Goal: Task Accomplishment & Management: Use online tool/utility

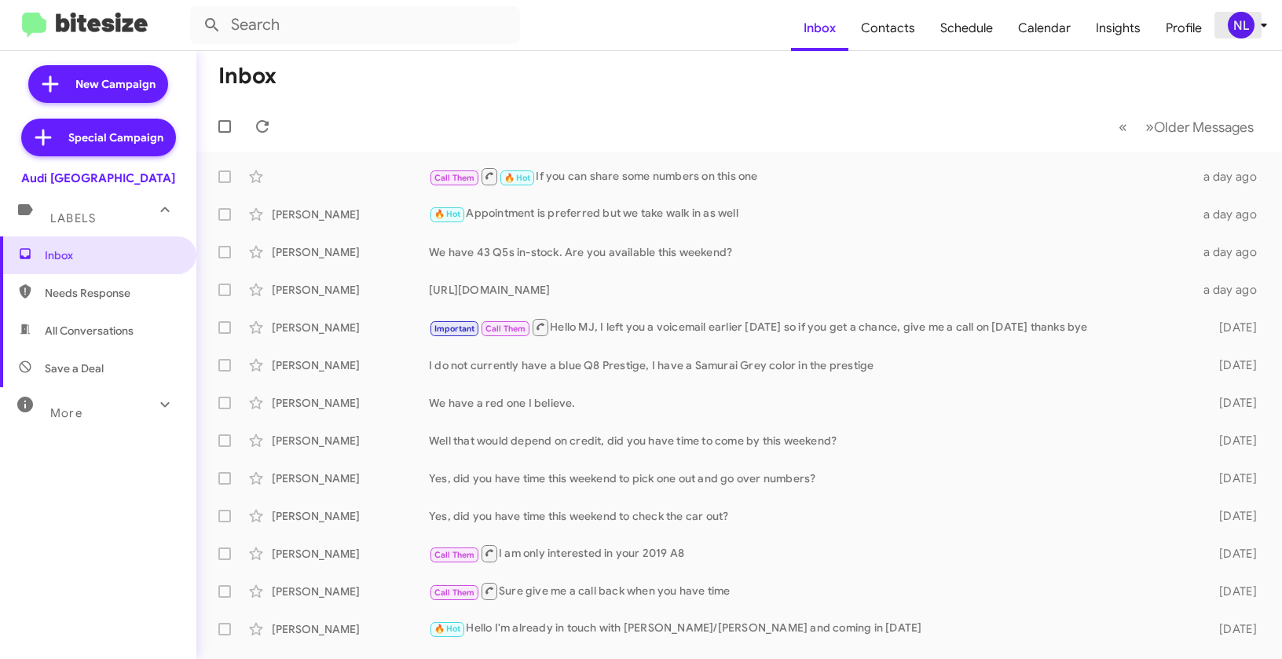
click at [1237, 29] on div "NL" at bounding box center [1241, 25] width 27 height 27
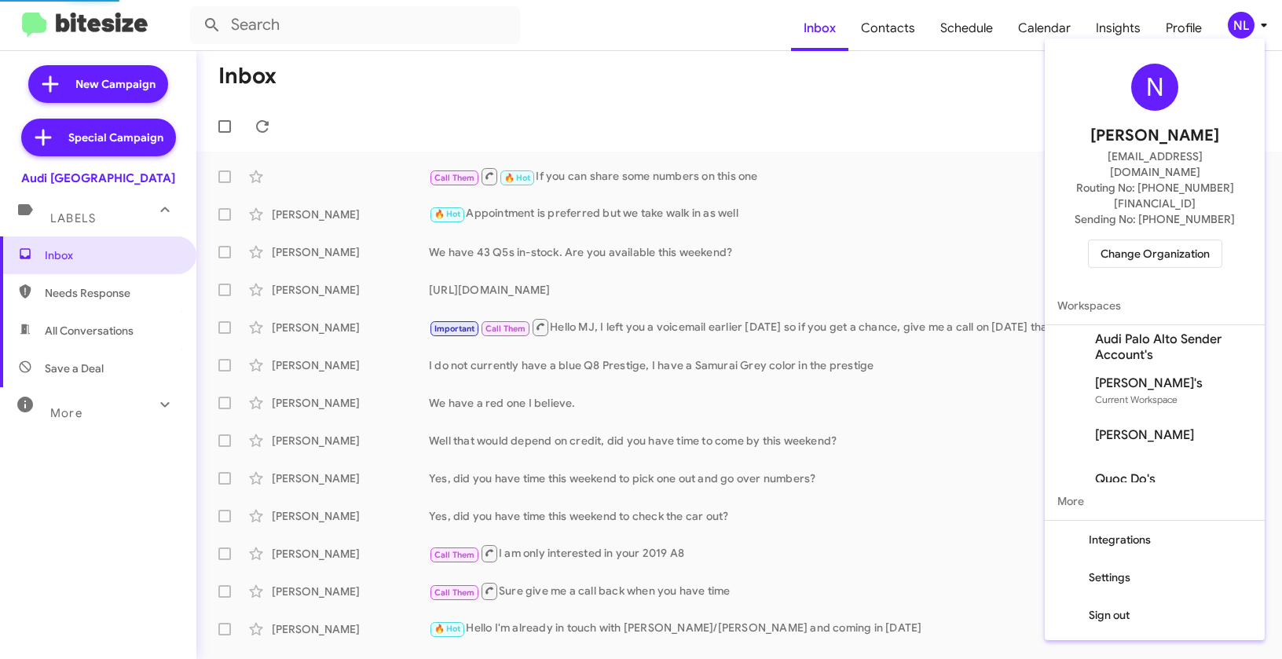
drag, startPoint x: 1159, startPoint y: 197, endPoint x: 1159, endPoint y: 225, distance: 28.3
click at [1159, 201] on div "N Nen Limbauan nen@bitesize.co Routing No: +1 (650) 852-1579 Sending No: +1 (65…" at bounding box center [1155, 166] width 220 height 242
click at [1159, 240] on span "Change Organization" at bounding box center [1154, 253] width 109 height 27
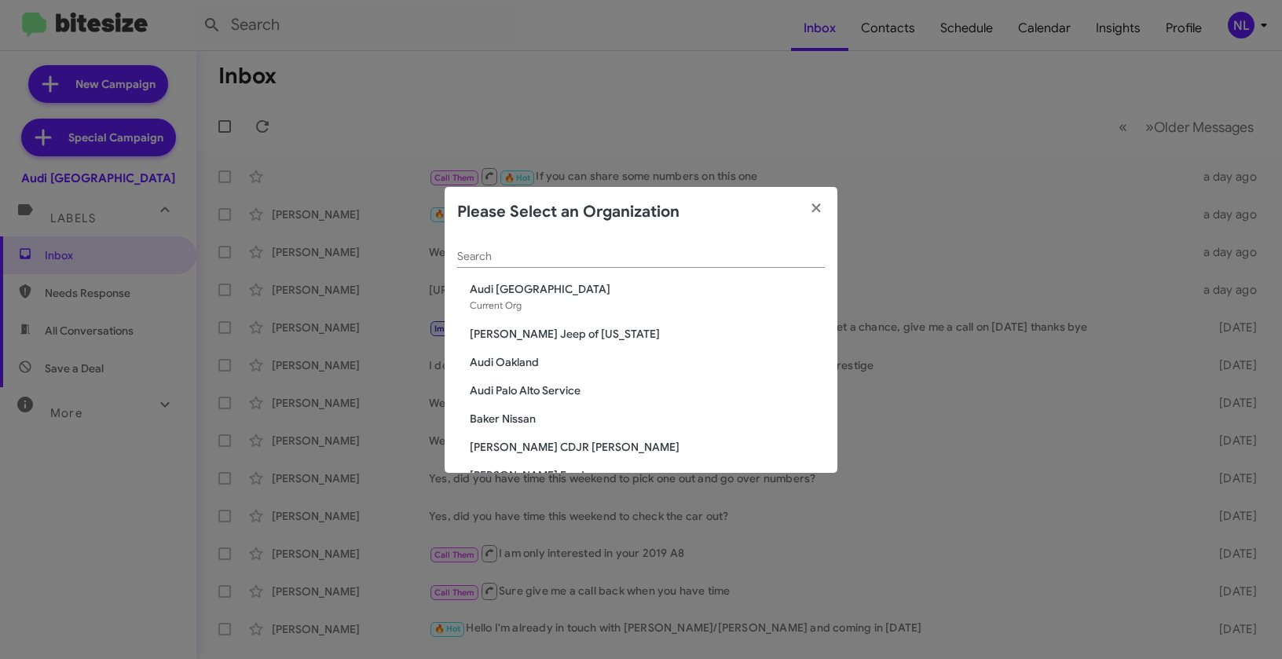
click at [742, 249] on div "Search" at bounding box center [641, 252] width 368 height 31
paste input "CHEVY: Pine Belt Chevy"
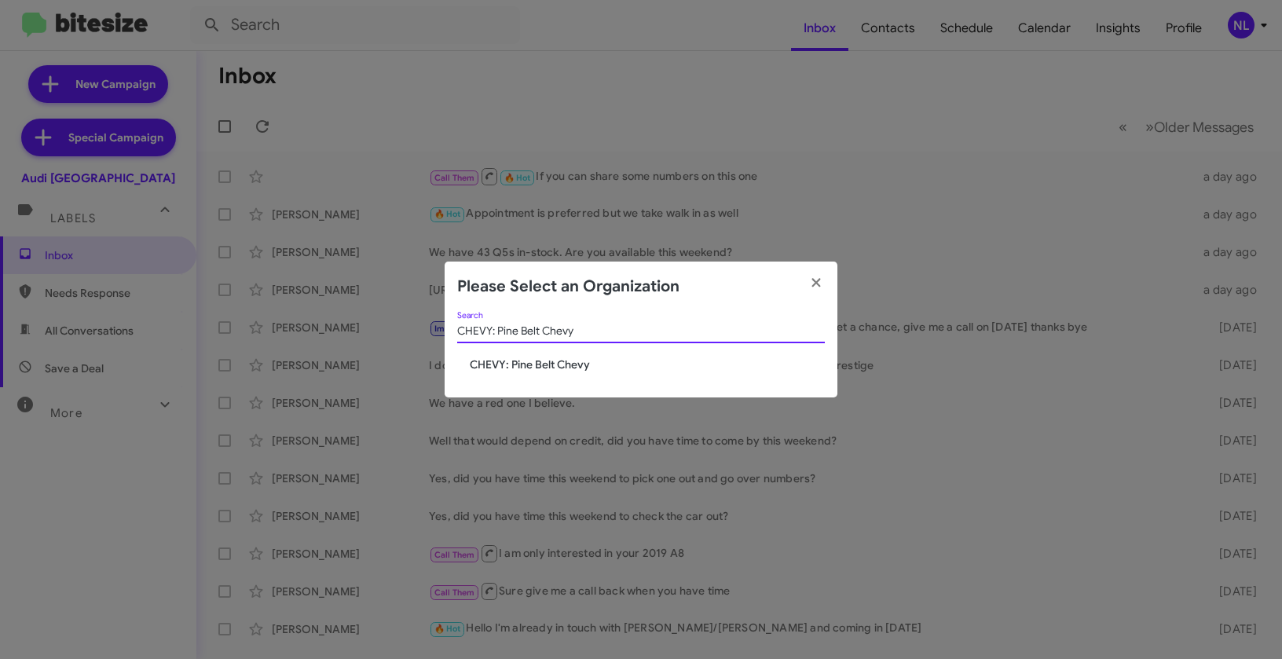
type input "CHEVY: Pine Belt Chevy"
click at [519, 362] on span "CHEVY: Pine Belt Chevy" at bounding box center [647, 365] width 355 height 16
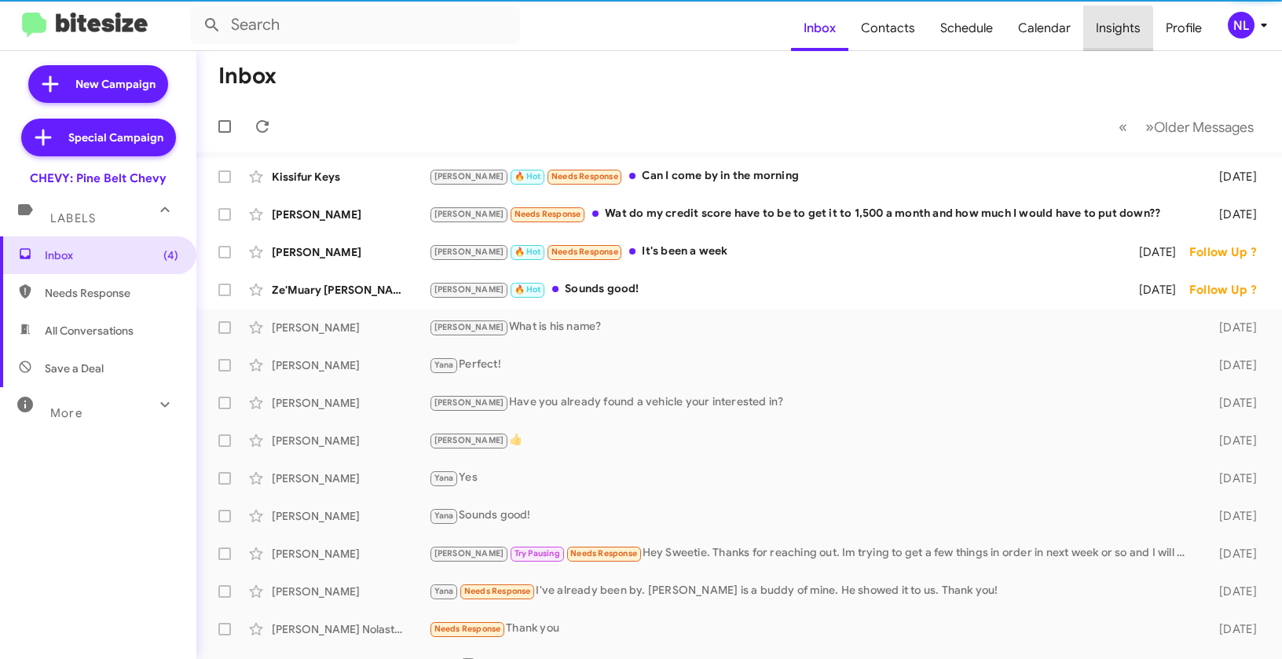
click at [1105, 32] on span "Insights" at bounding box center [1118, 28] width 70 height 46
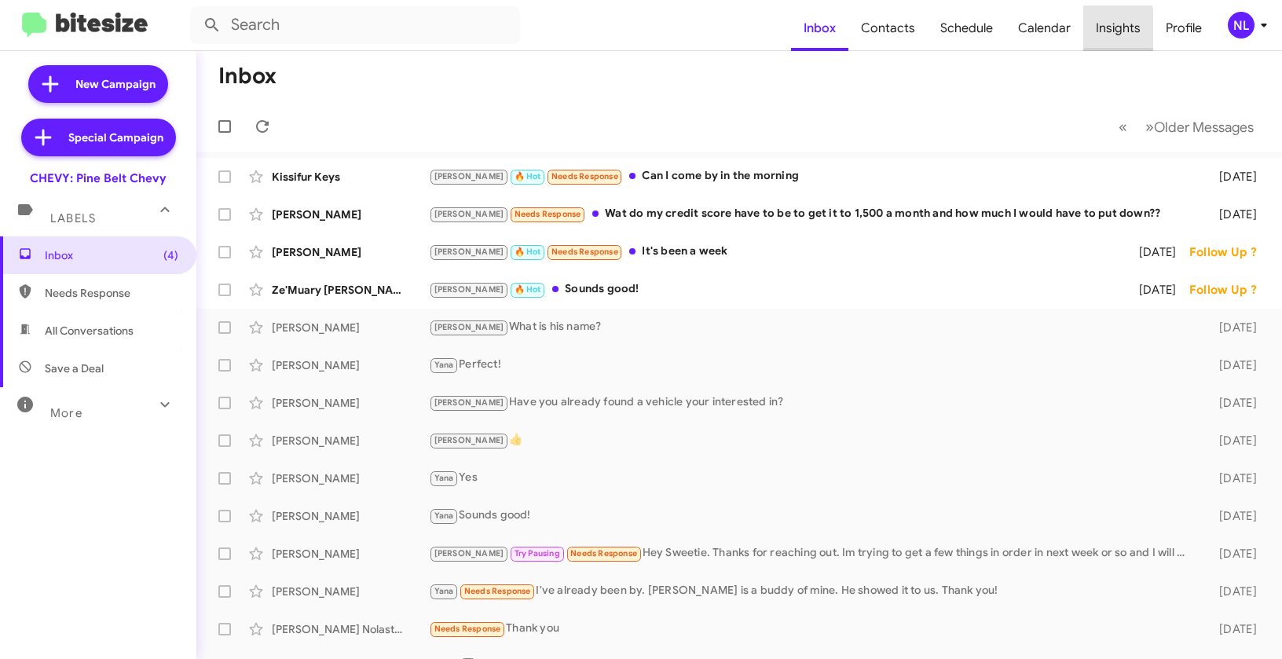
click at [1105, 32] on span "Insights" at bounding box center [1118, 28] width 70 height 46
click at [1097, 23] on span "Insights" at bounding box center [1118, 28] width 70 height 46
click at [1121, 31] on span "Insights" at bounding box center [1118, 28] width 70 height 46
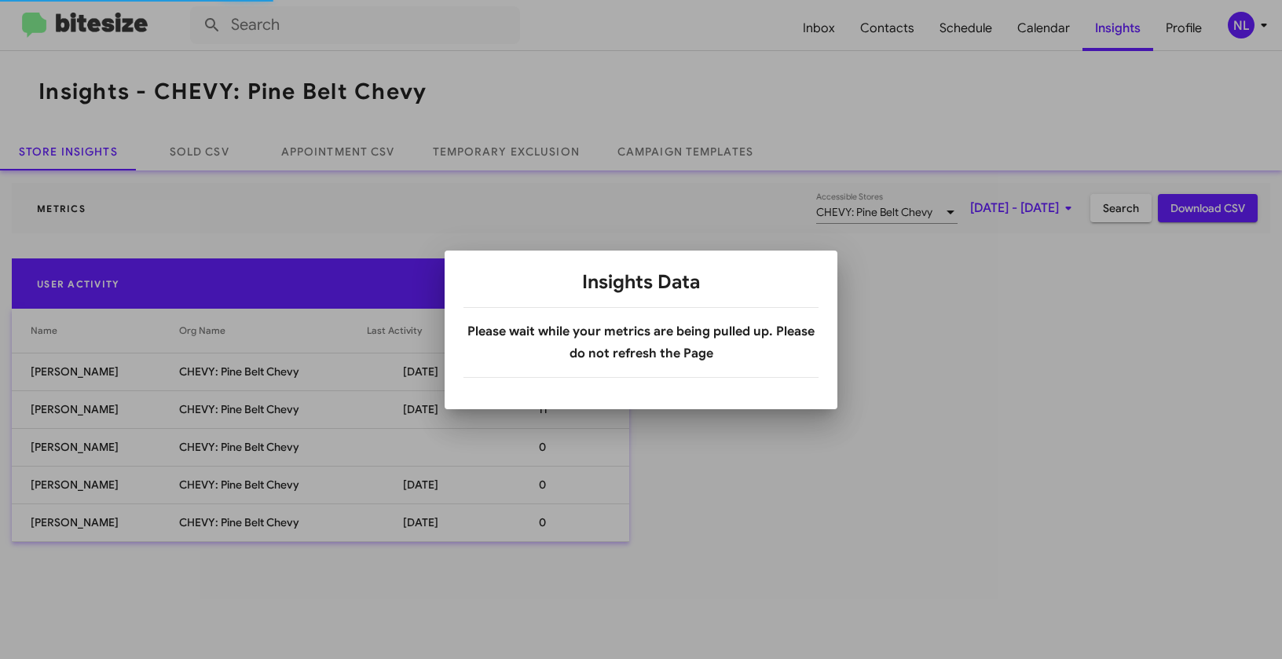
click at [530, 90] on div at bounding box center [641, 329] width 1282 height 659
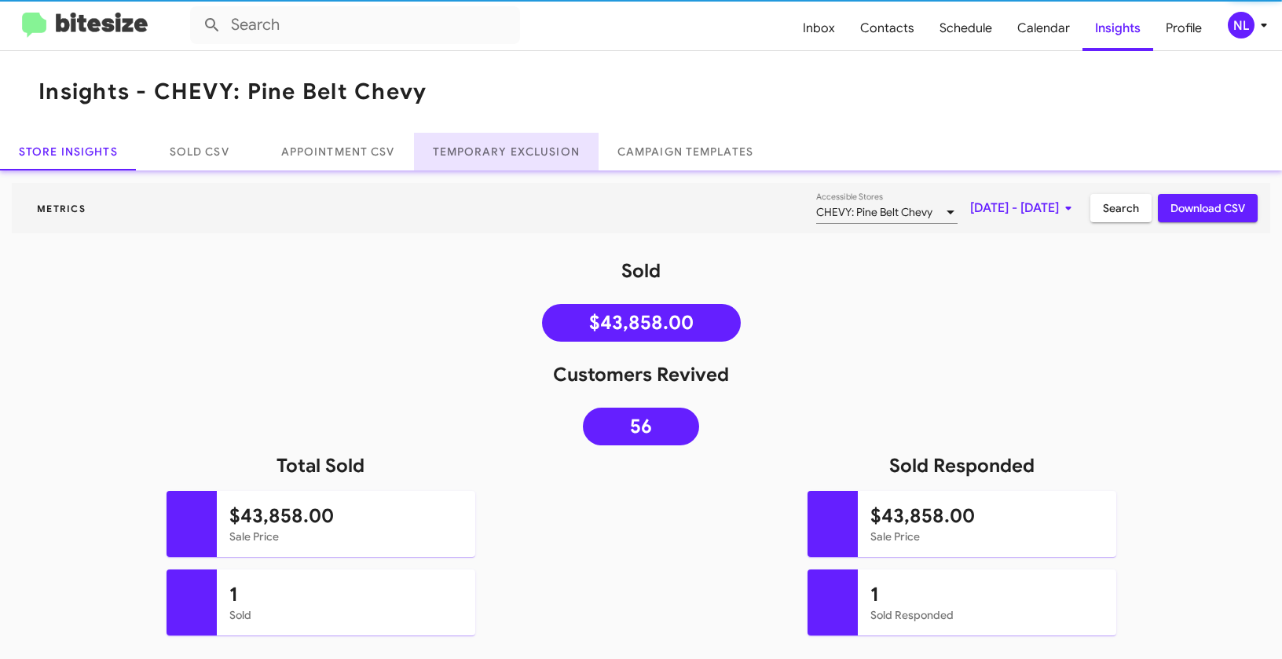
click at [513, 153] on link "Temporary Exclusion" at bounding box center [506, 152] width 185 height 38
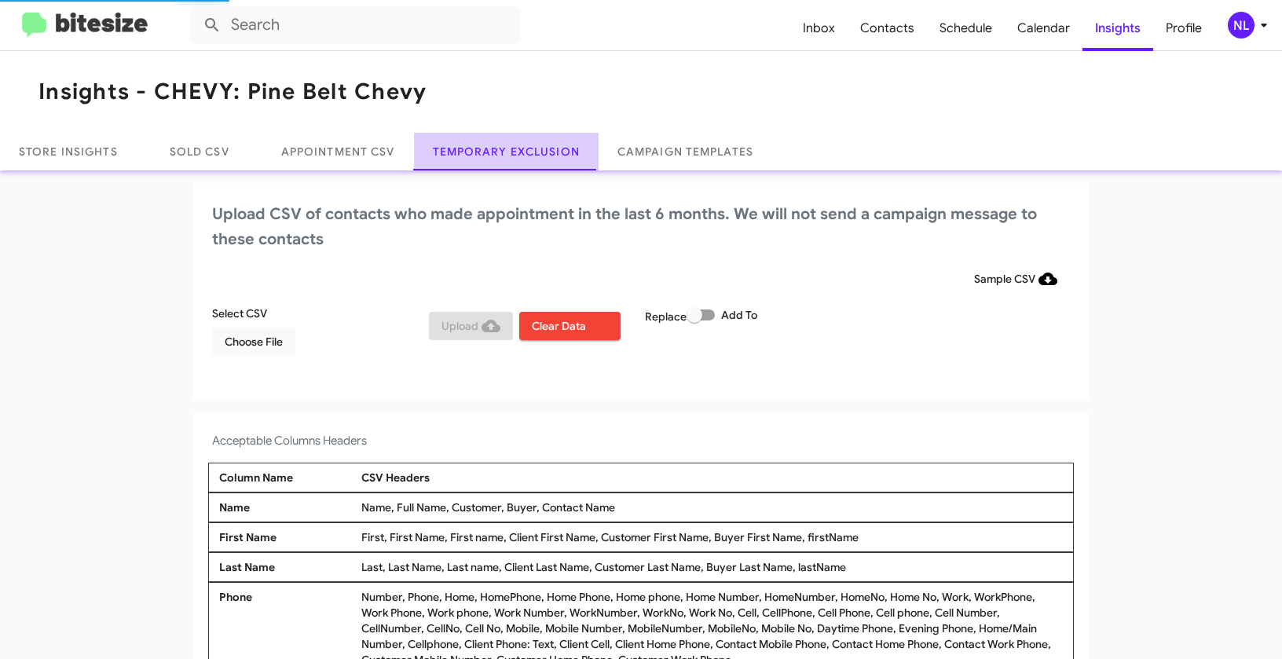
click at [513, 153] on link "Temporary Exclusion" at bounding box center [506, 152] width 185 height 38
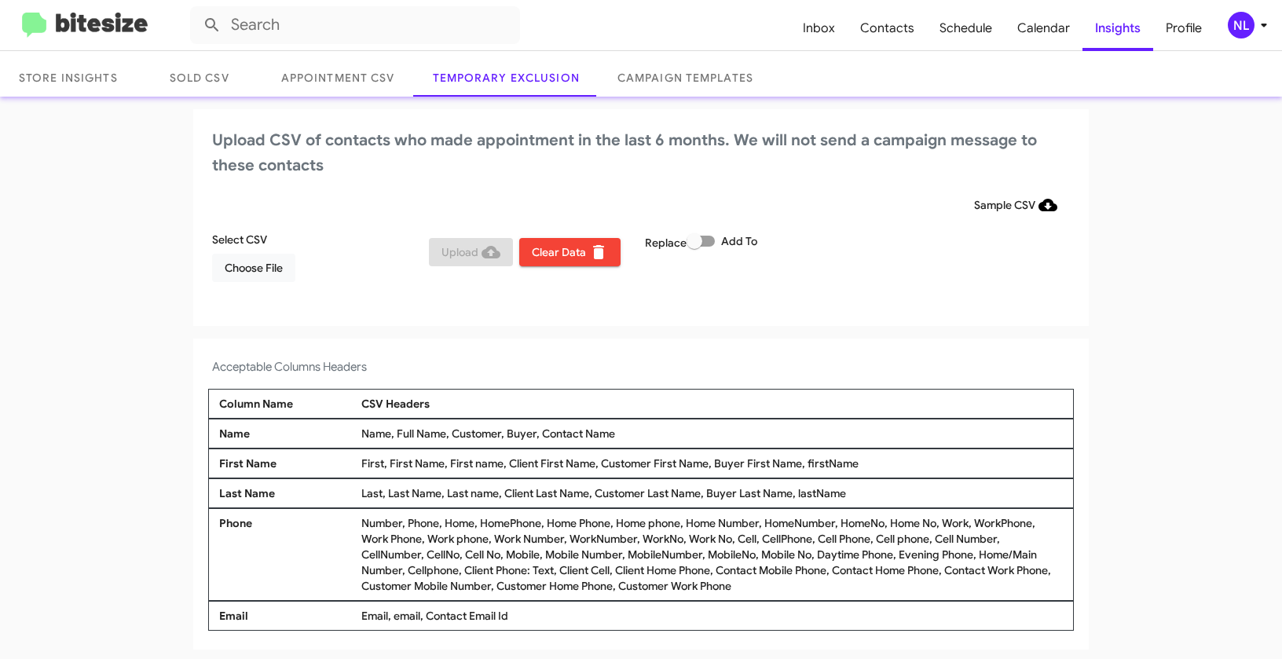
scroll to position [75, 0]
click at [252, 273] on span "Choose File" at bounding box center [254, 267] width 58 height 28
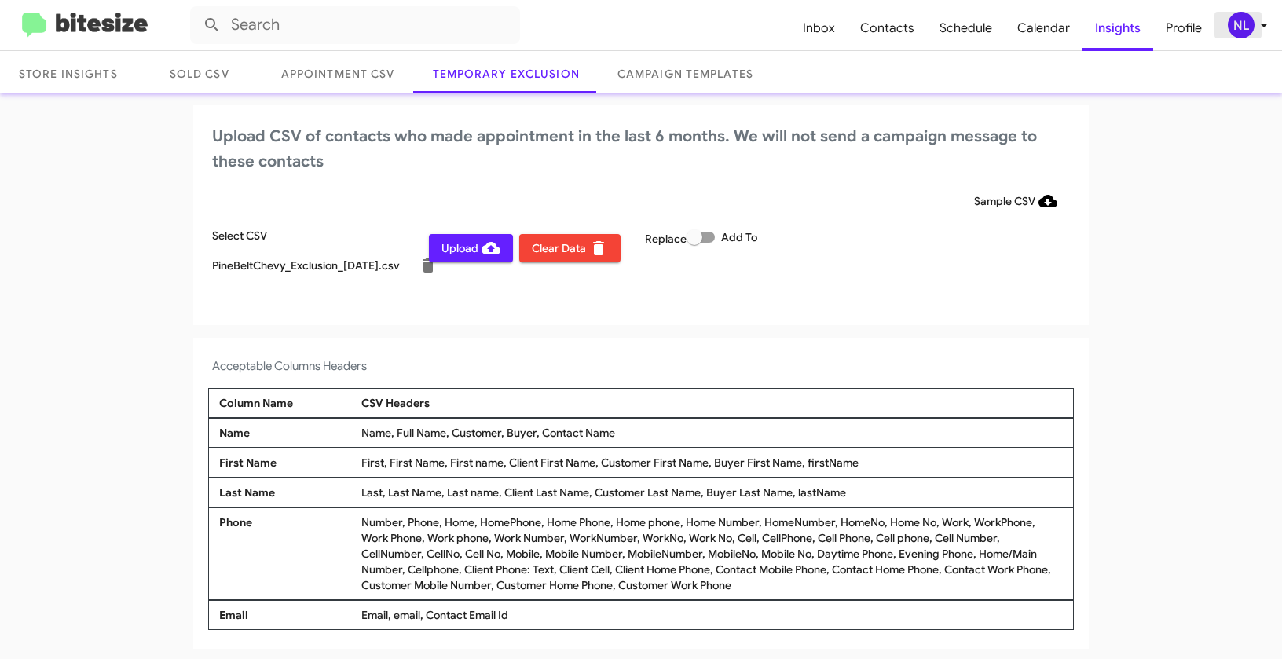
click at [1232, 25] on div "NL" at bounding box center [1241, 25] width 27 height 27
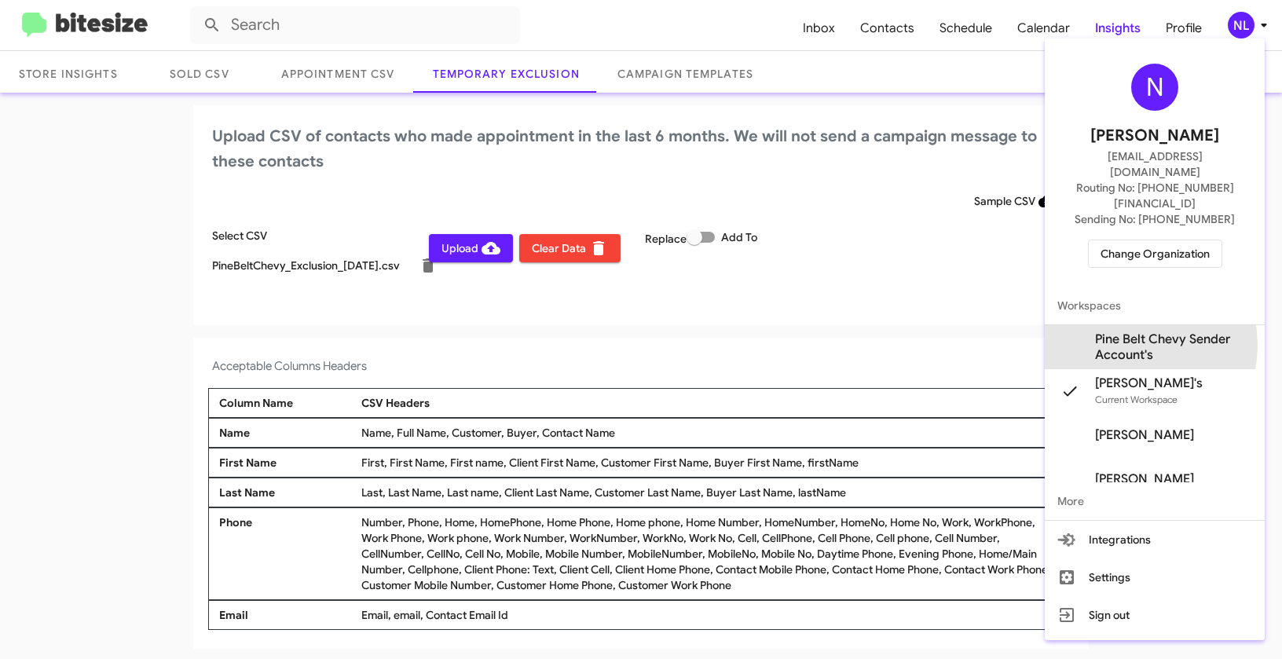
click at [1125, 331] on span "Pine Belt Chevy Sender Account's" at bounding box center [1173, 346] width 157 height 31
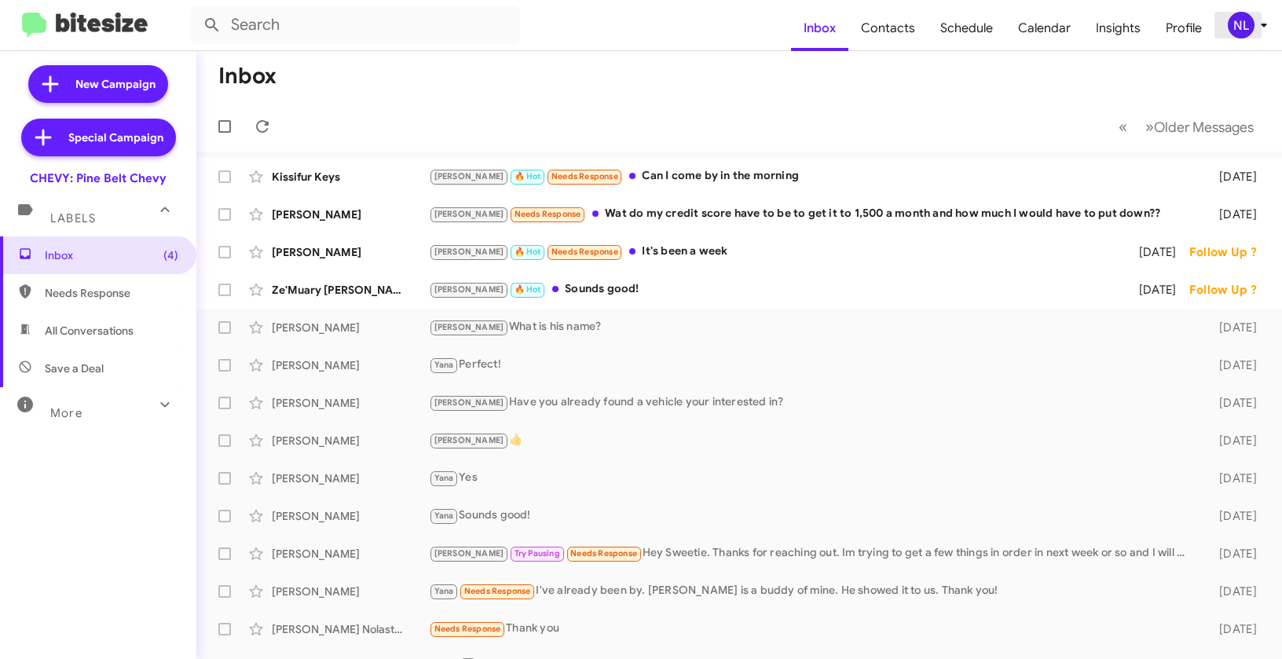
click at [1249, 24] on div "NL" at bounding box center [1241, 25] width 27 height 27
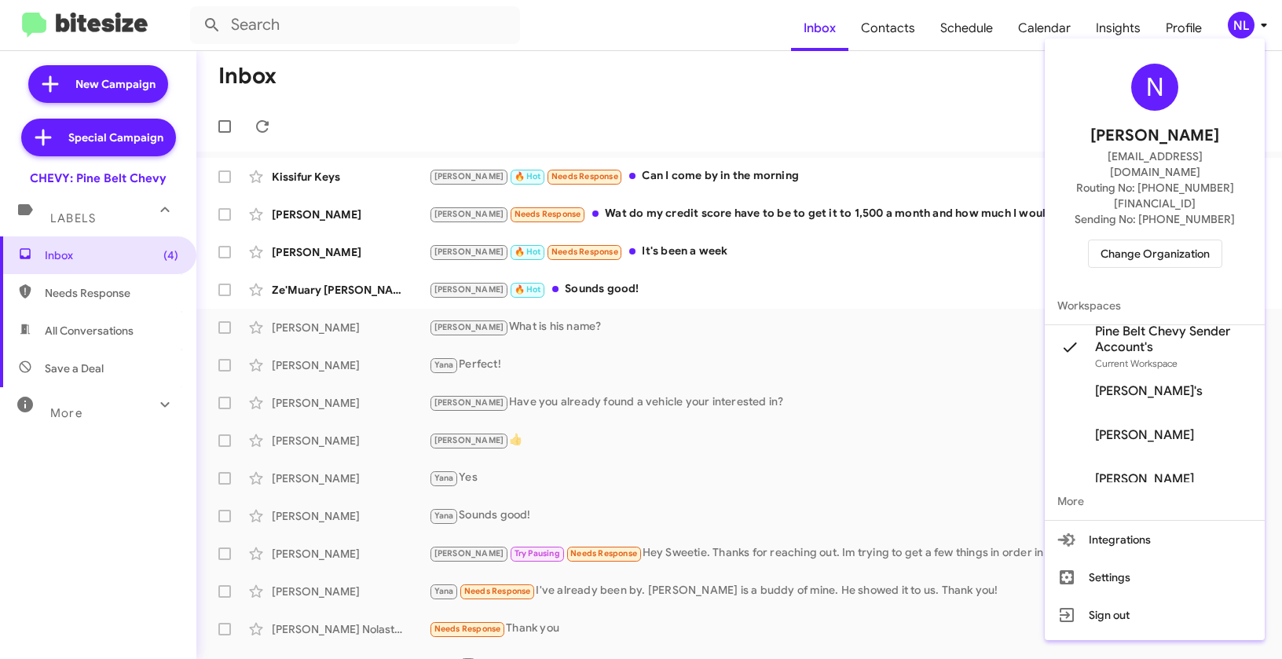
click at [982, 80] on div at bounding box center [641, 329] width 1282 height 659
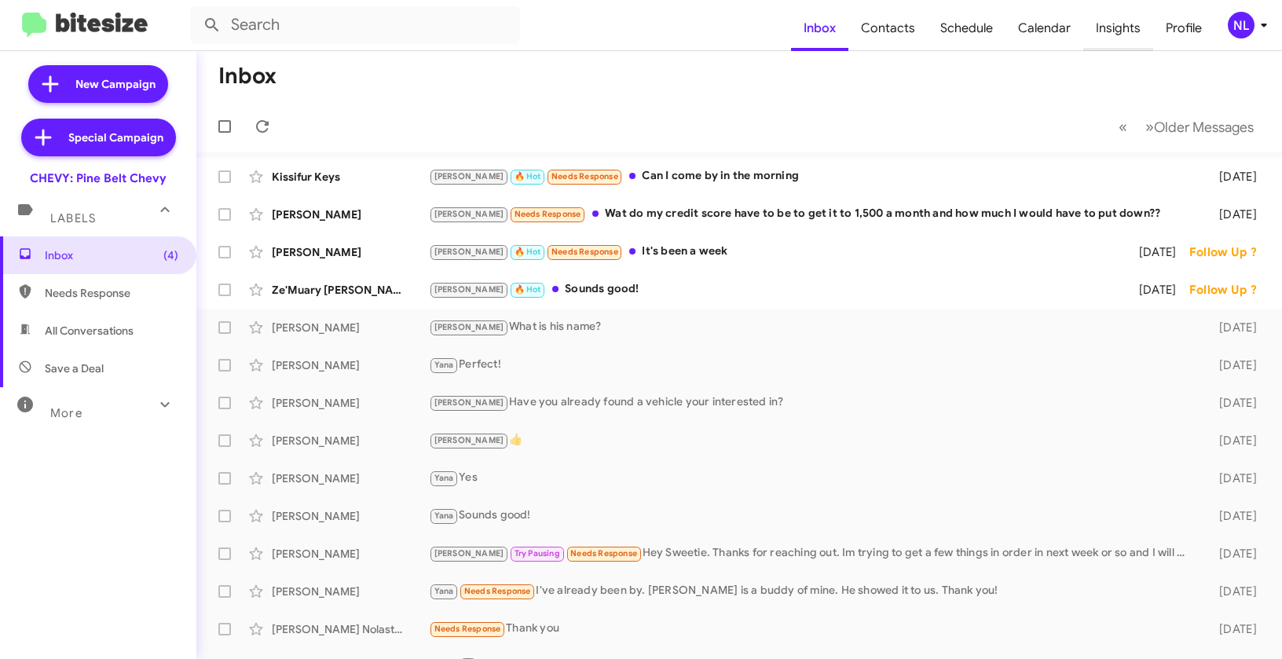
click at [1120, 26] on span "Insights" at bounding box center [1118, 28] width 70 height 46
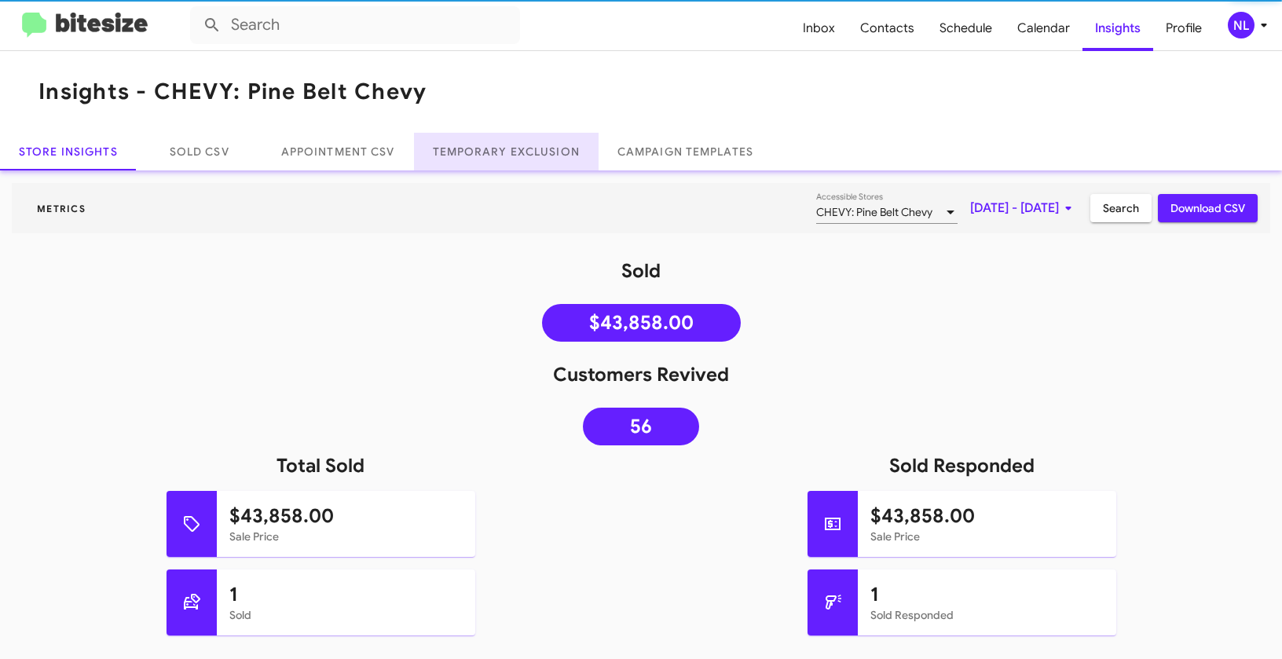
click at [505, 147] on link "Temporary Exclusion" at bounding box center [506, 152] width 185 height 38
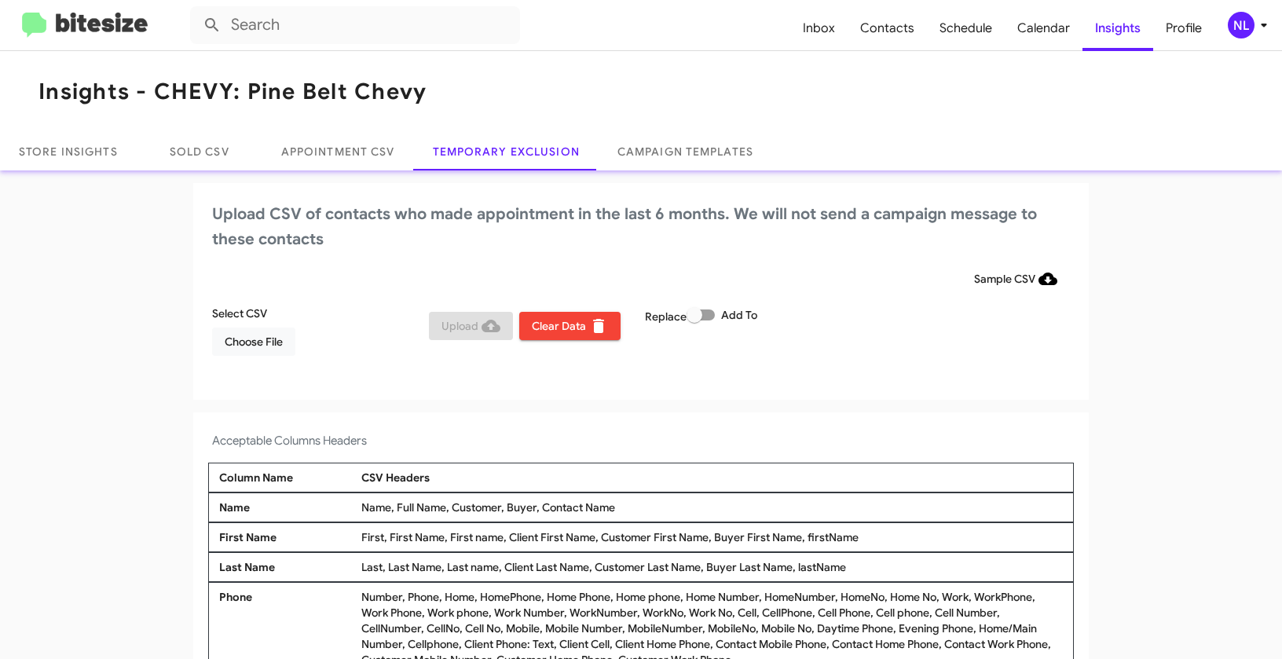
click at [1247, 22] on div "NL" at bounding box center [1241, 25] width 27 height 27
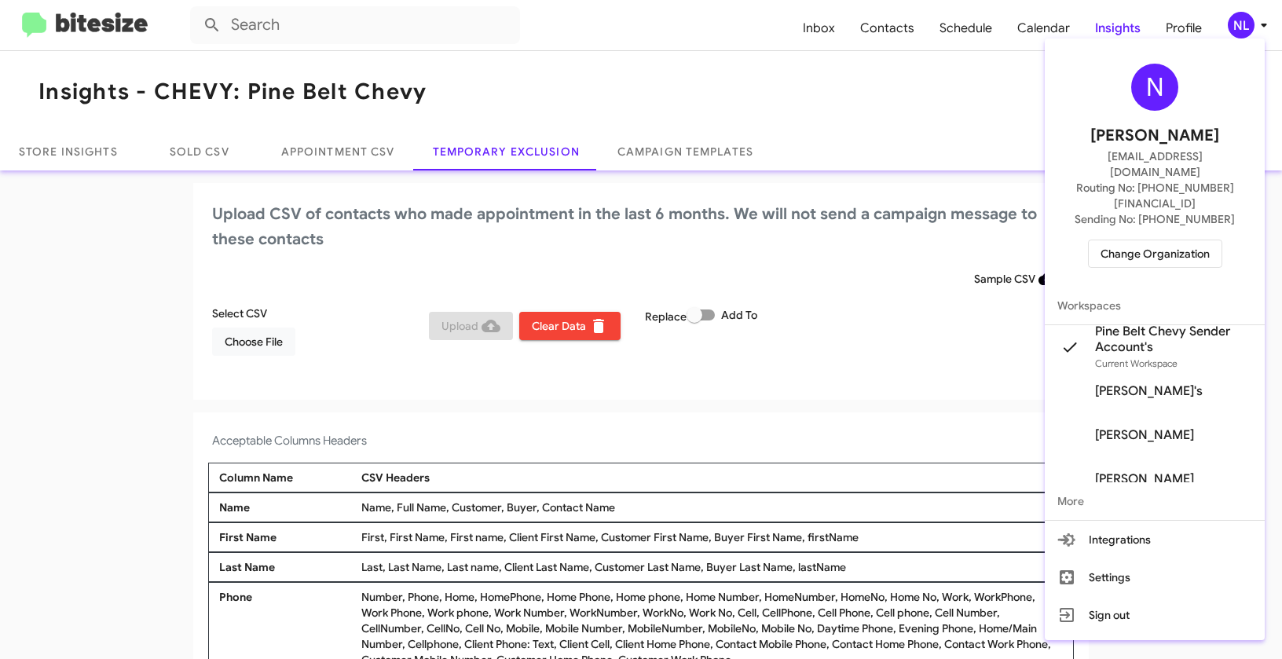
click at [255, 343] on div at bounding box center [641, 329] width 1282 height 659
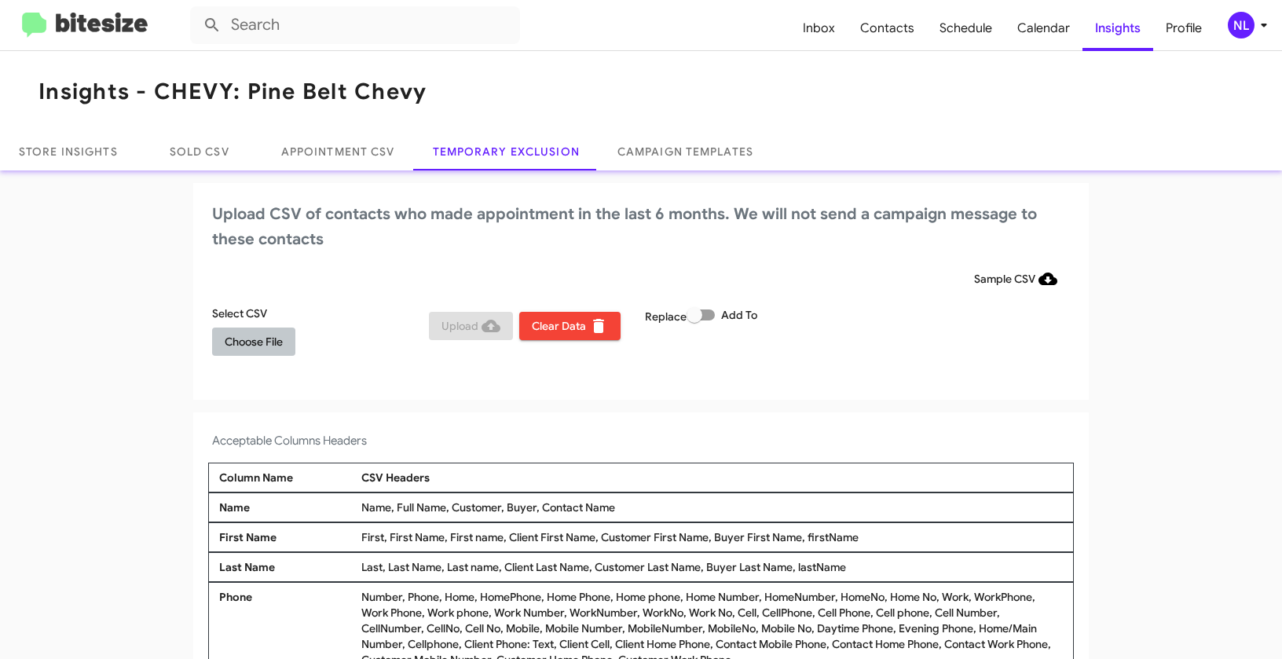
click at [252, 342] on span "Choose File" at bounding box center [254, 342] width 58 height 28
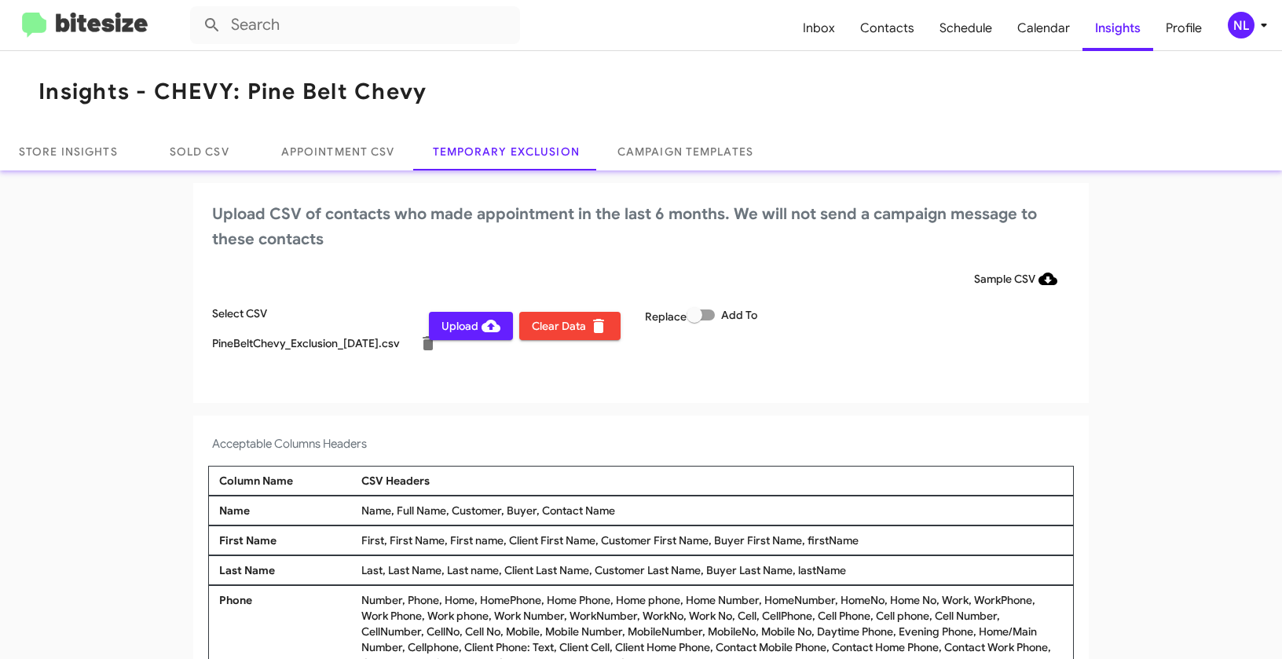
click at [1245, 19] on div "NL" at bounding box center [1241, 25] width 27 height 27
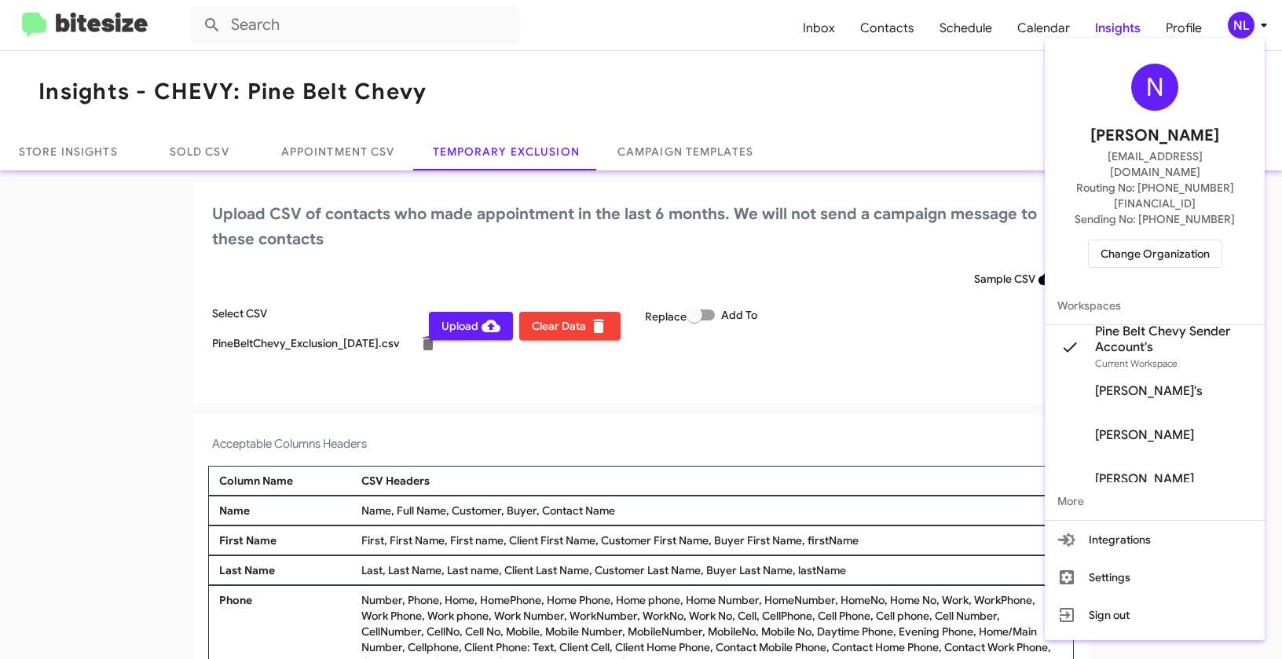
scroll to position [78, 0]
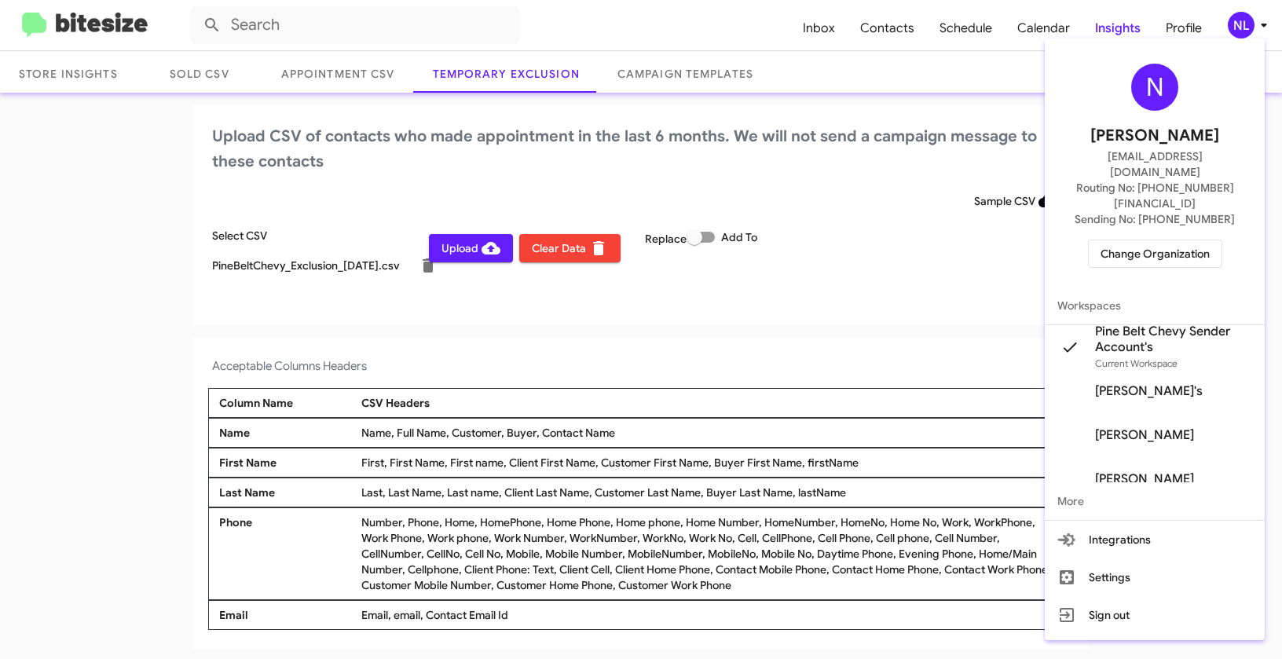
click at [88, 214] on div at bounding box center [641, 329] width 1282 height 659
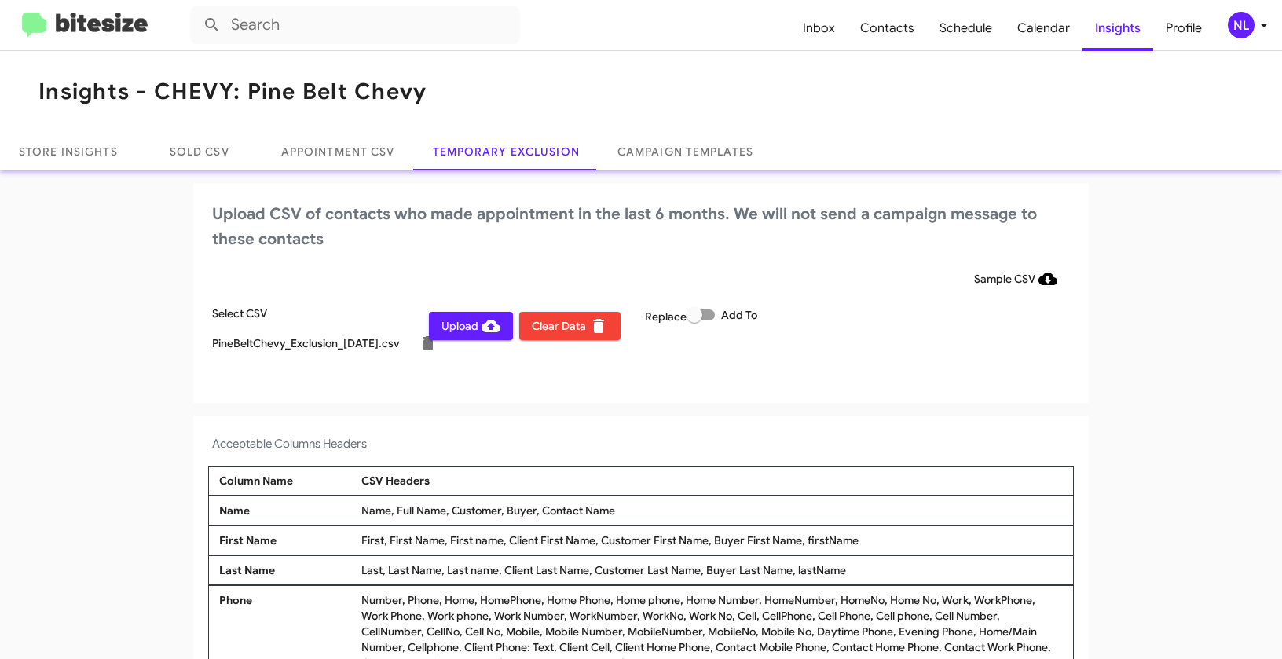
scroll to position [0, 0]
click at [1247, 34] on div "NL" at bounding box center [1241, 25] width 27 height 27
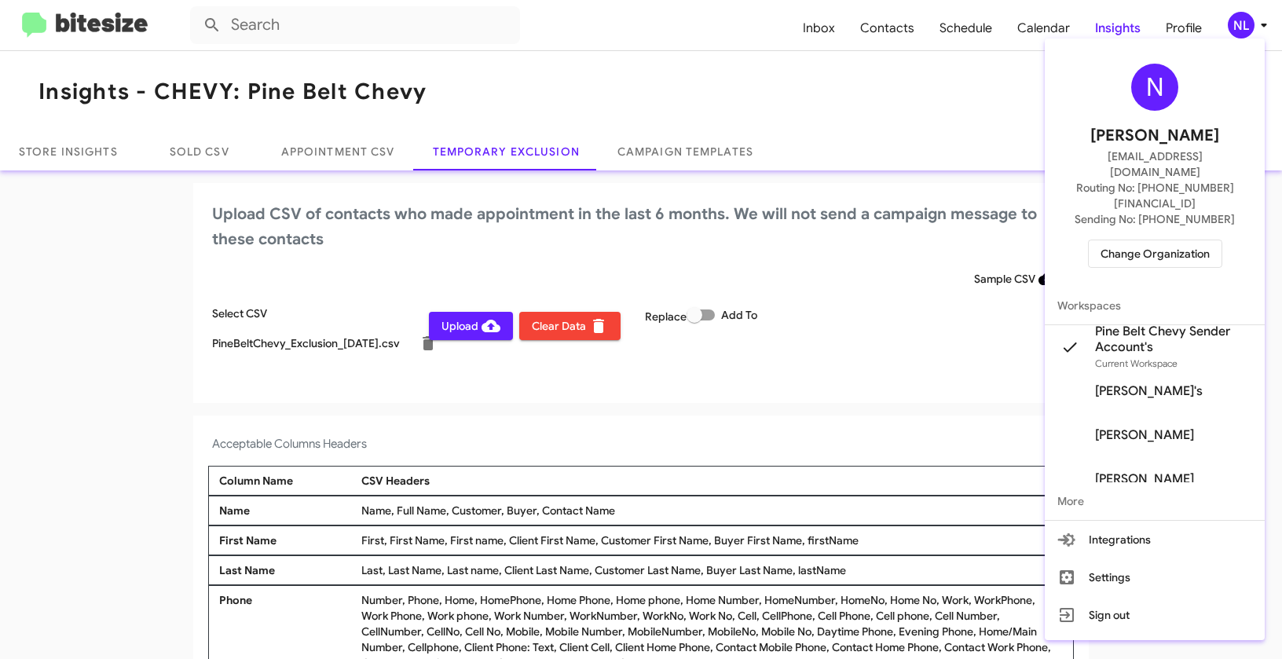
click at [877, 386] on div at bounding box center [641, 329] width 1282 height 659
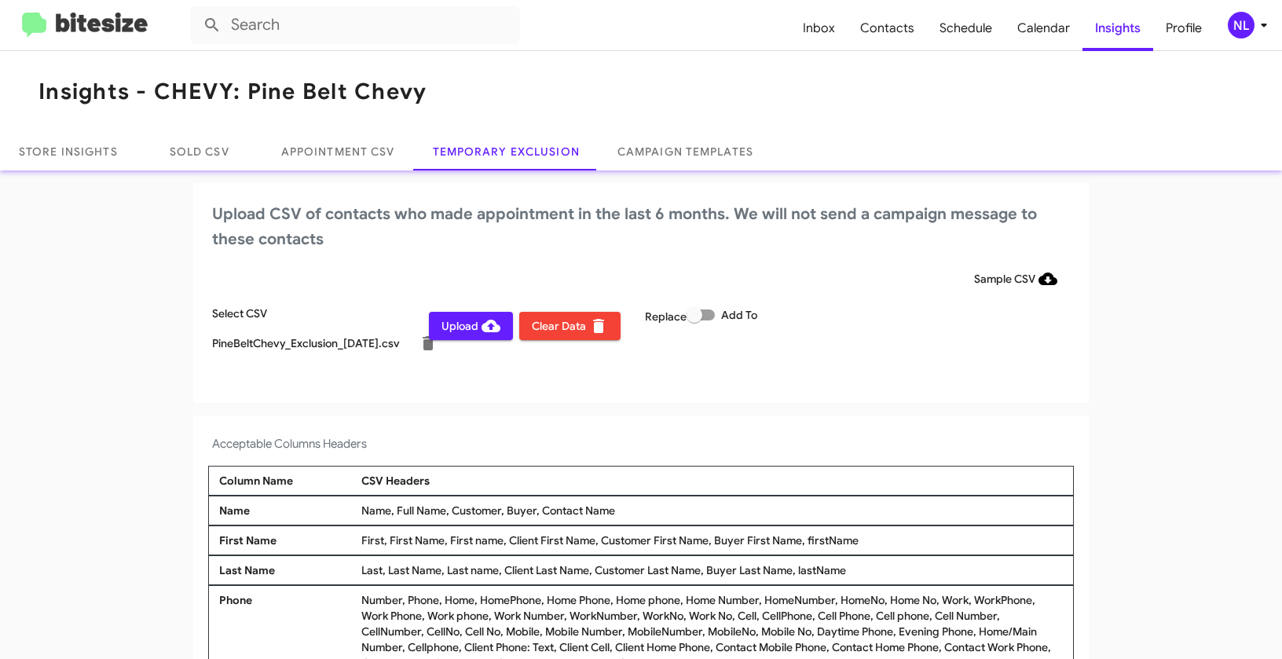
click at [459, 325] on span "Upload" at bounding box center [470, 326] width 59 height 28
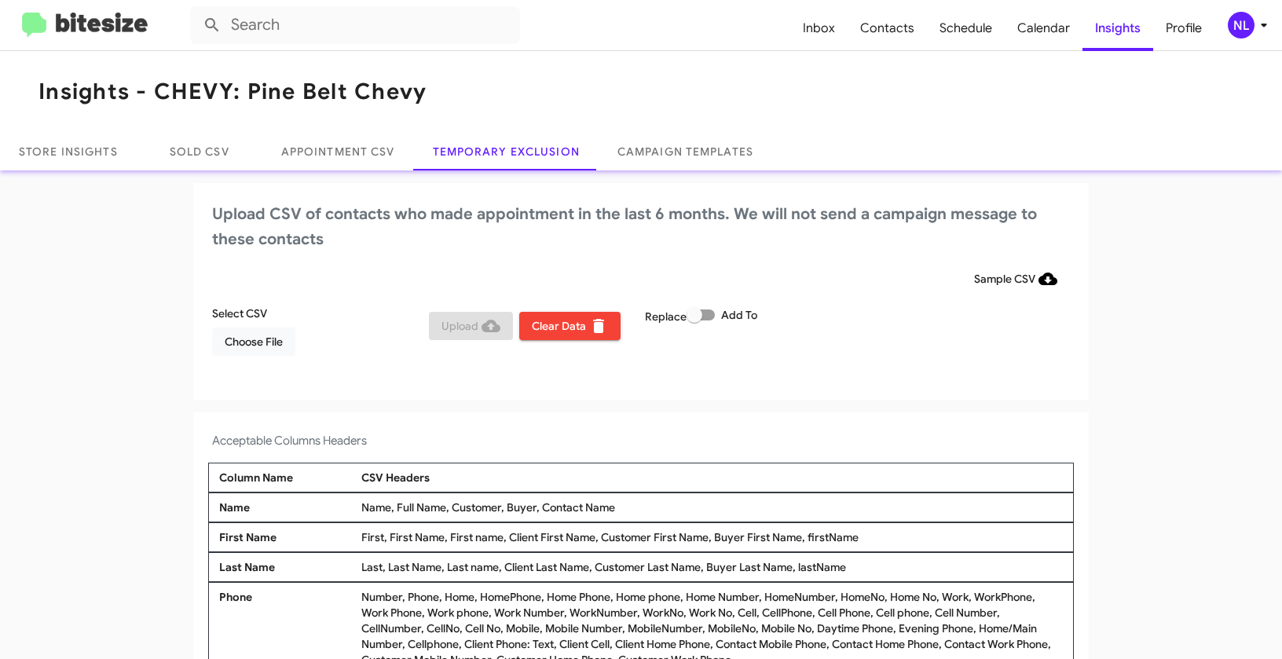
click at [1252, 31] on div "NL" at bounding box center [1241, 25] width 27 height 27
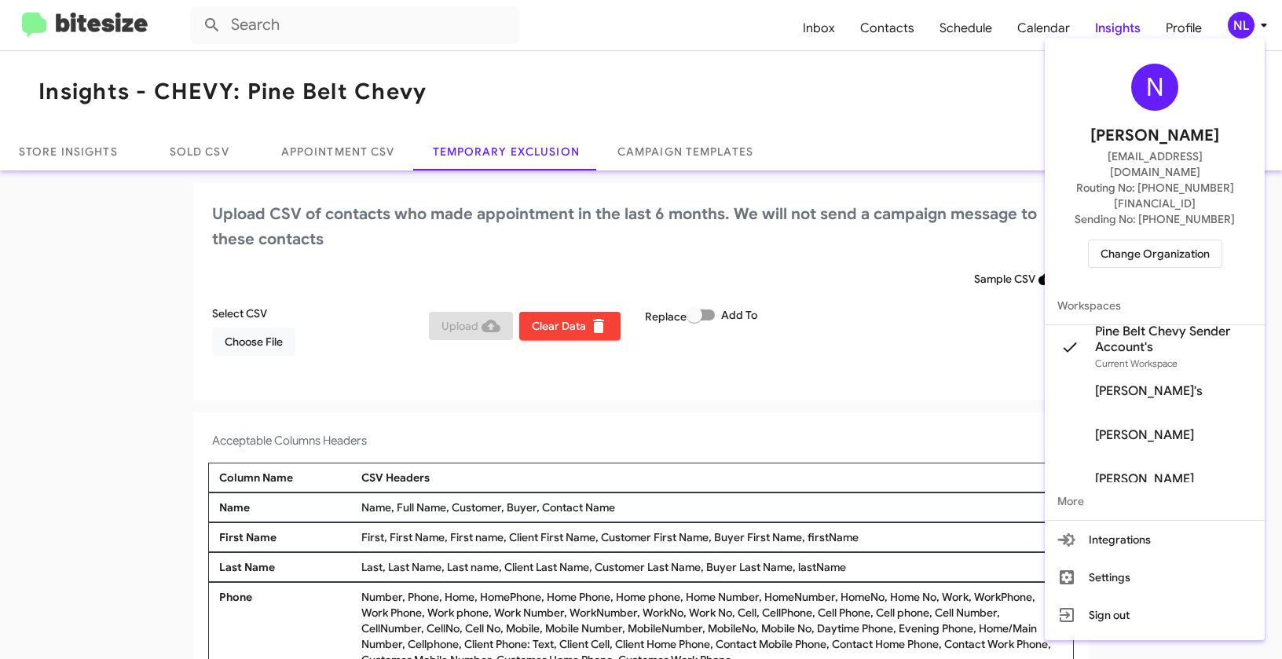
click at [1159, 240] on span "Change Organization" at bounding box center [1154, 253] width 109 height 27
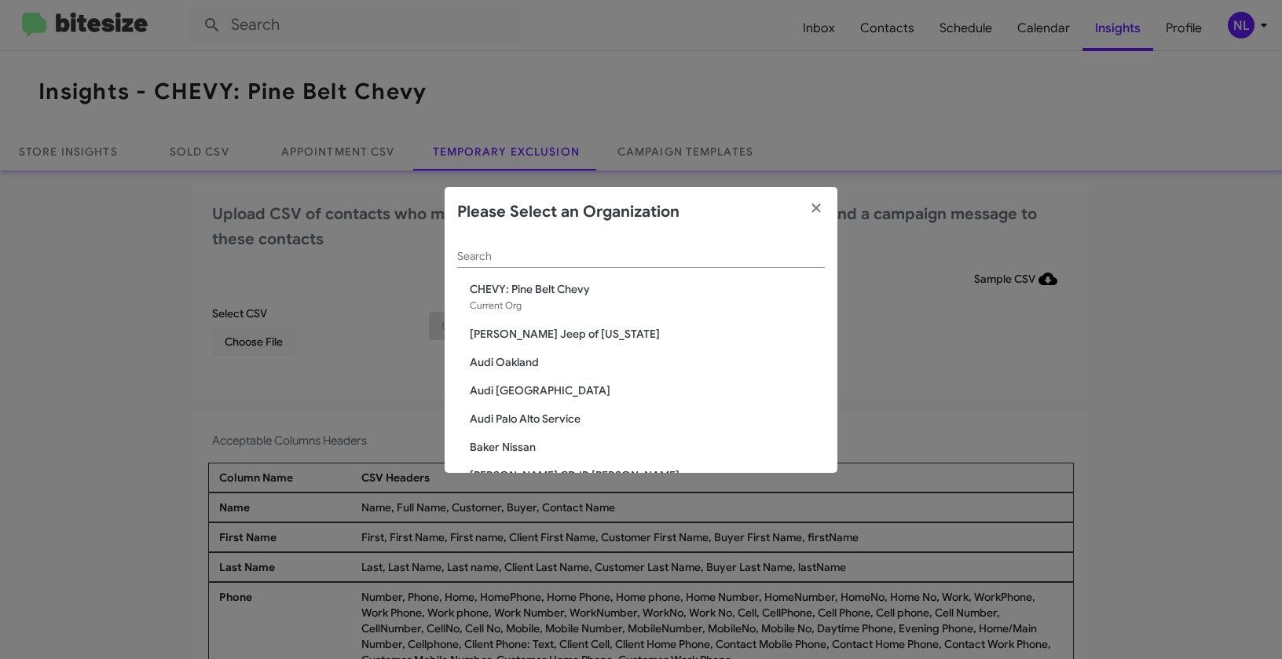
click at [710, 255] on input "Search" at bounding box center [641, 257] width 368 height 13
paste input "Ourisman Hyundai Genesis of Bowie"
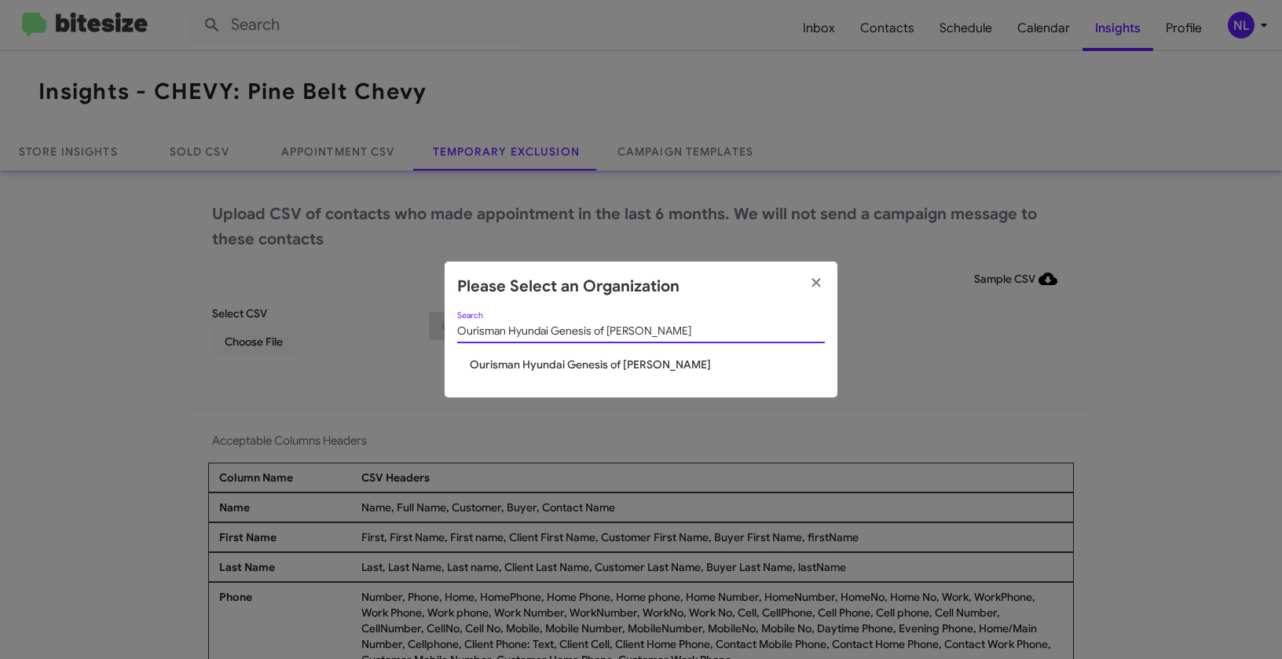
type input "Ourisman Hyundai Genesis of Bowie"
click at [511, 368] on span "Ourisman Hyundai Genesis of Bowie" at bounding box center [647, 365] width 355 height 16
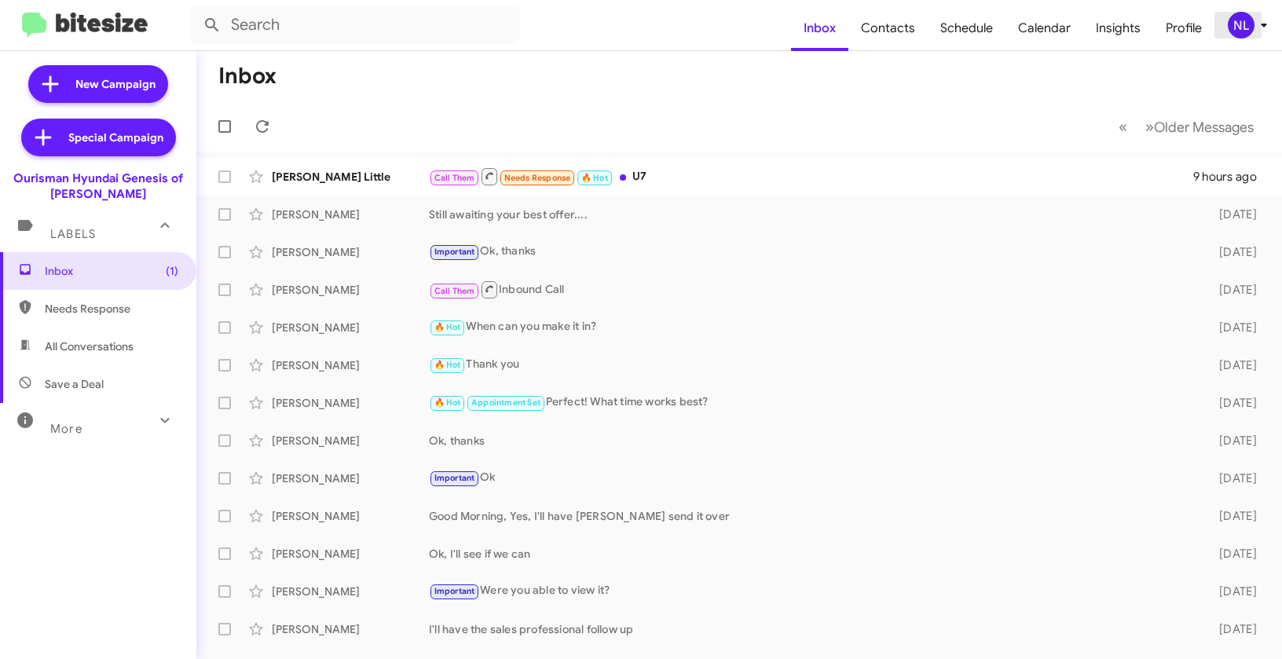
click at [1236, 32] on div "NL" at bounding box center [1241, 25] width 27 height 27
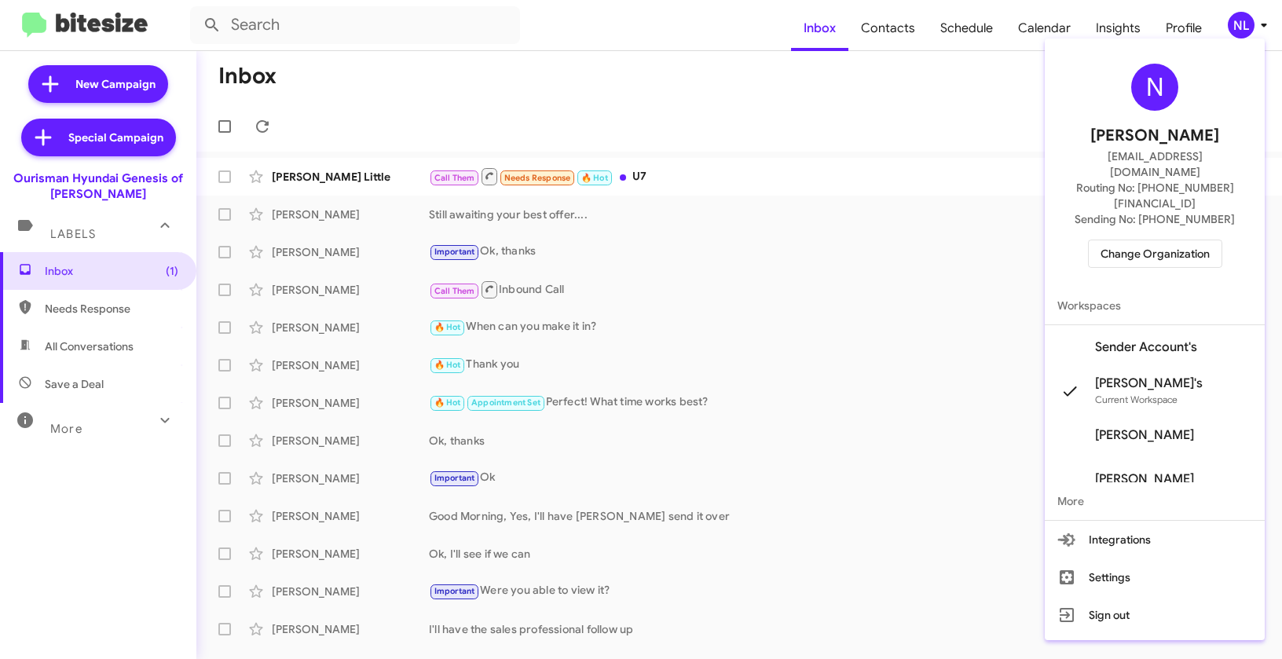
click at [1146, 339] on span "Sender Account's" at bounding box center [1146, 347] width 102 height 16
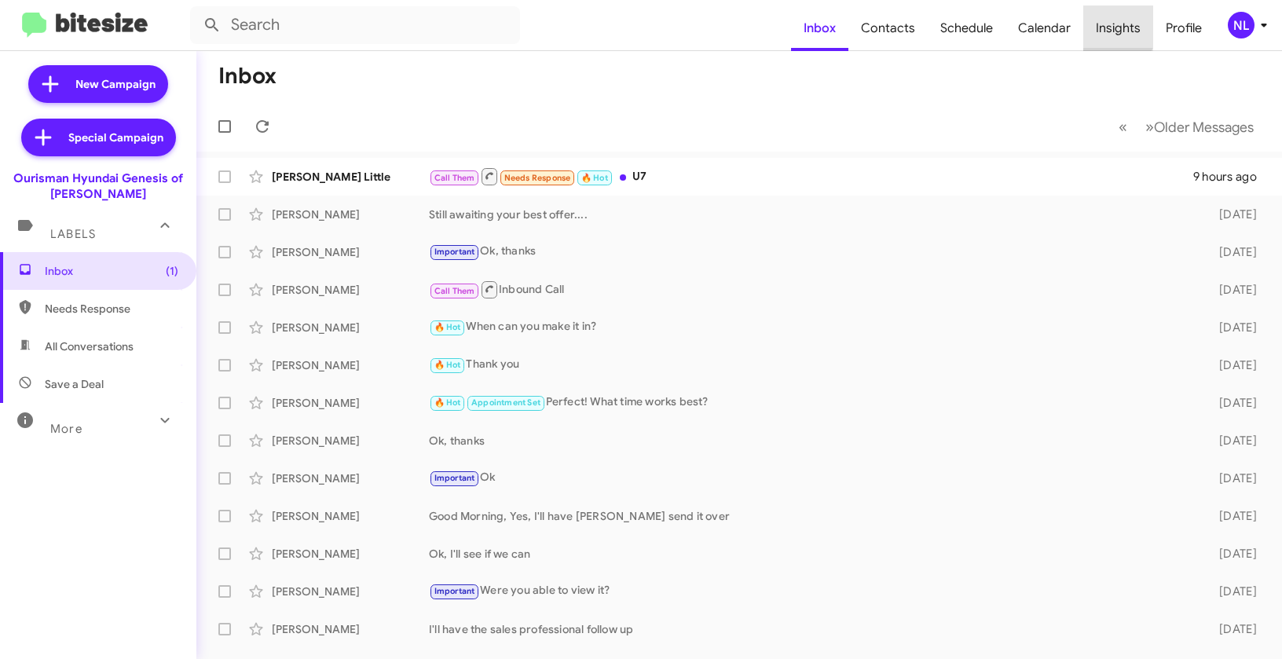
click at [1106, 26] on span "Insights" at bounding box center [1118, 28] width 70 height 46
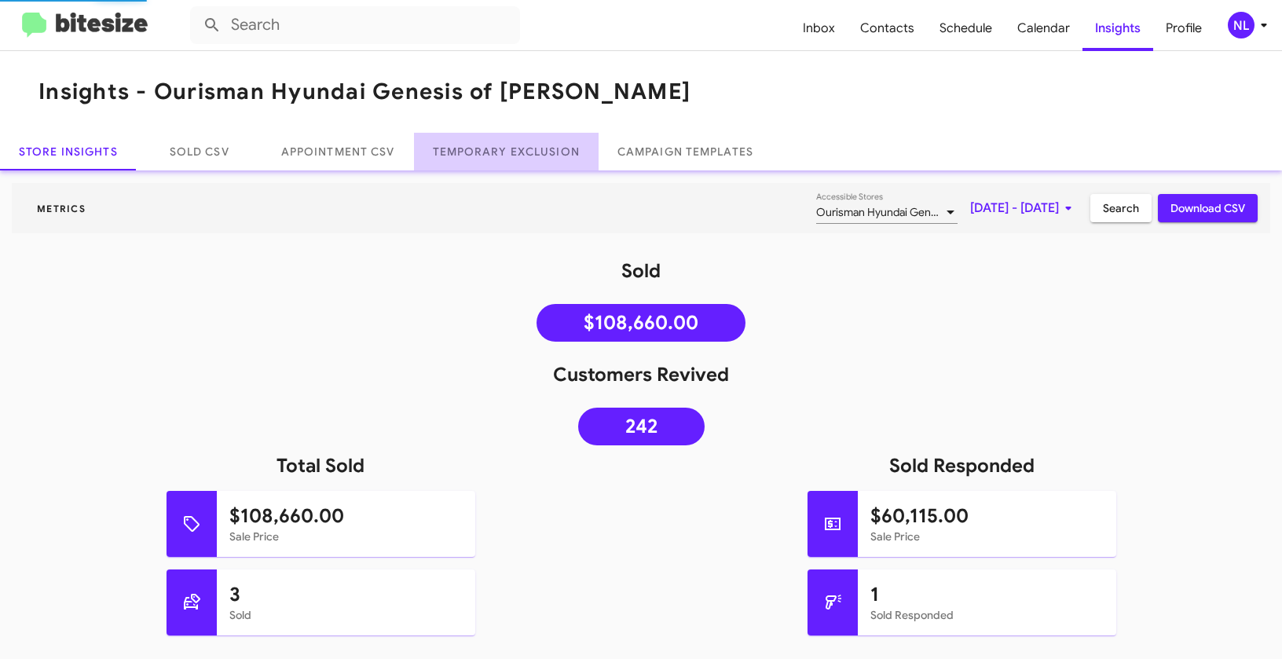
click at [512, 155] on link "Temporary Exclusion" at bounding box center [506, 152] width 185 height 38
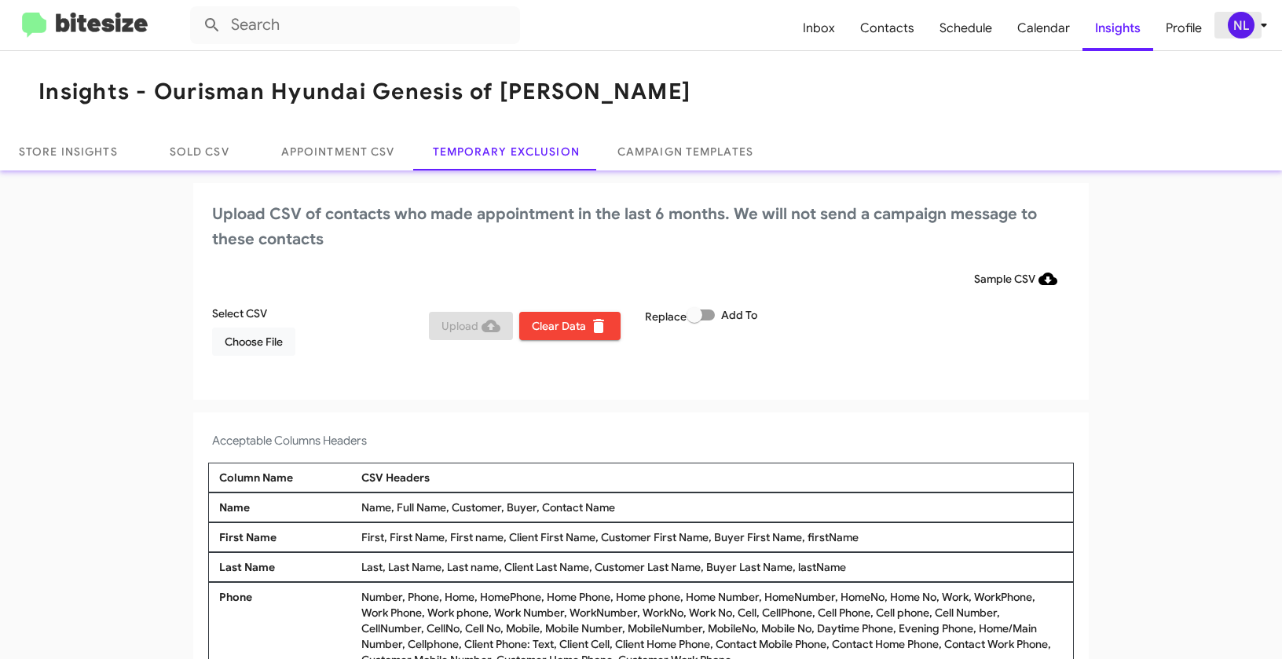
click at [1240, 27] on div "NL" at bounding box center [1241, 25] width 27 height 27
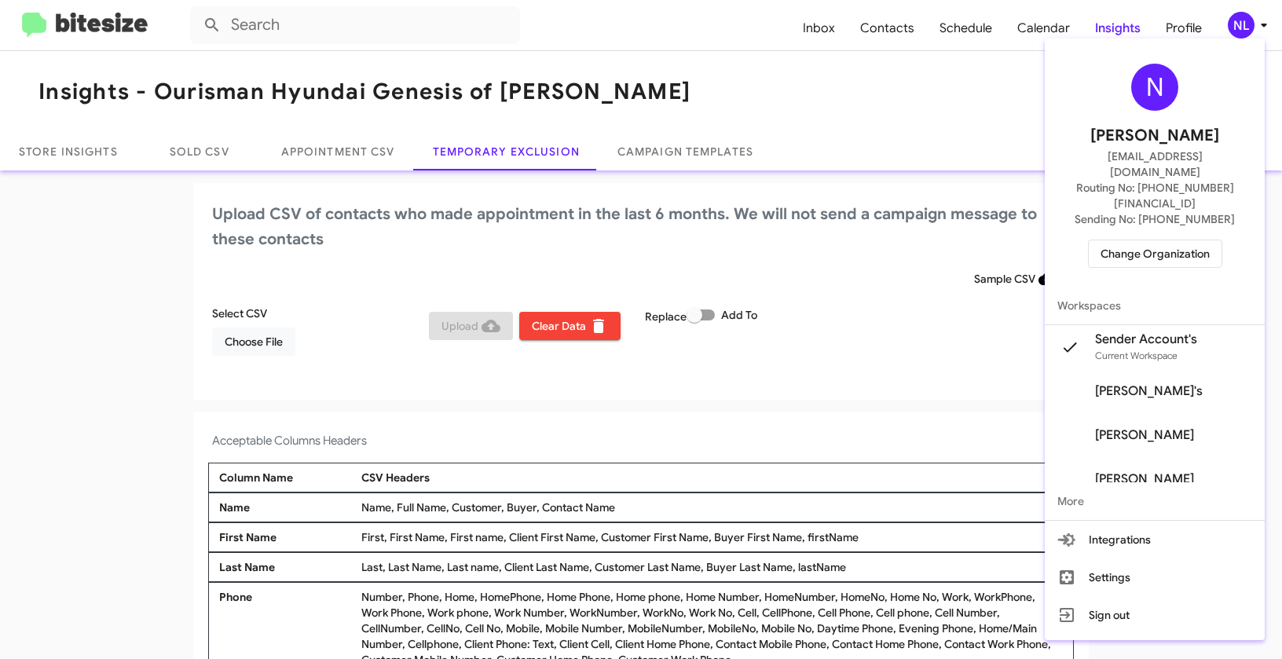
click at [621, 497] on div at bounding box center [641, 329] width 1282 height 659
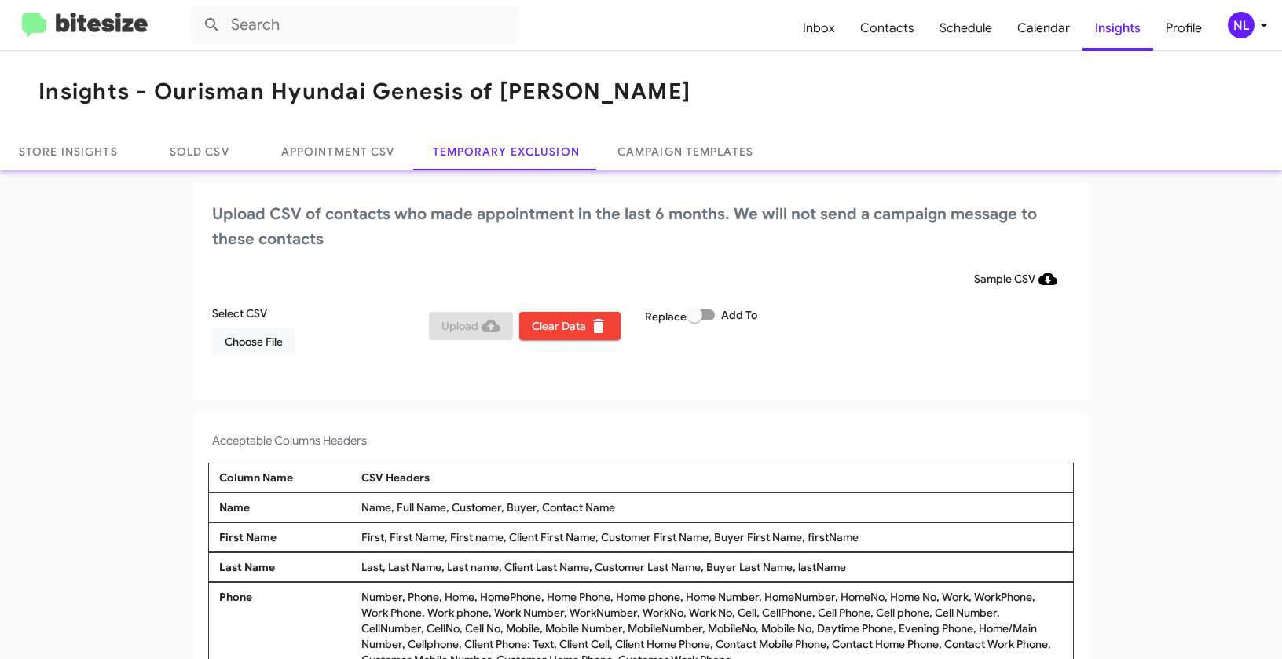
drag, startPoint x: 538, startPoint y: 504, endPoint x: 629, endPoint y: 507, distance: 91.2
click at [629, 507] on div "Name, Full Name, Customer, Buyer, Contact Name" at bounding box center [711, 508] width 709 height 16
copy div "Contact Name"
click at [267, 344] on span "Choose File" at bounding box center [254, 342] width 58 height 28
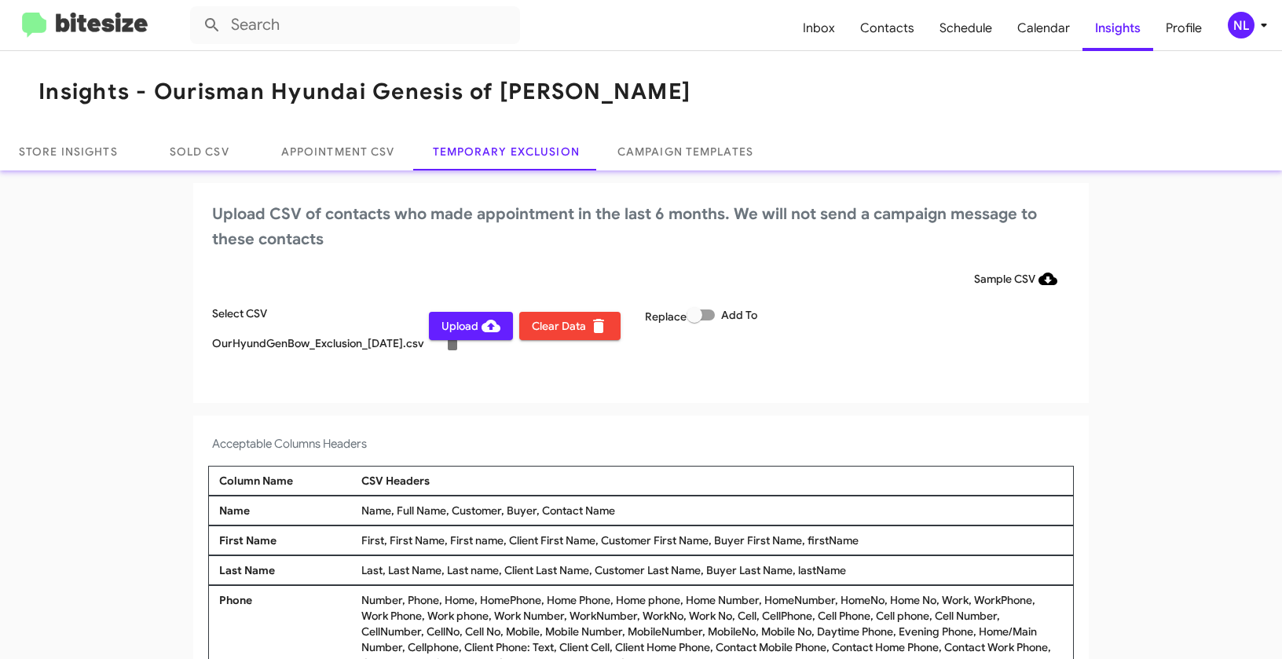
click at [1236, 38] on mat-toolbar "Inbox Contacts Schedule Calendar Insights Profile NL" at bounding box center [641, 25] width 1282 height 50
click at [1237, 24] on div "NL" at bounding box center [1241, 25] width 27 height 27
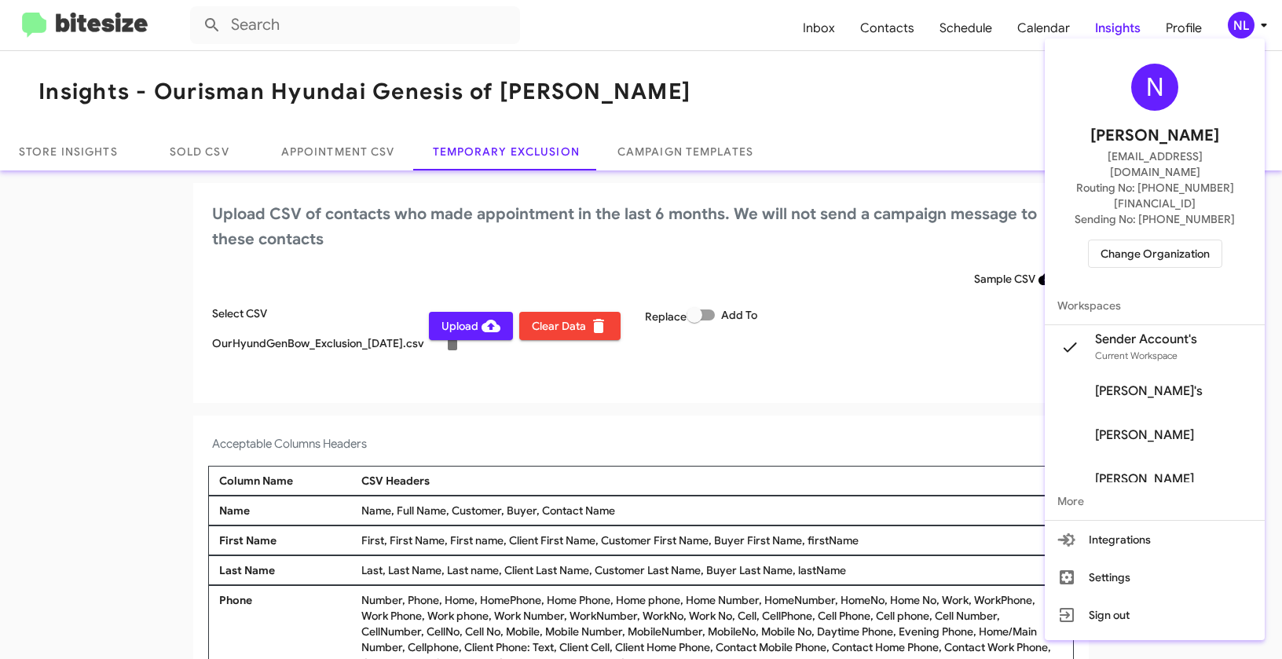
click at [771, 459] on div at bounding box center [641, 329] width 1282 height 659
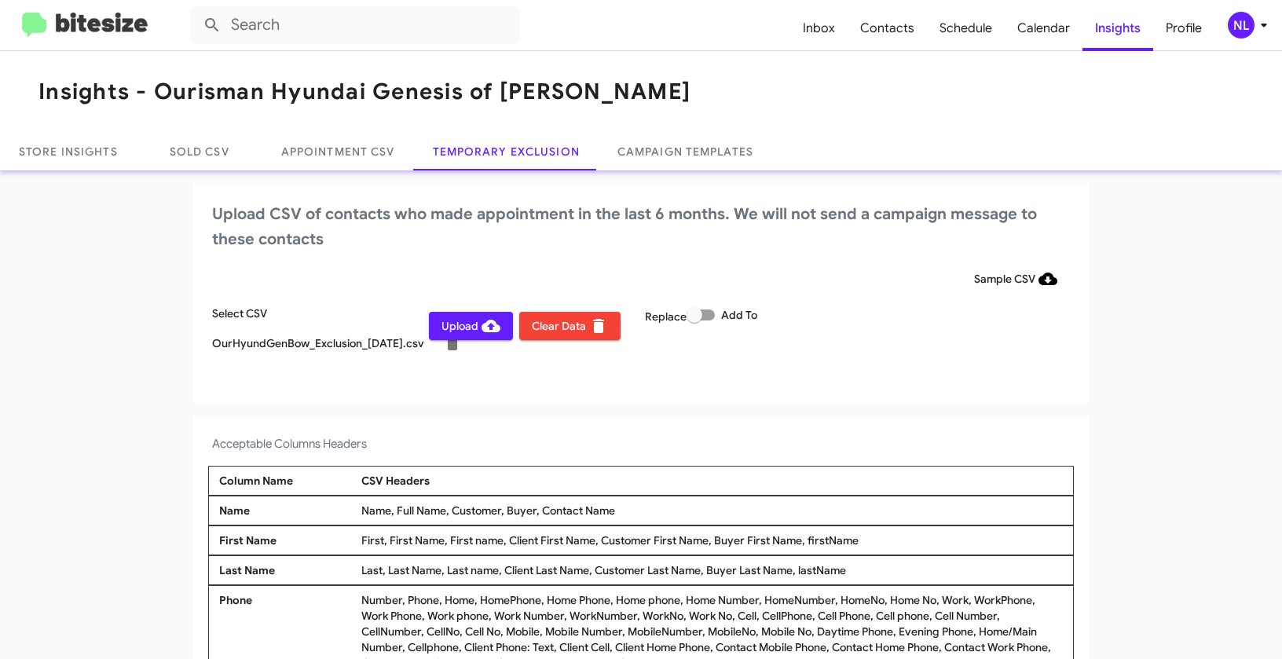
click at [445, 324] on span "Upload" at bounding box center [470, 326] width 59 height 28
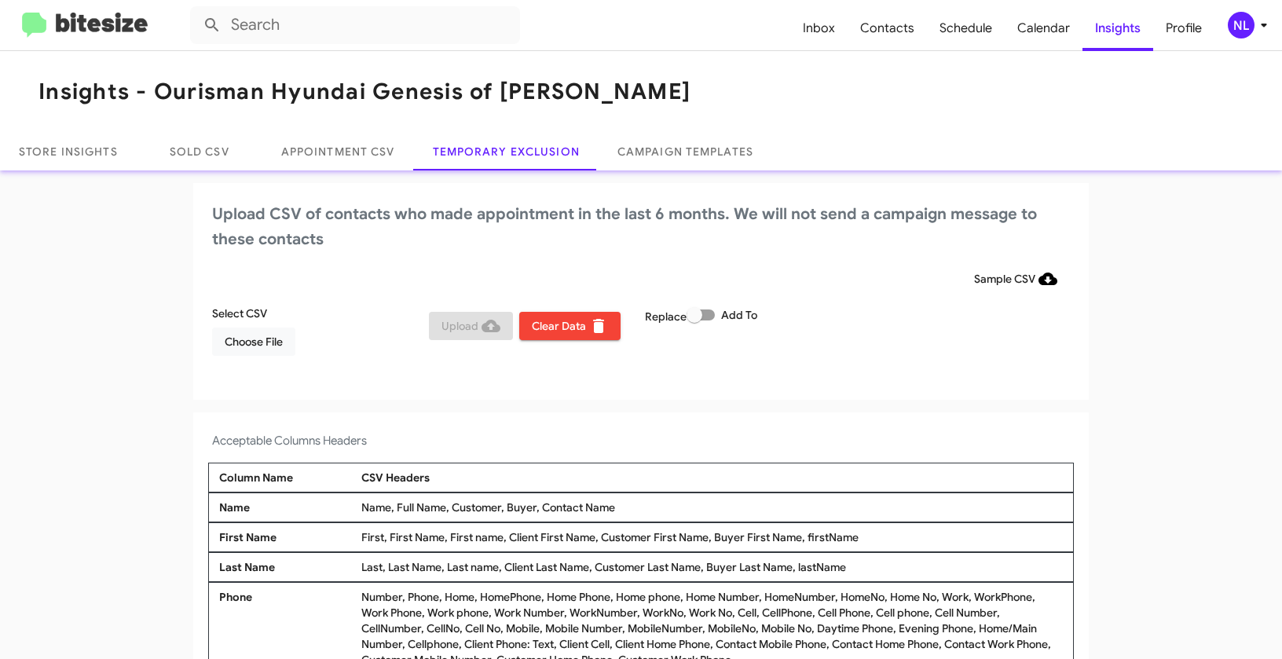
click at [1254, 39] on mat-toolbar "Inbox Contacts Schedule Calendar Insights Profile NL" at bounding box center [641, 25] width 1282 height 50
click at [1244, 23] on div "NL" at bounding box center [1241, 25] width 27 height 27
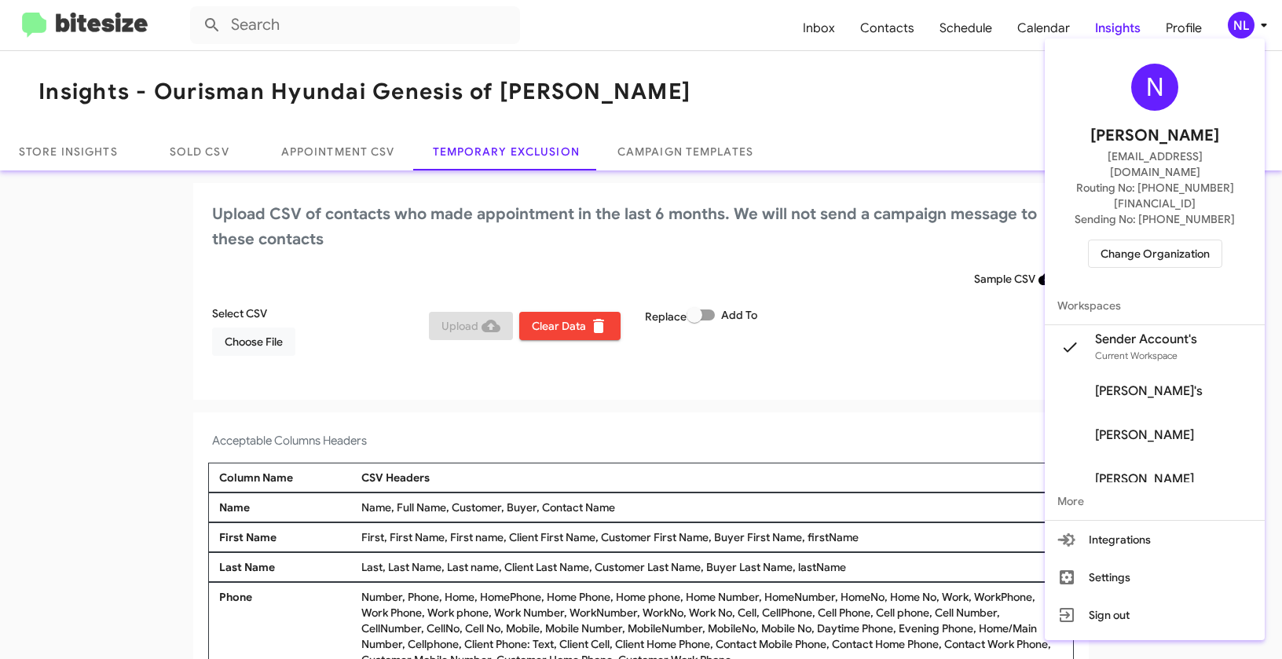
click at [1137, 240] on span "Change Organization" at bounding box center [1154, 253] width 109 height 27
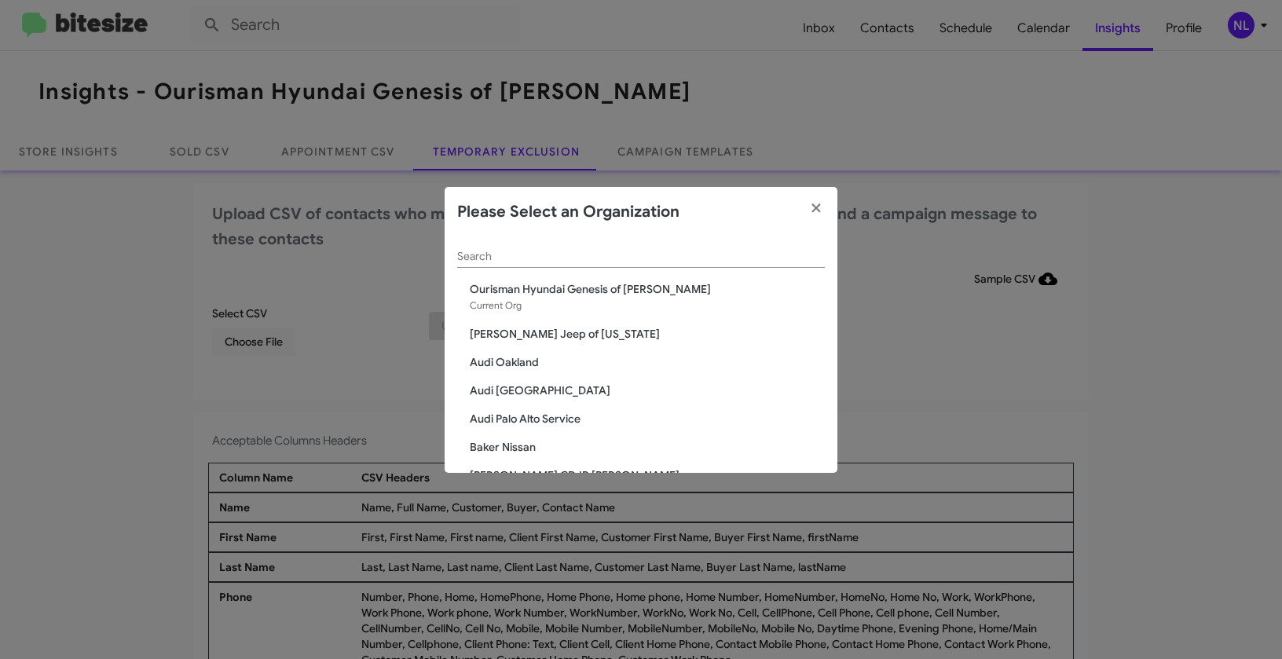
click at [605, 260] on input "Search" at bounding box center [641, 257] width 368 height 13
paste input "SERVICE: CDJR of Bowie"
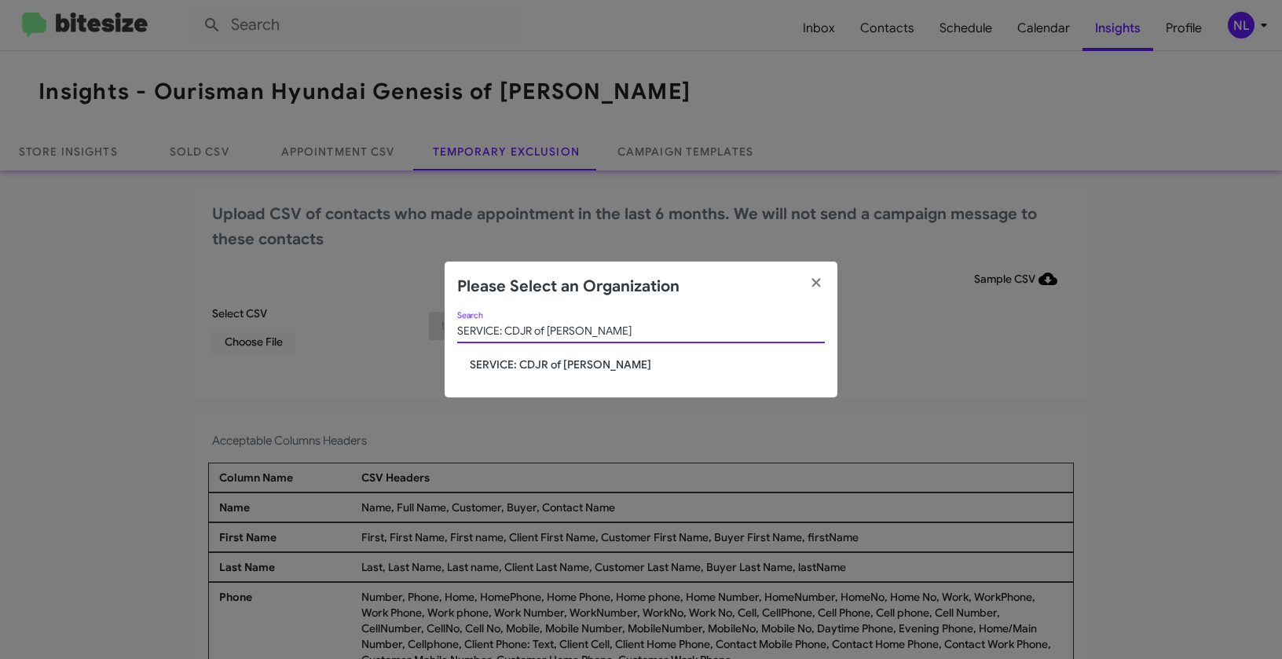
type input "SERVICE: CDJR of Bowie"
click at [516, 356] on div "SERVICE: CDJR of Bowie Search" at bounding box center [641, 334] width 368 height 45
click at [514, 359] on span "SERVICE: CDJR of Bowie" at bounding box center [647, 365] width 355 height 16
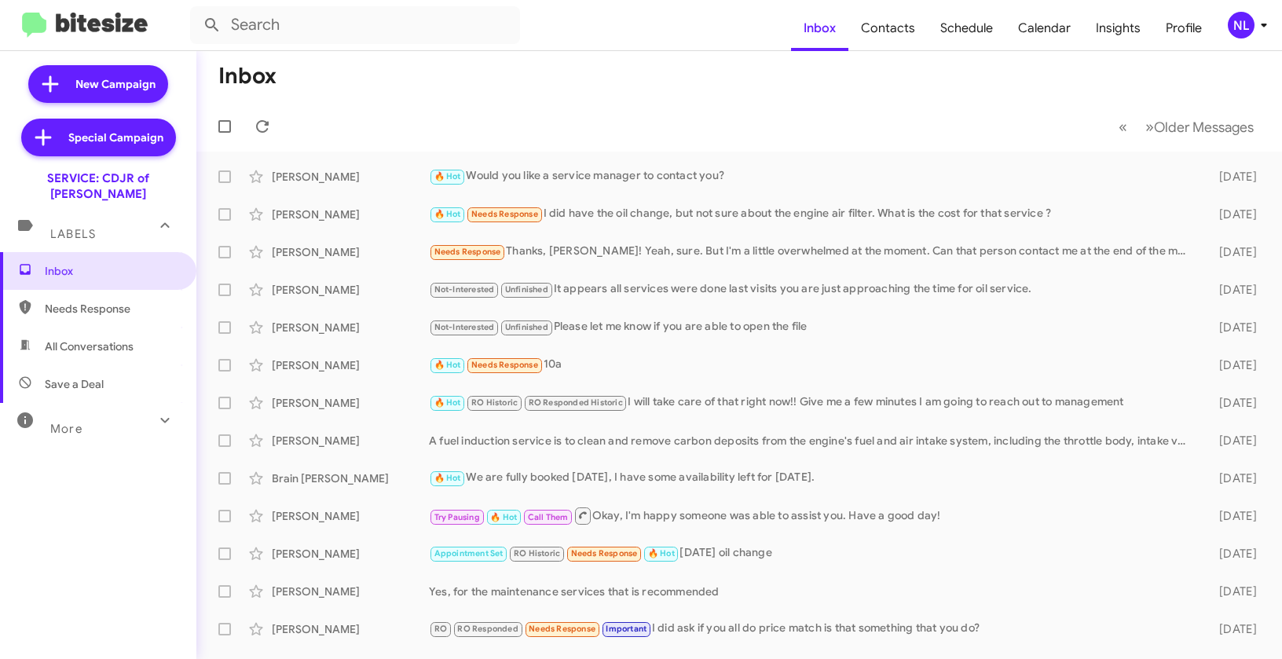
click at [1244, 27] on div "NL" at bounding box center [1241, 25] width 27 height 27
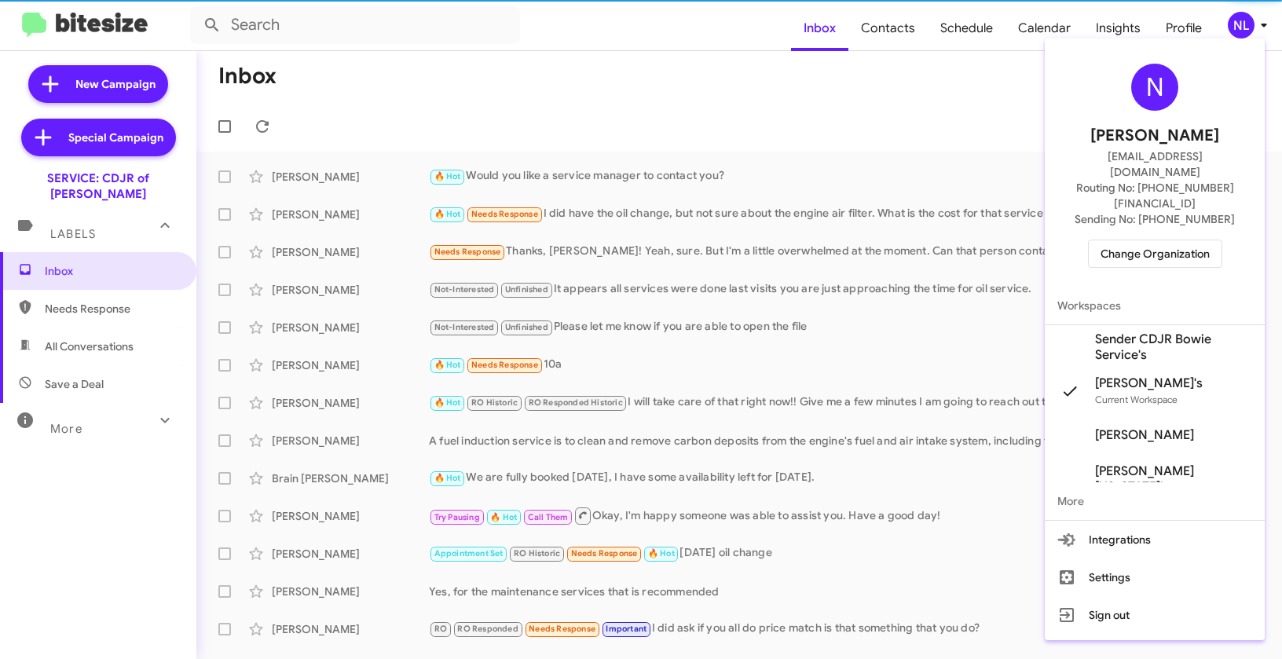
click at [1128, 331] on span "Sender CDJR Bowie Service's" at bounding box center [1173, 346] width 157 height 31
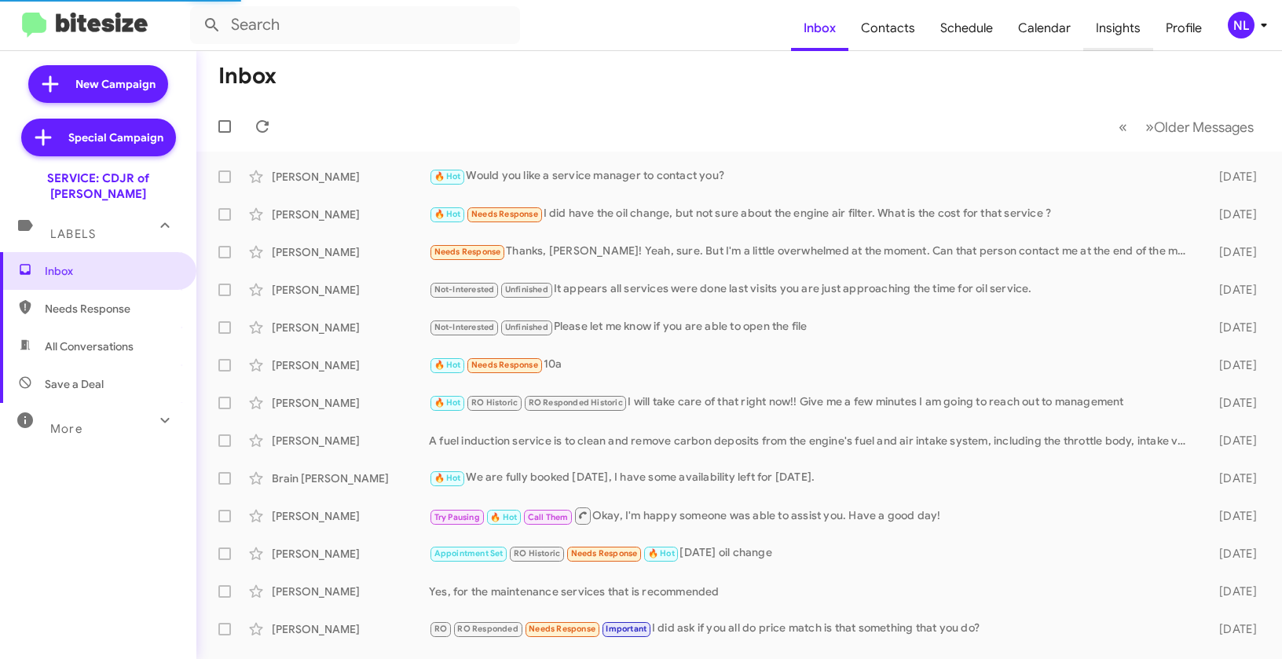
click at [1122, 34] on span "Insights" at bounding box center [1118, 28] width 70 height 46
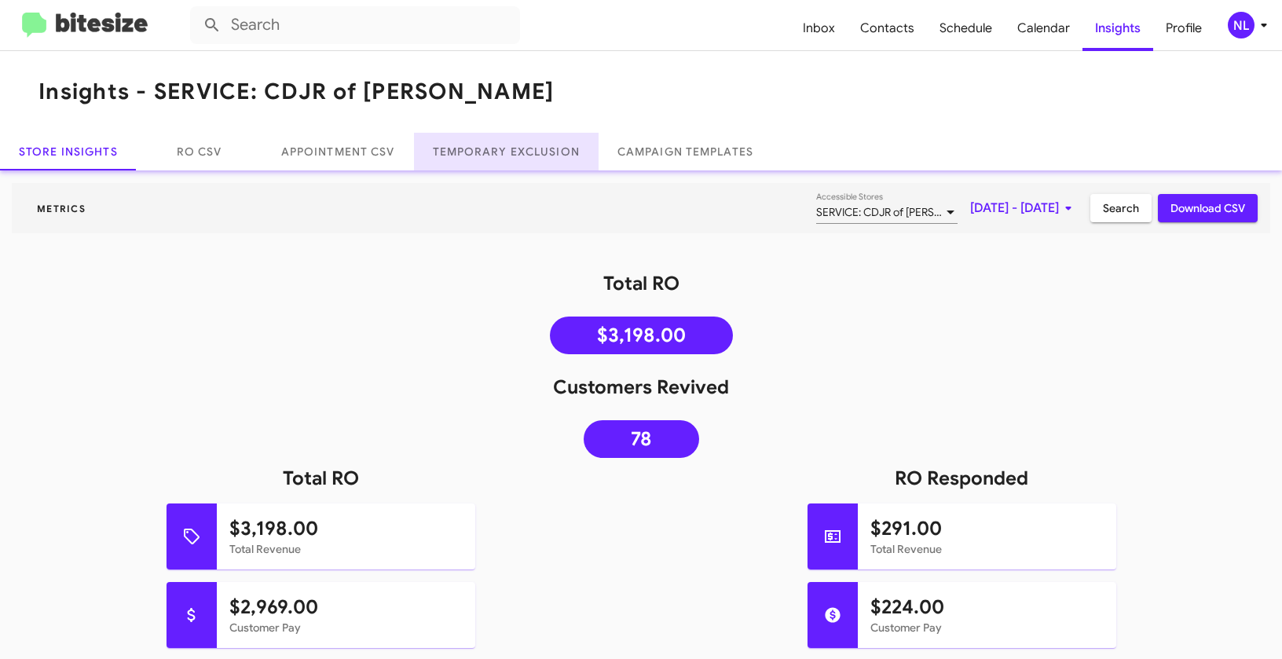
click at [481, 149] on link "Temporary Exclusion" at bounding box center [506, 152] width 185 height 38
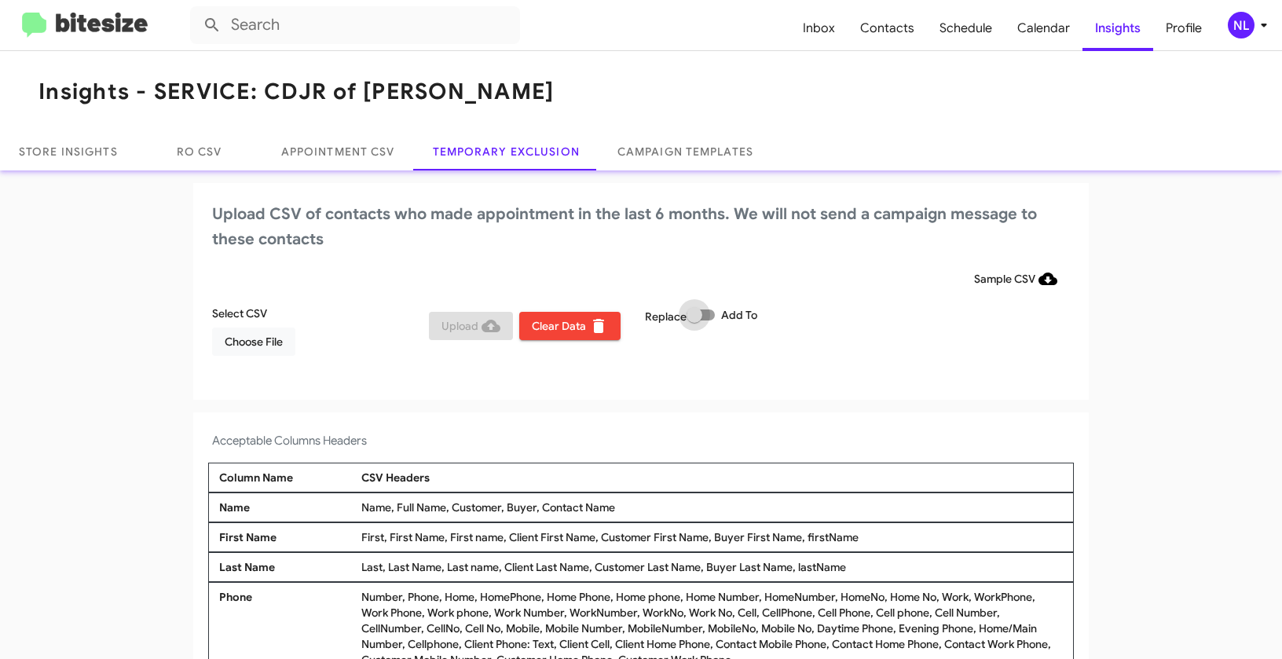
click at [711, 316] on span at bounding box center [701, 314] width 28 height 11
click at [694, 320] on input "Add To" at bounding box center [694, 320] width 1 height 1
checkbox input "true"
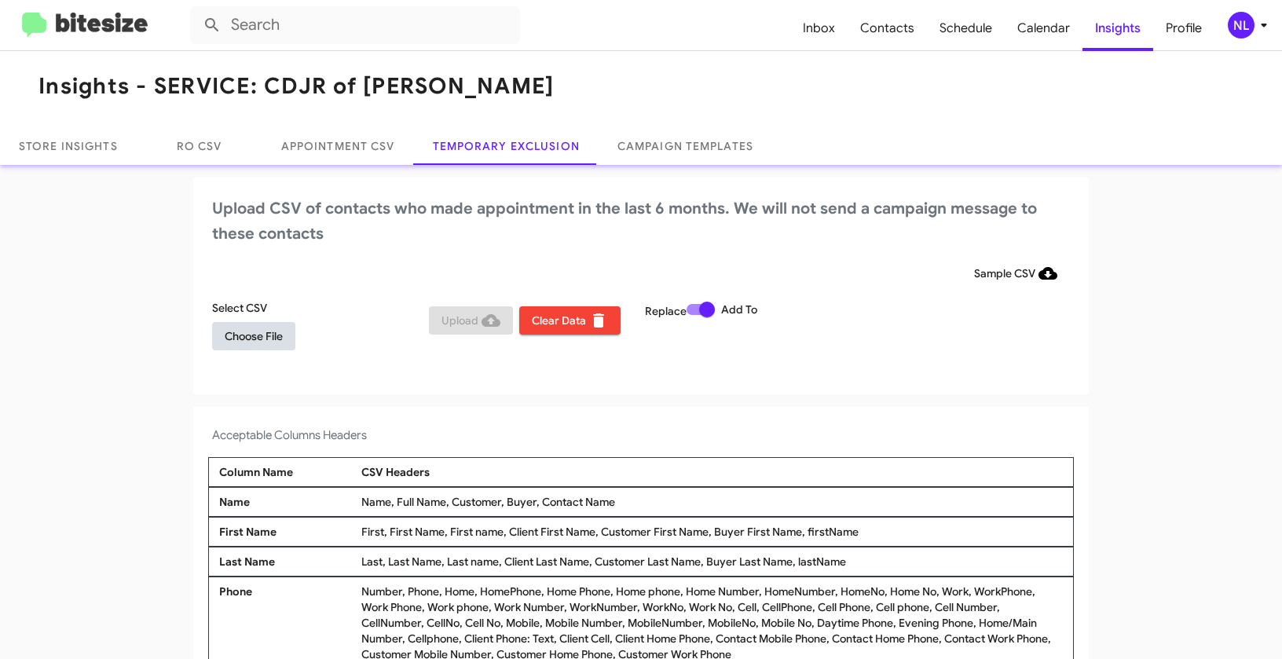
click at [259, 334] on span "Choose File" at bounding box center [254, 336] width 58 height 28
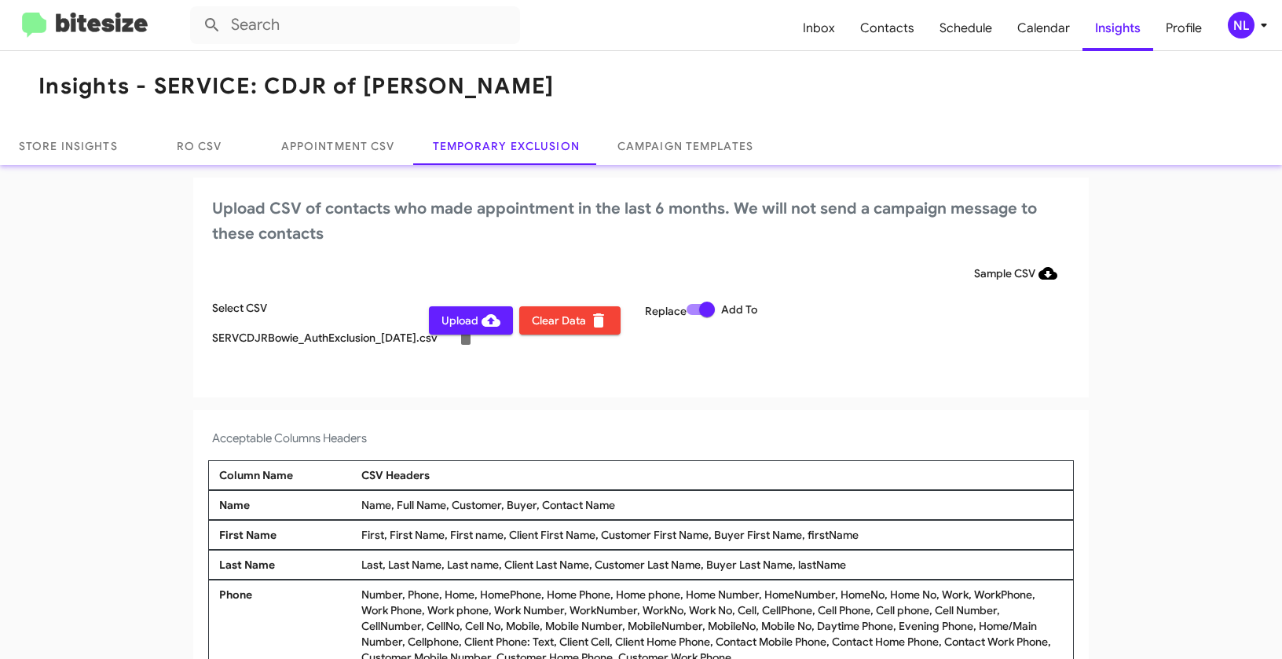
scroll to position [9, 0]
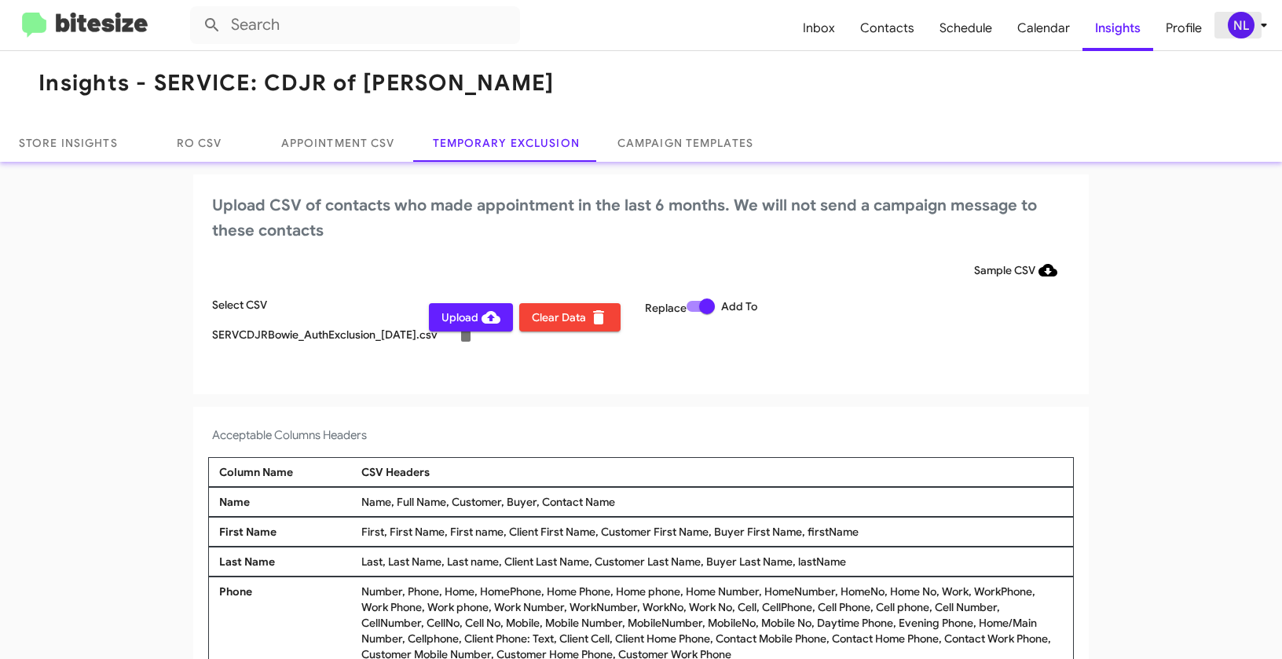
click at [1248, 27] on div "NL" at bounding box center [1241, 25] width 27 height 27
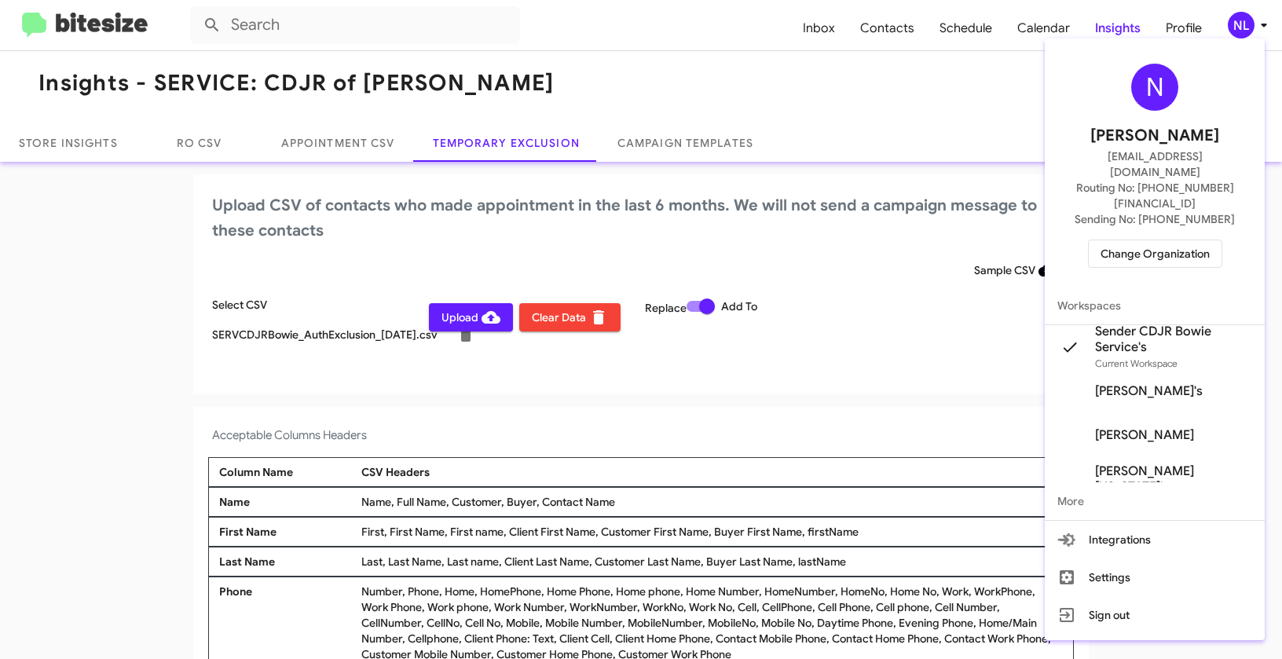
click at [707, 465] on div at bounding box center [641, 329] width 1282 height 659
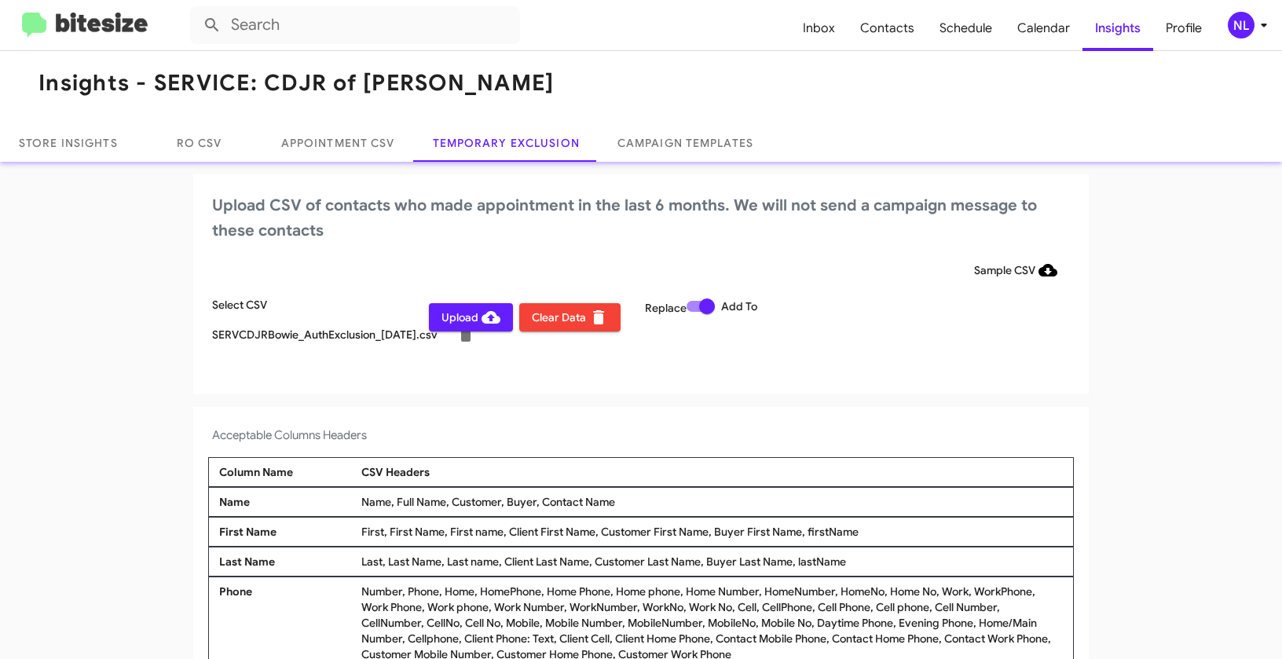
click at [452, 317] on span "Upload" at bounding box center [470, 317] width 59 height 28
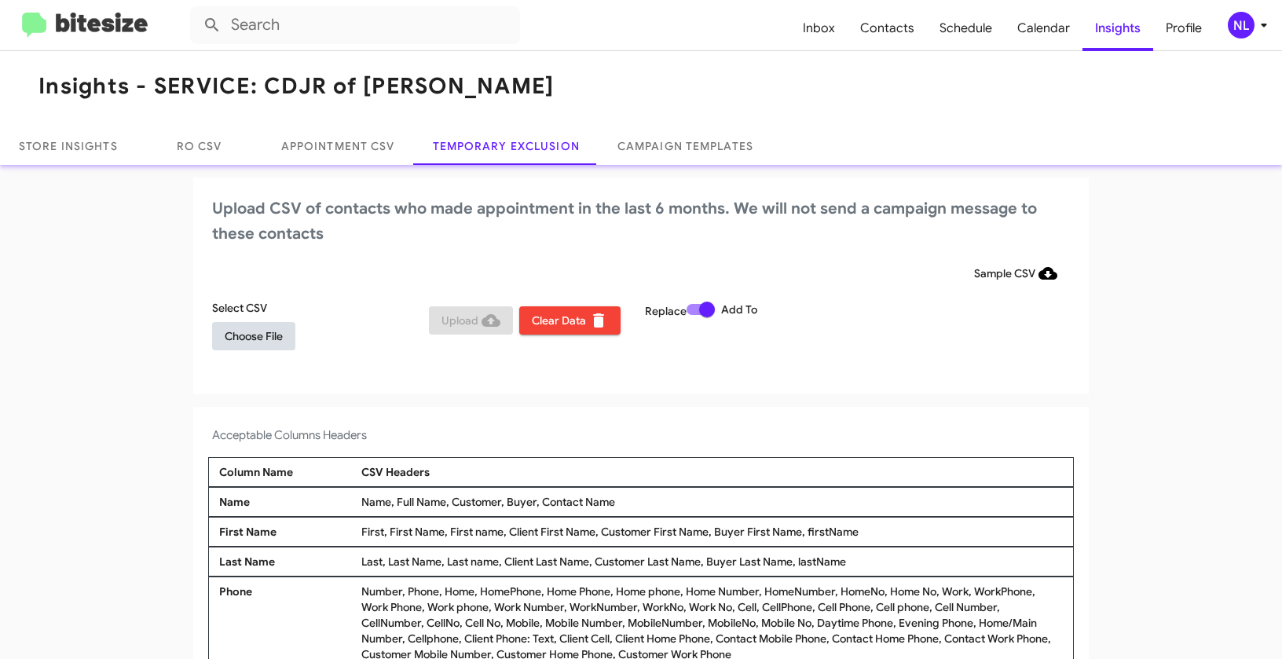
click at [246, 342] on span "Choose File" at bounding box center [254, 336] width 58 height 28
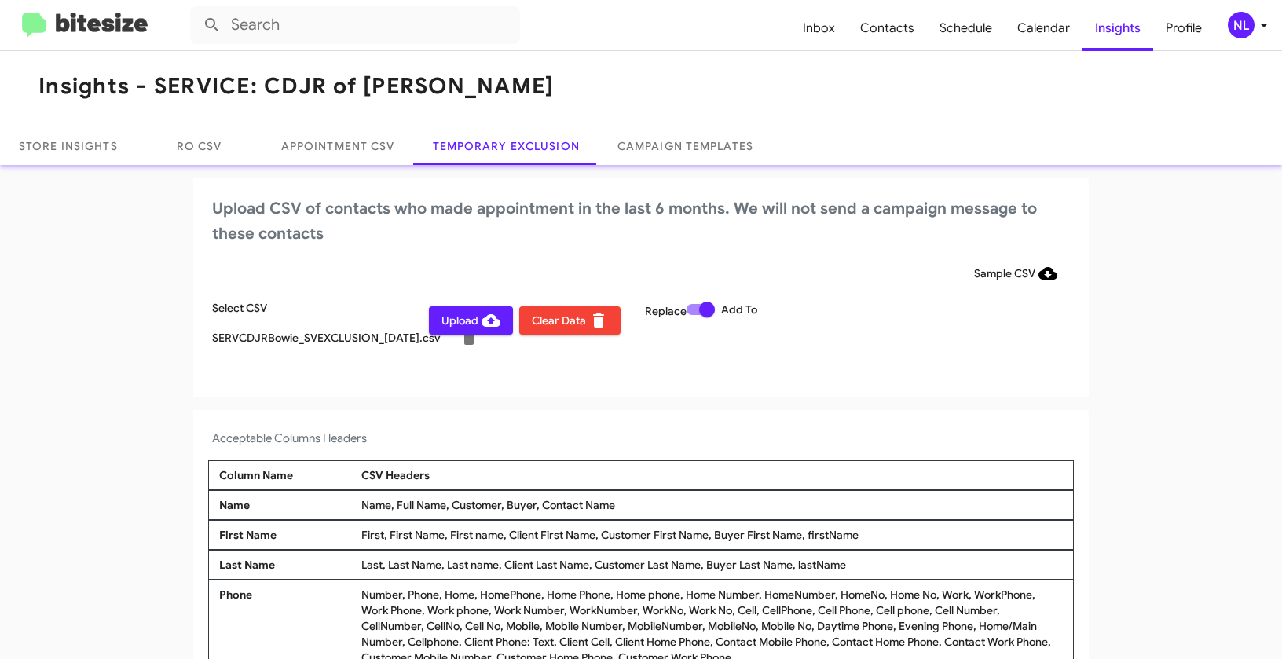
scroll to position [9, 0]
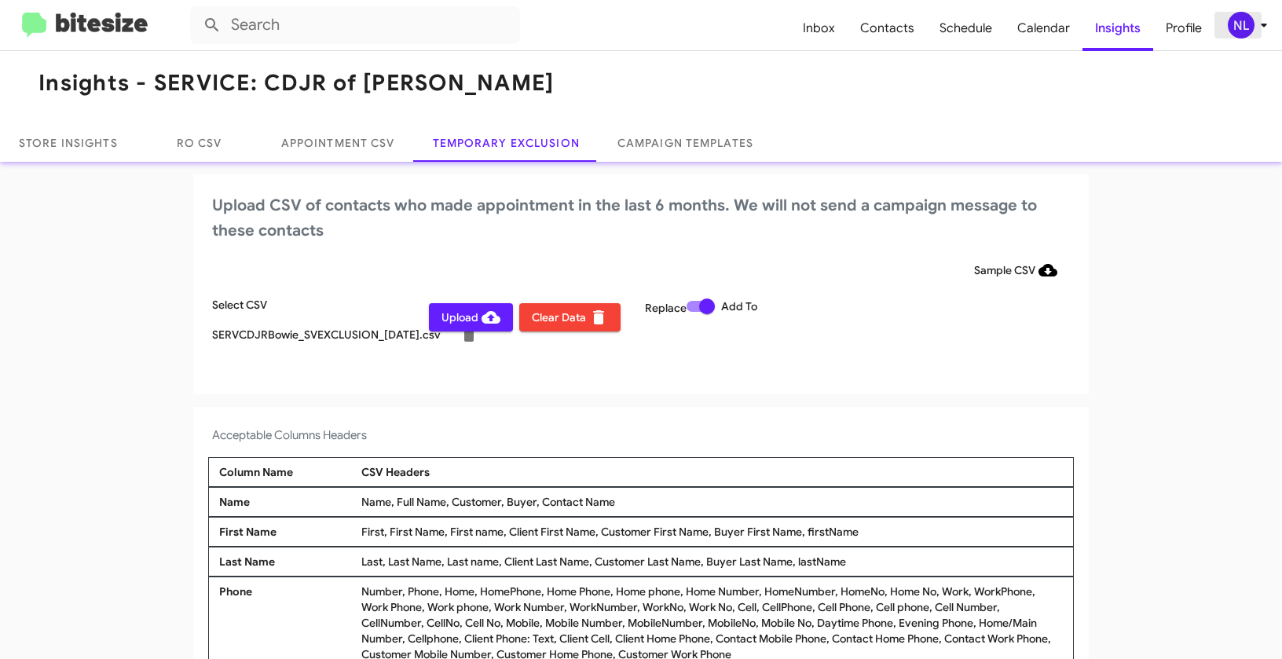
click at [1240, 38] on div "NL" at bounding box center [1241, 25] width 27 height 27
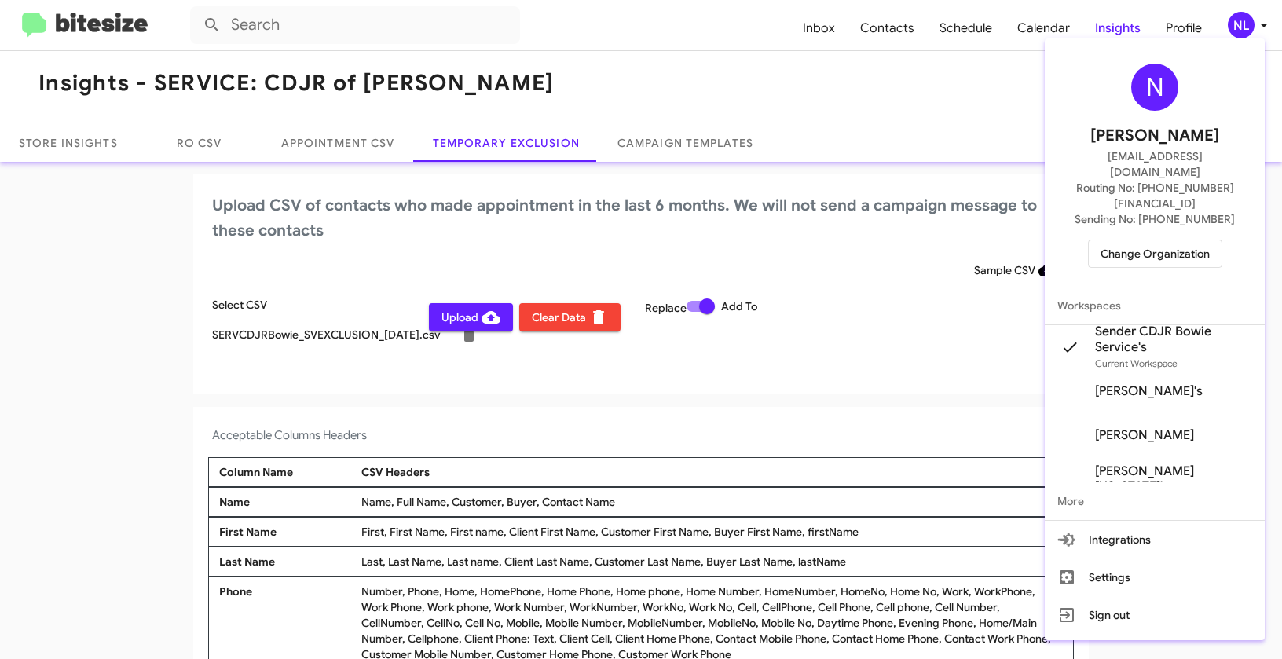
click at [742, 396] on div at bounding box center [641, 329] width 1282 height 659
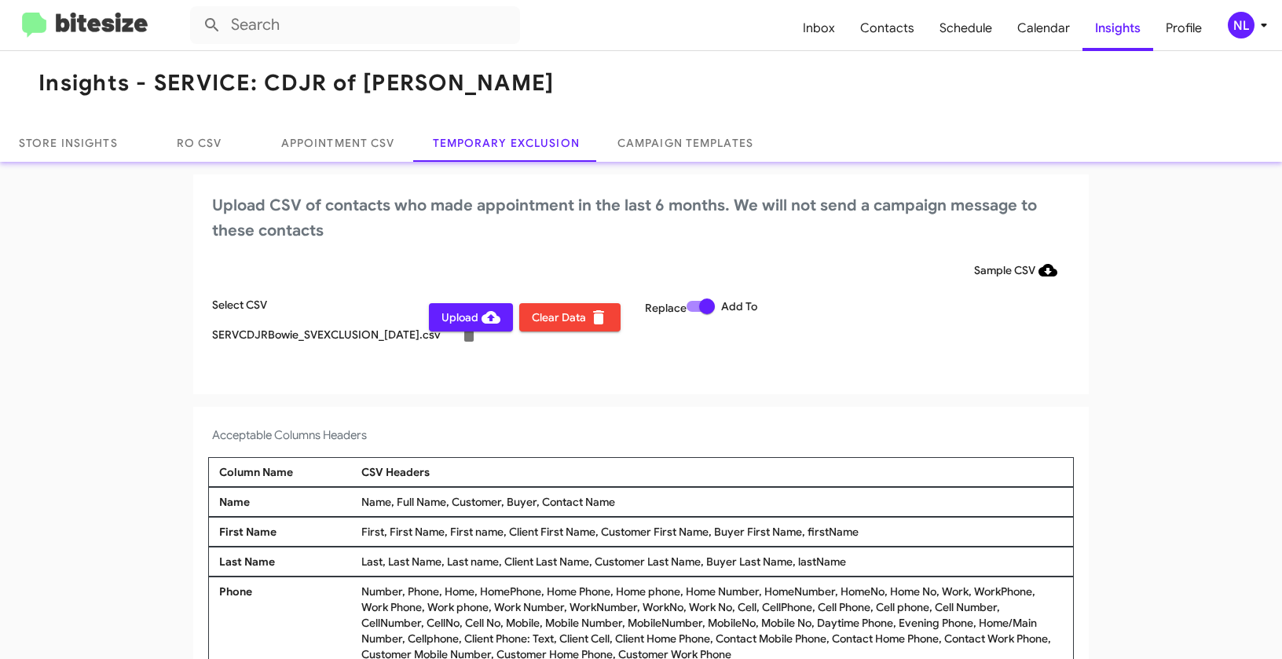
click at [456, 320] on span "Upload" at bounding box center [470, 317] width 59 height 28
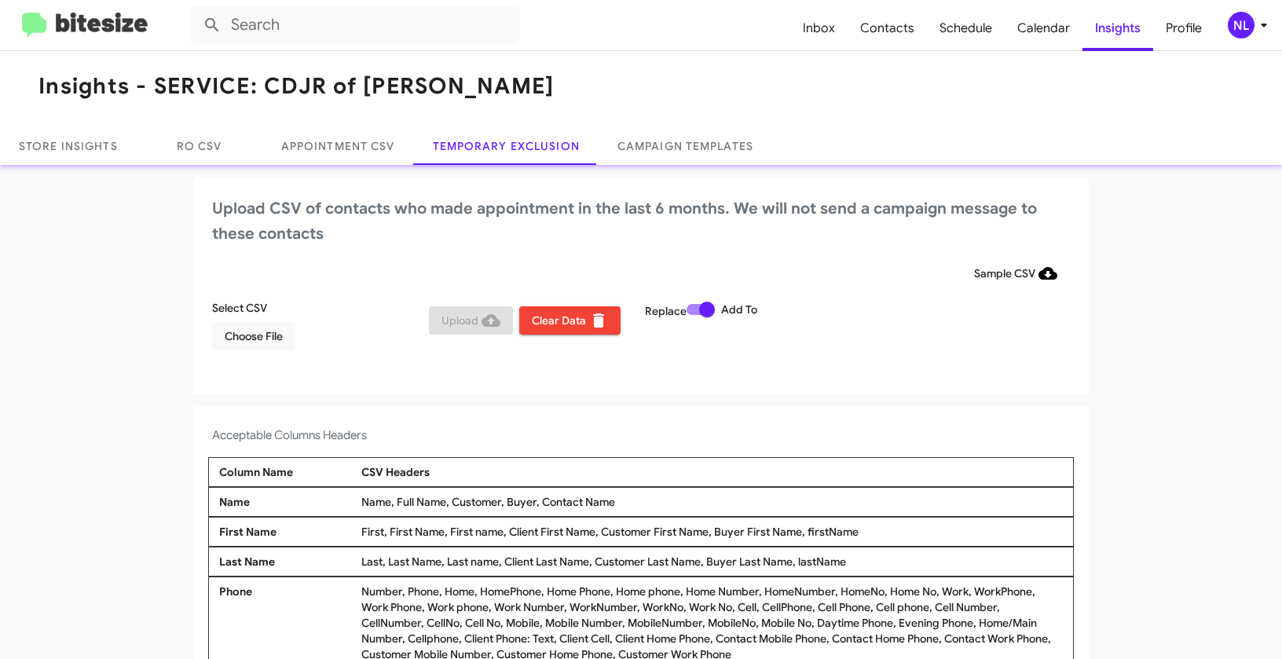
click at [1242, 25] on div "NL" at bounding box center [1241, 25] width 27 height 27
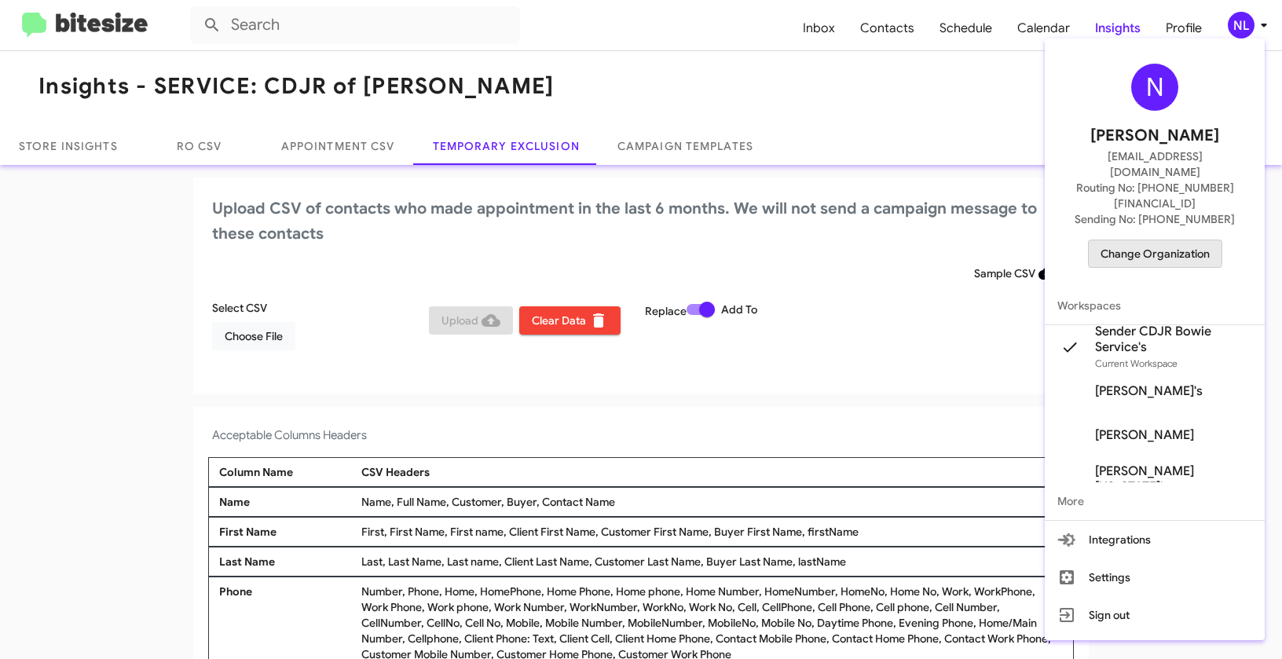
click at [1152, 240] on span "Change Organization" at bounding box center [1154, 253] width 109 height 27
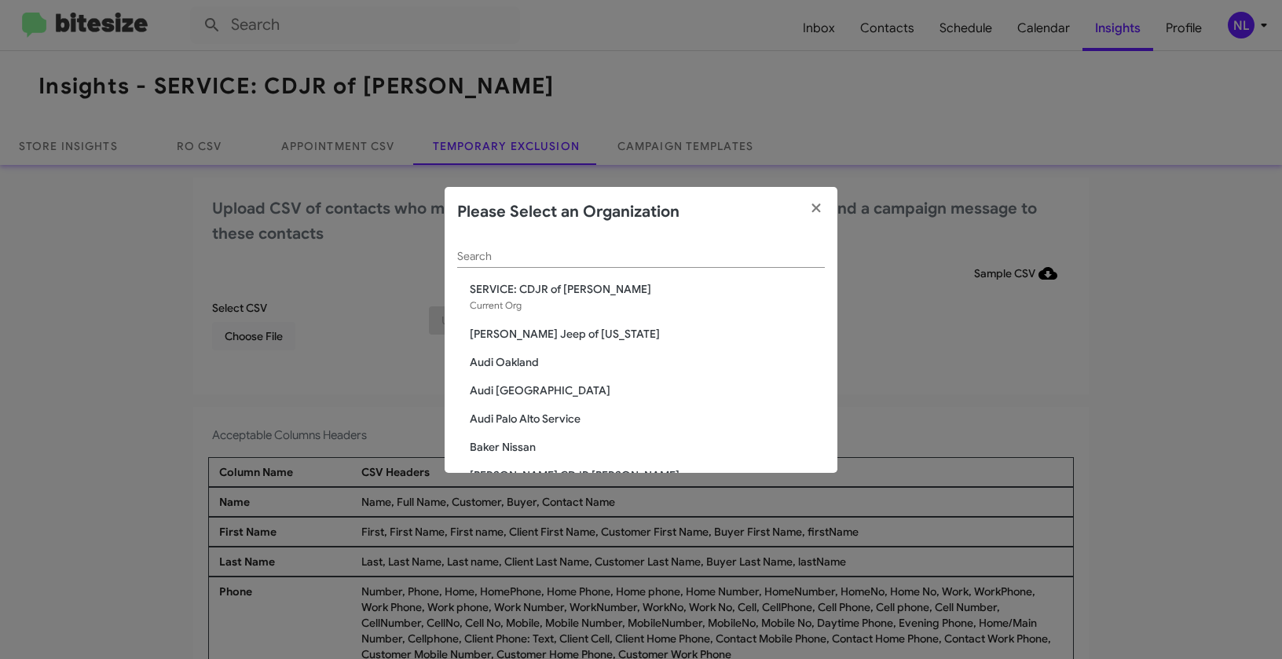
click at [560, 247] on div "Search" at bounding box center [641, 252] width 368 height 31
paste input "SERVICE: Chevrolet Baltimore"
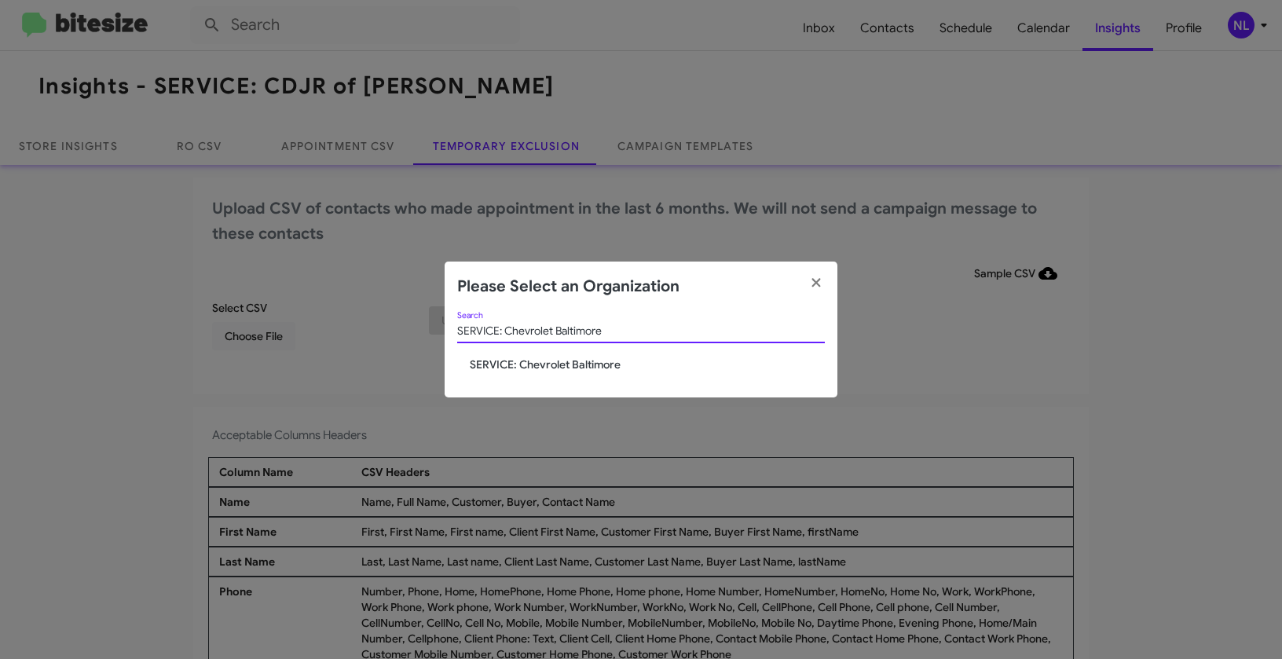
type input "SERVICE: Chevrolet Baltimore"
click at [526, 368] on span "SERVICE: Chevrolet Baltimore" at bounding box center [647, 365] width 355 height 16
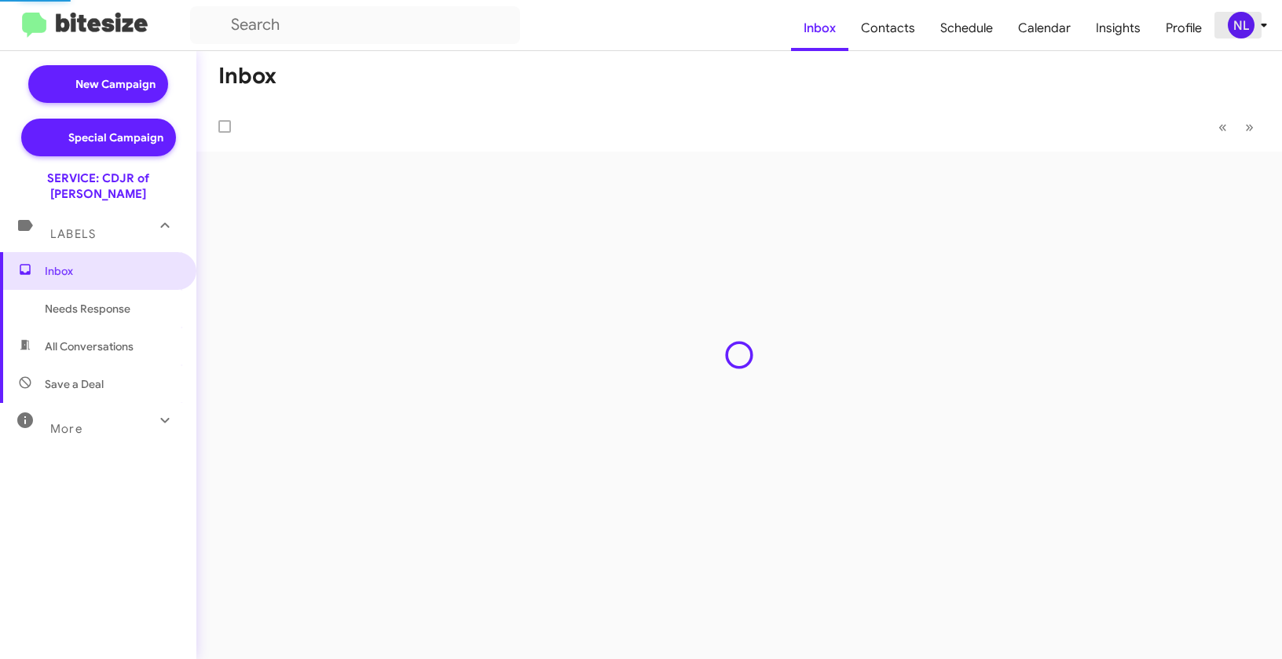
click at [1246, 27] on div "NL" at bounding box center [1241, 25] width 27 height 27
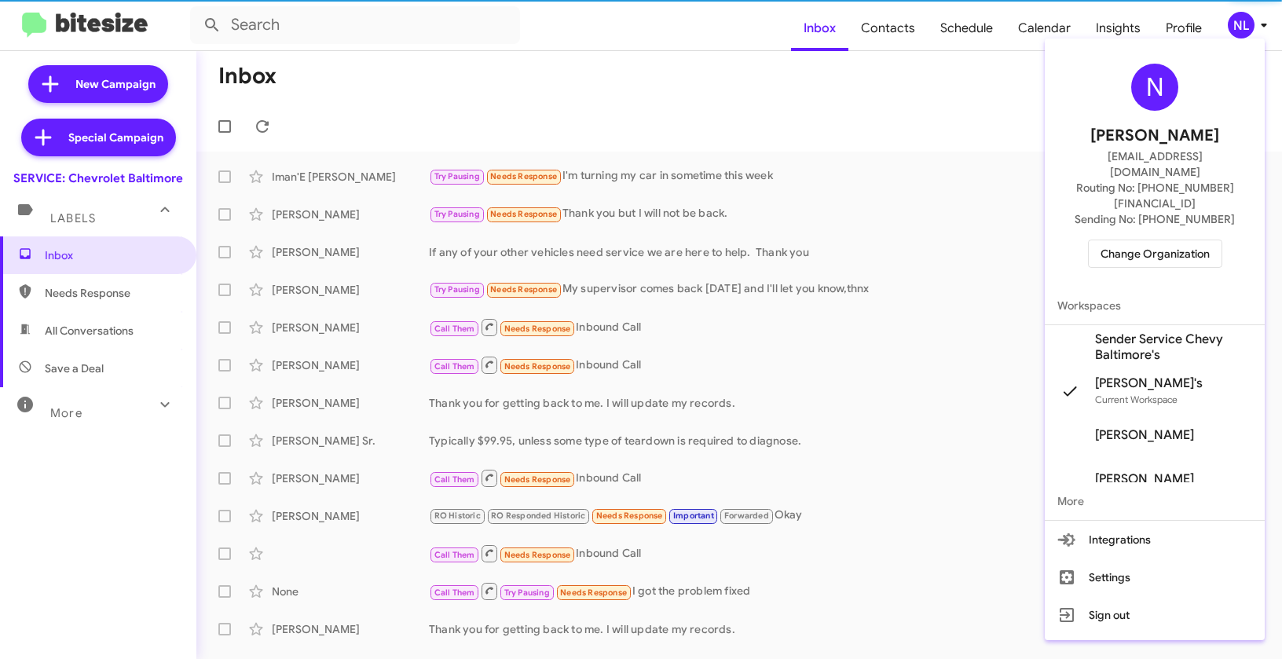
click at [1130, 331] on span "Sender Service Chevy Baltimore's" at bounding box center [1173, 346] width 157 height 31
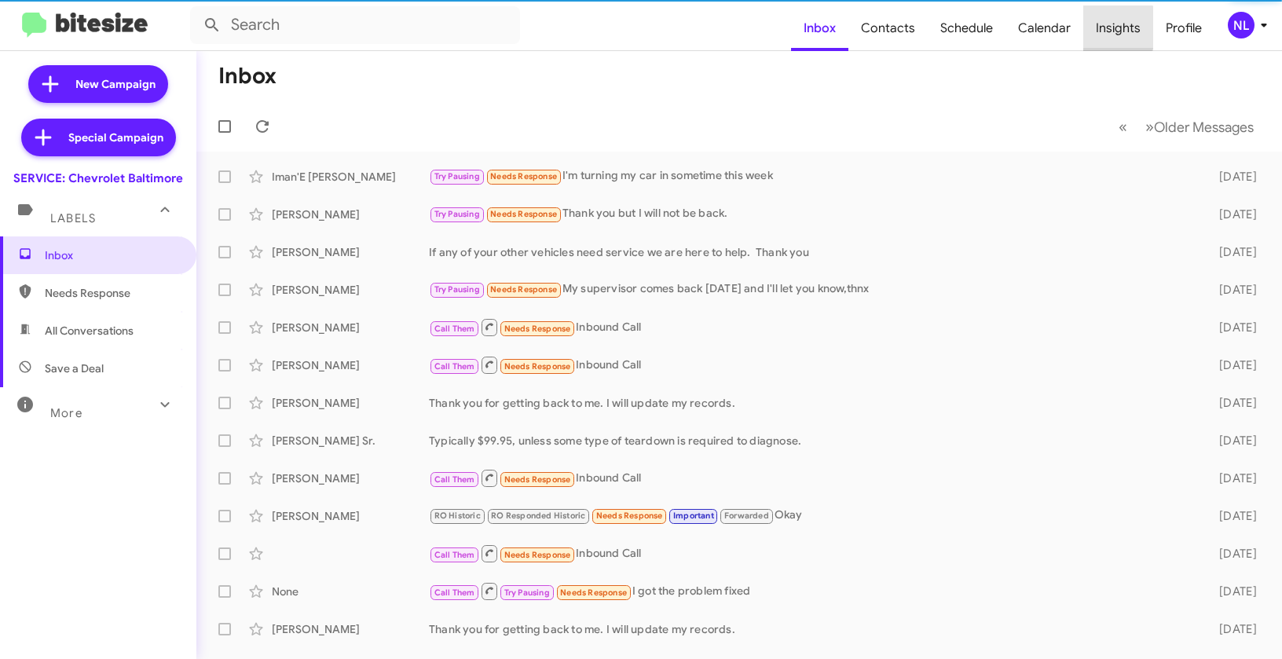
click at [1110, 27] on span "Insights" at bounding box center [1118, 28] width 70 height 46
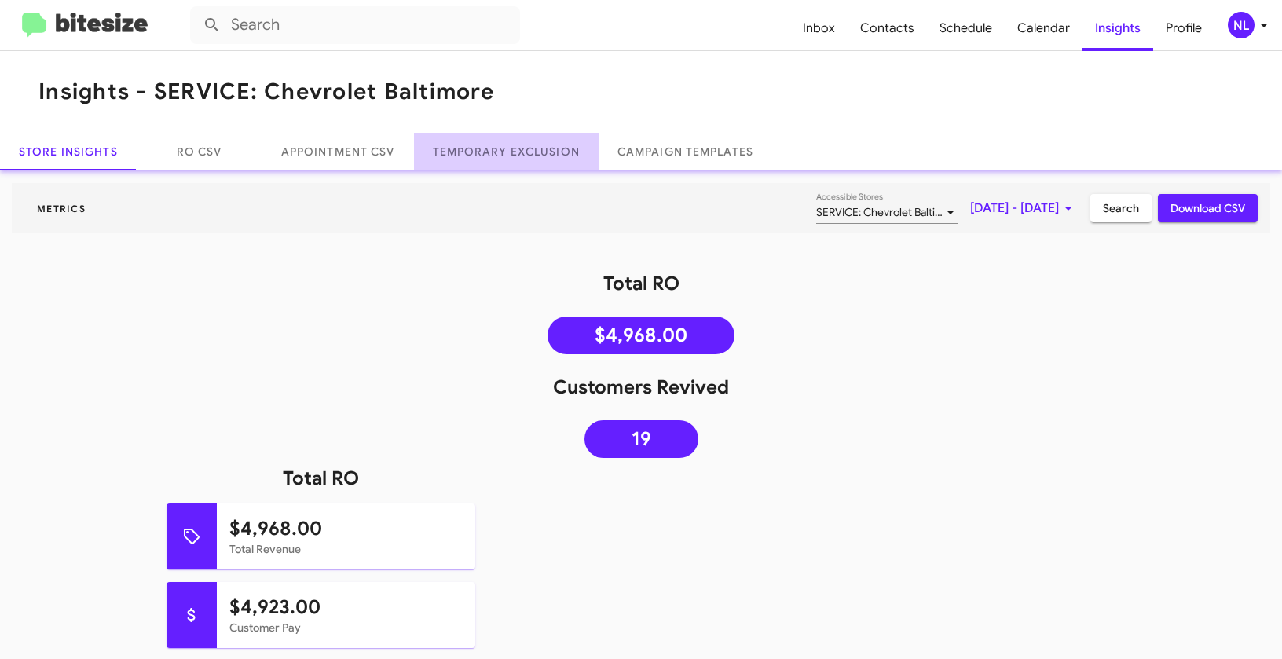
click at [508, 163] on link "Temporary Exclusion" at bounding box center [506, 152] width 185 height 38
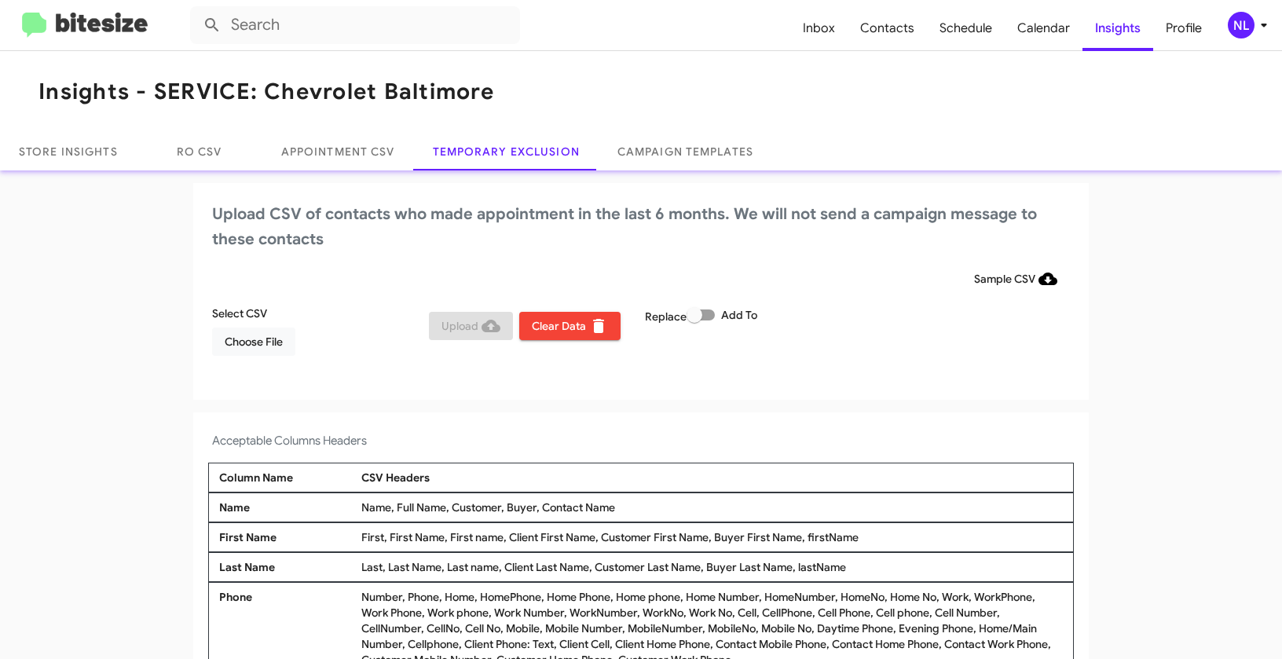
click at [1236, 24] on div "NL" at bounding box center [1241, 25] width 27 height 27
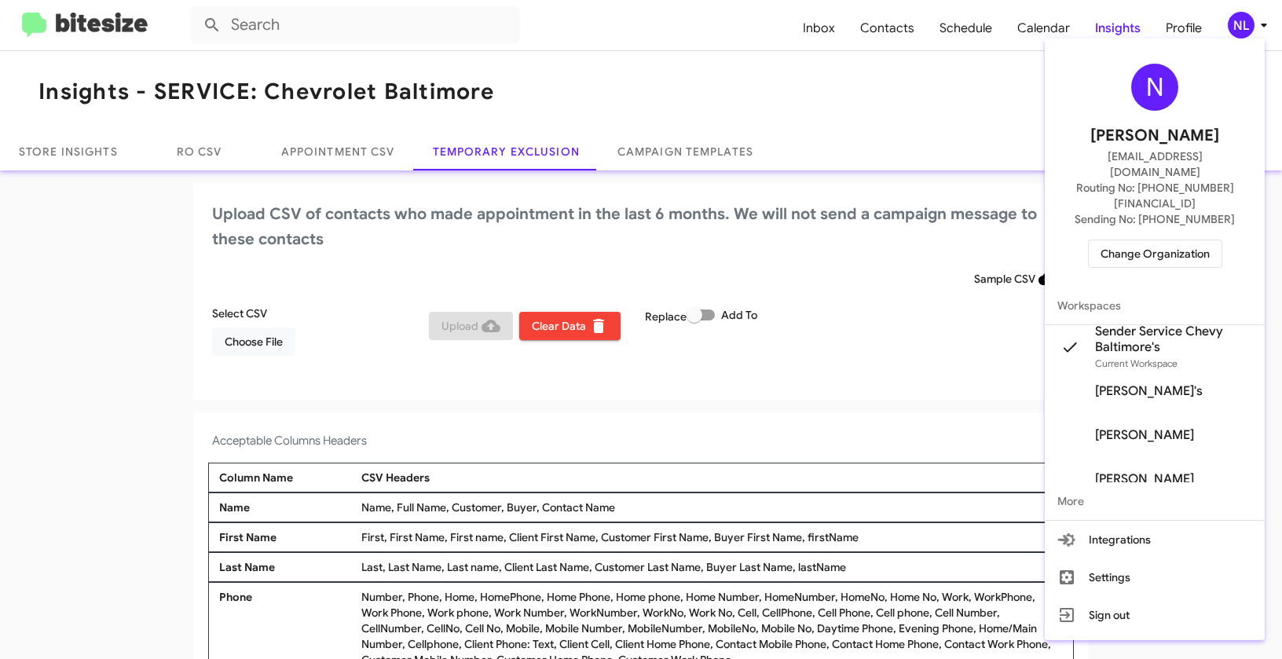
drag, startPoint x: 531, startPoint y: 504, endPoint x: 599, endPoint y: 512, distance: 68.8
click at [599, 512] on div at bounding box center [641, 329] width 1282 height 659
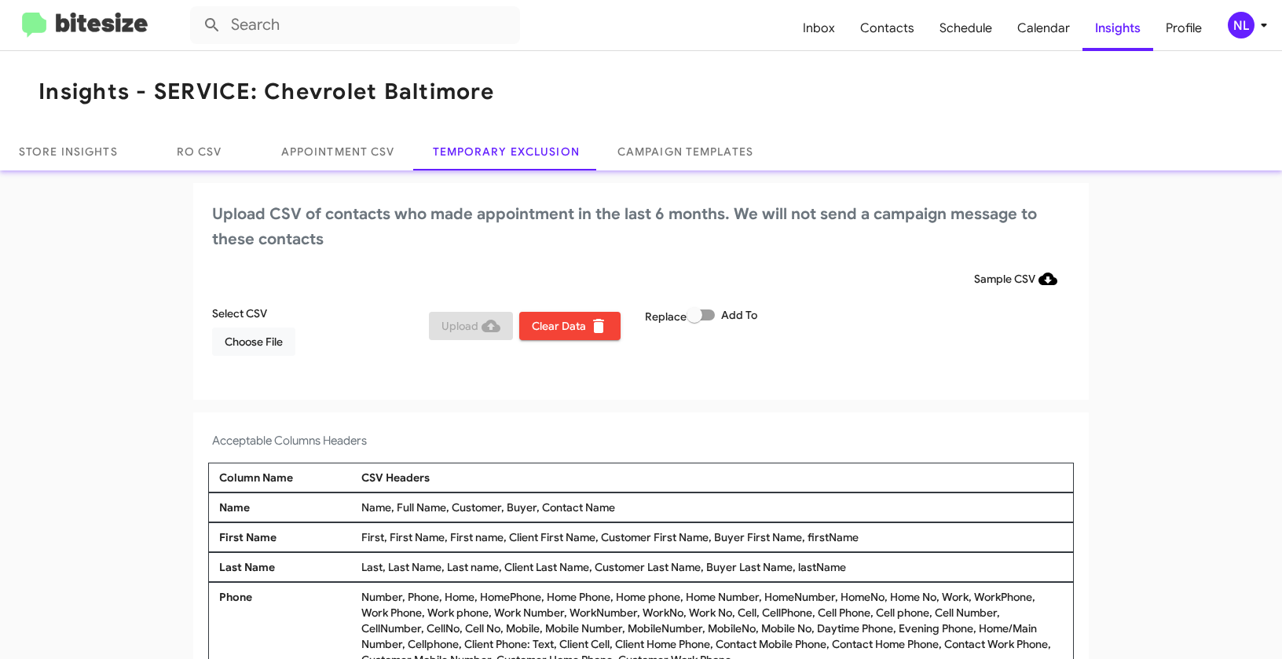
click at [553, 510] on div "Name, Full Name, Customer, Buyer, Contact Name" at bounding box center [711, 508] width 709 height 16
drag, startPoint x: 535, startPoint y: 506, endPoint x: 641, endPoint y: 506, distance: 106.0
click at [641, 506] on div "Name, Full Name, Customer, Buyer, Contact Name" at bounding box center [711, 508] width 709 height 16
click at [639, 506] on div "Name, Full Name, Customer, Buyer, Contact Name" at bounding box center [711, 508] width 709 height 16
drag, startPoint x: 535, startPoint y: 504, endPoint x: 647, endPoint y: 507, distance: 112.4
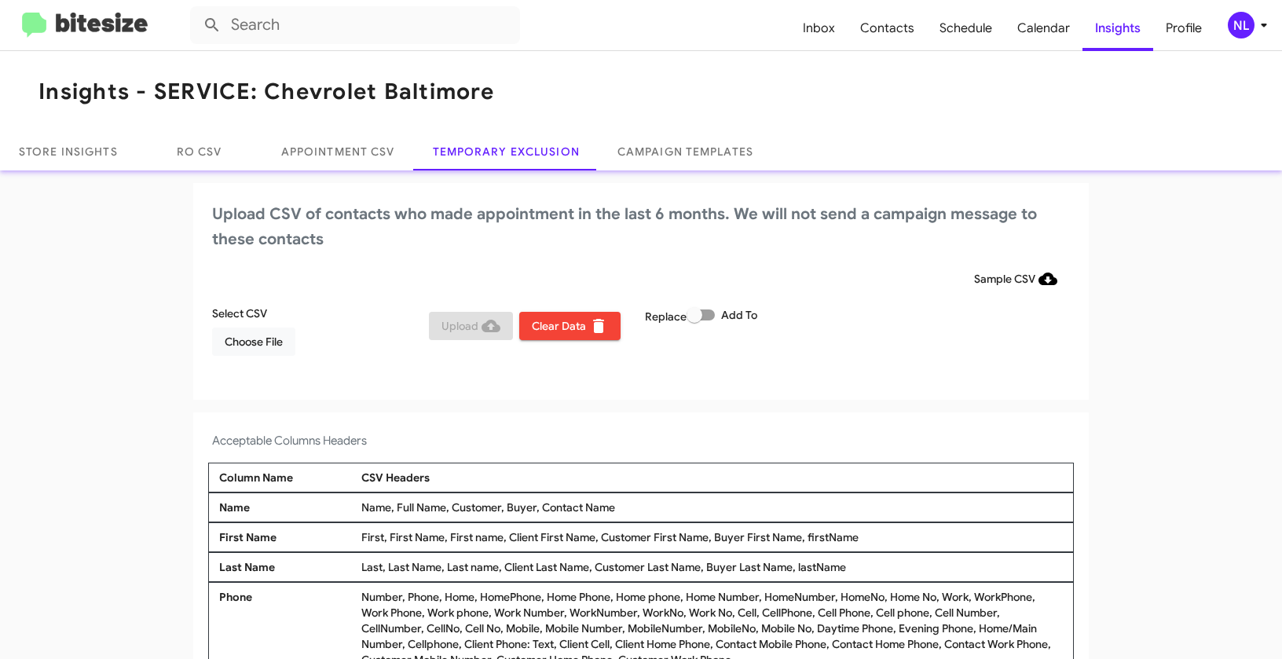
click at [647, 507] on div "Name, Full Name, Customer, Buyer, Contact Name" at bounding box center [711, 508] width 709 height 16
copy div "Contact Name"
click at [225, 343] on span "Choose File" at bounding box center [254, 342] width 58 height 28
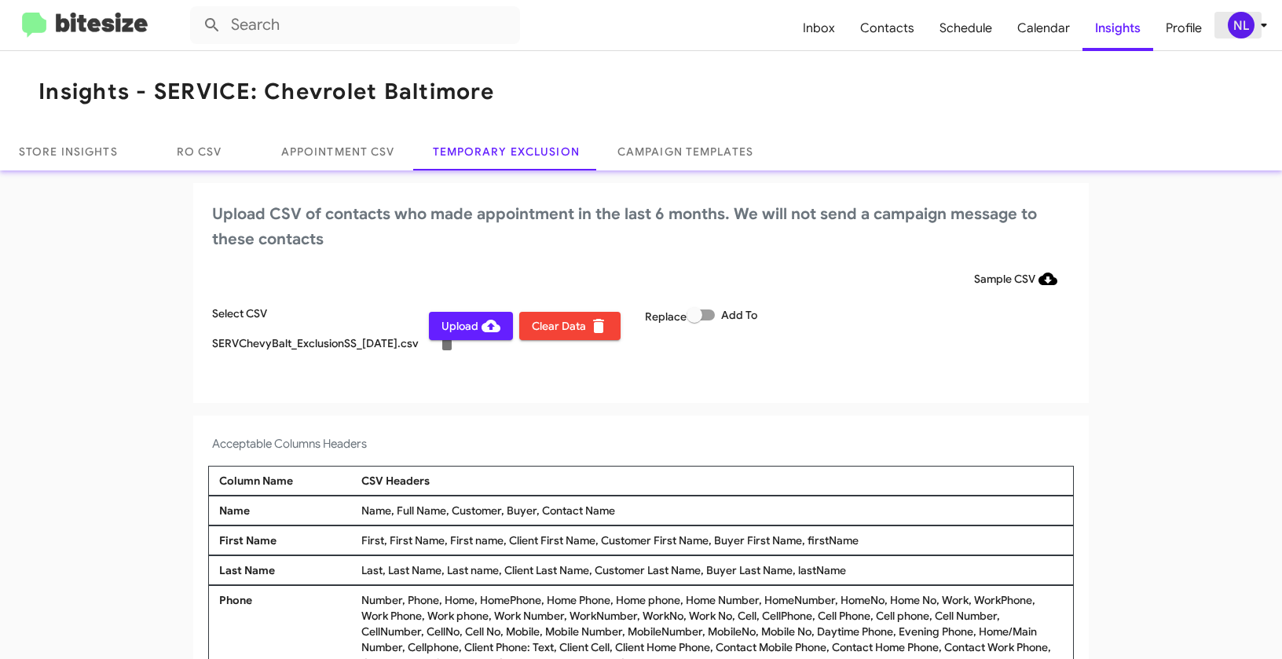
click at [1237, 31] on div "NL" at bounding box center [1241, 25] width 27 height 27
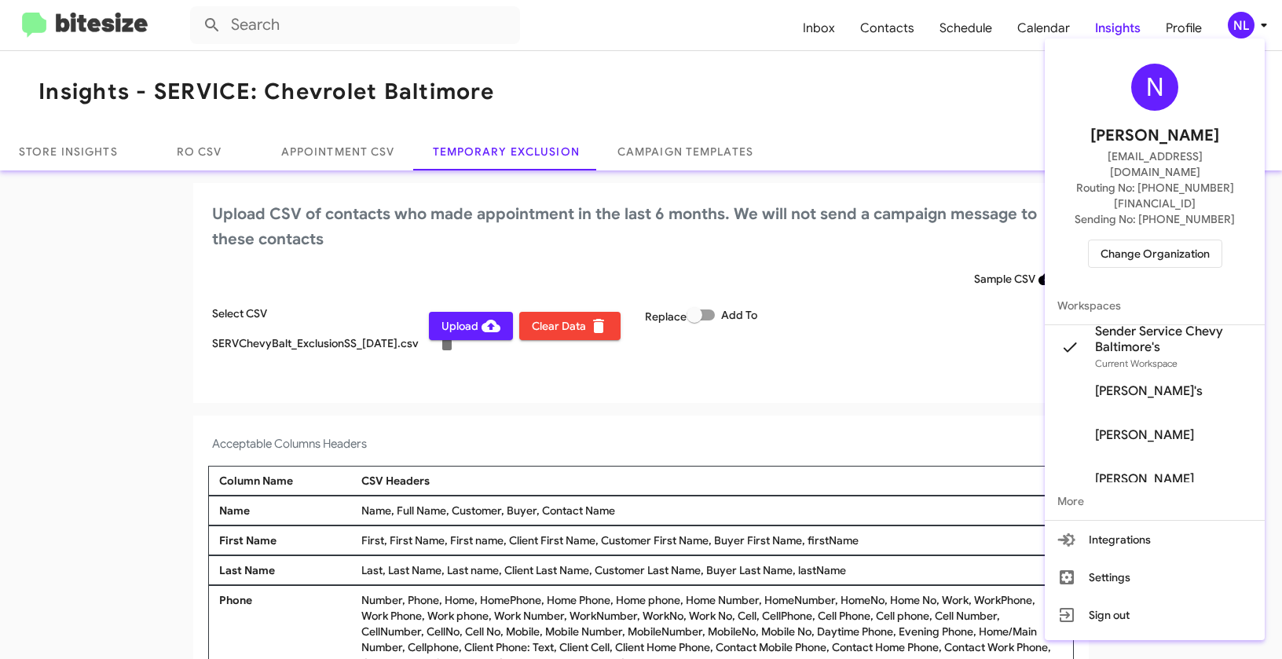
click at [598, 407] on div at bounding box center [641, 329] width 1282 height 659
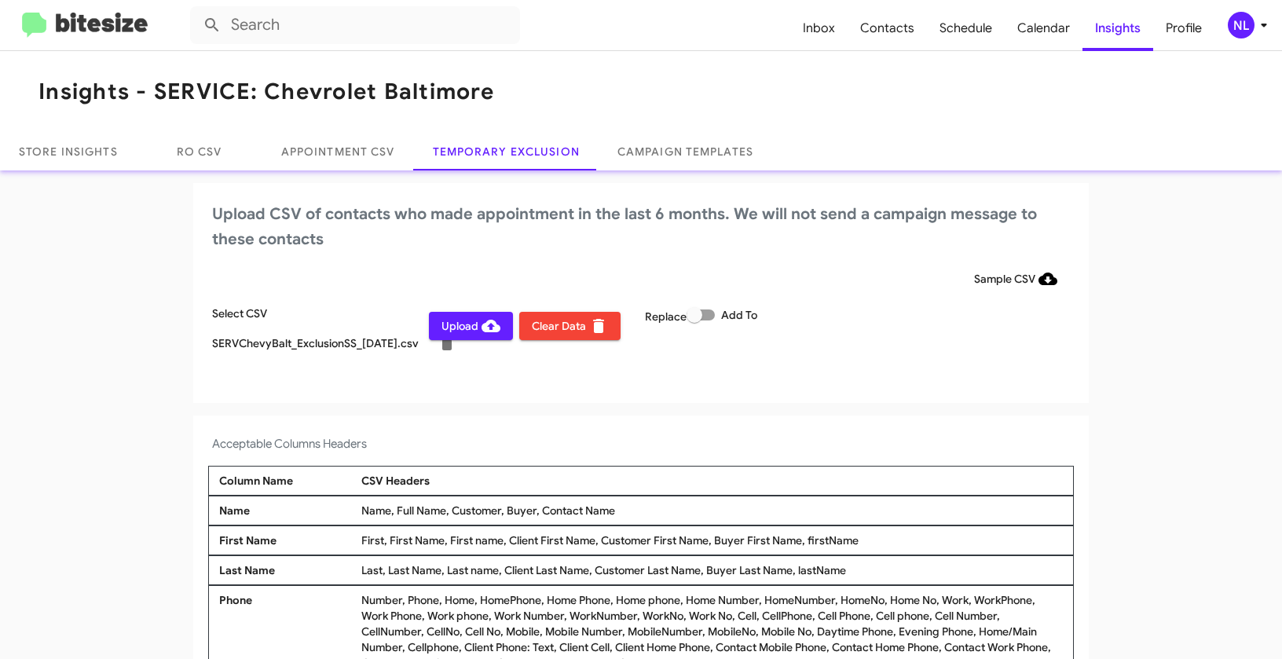
click at [456, 334] on span "Upload" at bounding box center [470, 326] width 59 height 28
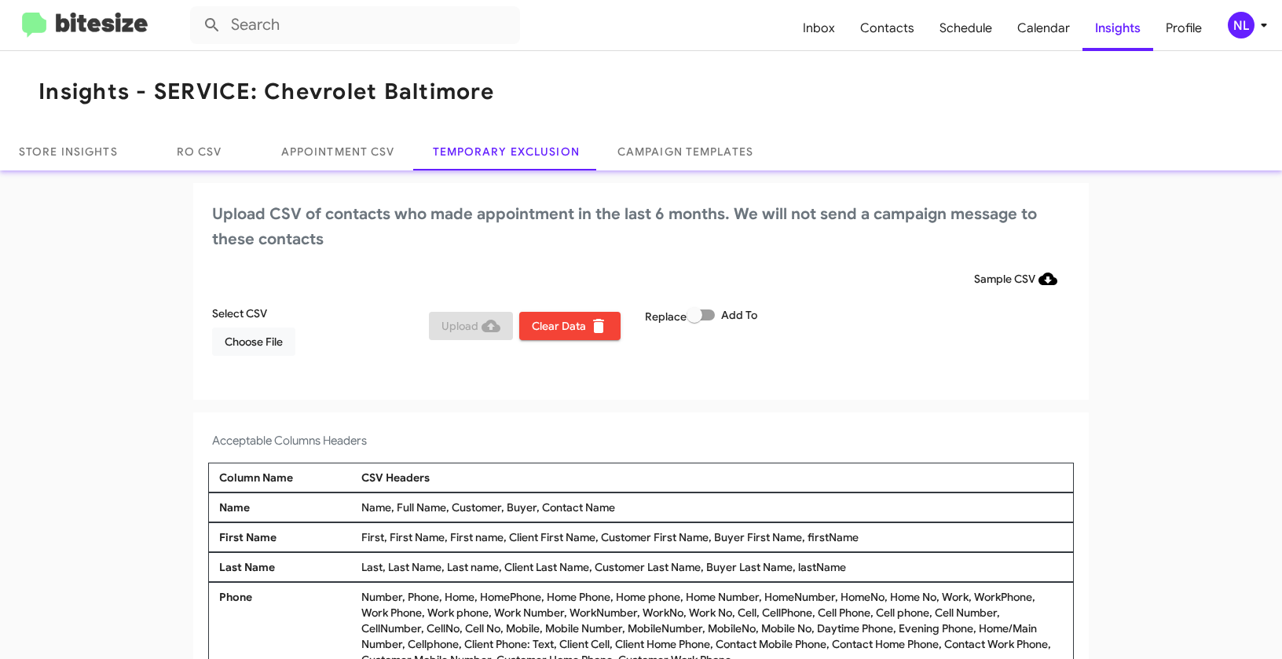
click at [709, 320] on label "Add To" at bounding box center [722, 315] width 71 height 19
click at [694, 320] on input "Add To" at bounding box center [694, 320] width 1 height 1
checkbox input "true"
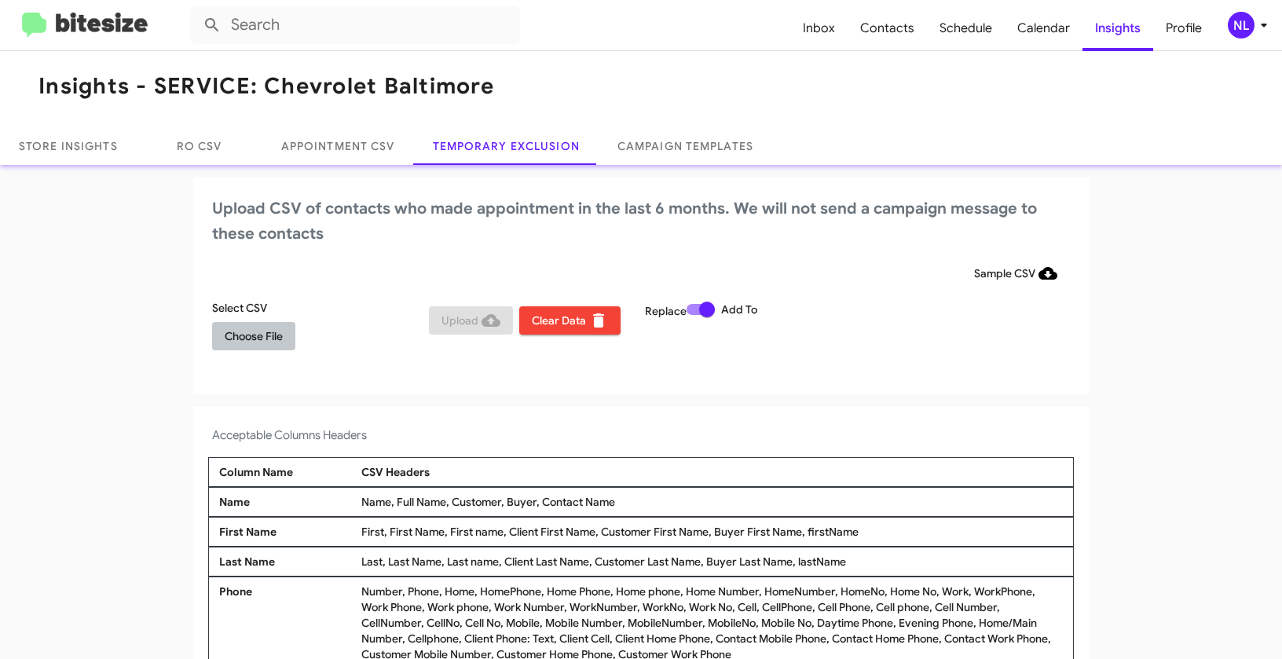
click at [230, 342] on span "Choose File" at bounding box center [254, 336] width 58 height 28
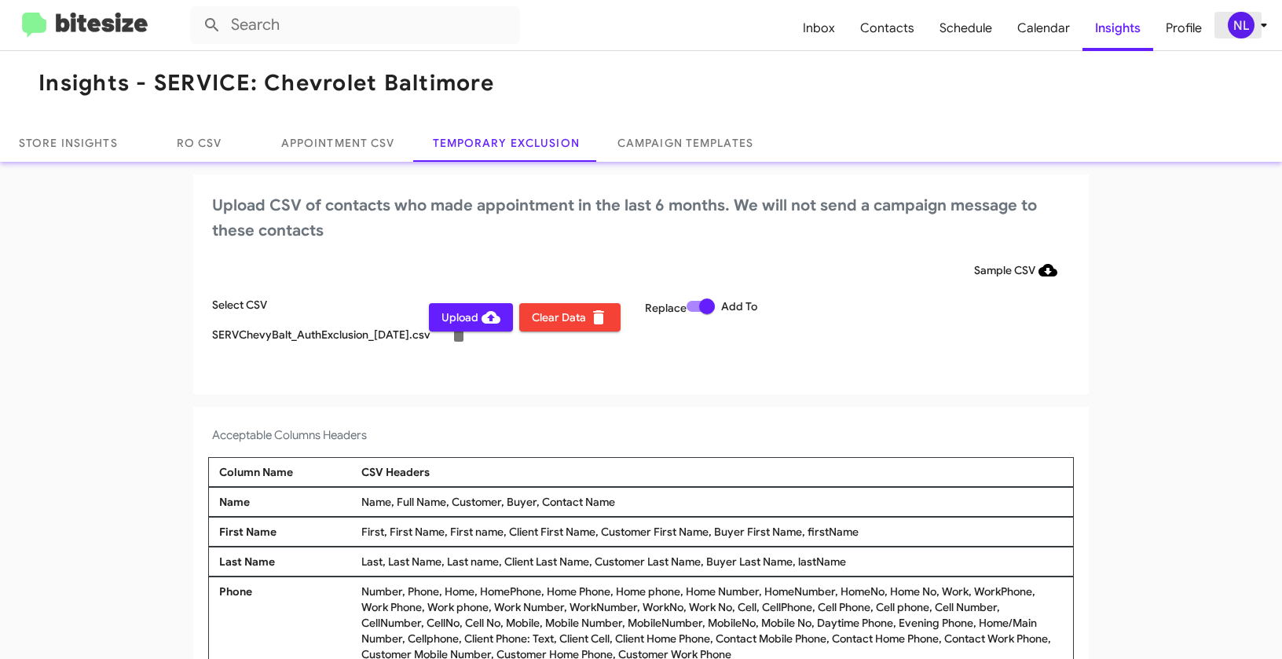
click at [1234, 23] on div "NL" at bounding box center [1241, 25] width 27 height 27
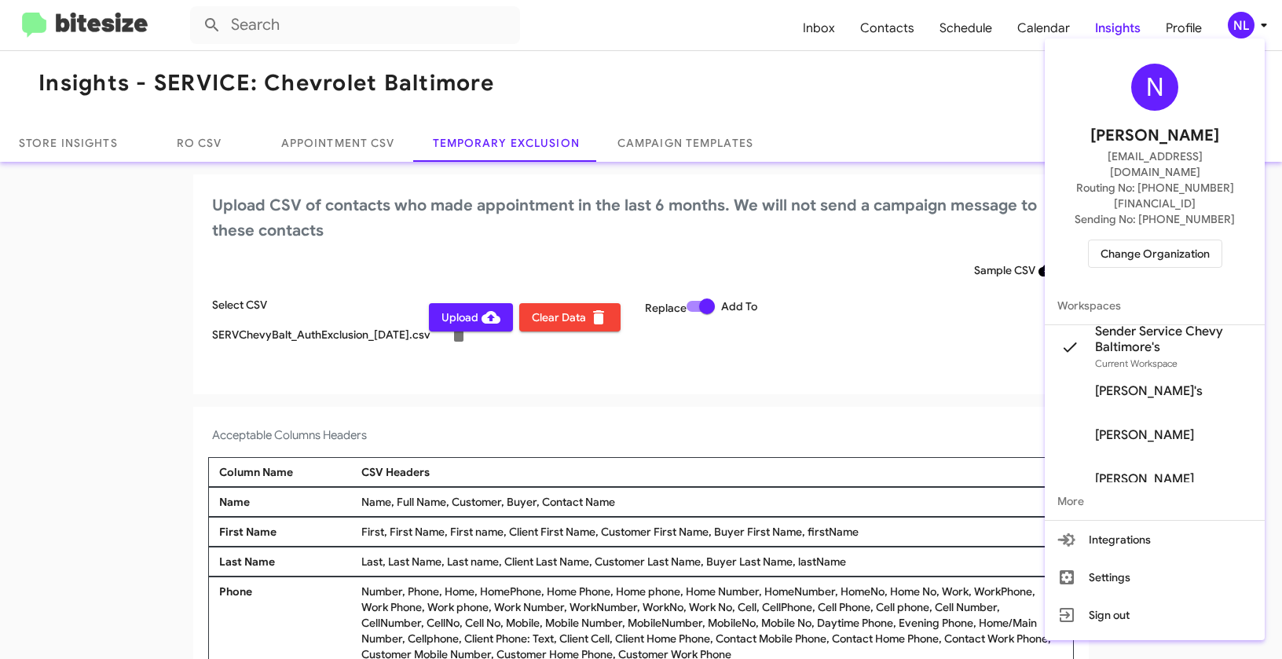
click at [772, 412] on div at bounding box center [641, 329] width 1282 height 659
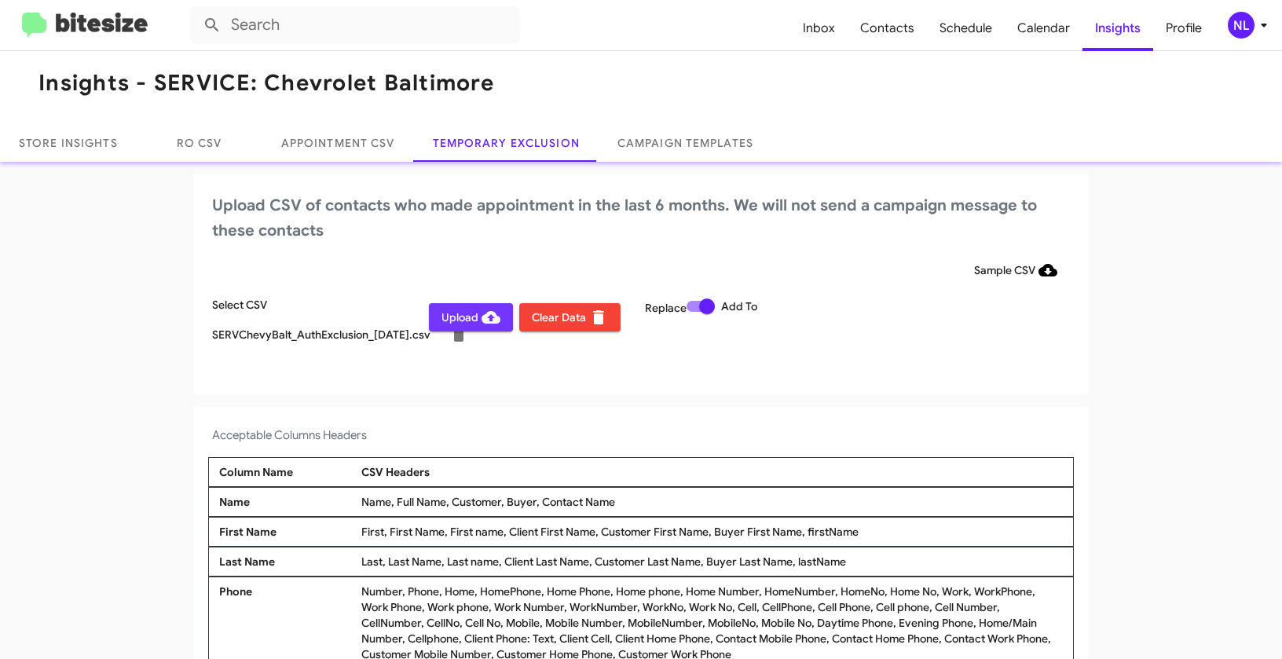
click at [452, 317] on span "Upload" at bounding box center [470, 317] width 59 height 28
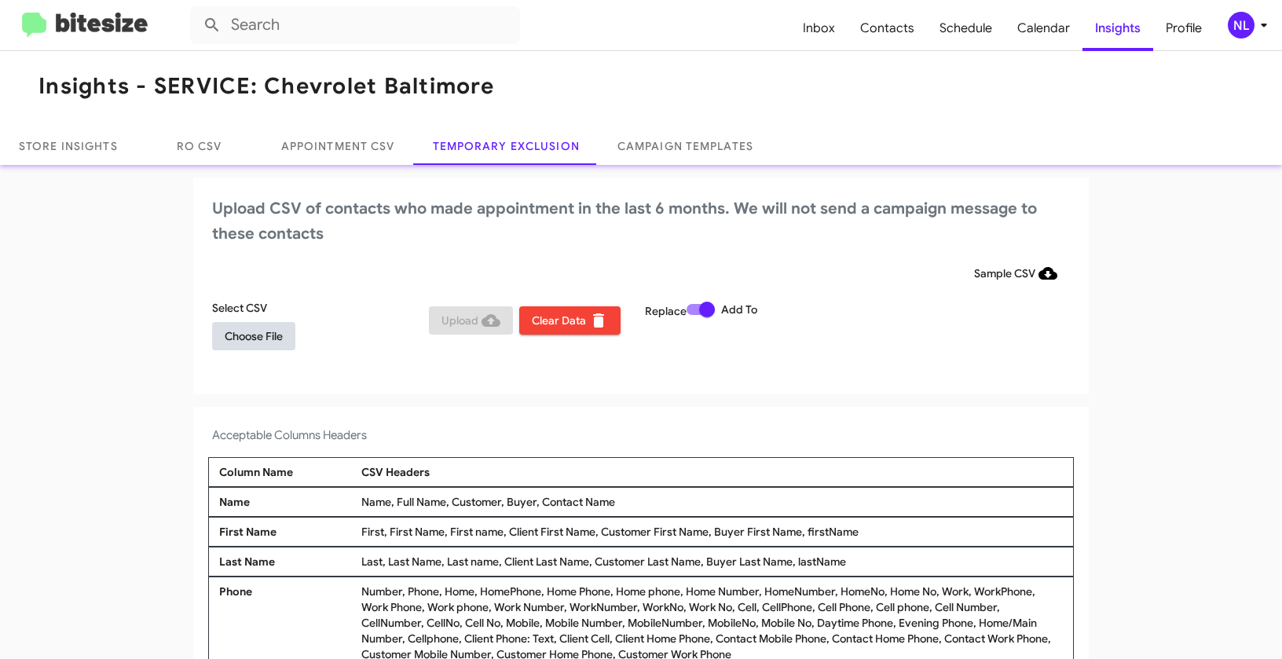
click at [255, 333] on span "Choose File" at bounding box center [254, 336] width 58 height 28
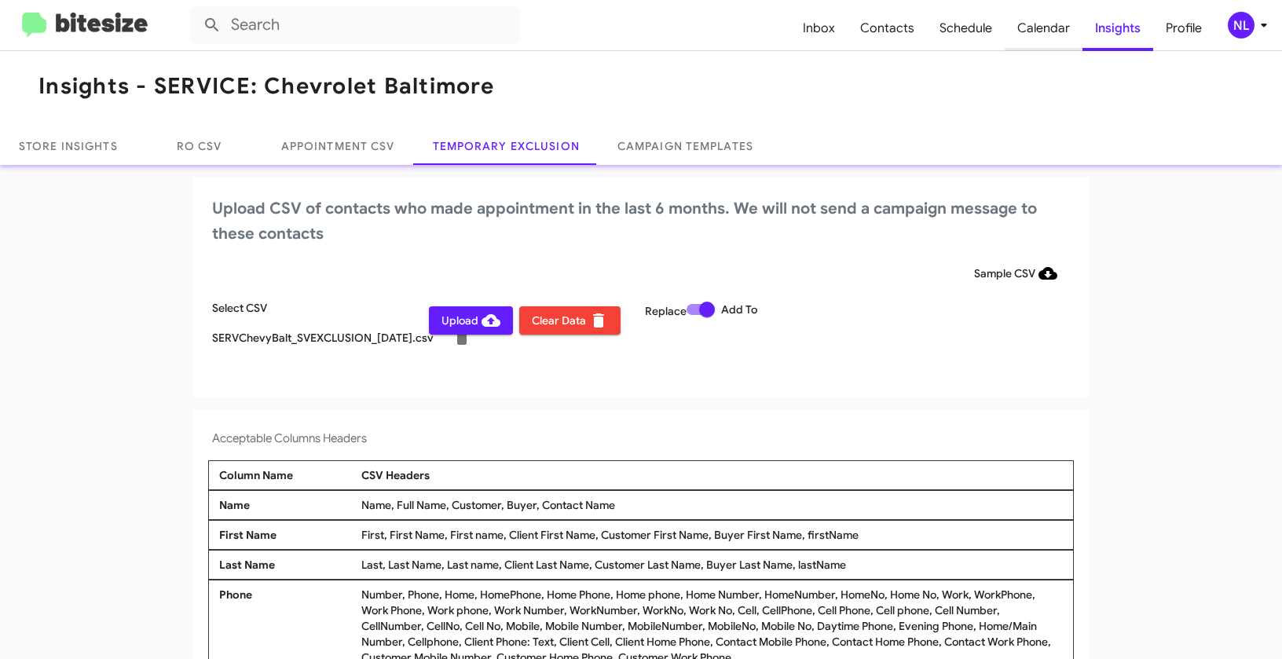
scroll to position [9, 0]
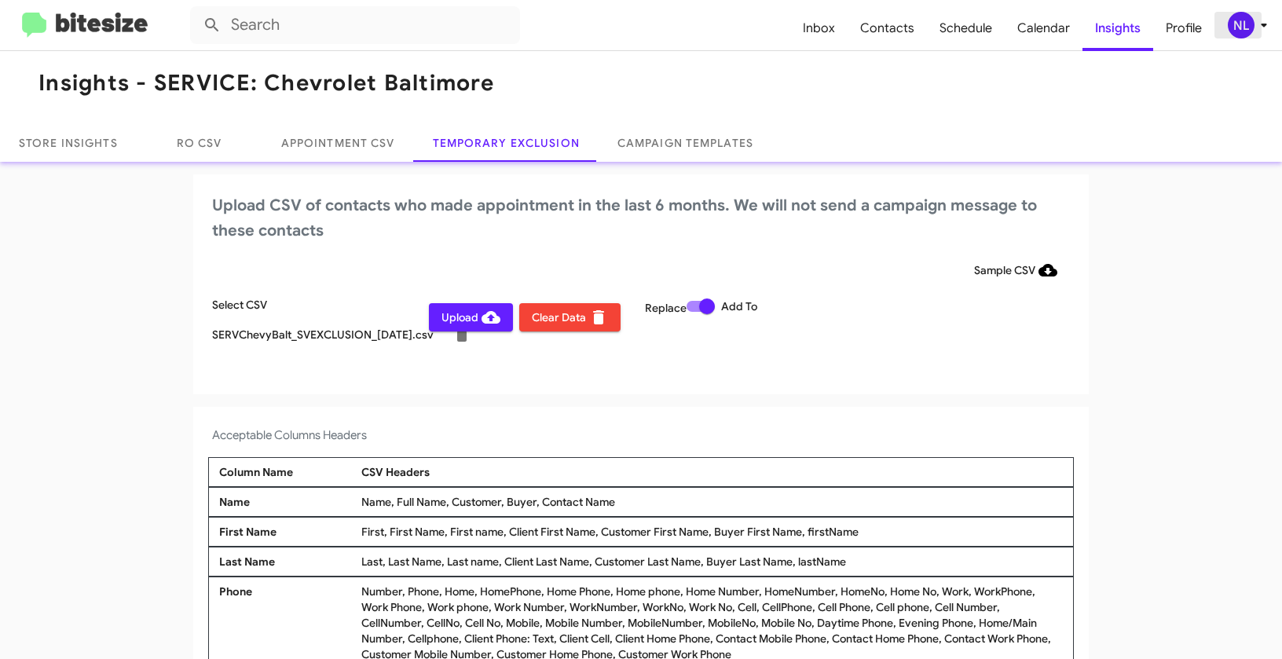
click at [1244, 33] on div "NL" at bounding box center [1241, 25] width 27 height 27
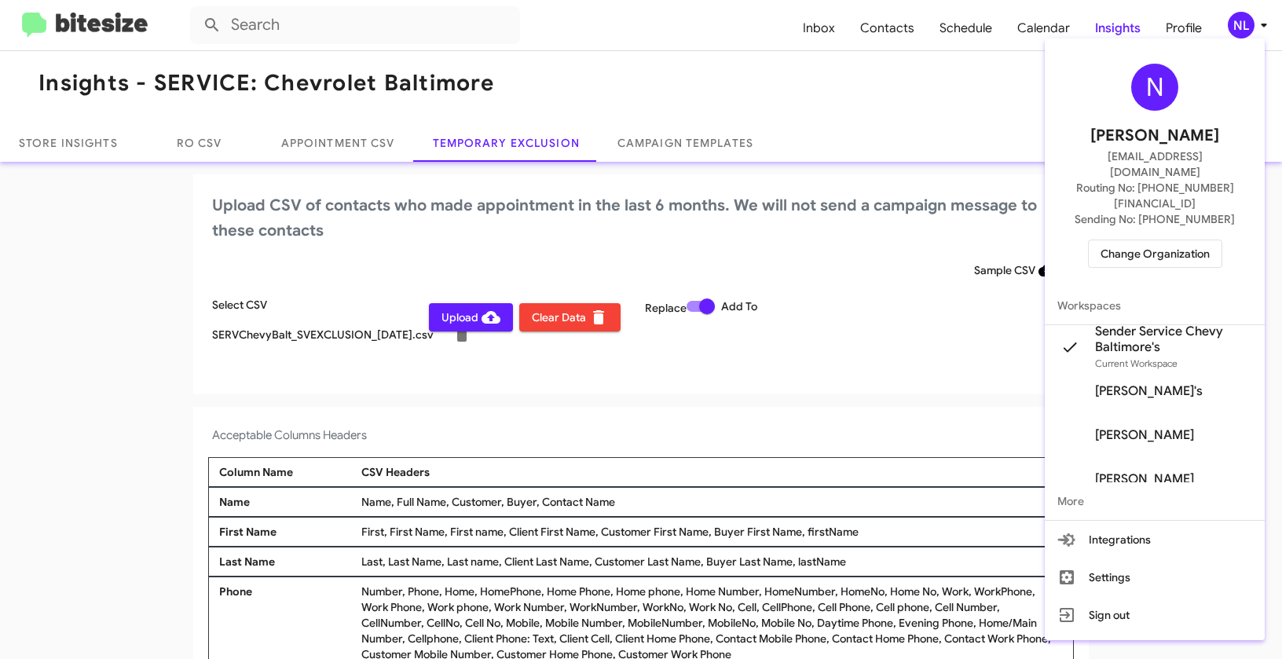
drag, startPoint x: 840, startPoint y: 384, endPoint x: 837, endPoint y: 357, distance: 27.0
click at [840, 384] on div at bounding box center [641, 329] width 1282 height 659
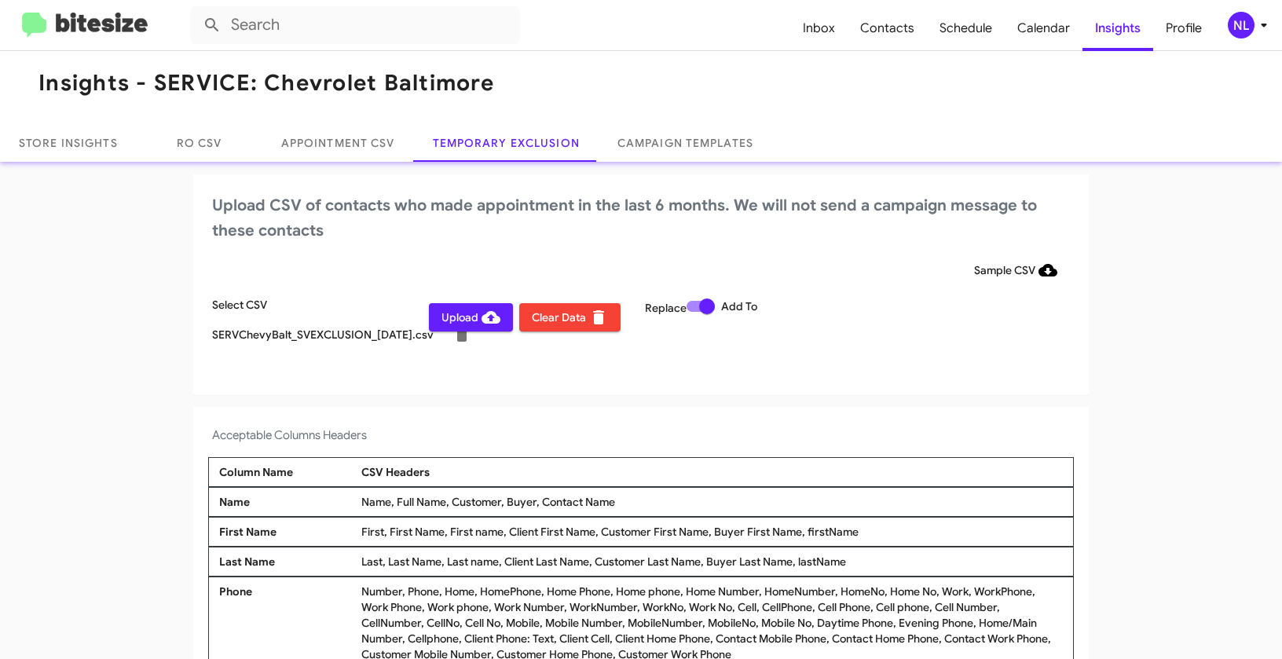
click at [446, 317] on span "Upload" at bounding box center [470, 317] width 59 height 28
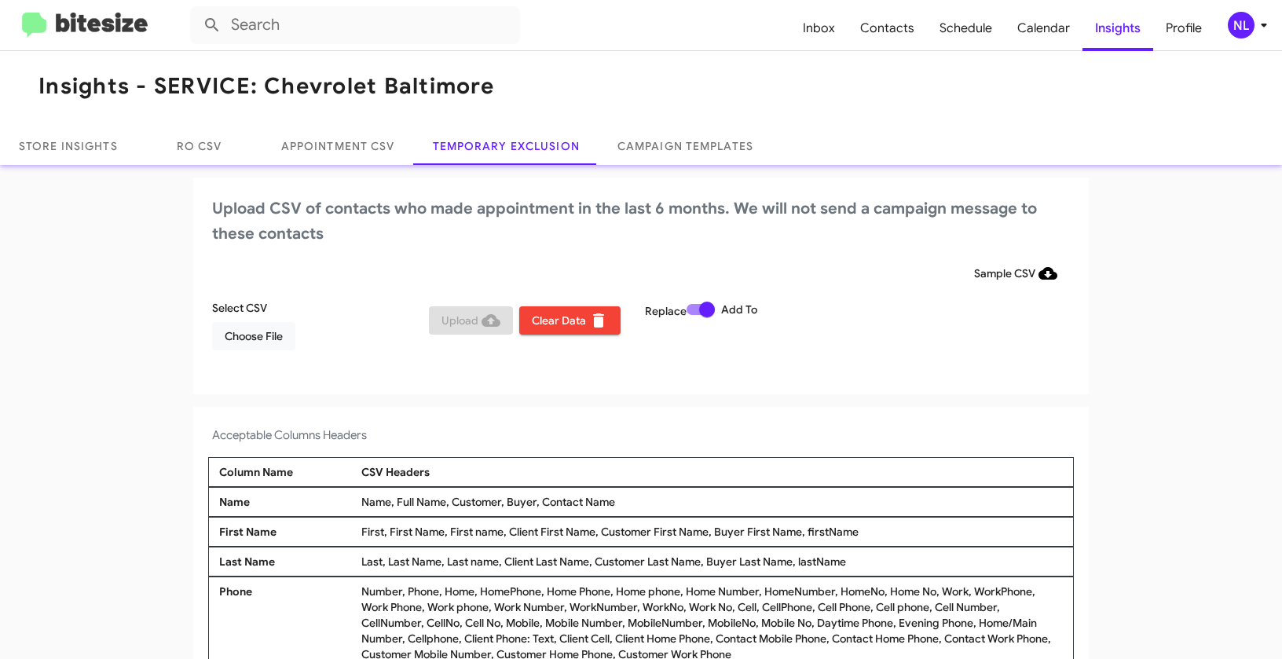
click at [1245, 16] on div "NL" at bounding box center [1241, 25] width 27 height 27
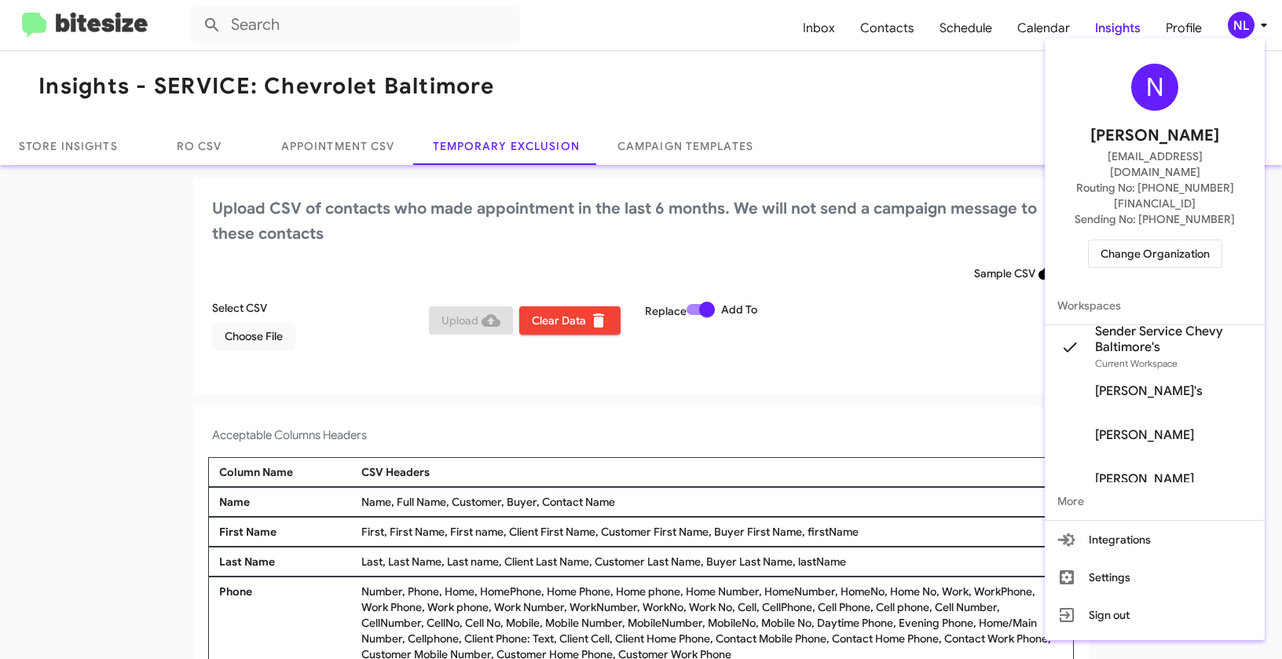
click at [1169, 240] on span "Change Organization" at bounding box center [1154, 253] width 109 height 27
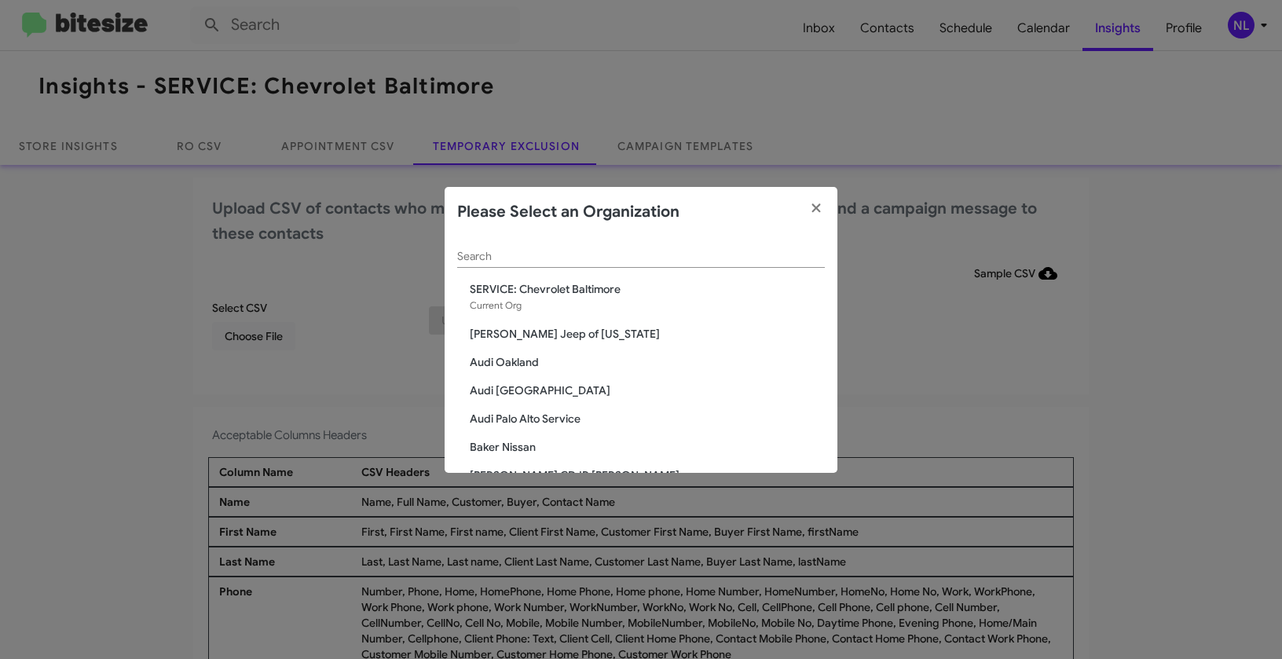
click at [558, 256] on input "Search" at bounding box center [641, 257] width 368 height 13
paste input "SERVICE: Chevrolet of Bowie"
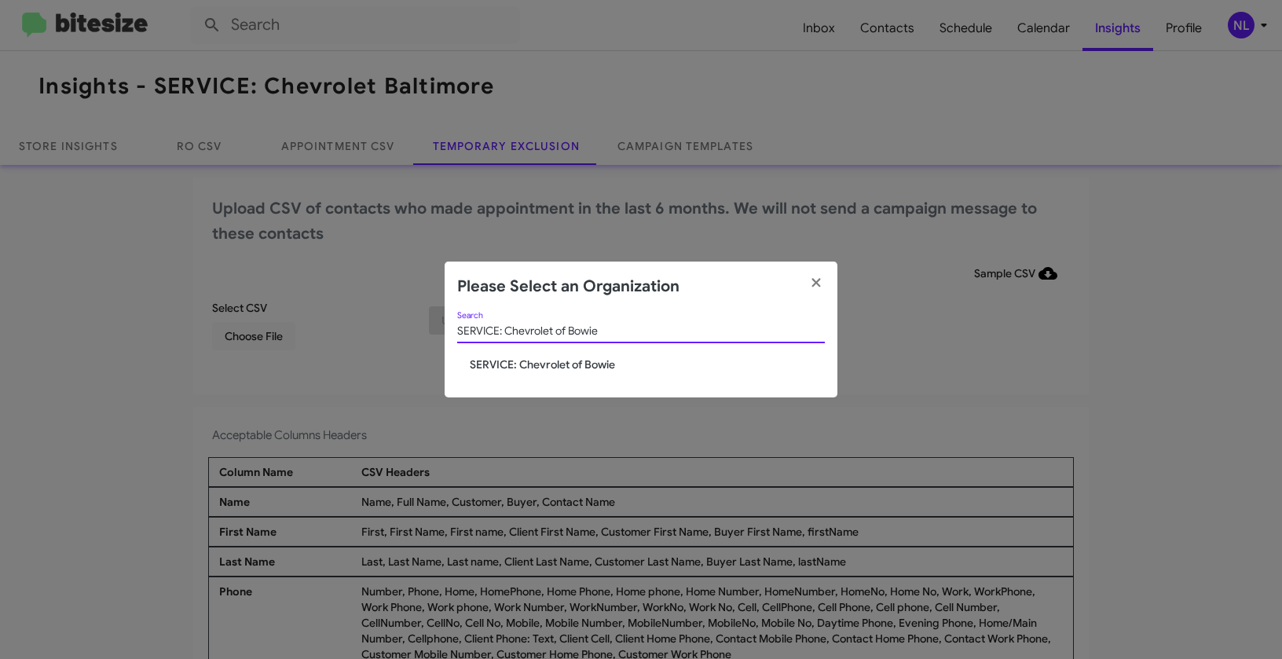
type input "SERVICE: Chevrolet of Bowie"
click at [546, 368] on span "SERVICE: Chevrolet of Bowie" at bounding box center [647, 365] width 355 height 16
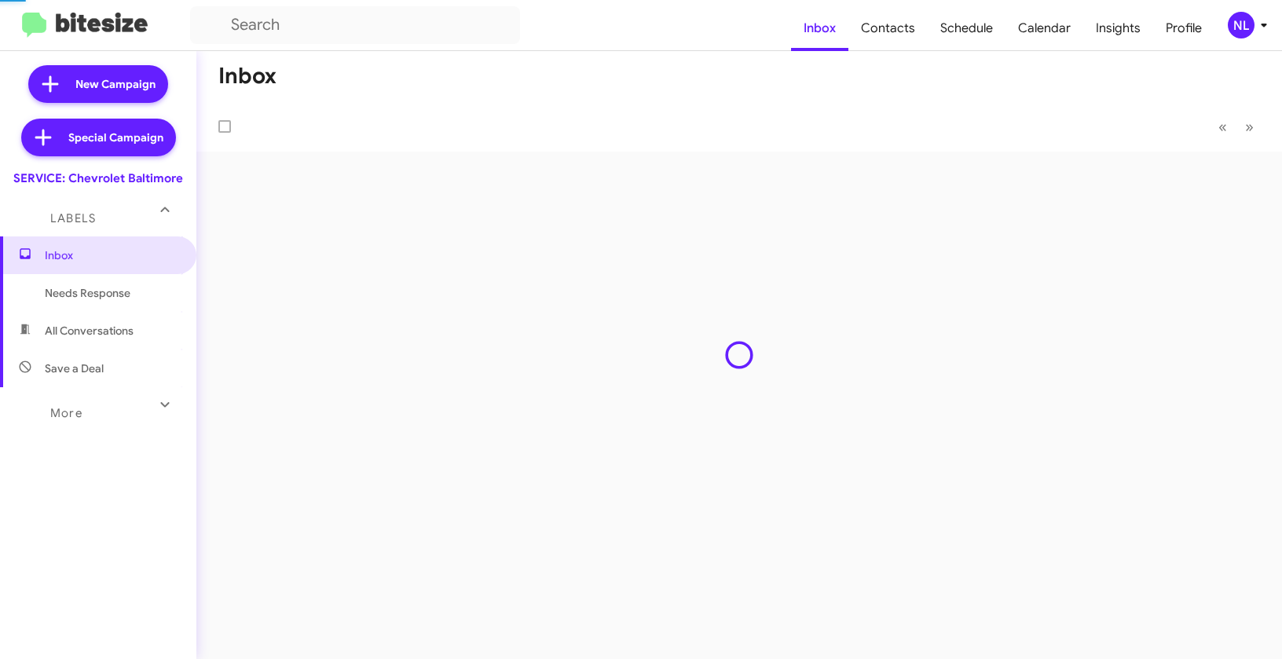
click at [1239, 18] on div "NL" at bounding box center [1241, 25] width 27 height 27
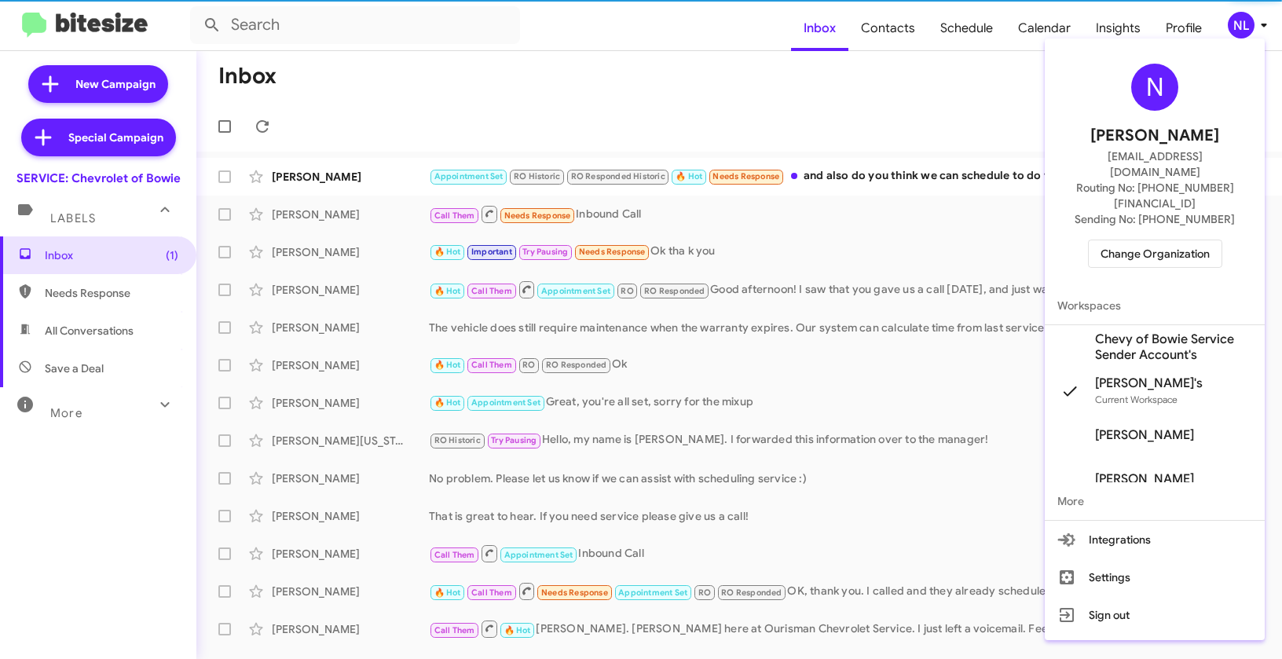
click at [1139, 331] on span "Chevy of Bowie Service Sender Account's" at bounding box center [1173, 346] width 157 height 31
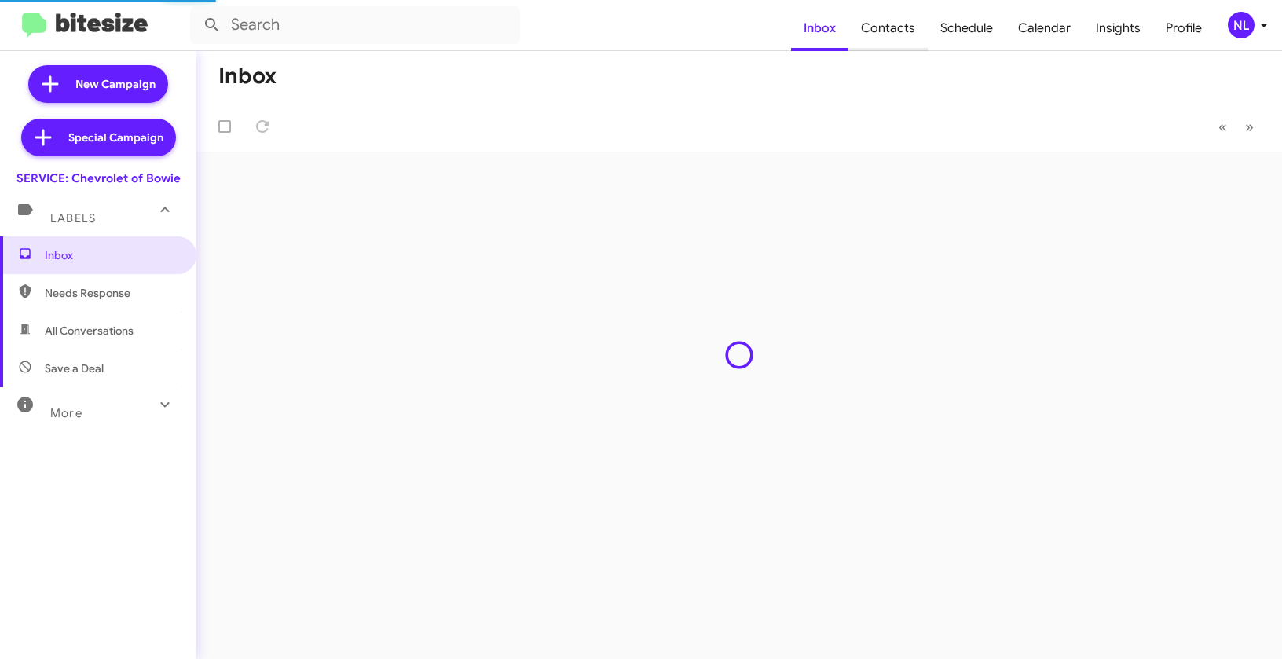
click at [897, 32] on span "Contacts" at bounding box center [887, 28] width 79 height 46
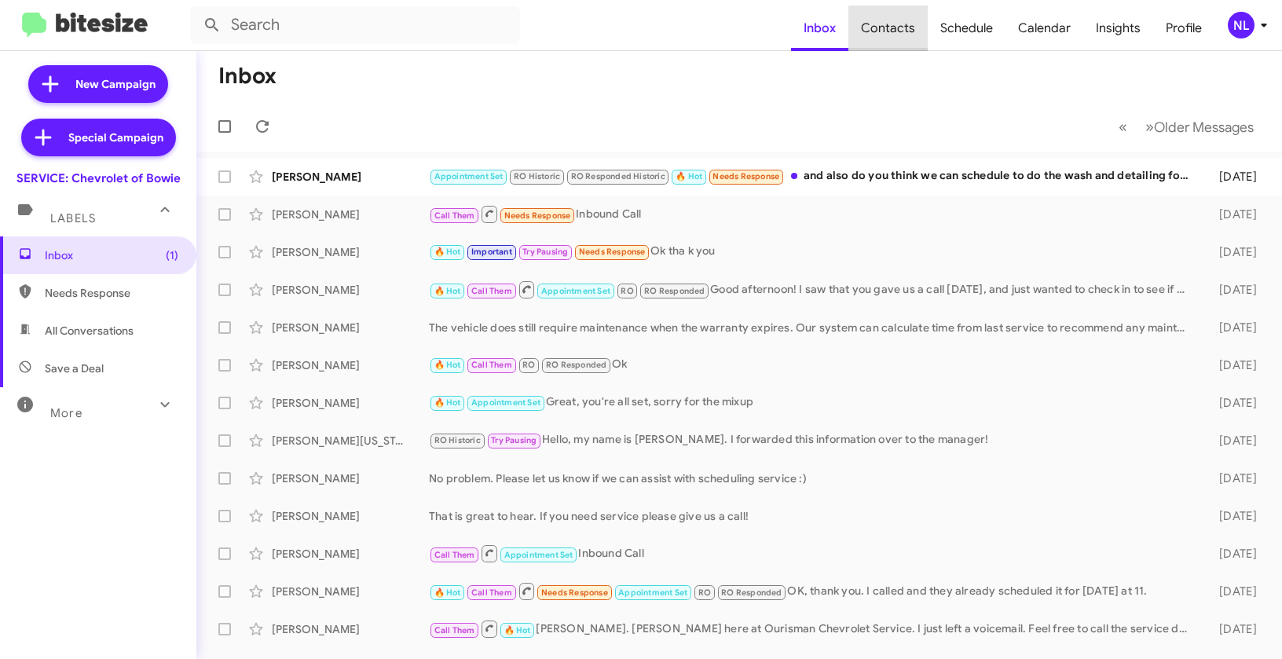
click at [895, 35] on span "Contacts" at bounding box center [887, 28] width 79 height 46
type input "in:groups"
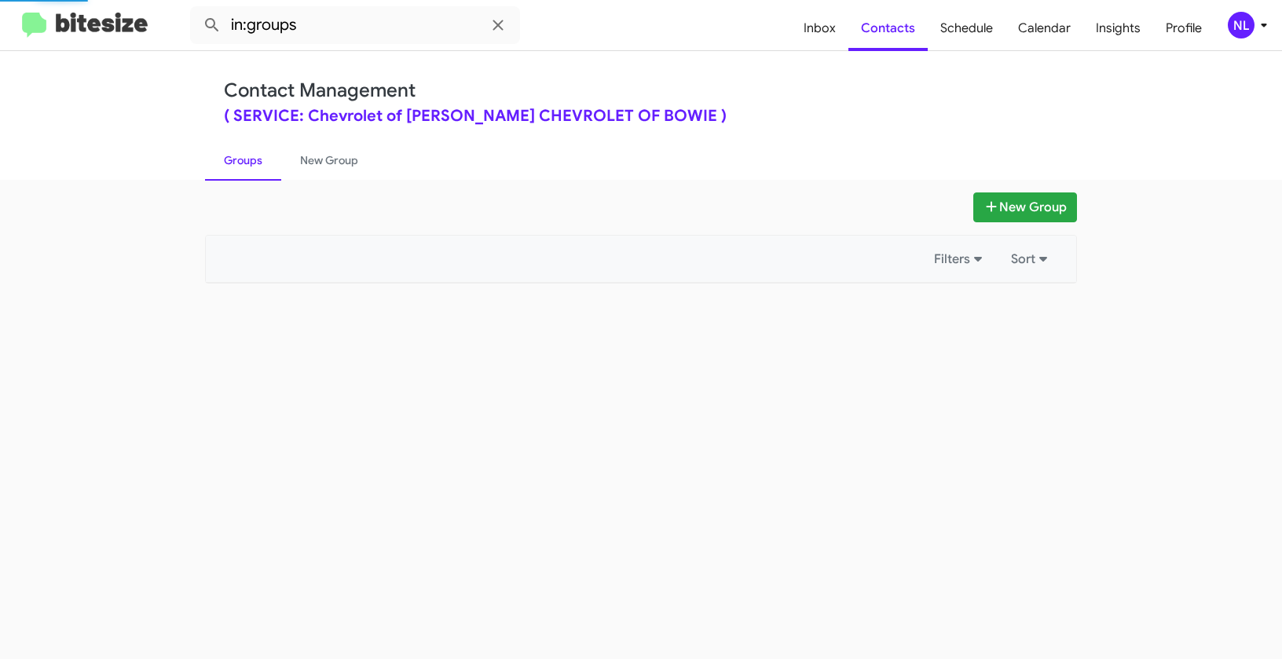
click at [1247, 31] on div "NL" at bounding box center [1241, 25] width 27 height 27
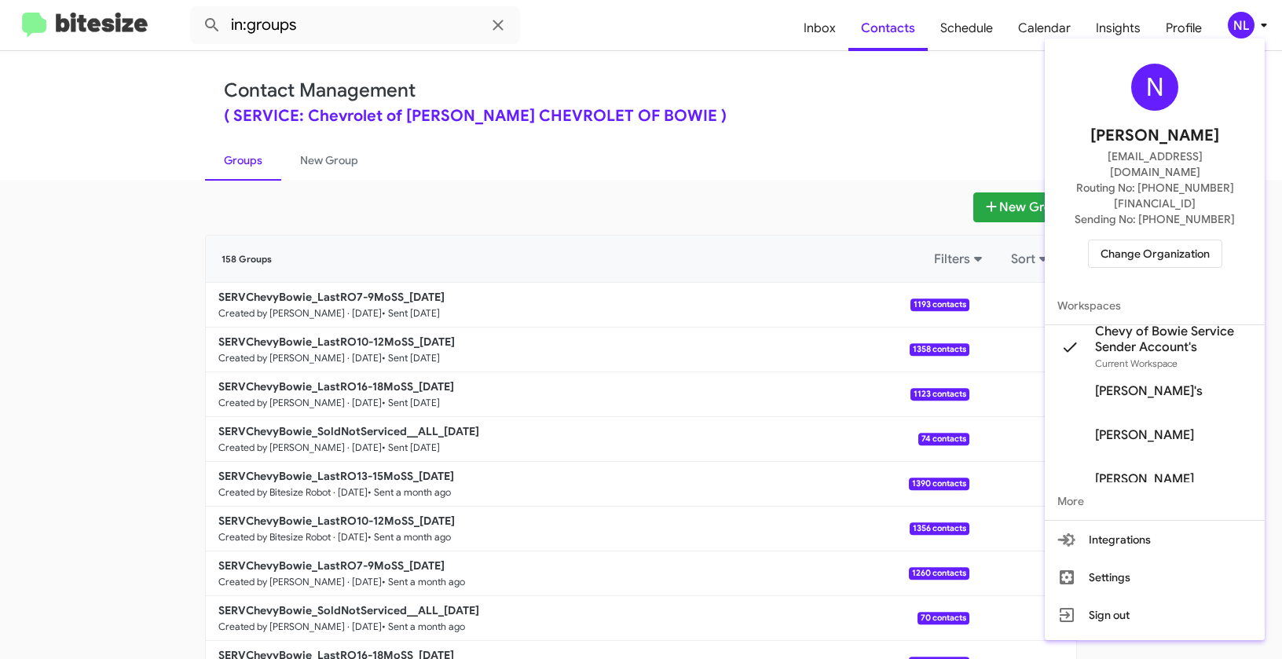
click at [943, 97] on div at bounding box center [641, 329] width 1282 height 659
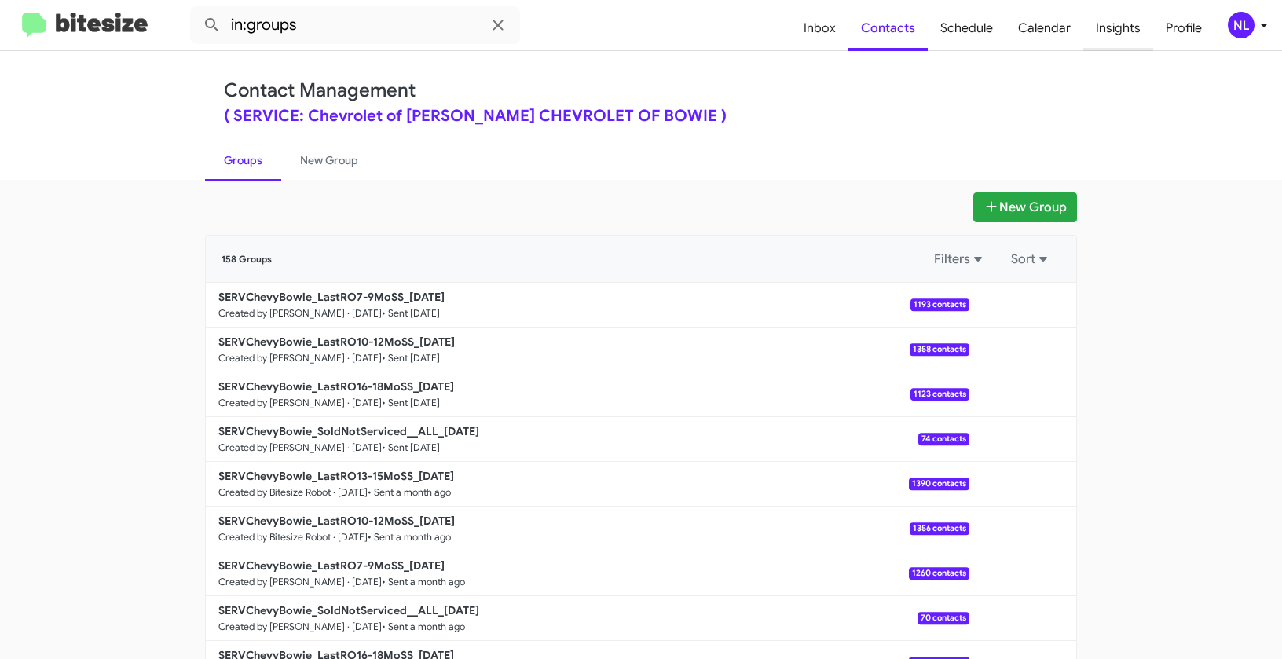
click at [1119, 27] on span "Insights" at bounding box center [1118, 28] width 70 height 46
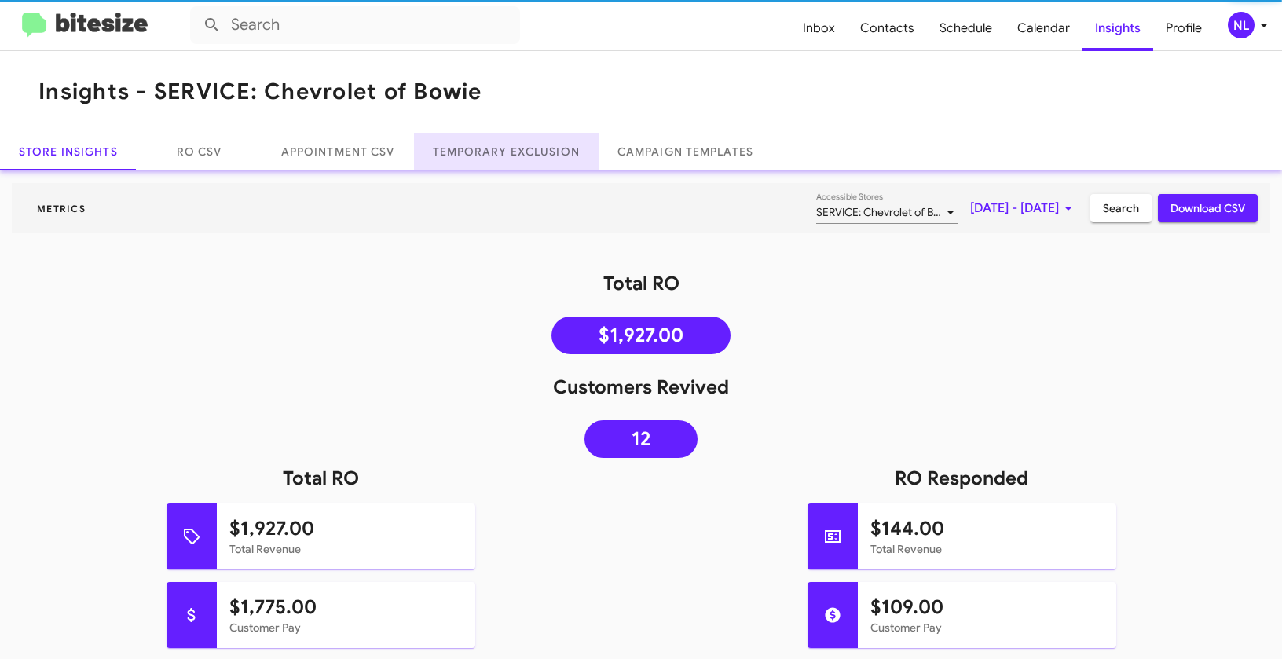
click at [515, 157] on link "Temporary Exclusion" at bounding box center [506, 152] width 185 height 38
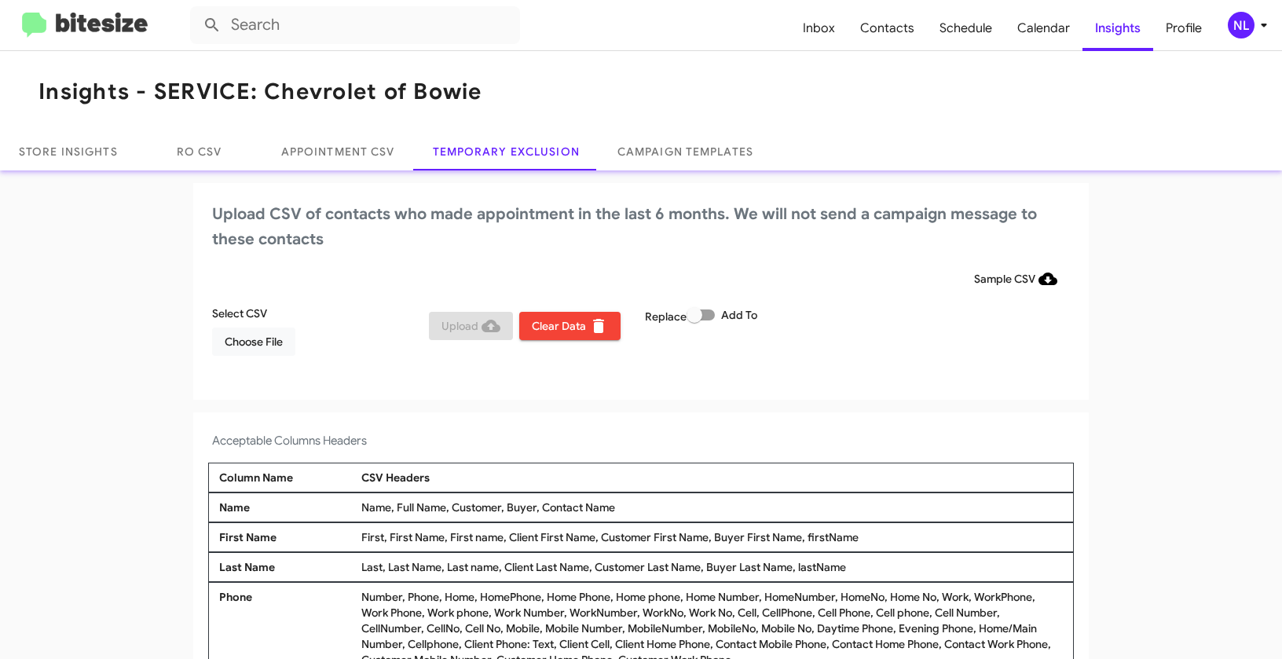
drag, startPoint x: 532, startPoint y: 506, endPoint x: 616, endPoint y: 509, distance: 84.1
click at [616, 509] on div "Name, Full Name, Customer, Buyer, Contact Name" at bounding box center [711, 508] width 709 height 16
click at [276, 344] on span "Choose File" at bounding box center [254, 342] width 58 height 28
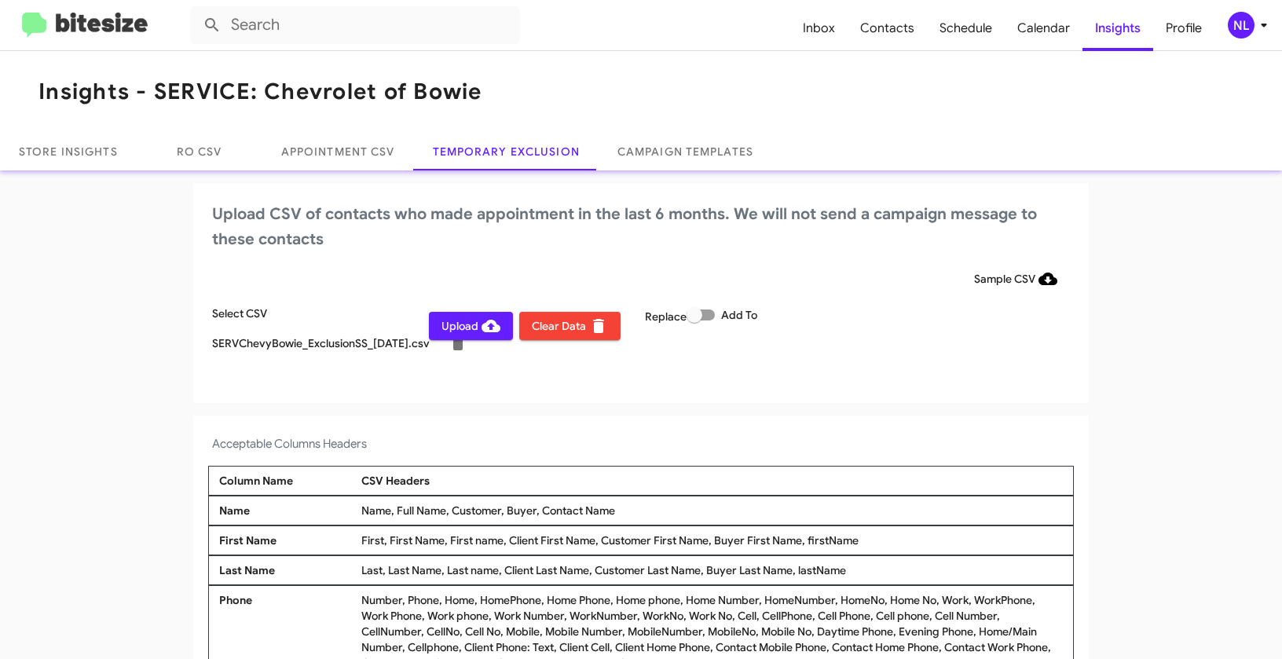
click at [1248, 29] on div "NL" at bounding box center [1241, 25] width 27 height 27
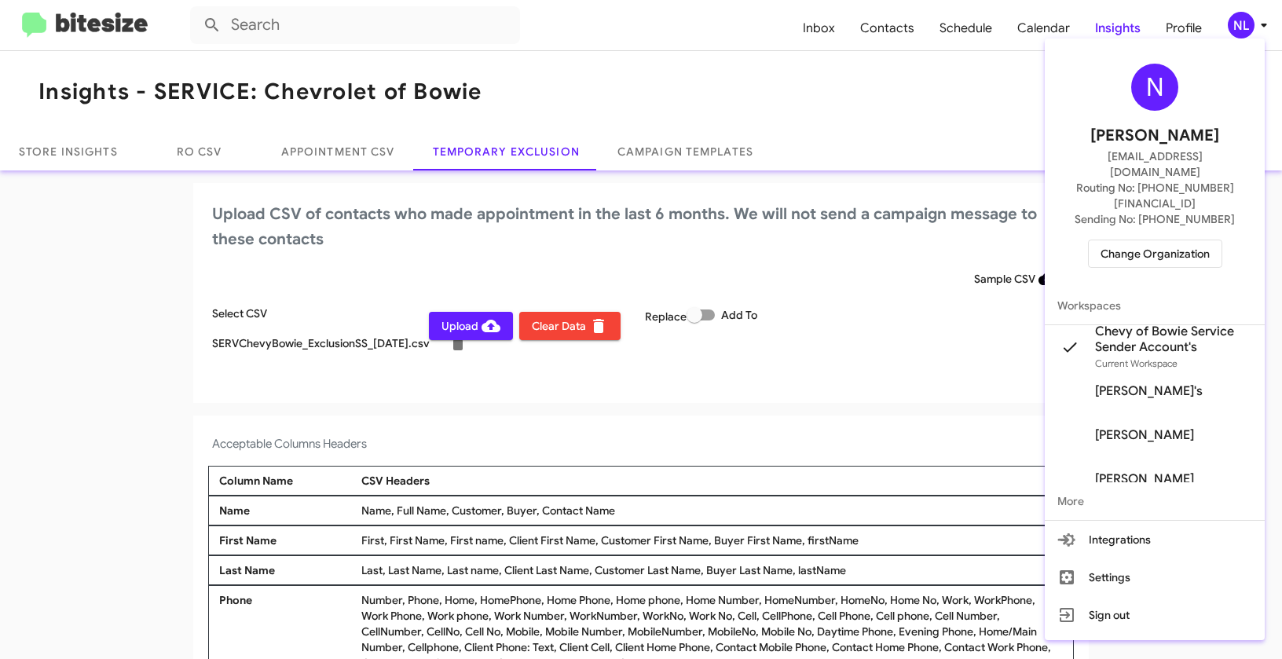
click at [708, 399] on div at bounding box center [641, 329] width 1282 height 659
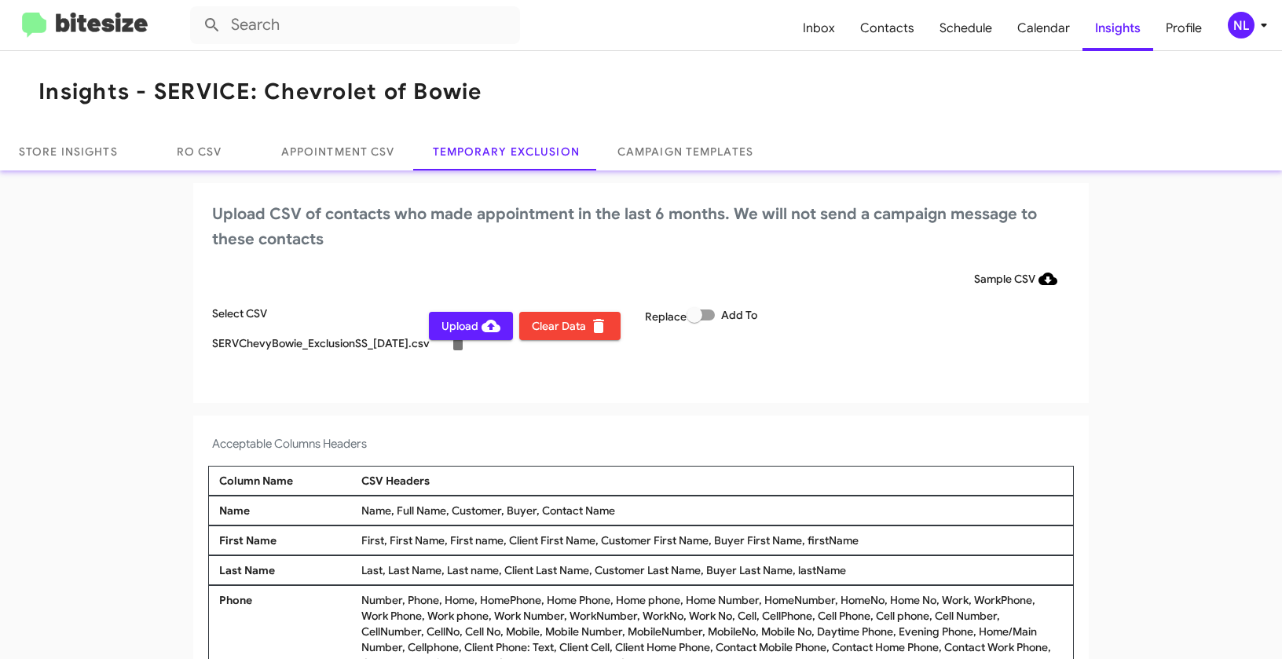
click at [456, 329] on span "Upload" at bounding box center [470, 326] width 59 height 28
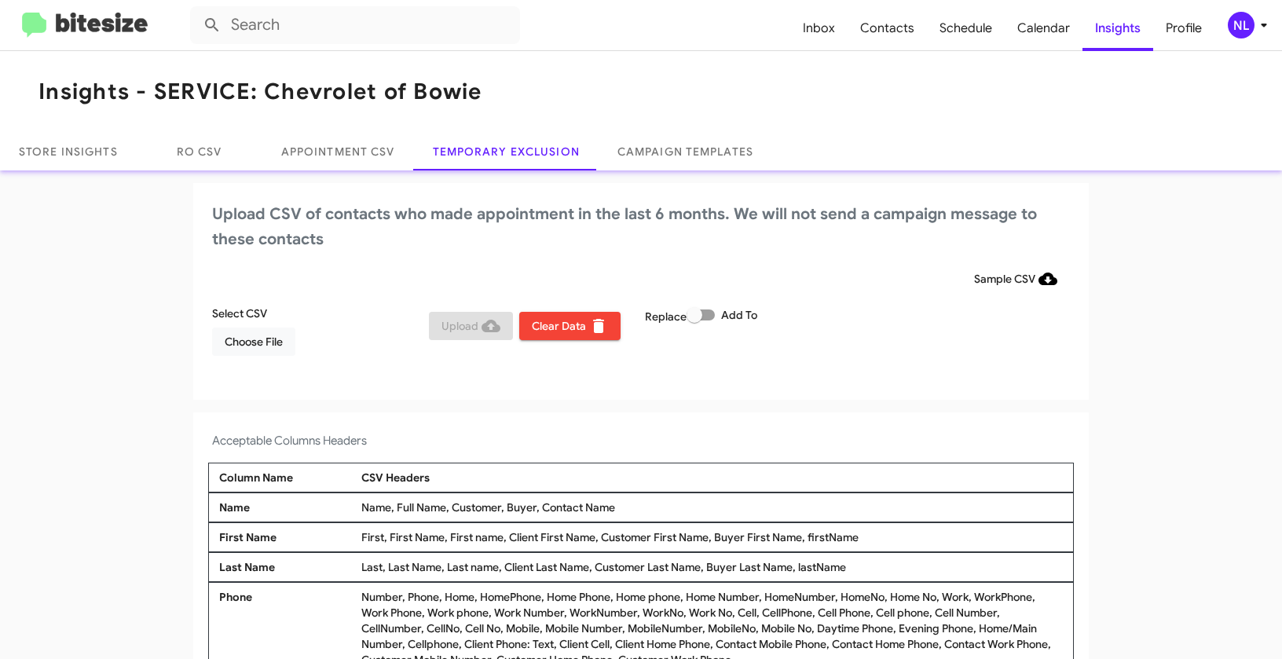
click at [714, 313] on label "Add To" at bounding box center [722, 315] width 71 height 19
click at [694, 320] on input "Add To" at bounding box center [694, 320] width 1 height 1
checkbox input "true"
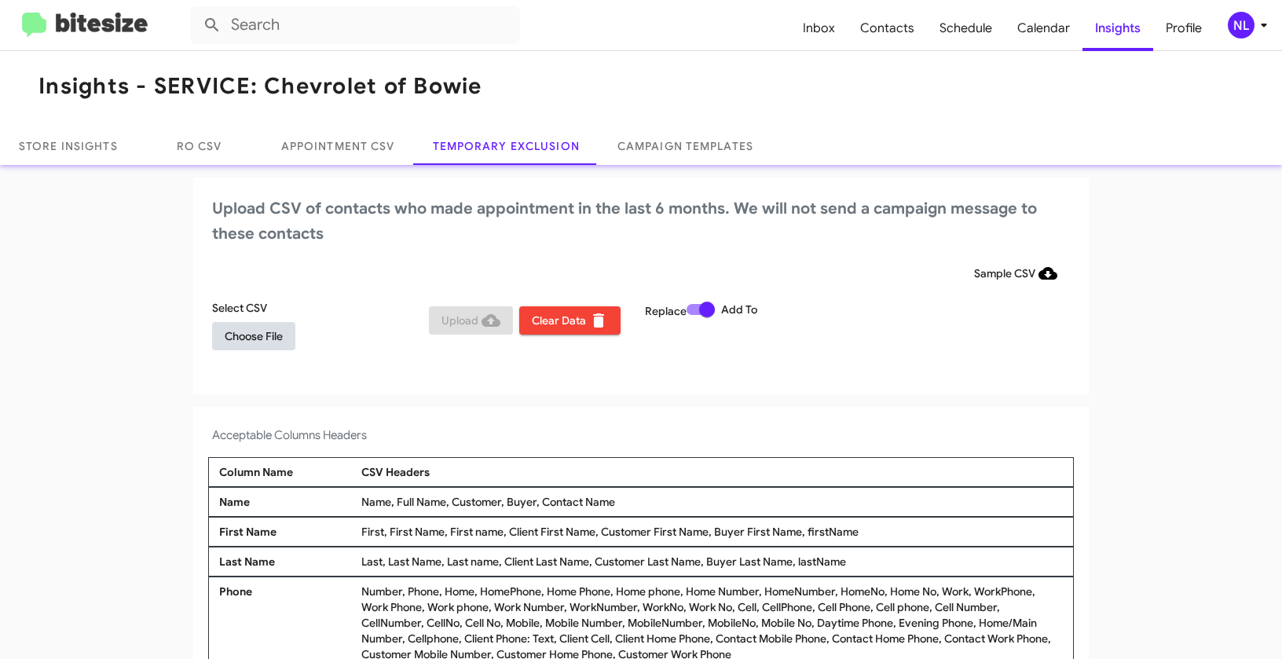
click at [246, 341] on span "Choose File" at bounding box center [254, 336] width 58 height 28
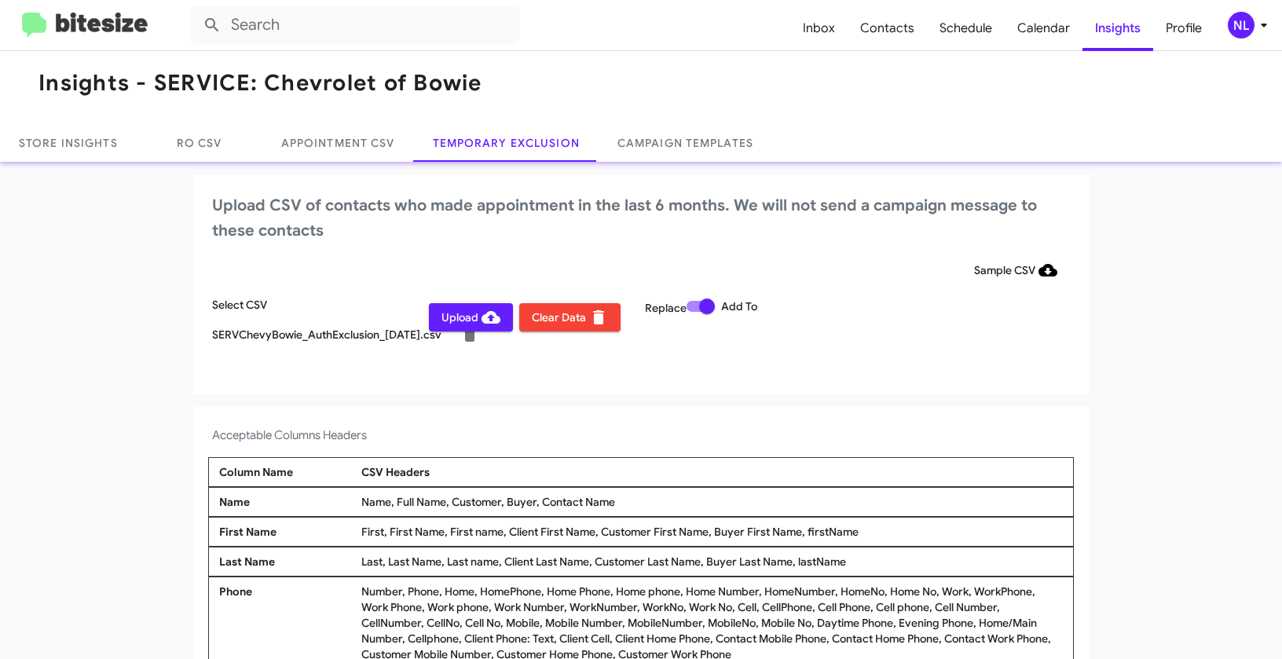
click at [1235, 27] on div "NL" at bounding box center [1241, 25] width 27 height 27
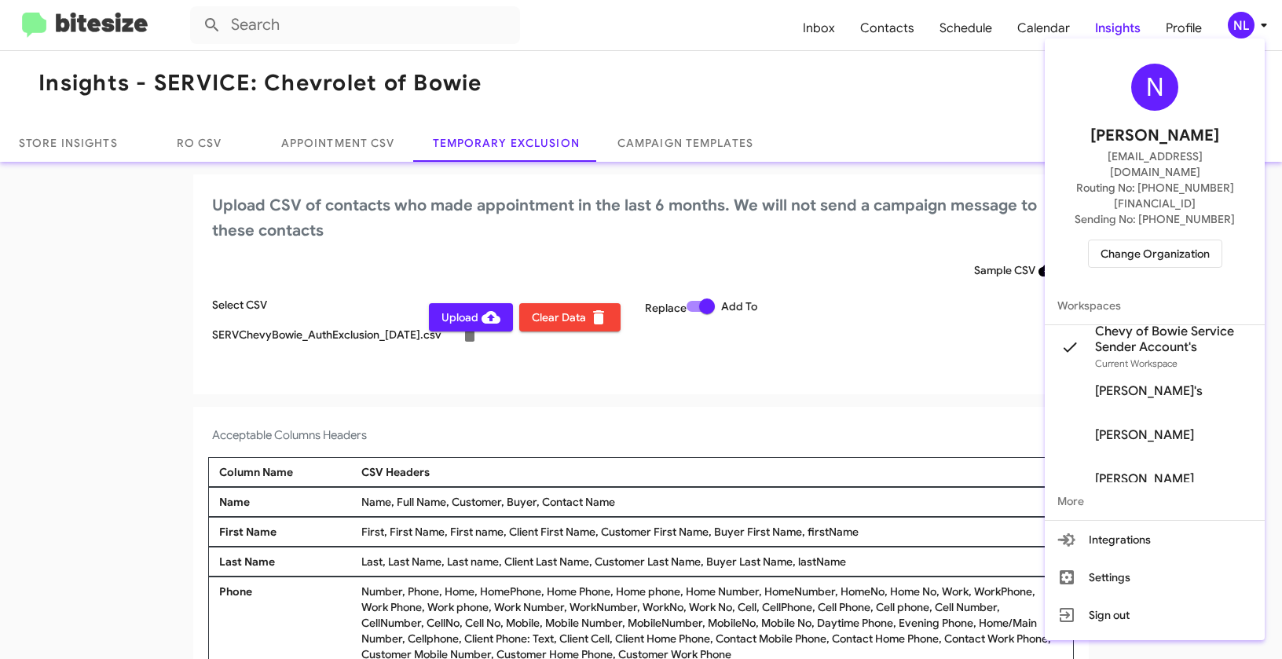
click at [627, 373] on div at bounding box center [641, 329] width 1282 height 659
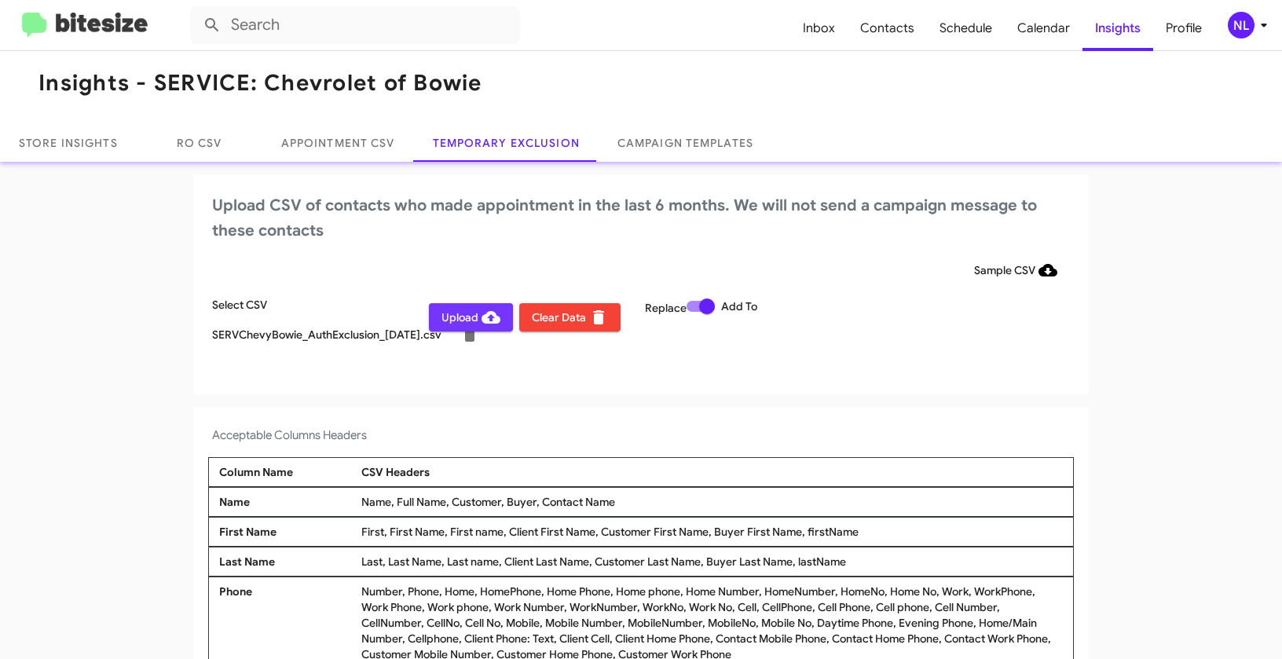
click at [449, 317] on span "Upload" at bounding box center [470, 317] width 59 height 28
click at [450, 318] on span "Upload" at bounding box center [470, 317] width 59 height 28
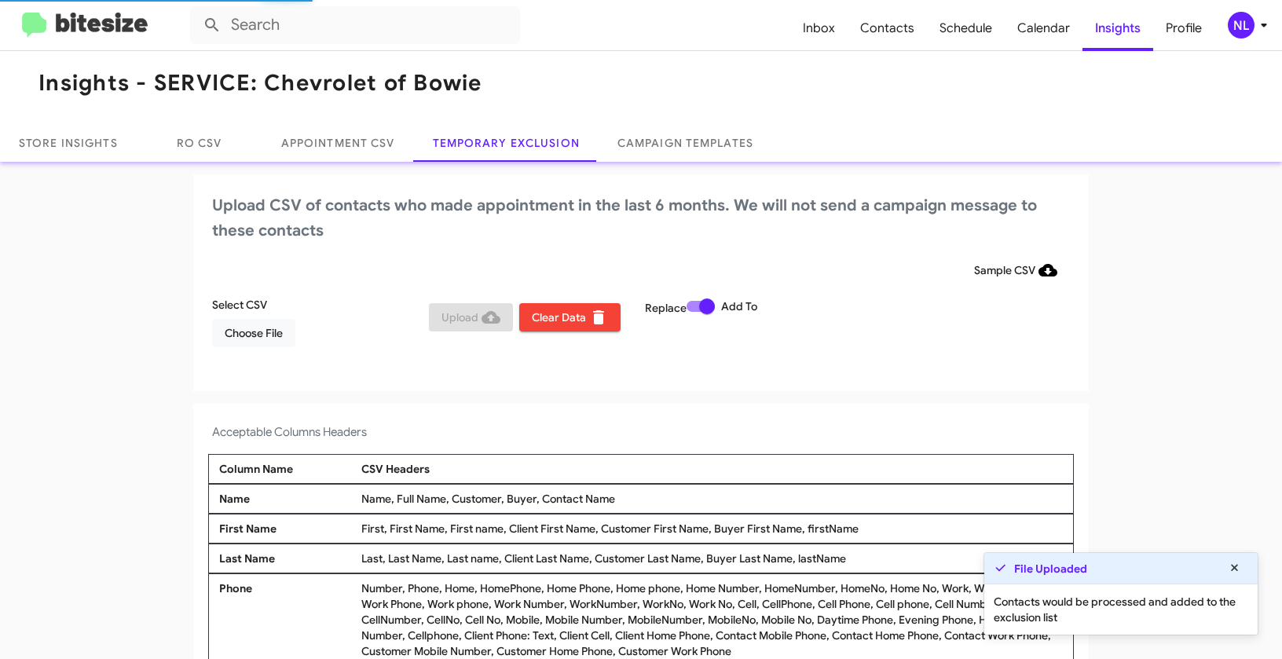
scroll to position [5, 0]
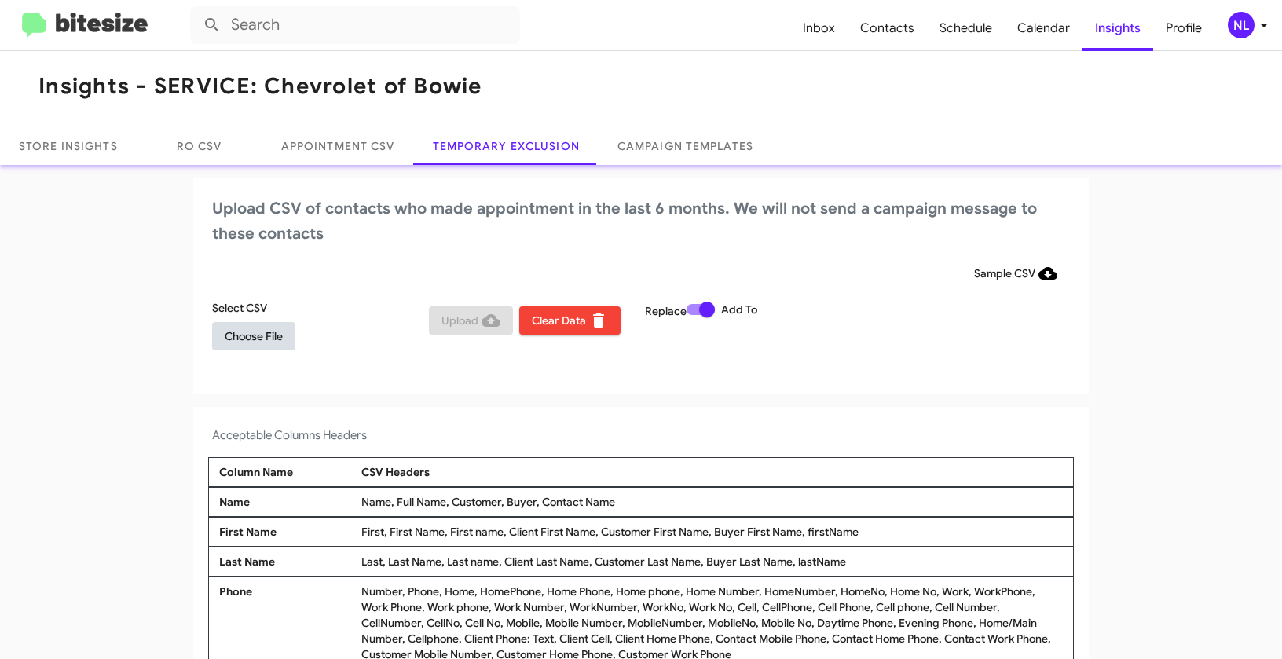
click at [255, 335] on span "Choose File" at bounding box center [254, 336] width 58 height 28
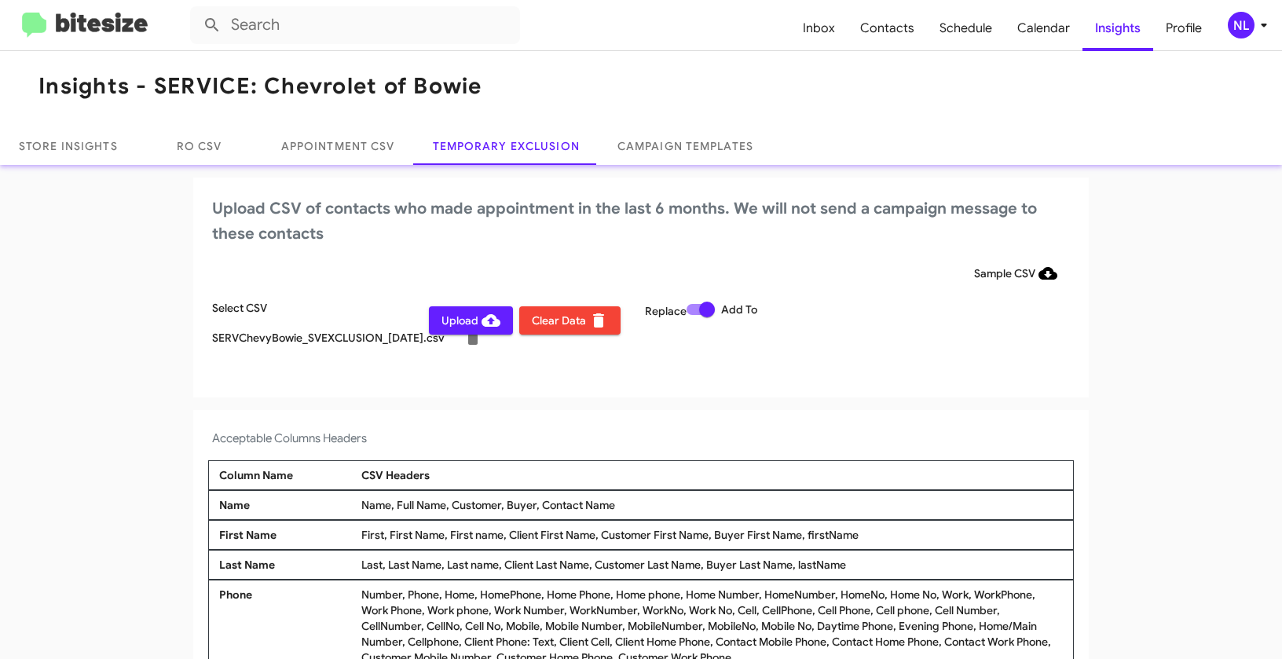
scroll to position [9, 0]
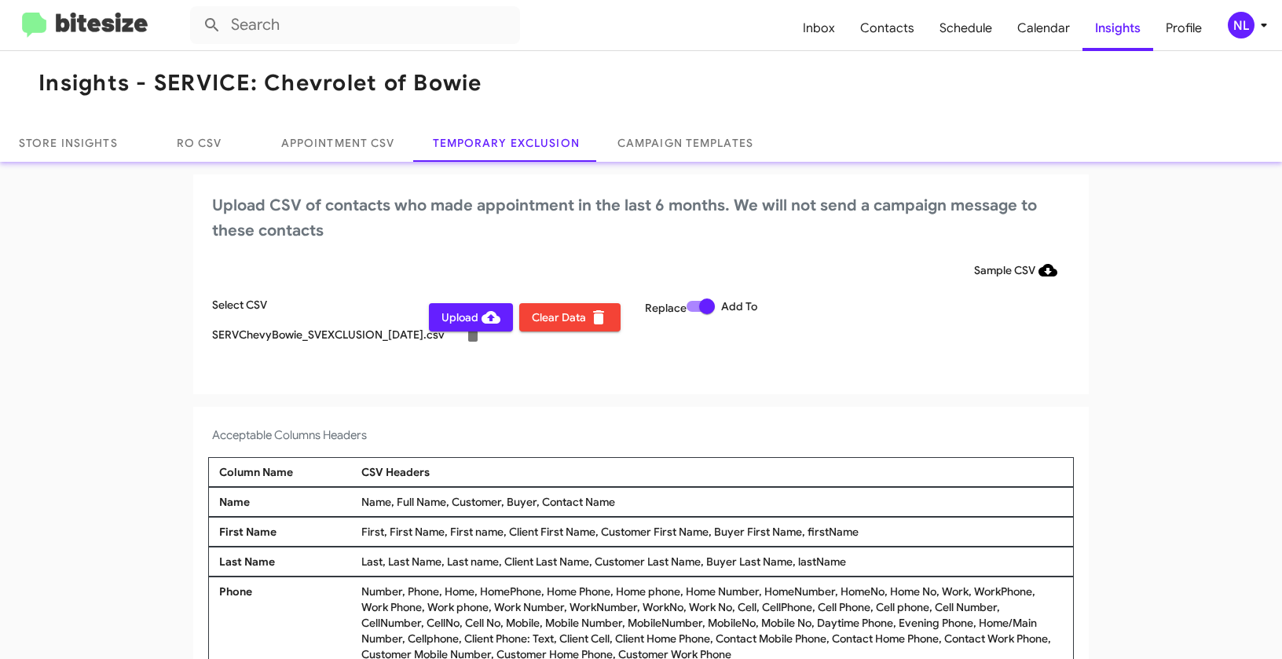
click at [1257, 27] on icon at bounding box center [1263, 25] width 19 height 19
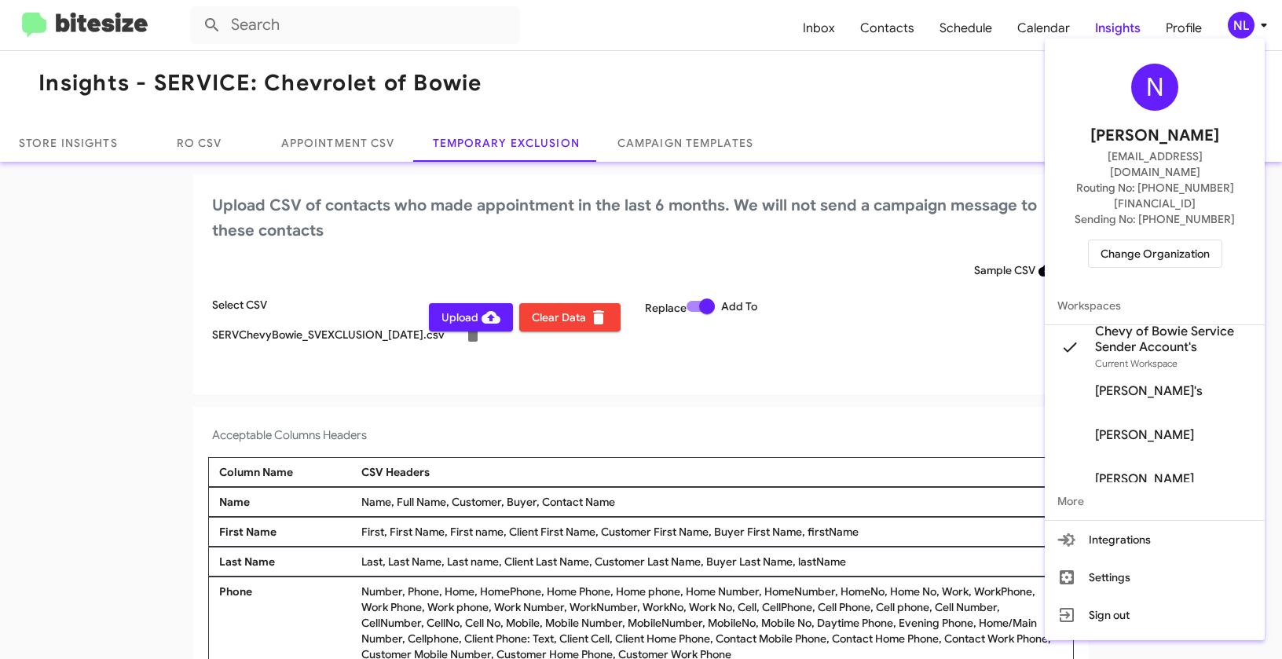
click at [780, 402] on div at bounding box center [641, 329] width 1282 height 659
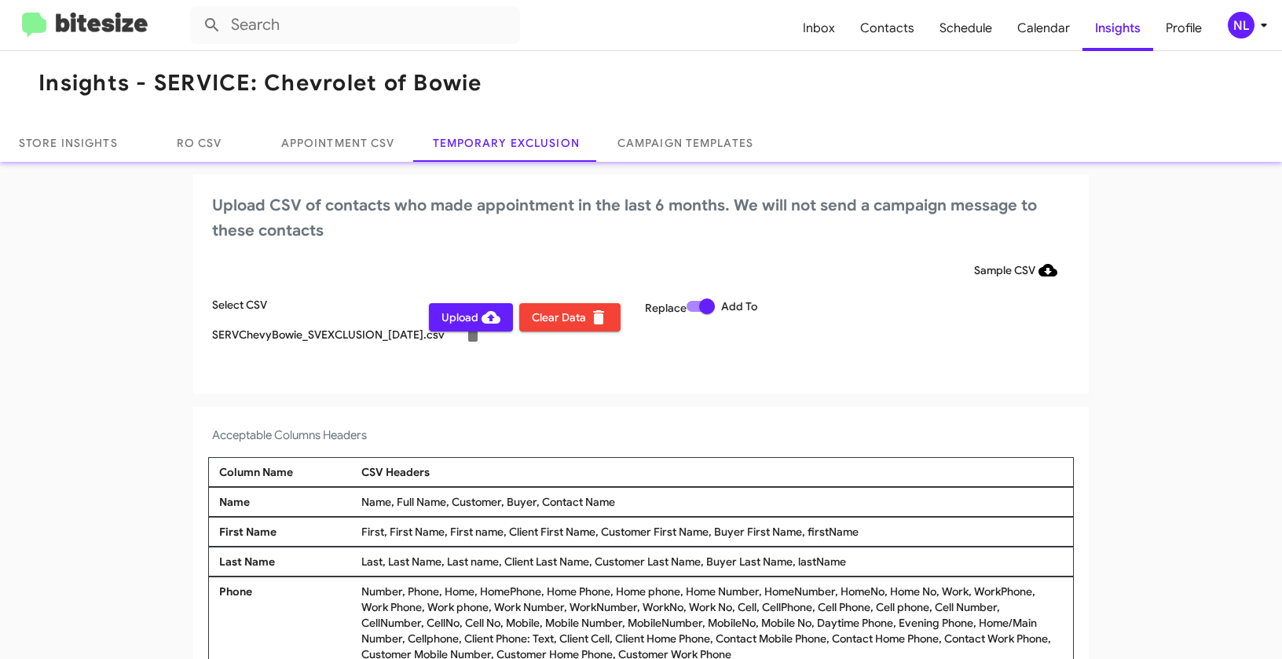
click at [444, 319] on span "Upload" at bounding box center [470, 317] width 59 height 28
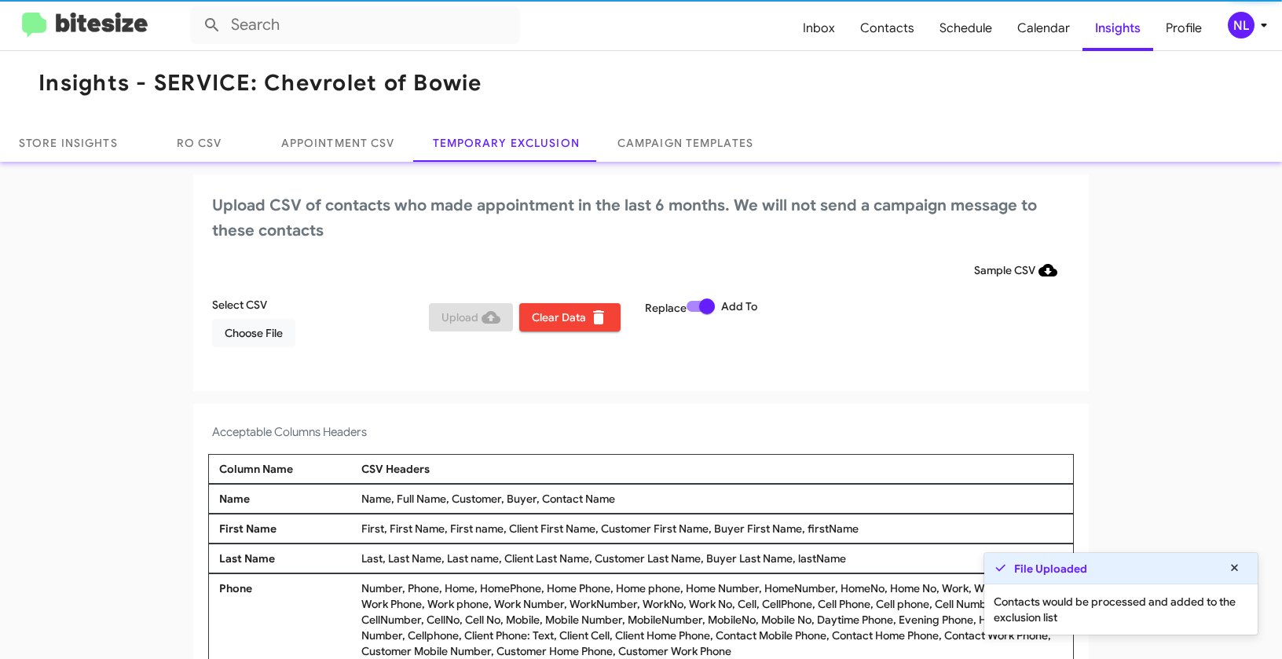
scroll to position [5, 0]
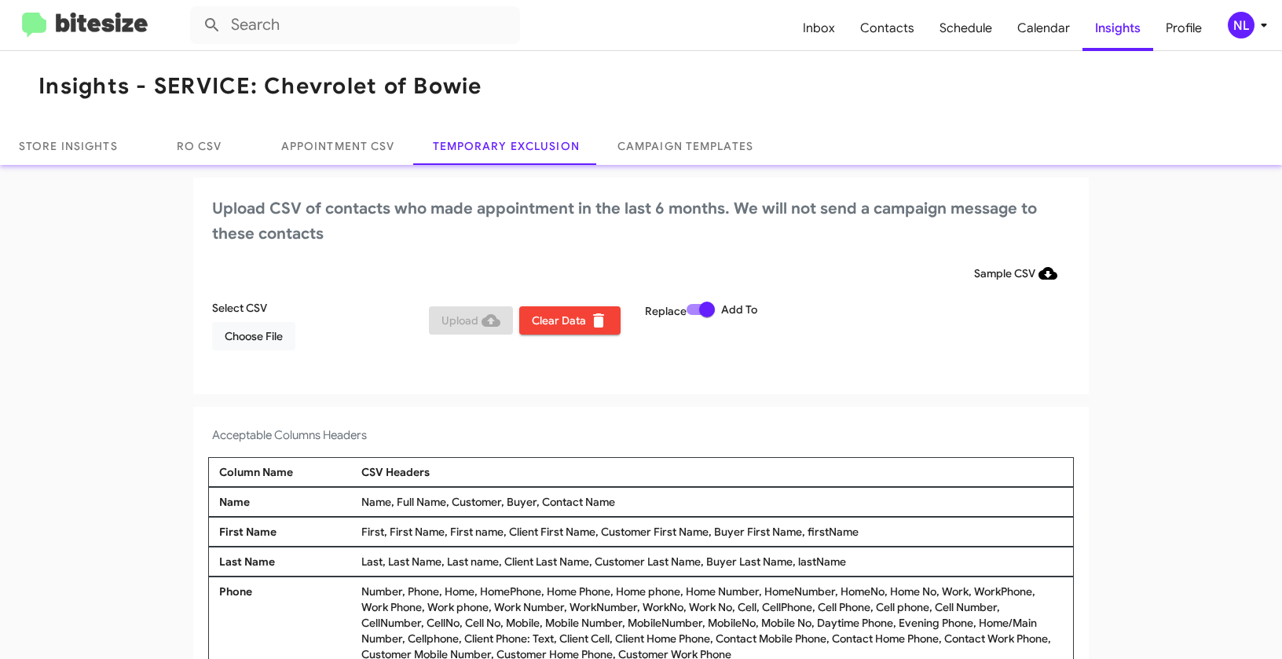
click at [1247, 25] on div "NL" at bounding box center [1241, 25] width 27 height 27
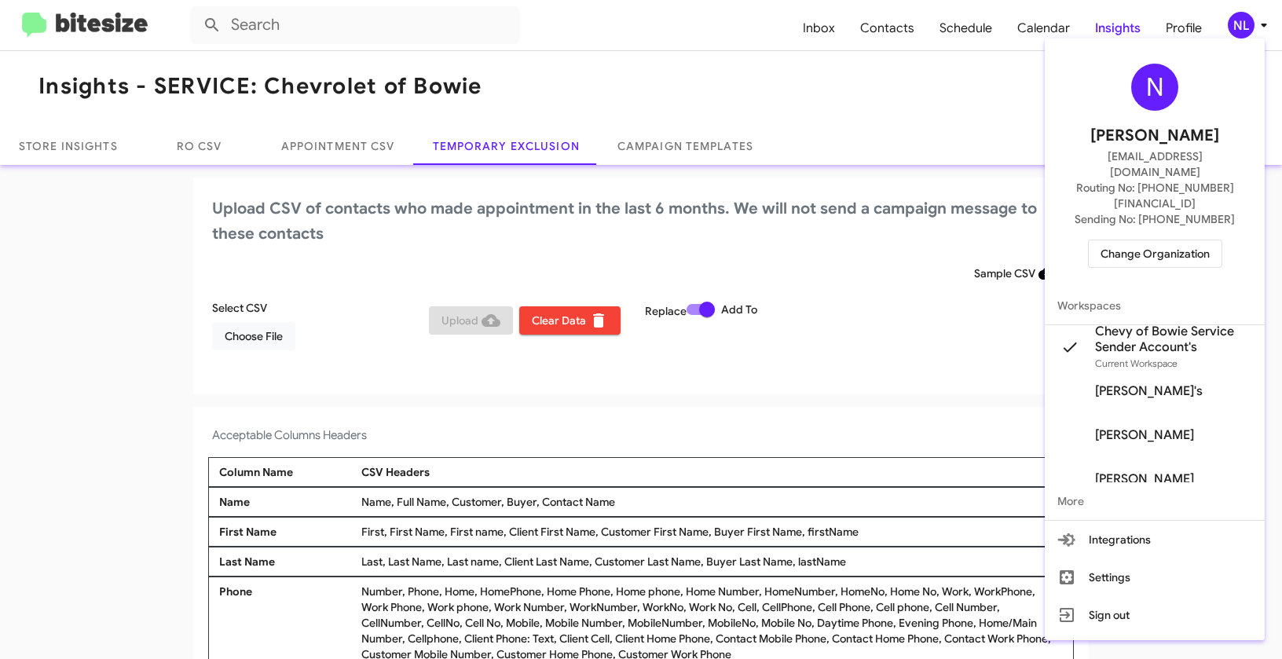
click at [1148, 240] on span "Change Organization" at bounding box center [1154, 253] width 109 height 27
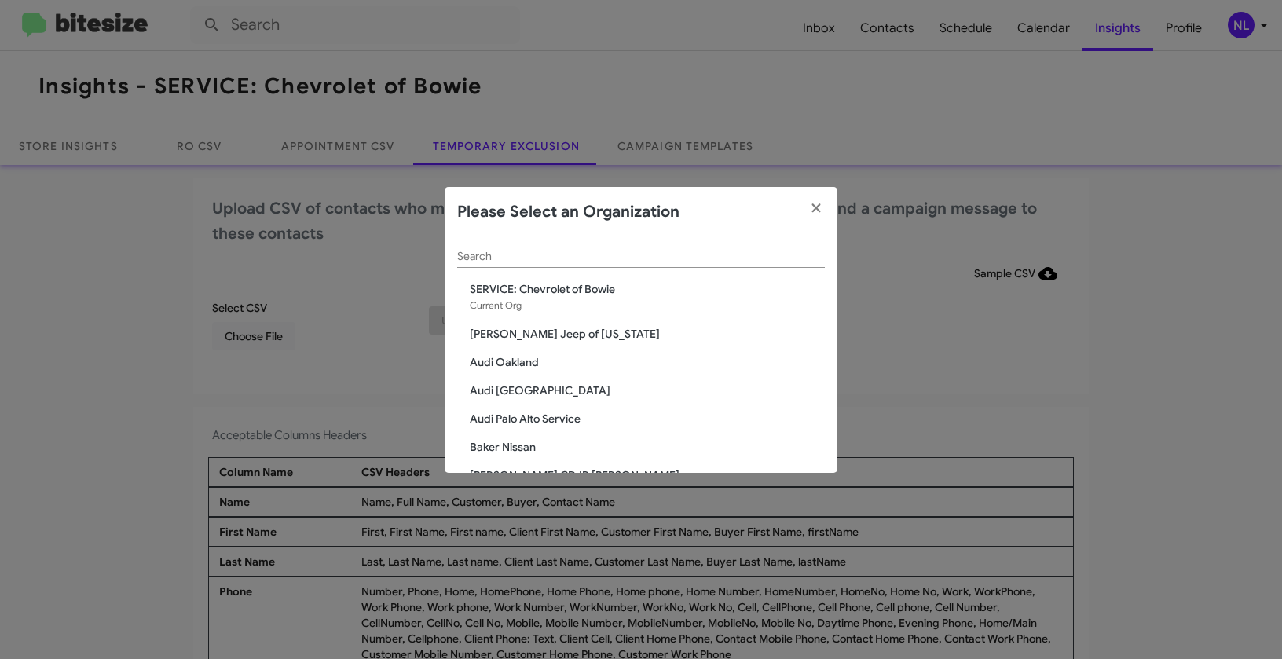
drag, startPoint x: 489, startPoint y: 232, endPoint x: 455, endPoint y: 255, distance: 41.8
click at [489, 233] on div "Please Select an Organization" at bounding box center [641, 212] width 393 height 50
click at [457, 255] on input "Search" at bounding box center [641, 257] width 368 height 13
paste input "SERVICE: Chevy Rockville"
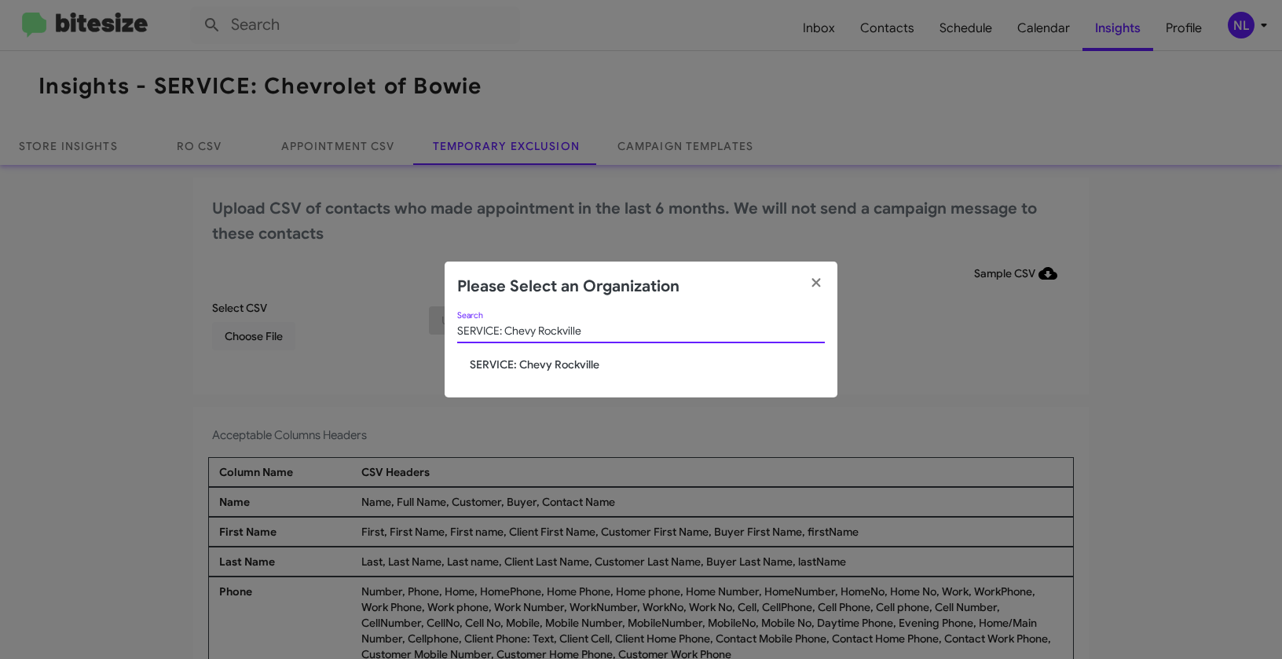
type input "SERVICE: Chevy Rockville"
click at [541, 364] on span "SERVICE: Chevy Rockville" at bounding box center [647, 365] width 355 height 16
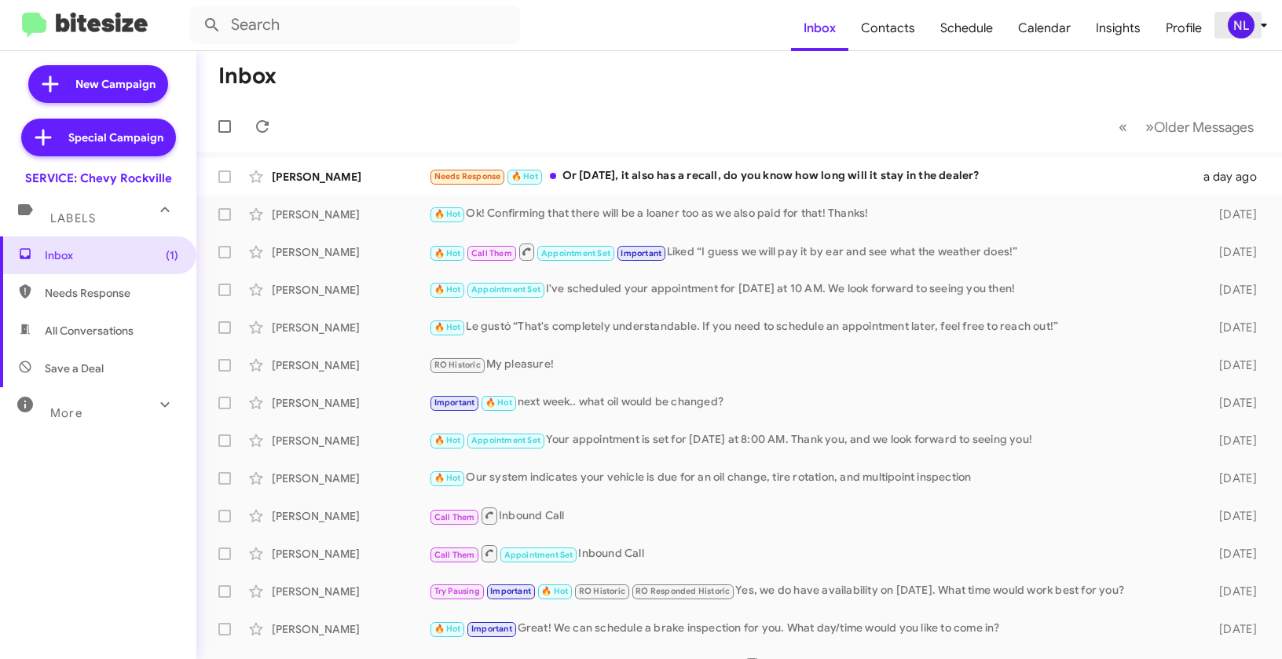
click at [1244, 29] on div "NL" at bounding box center [1241, 25] width 27 height 27
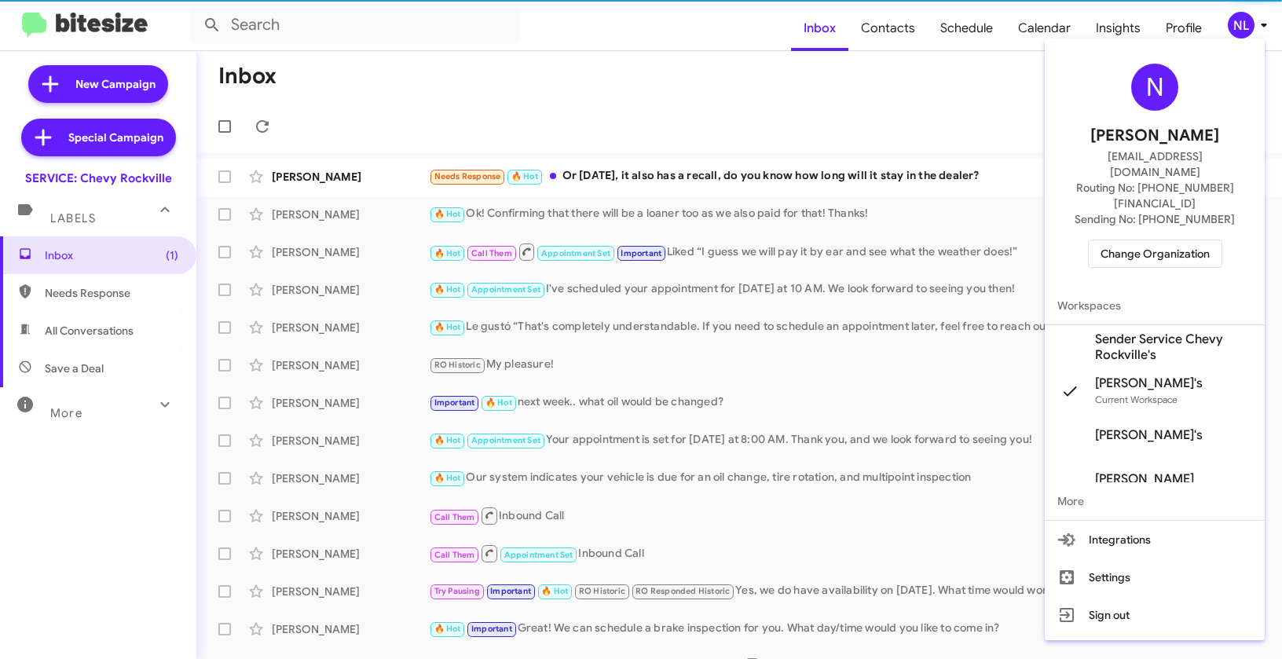
click at [1115, 331] on span "Sender Service Chevy Rockville's" at bounding box center [1173, 346] width 157 height 31
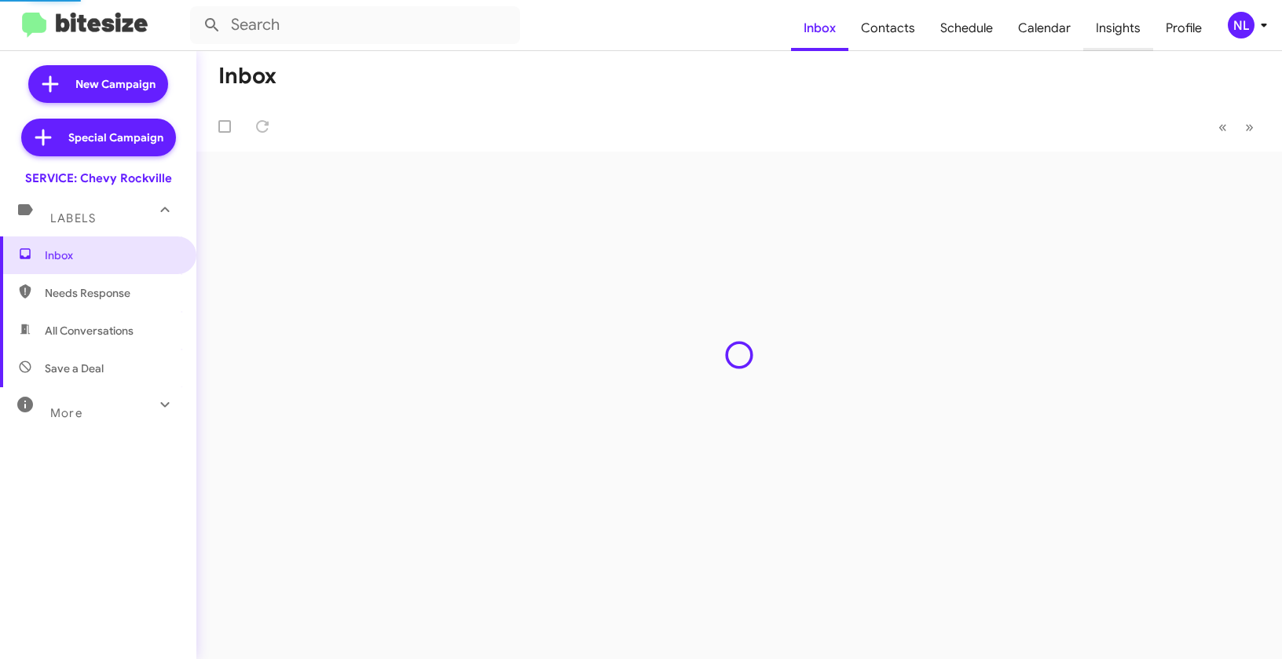
click at [1126, 29] on span "Insights" at bounding box center [1118, 28] width 70 height 46
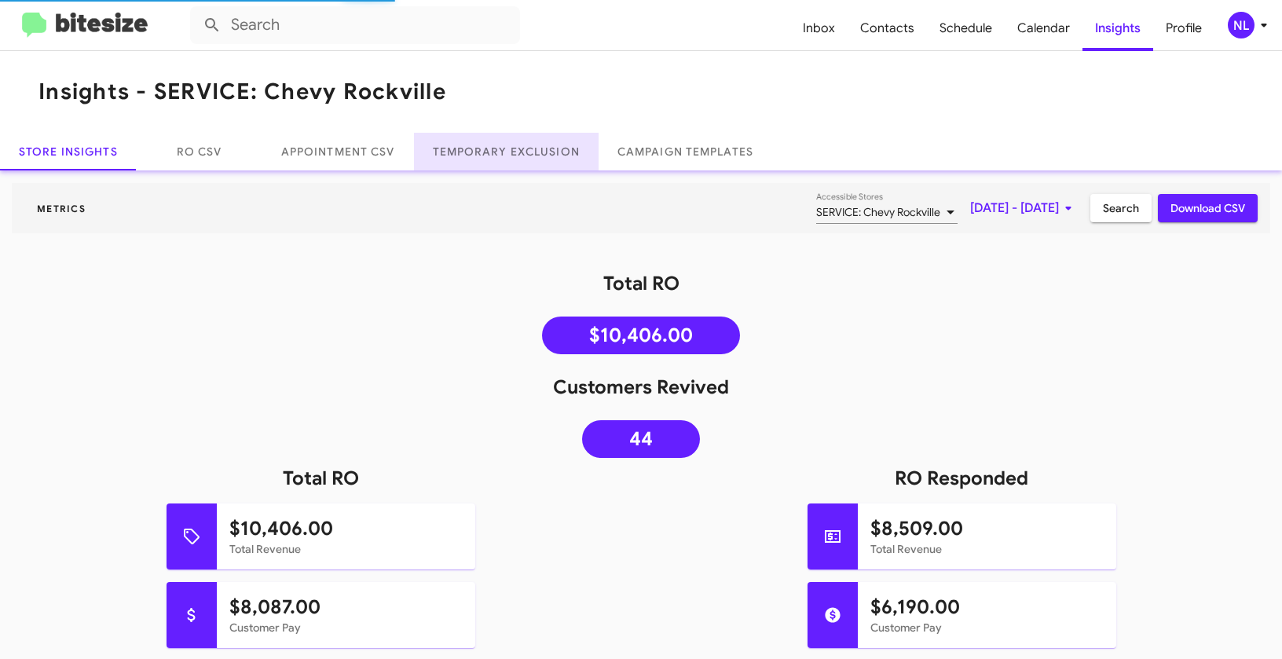
click at [481, 158] on link "Temporary Exclusion" at bounding box center [506, 152] width 185 height 38
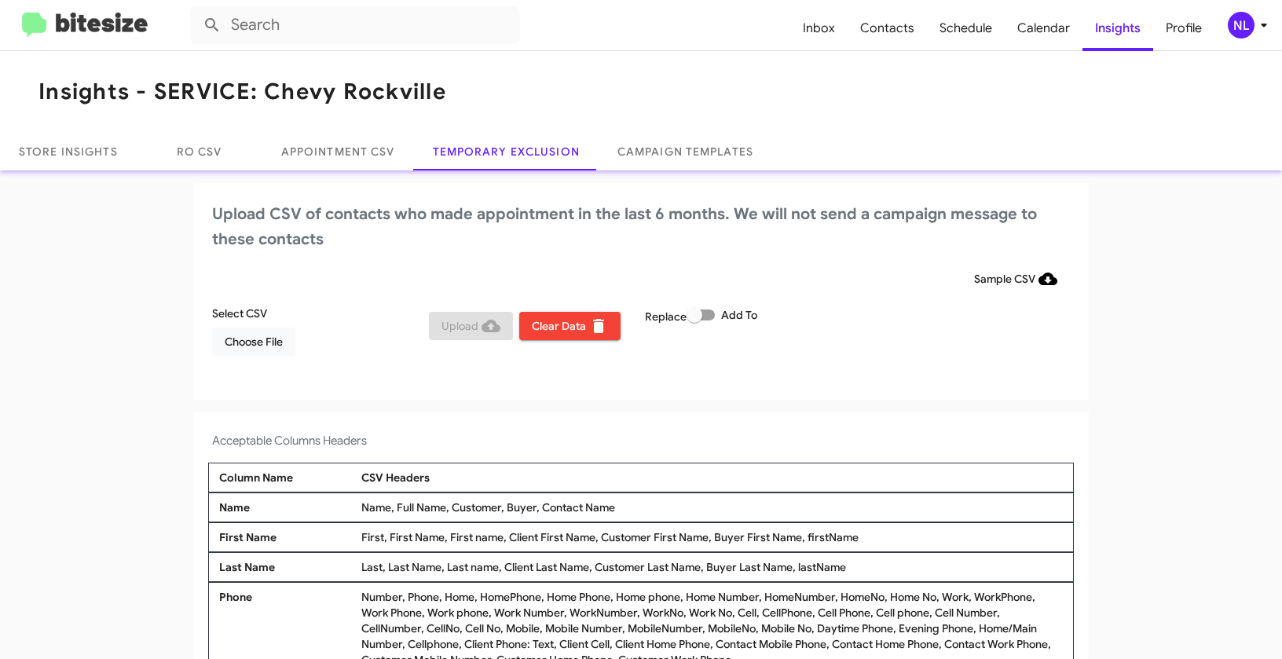
drag, startPoint x: 536, startPoint y: 507, endPoint x: 659, endPoint y: 511, distance: 122.6
click at [659, 512] on div "Name, Full Name, Customer, Buyer, Contact Name" at bounding box center [711, 508] width 709 height 16
copy div "Contact Name"
click at [257, 340] on span "Choose File" at bounding box center [254, 342] width 58 height 28
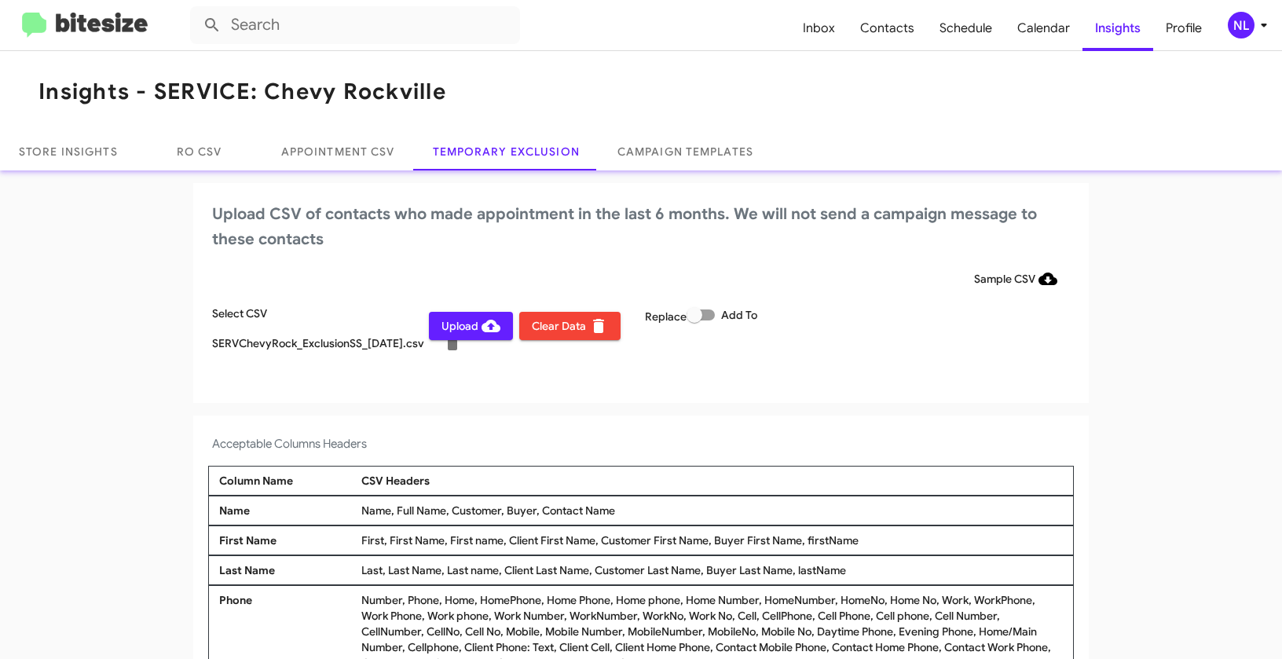
click at [1244, 21] on div "NL" at bounding box center [1241, 25] width 27 height 27
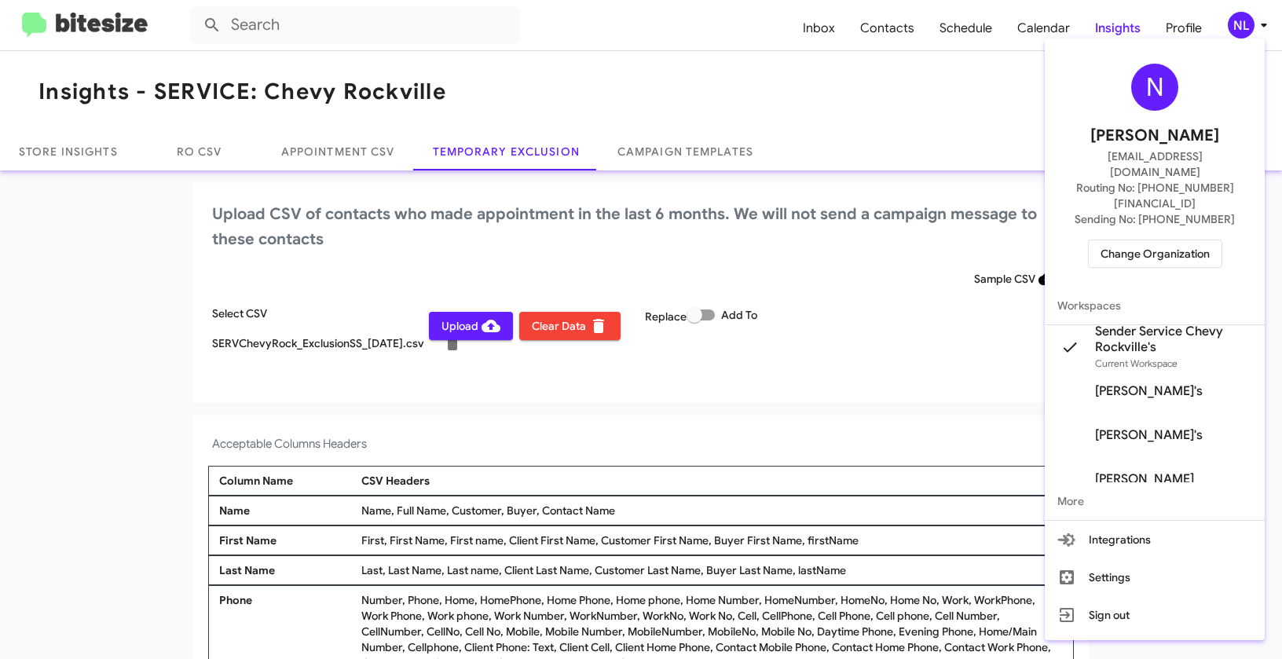
click at [845, 338] on div at bounding box center [641, 329] width 1282 height 659
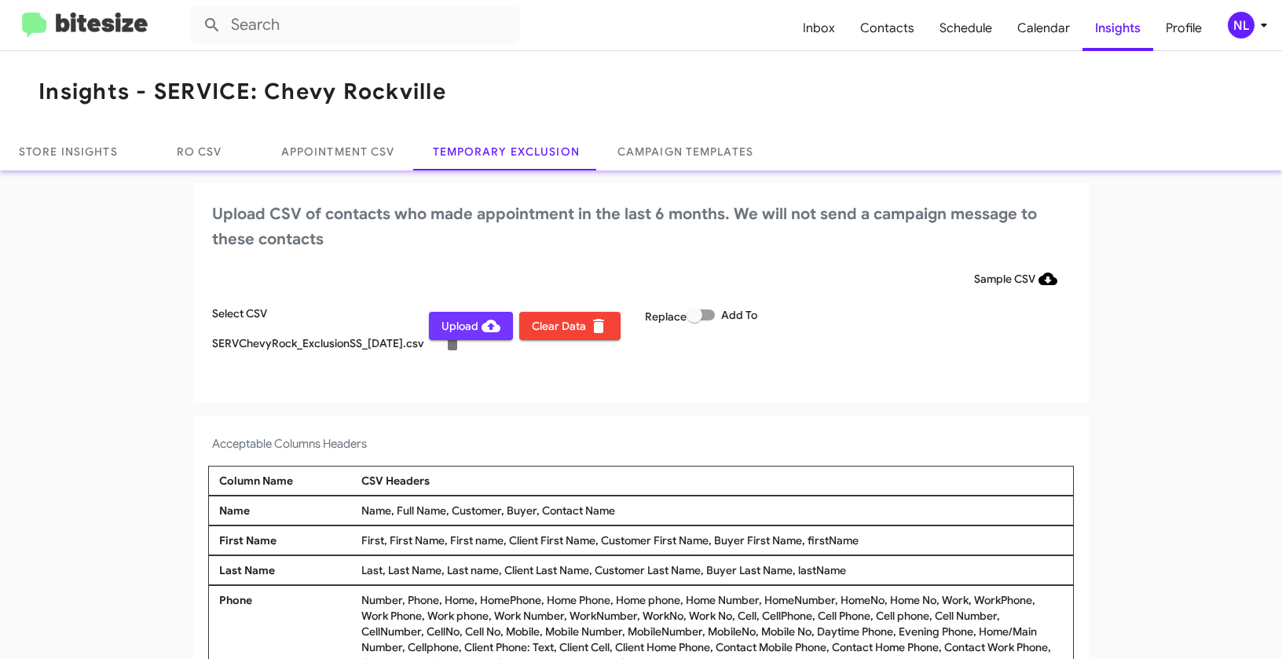
click at [445, 324] on span "Upload" at bounding box center [470, 326] width 59 height 28
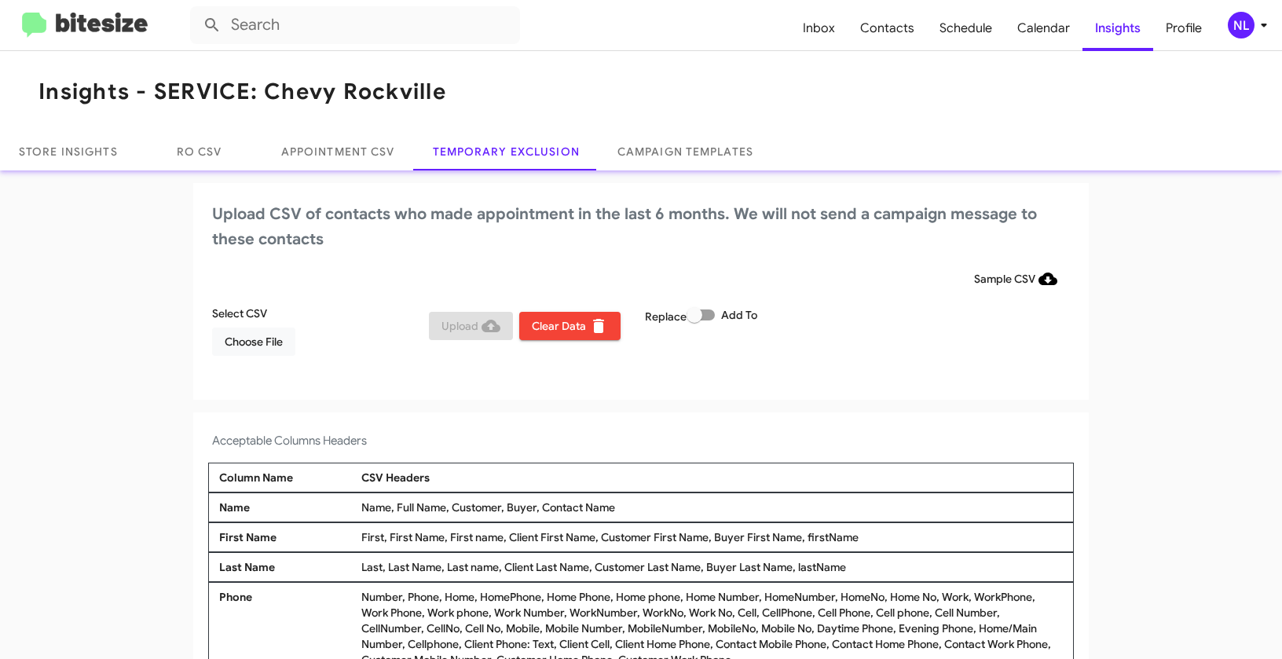
scroll to position [5, 0]
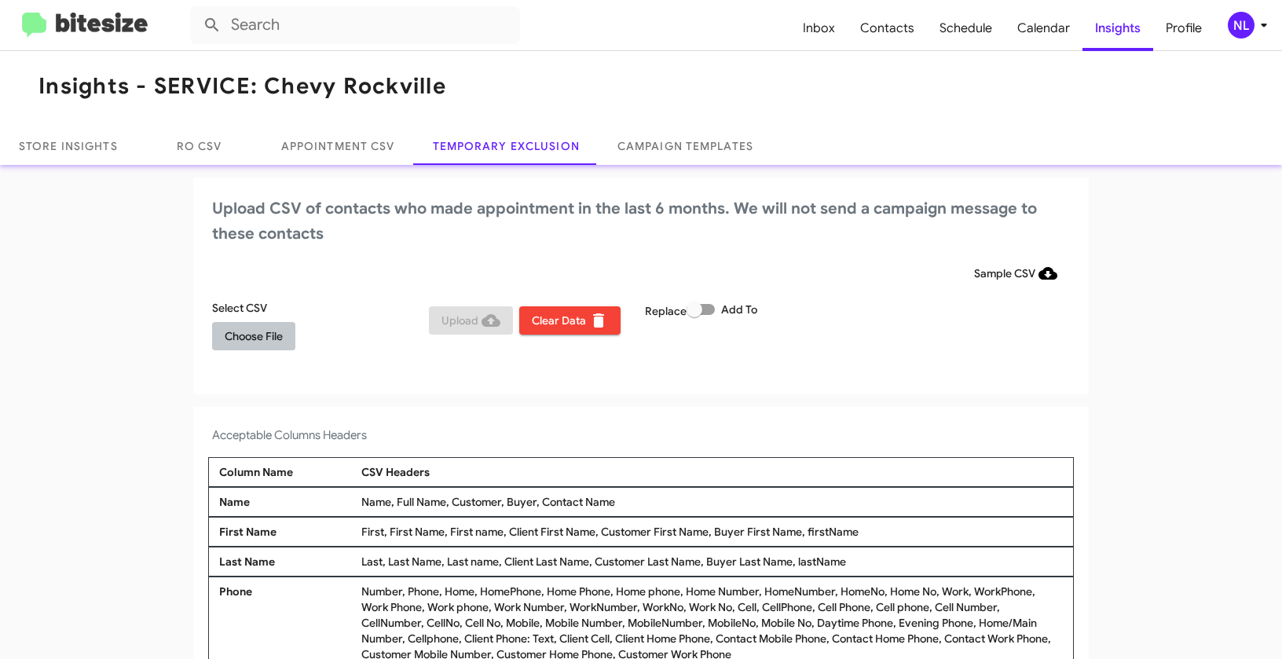
click at [260, 349] on span "Choose File" at bounding box center [254, 336] width 58 height 28
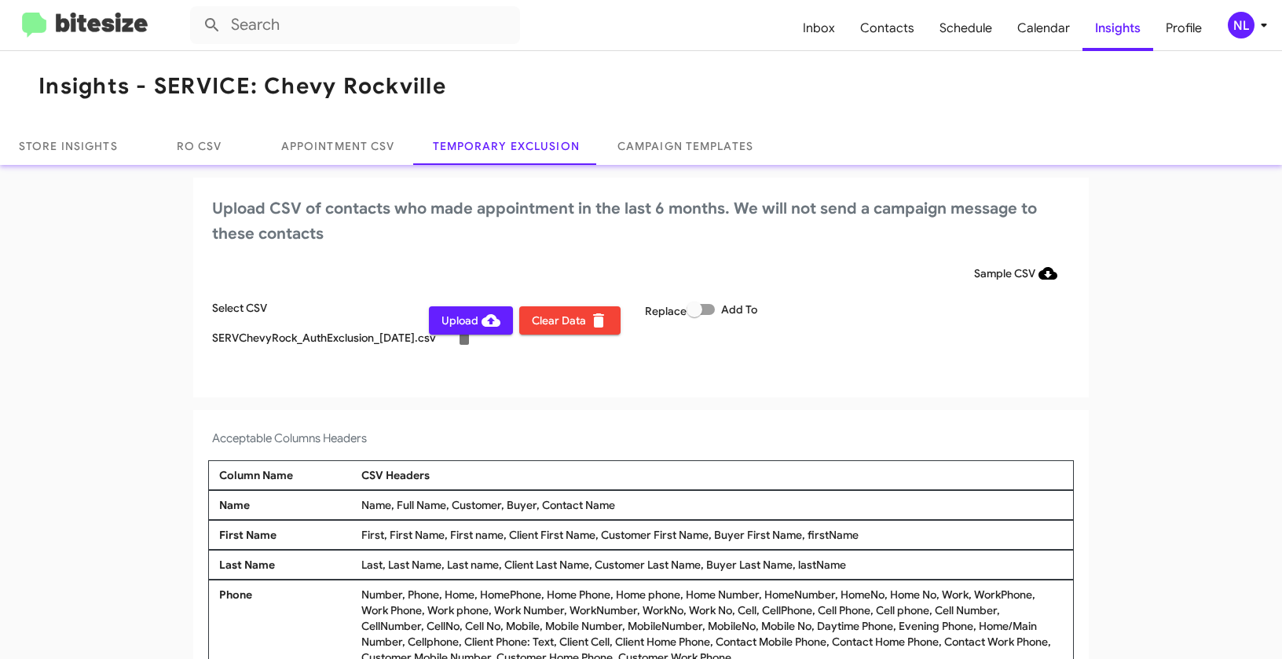
scroll to position [9, 0]
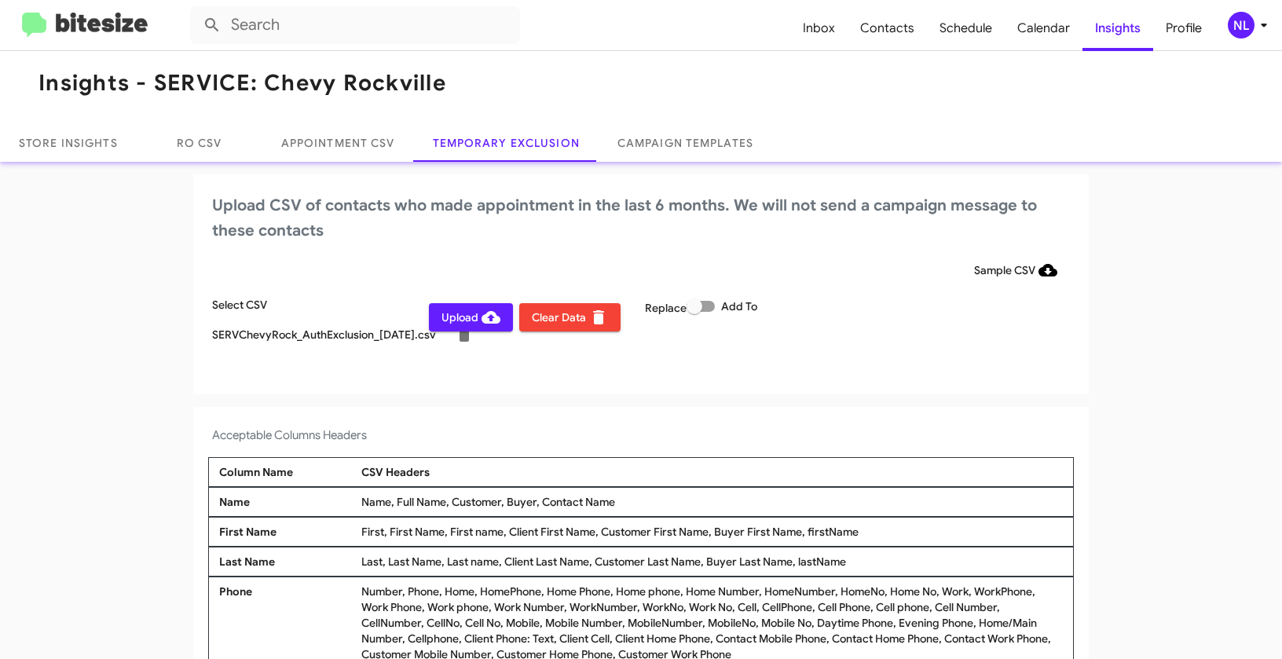
click at [1245, 26] on div "NL" at bounding box center [1241, 25] width 27 height 27
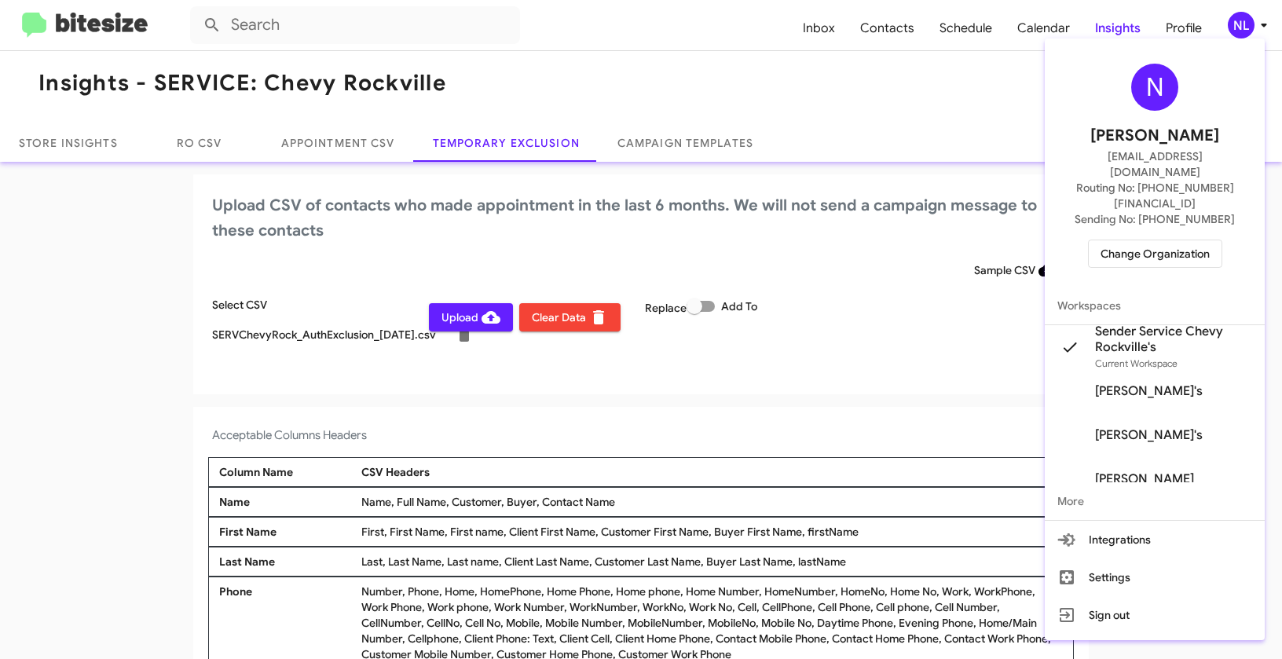
click at [711, 310] on div at bounding box center [641, 329] width 1282 height 659
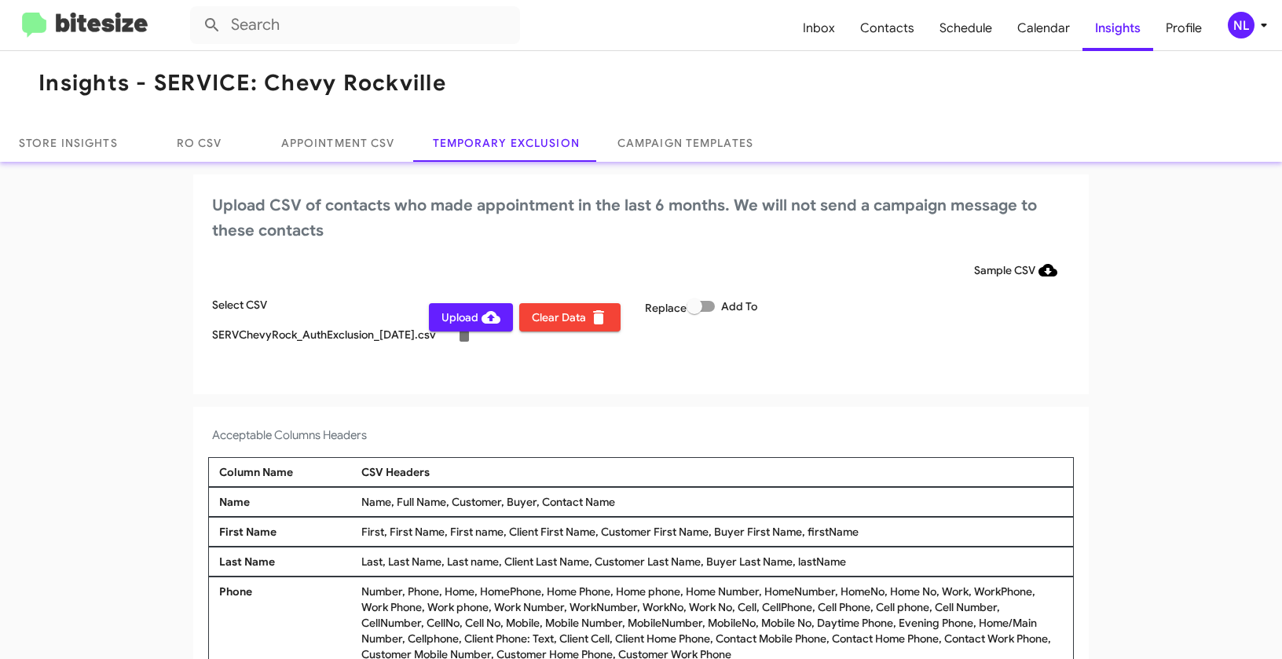
click at [707, 308] on span at bounding box center [701, 306] width 28 height 11
click at [694, 312] on input "Add To" at bounding box center [694, 312] width 1 height 1
checkbox input "true"
click at [1230, 24] on div "NL" at bounding box center [1241, 25] width 27 height 27
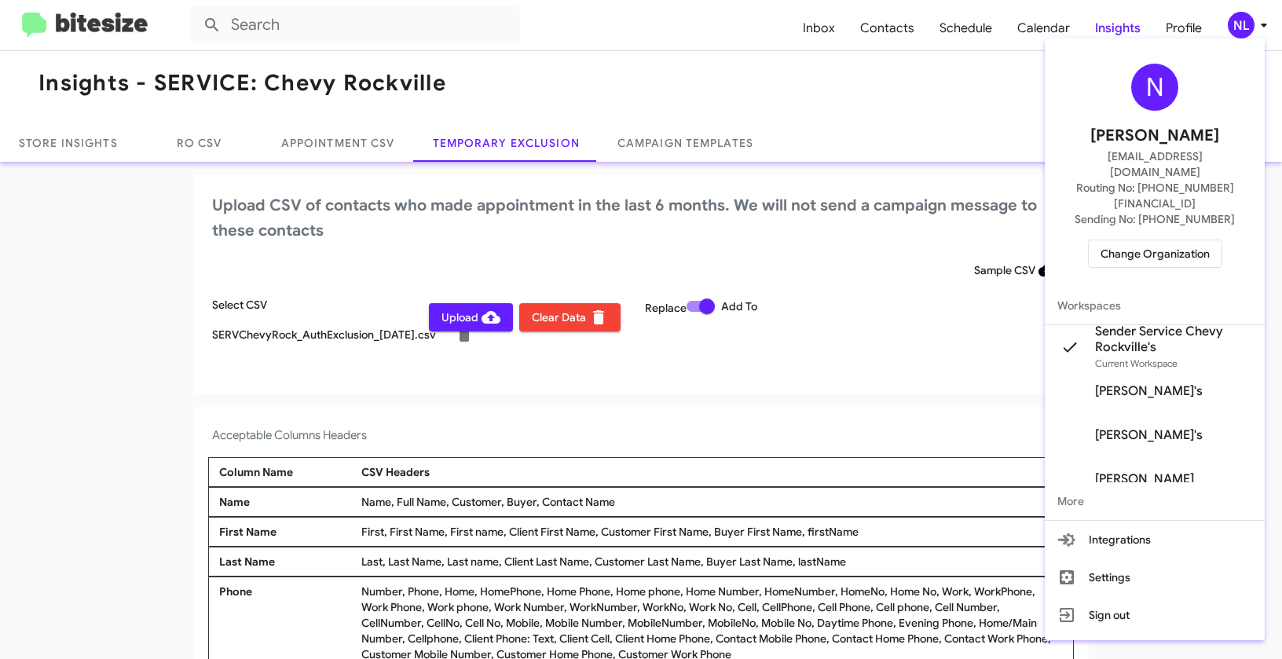
click at [833, 346] on div at bounding box center [641, 329] width 1282 height 659
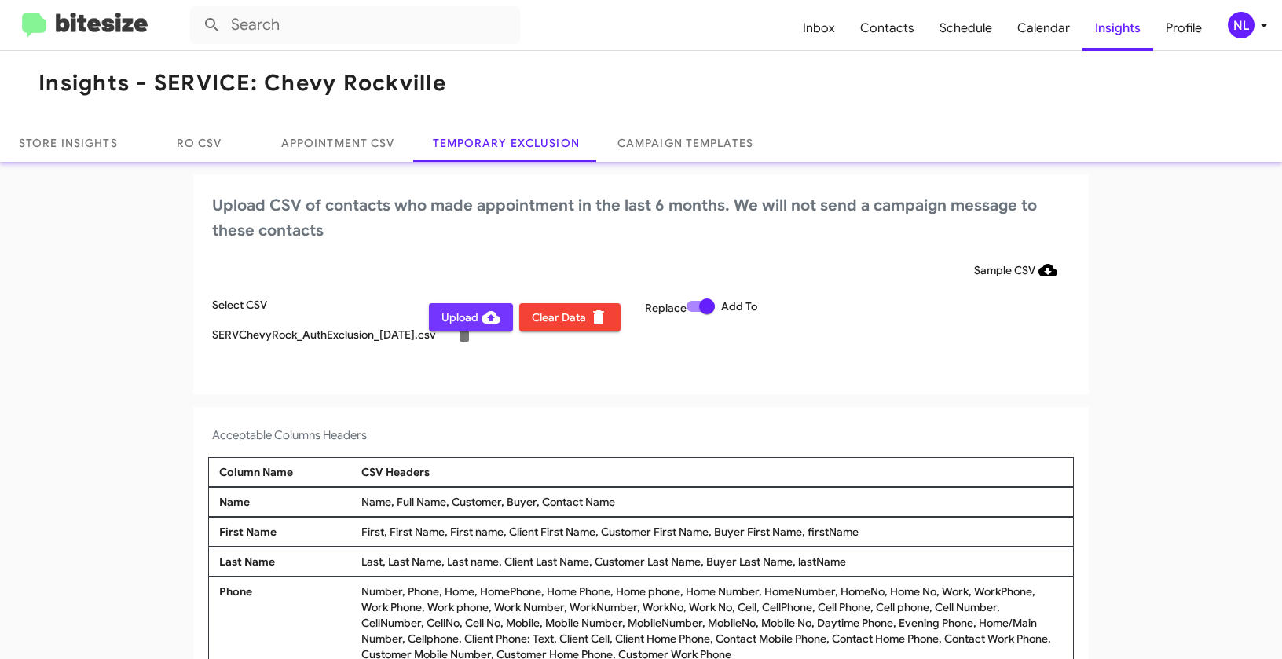
click at [460, 310] on span "Upload" at bounding box center [470, 317] width 59 height 28
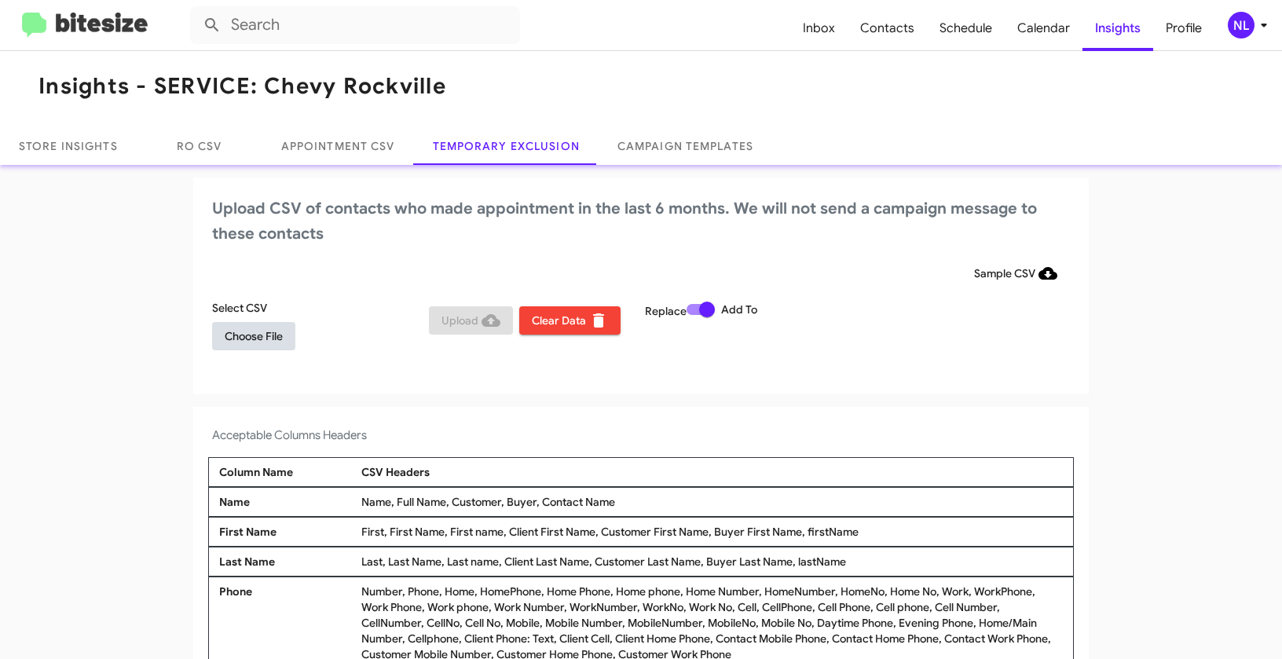
click at [247, 342] on span "Choose File" at bounding box center [254, 336] width 58 height 28
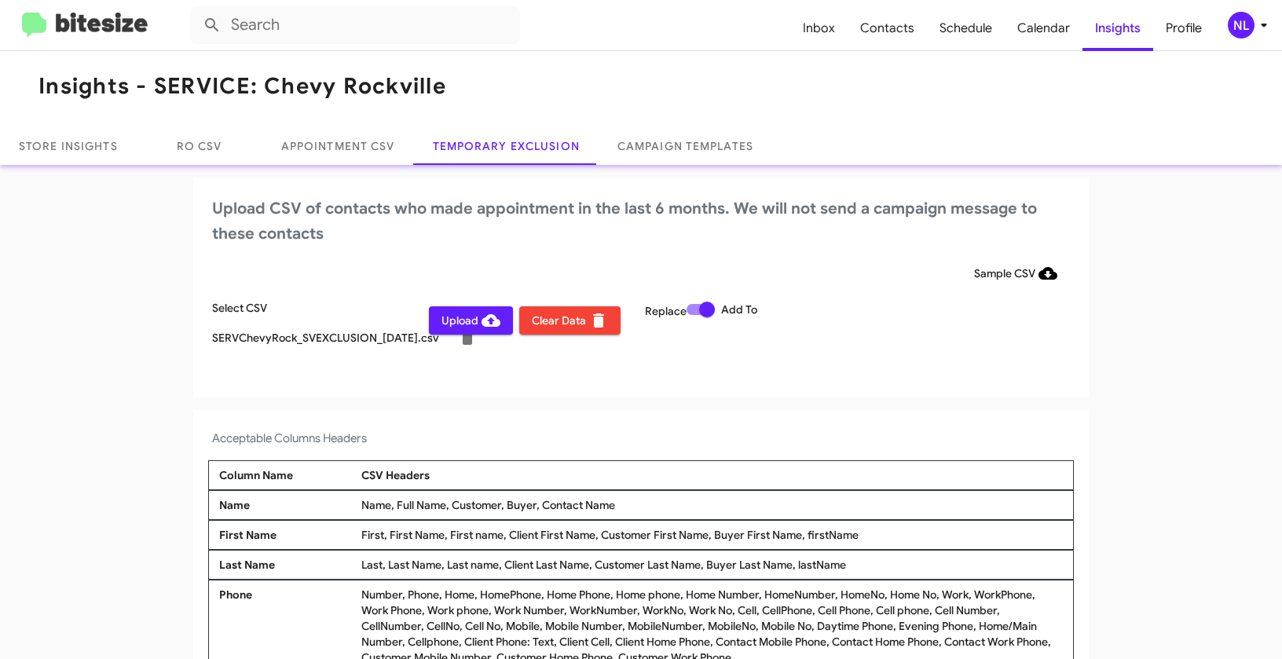
scroll to position [9, 0]
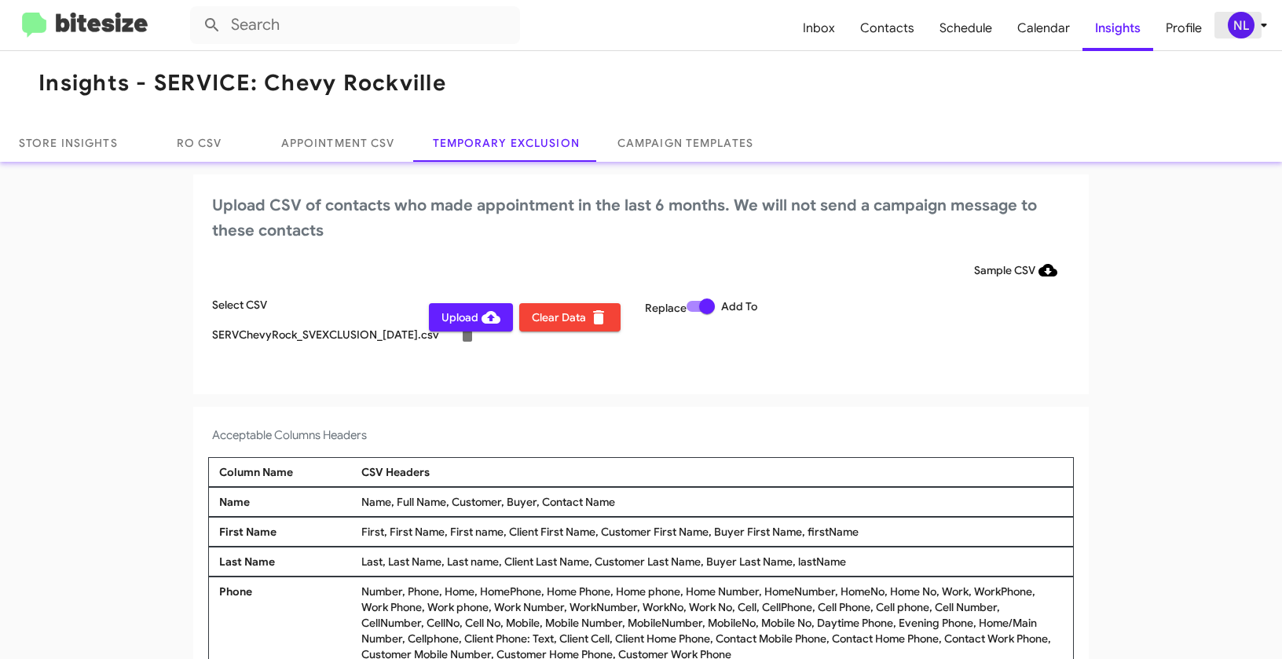
click at [1236, 18] on div "NL" at bounding box center [1241, 25] width 27 height 27
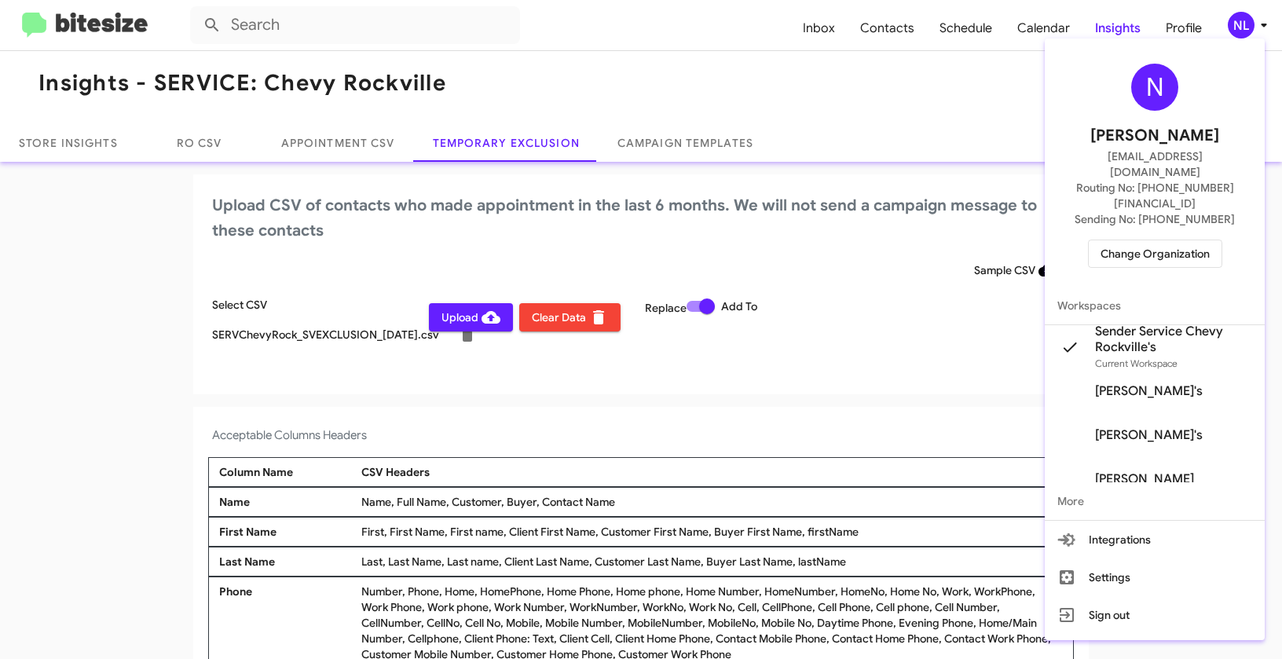
click at [759, 364] on div at bounding box center [641, 329] width 1282 height 659
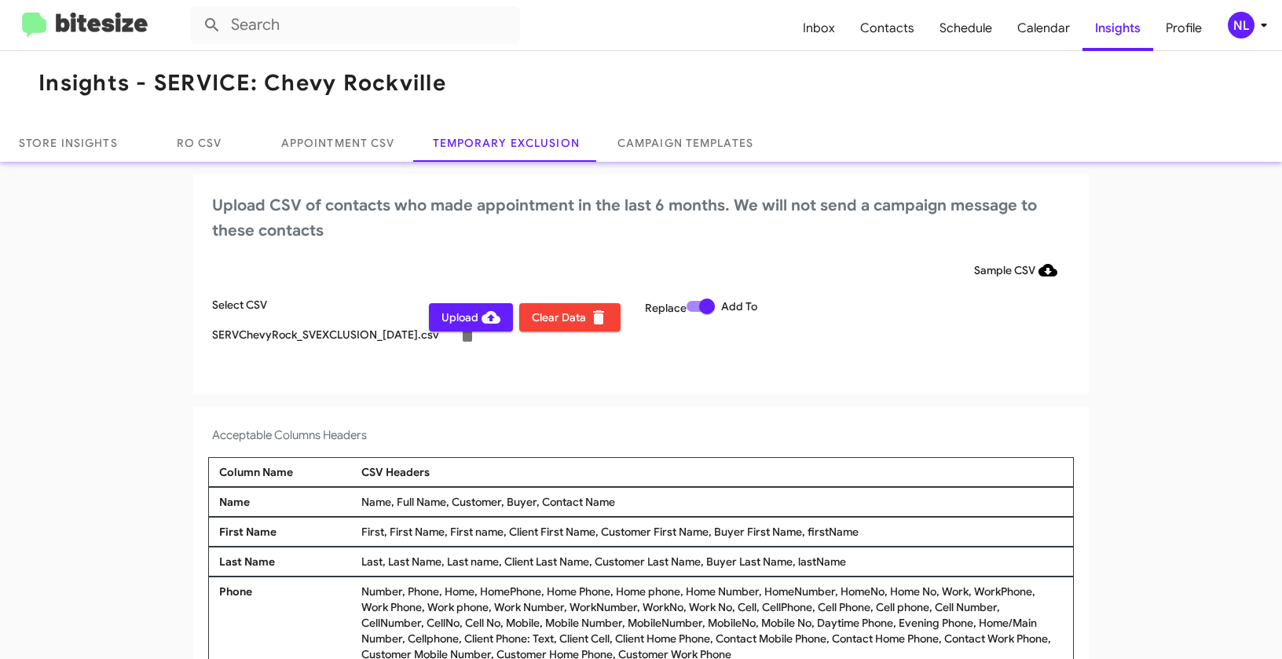
click at [449, 315] on span "Upload" at bounding box center [470, 317] width 59 height 28
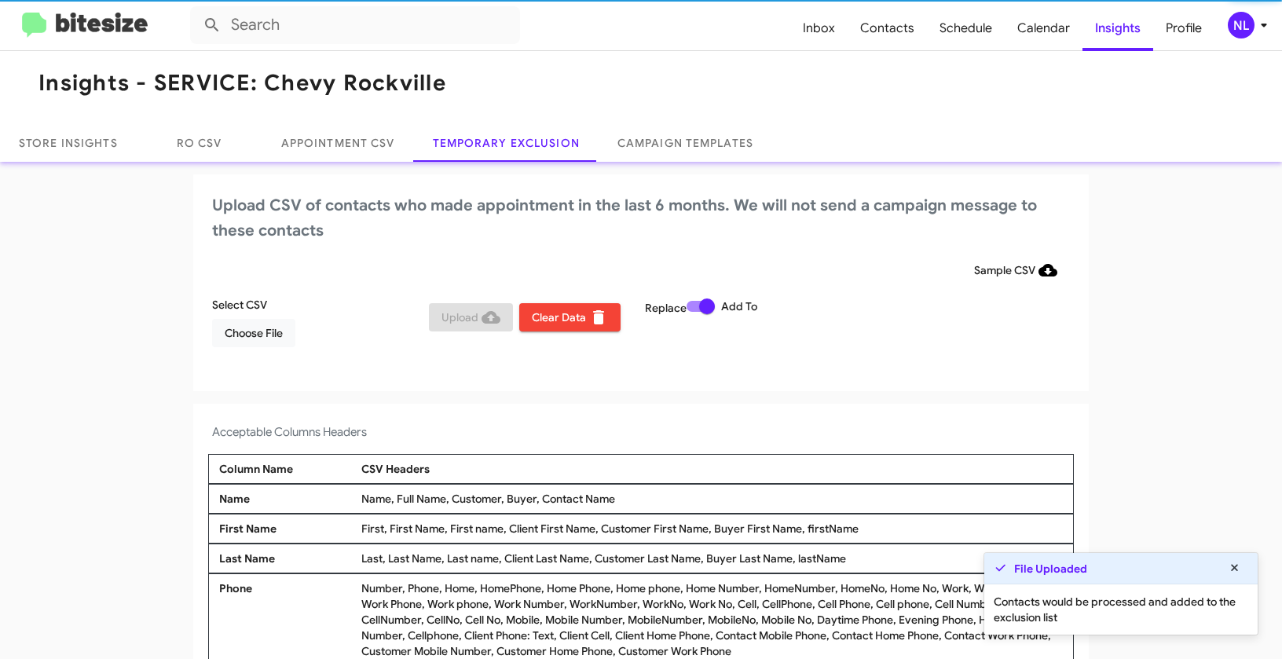
scroll to position [5, 0]
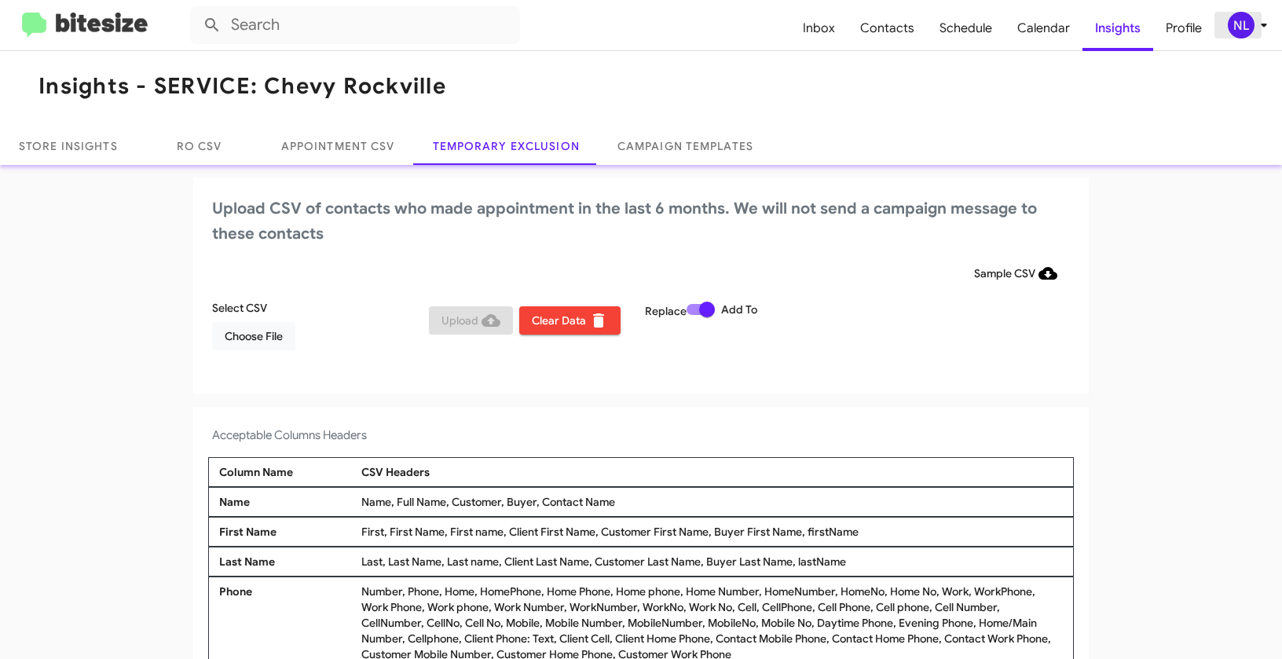
click at [1234, 24] on div "NL" at bounding box center [1241, 25] width 27 height 27
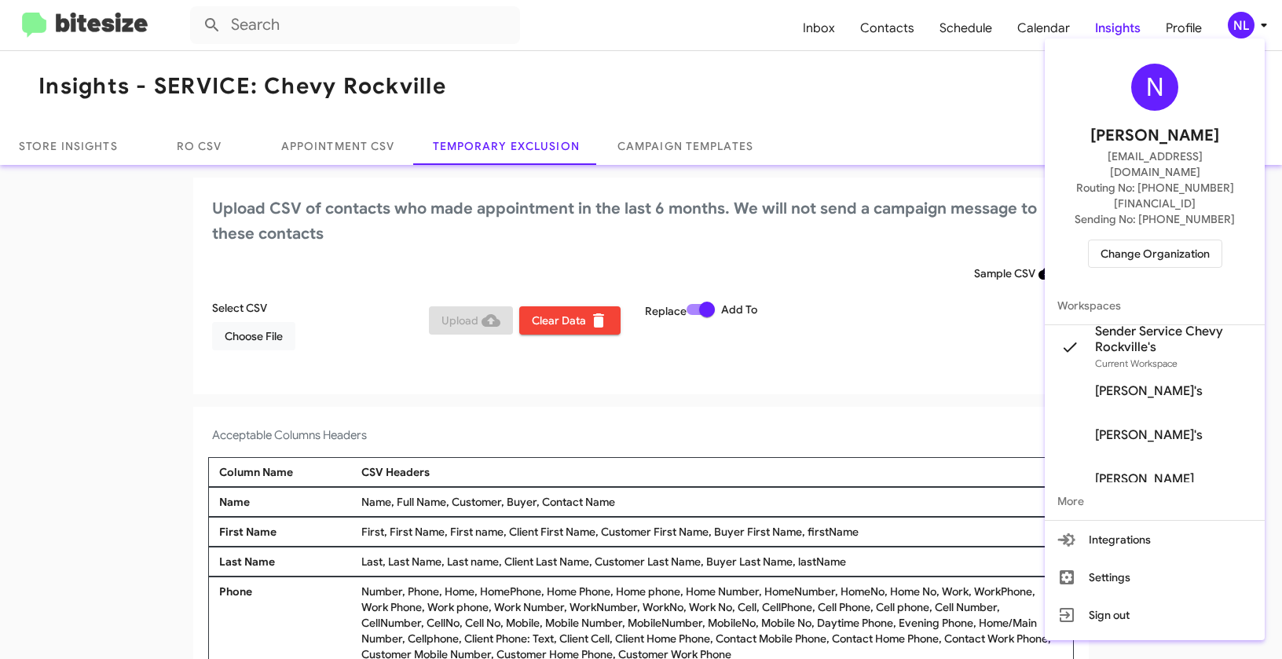
click at [1140, 240] on span "Change Organization" at bounding box center [1154, 253] width 109 height 27
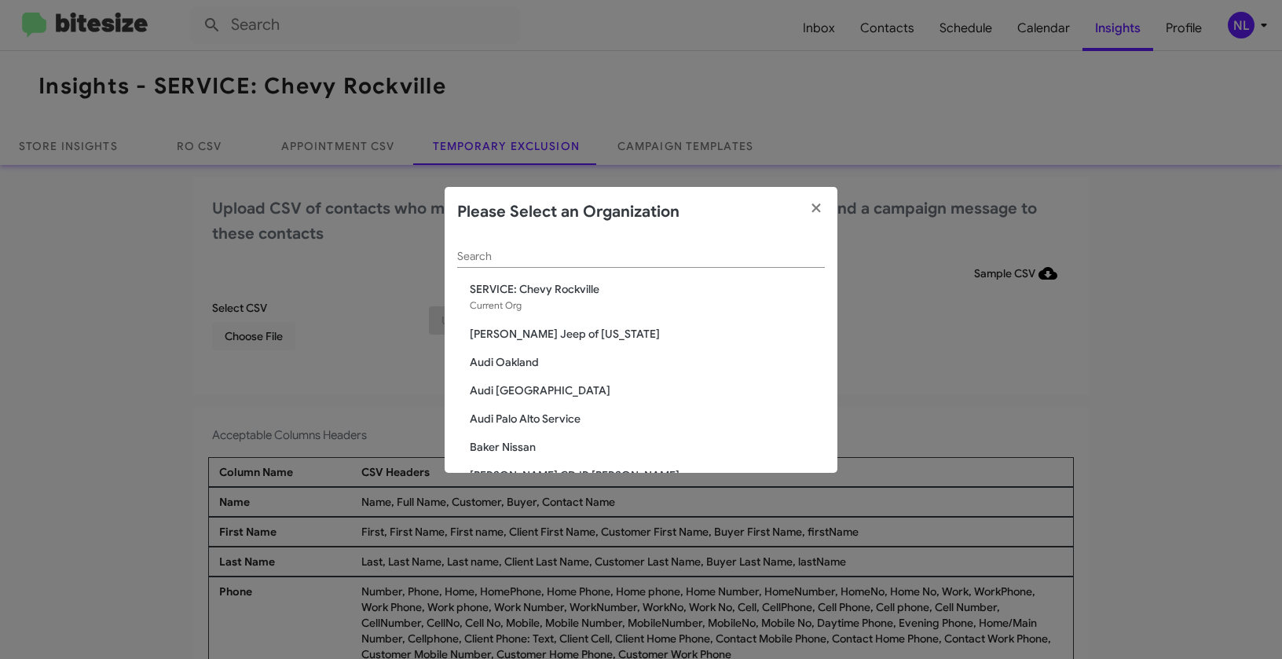
click at [686, 258] on input "Search" at bounding box center [641, 257] width 368 height 13
paste input "SERVICE: Honda Laurel"
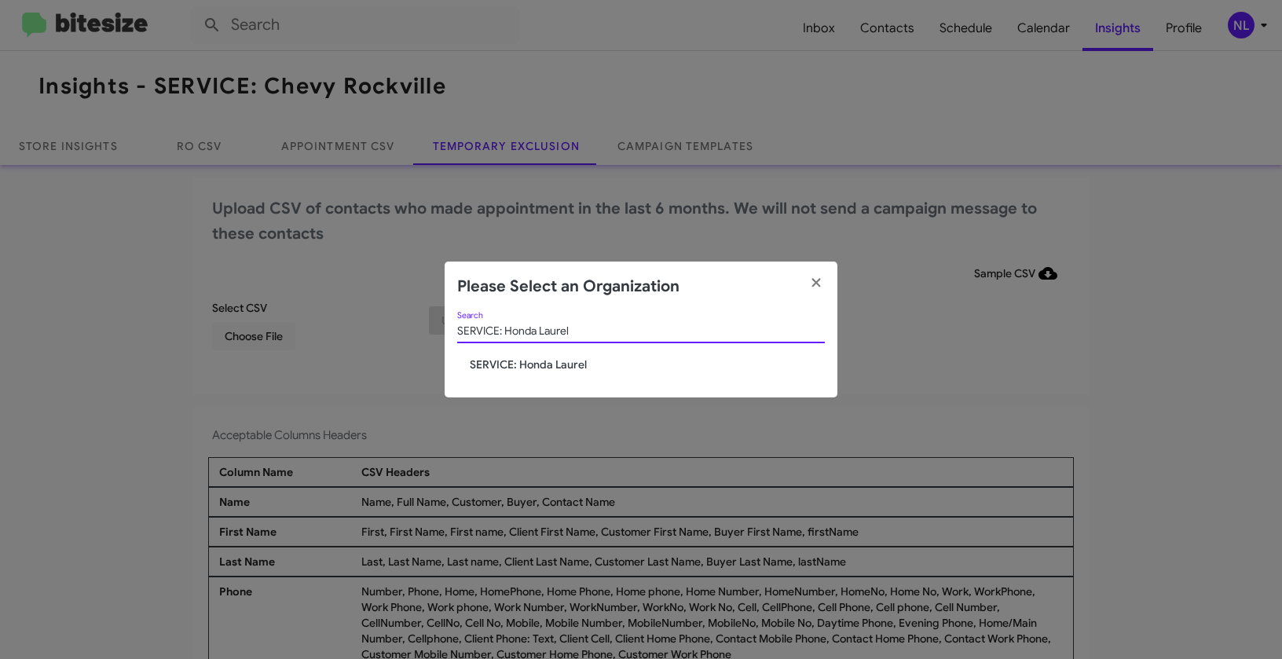
type input "SERVICE: Honda Laurel"
click at [567, 364] on span "SERVICE: Honda Laurel" at bounding box center [647, 365] width 355 height 16
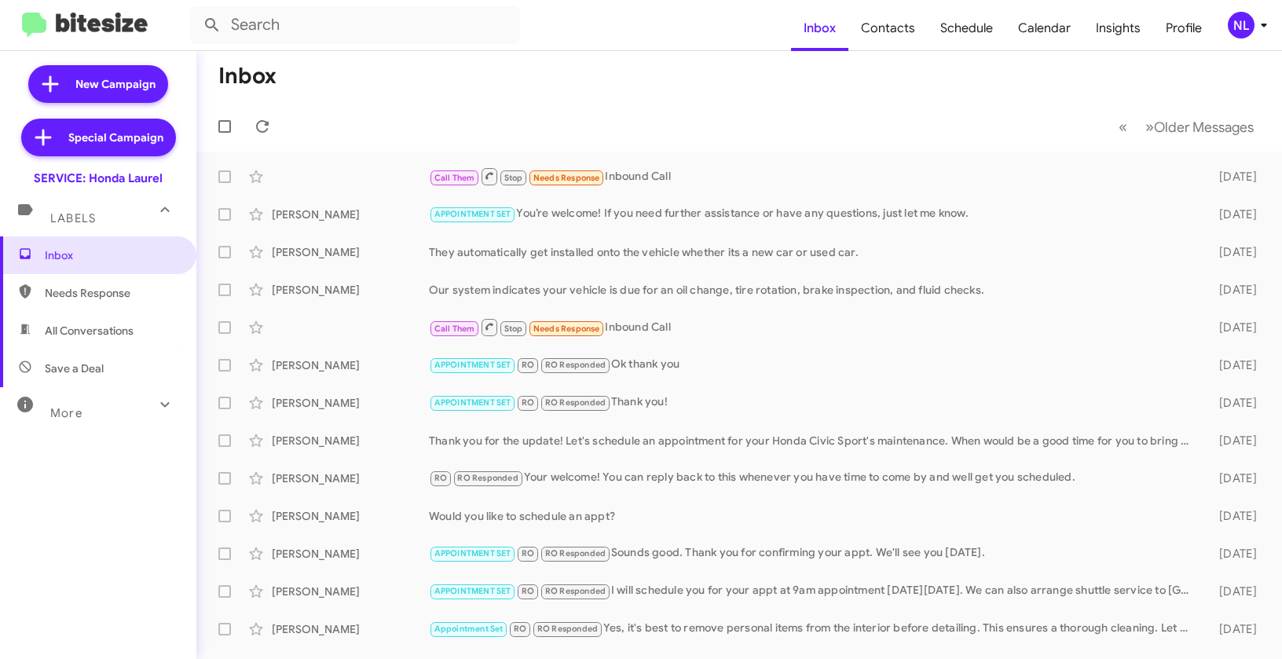
click at [1236, 16] on div "NL" at bounding box center [1241, 25] width 27 height 27
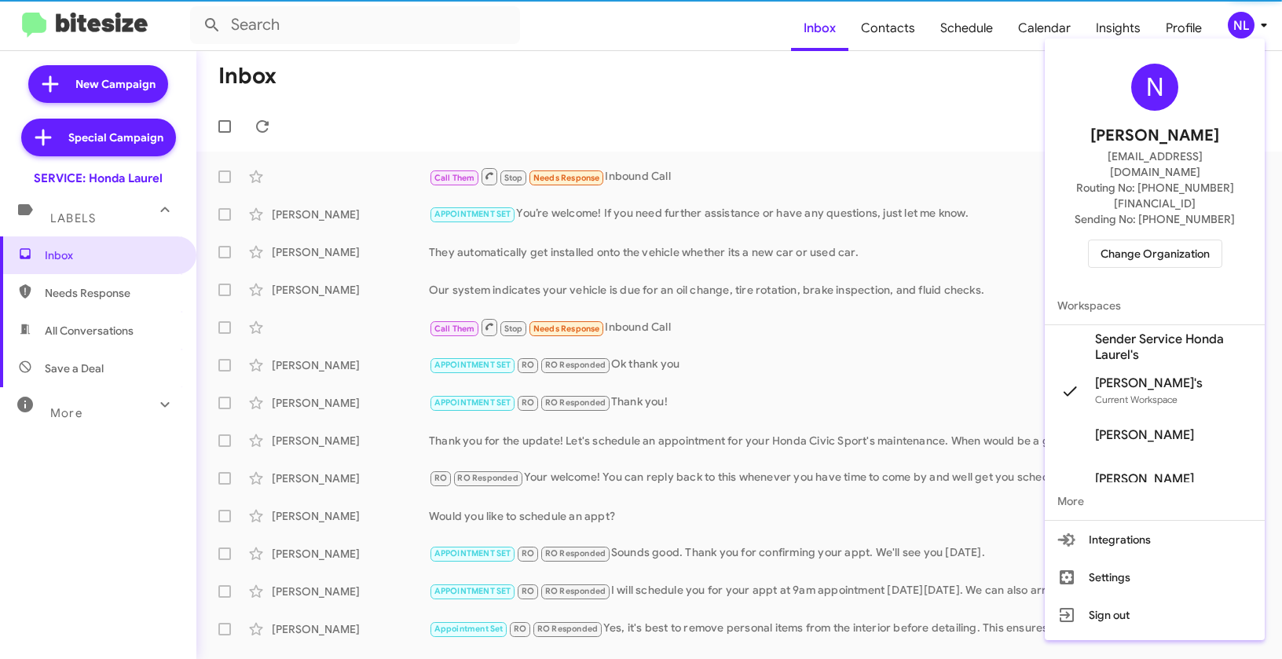
click at [1116, 331] on span "Sender Service Honda Laurel's" at bounding box center [1173, 346] width 157 height 31
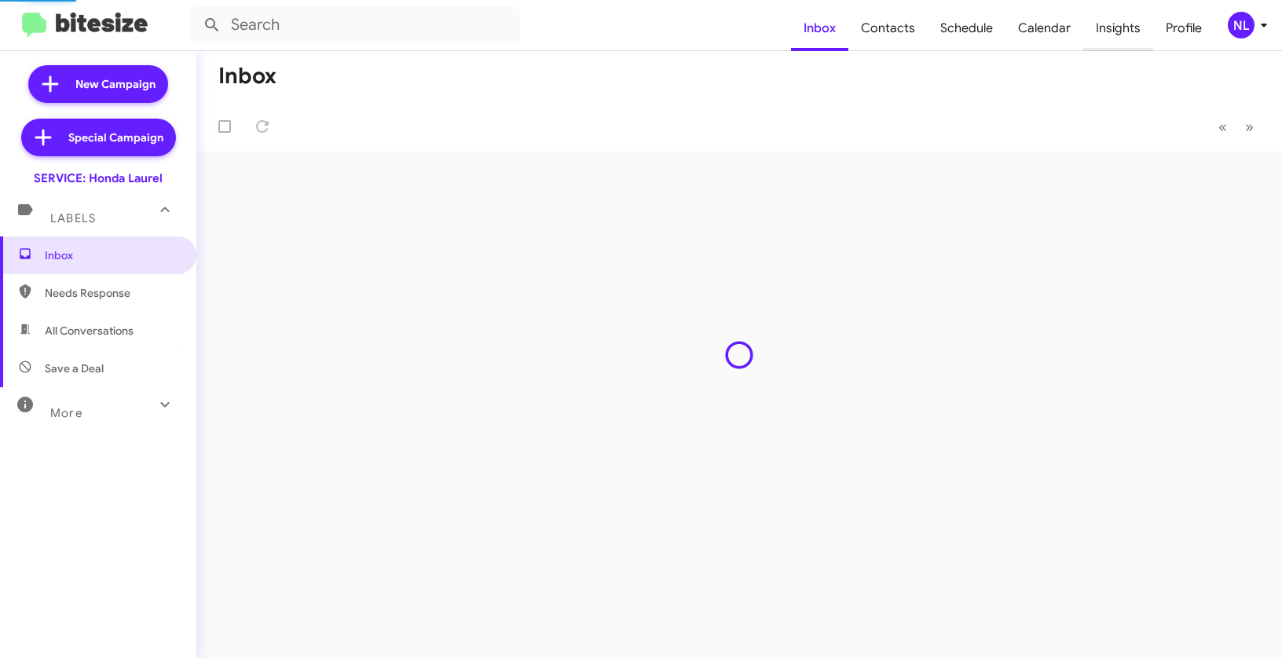
click at [1116, 28] on span "Insights" at bounding box center [1118, 28] width 70 height 46
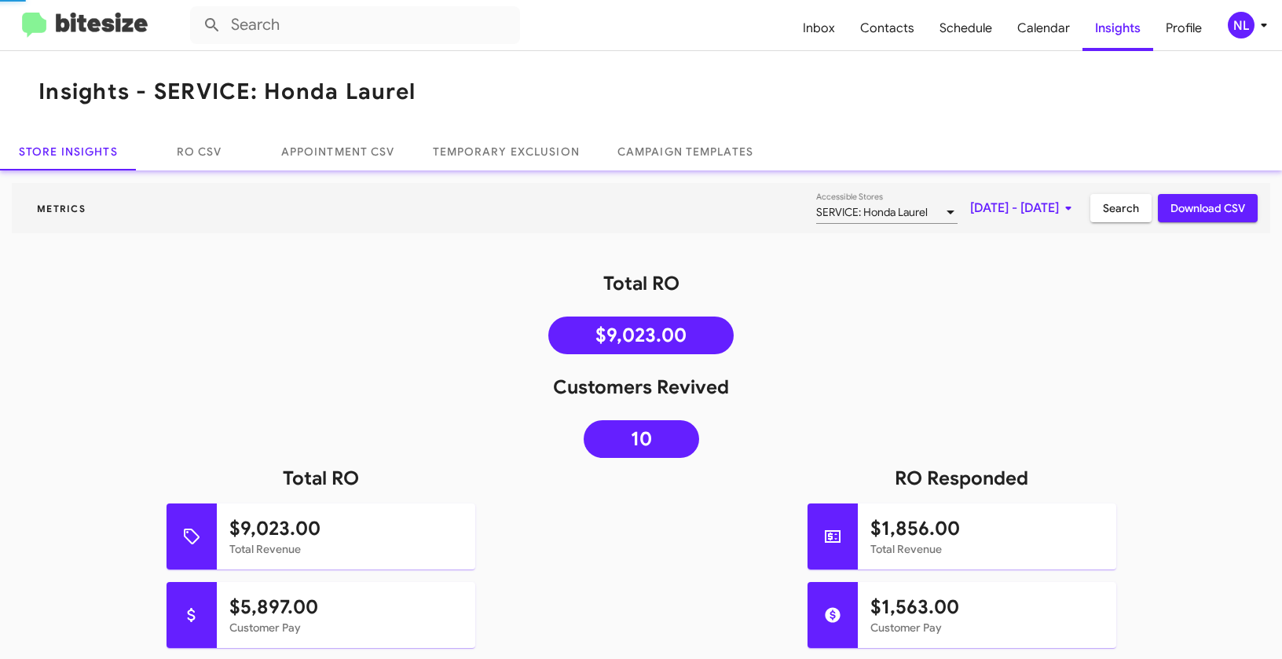
click at [491, 90] on mat-toolbar "Insights - SERVICE: Honda Laurel" at bounding box center [641, 92] width 1282 height 82
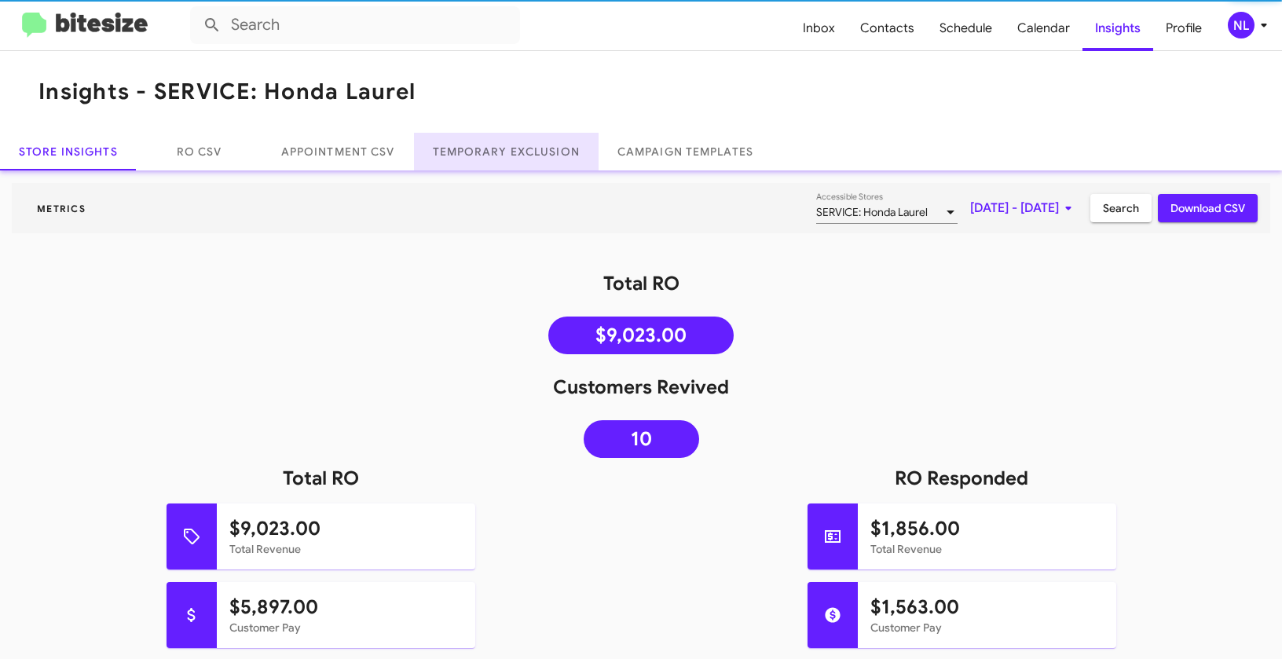
click at [496, 158] on link "Temporary Exclusion" at bounding box center [506, 152] width 185 height 38
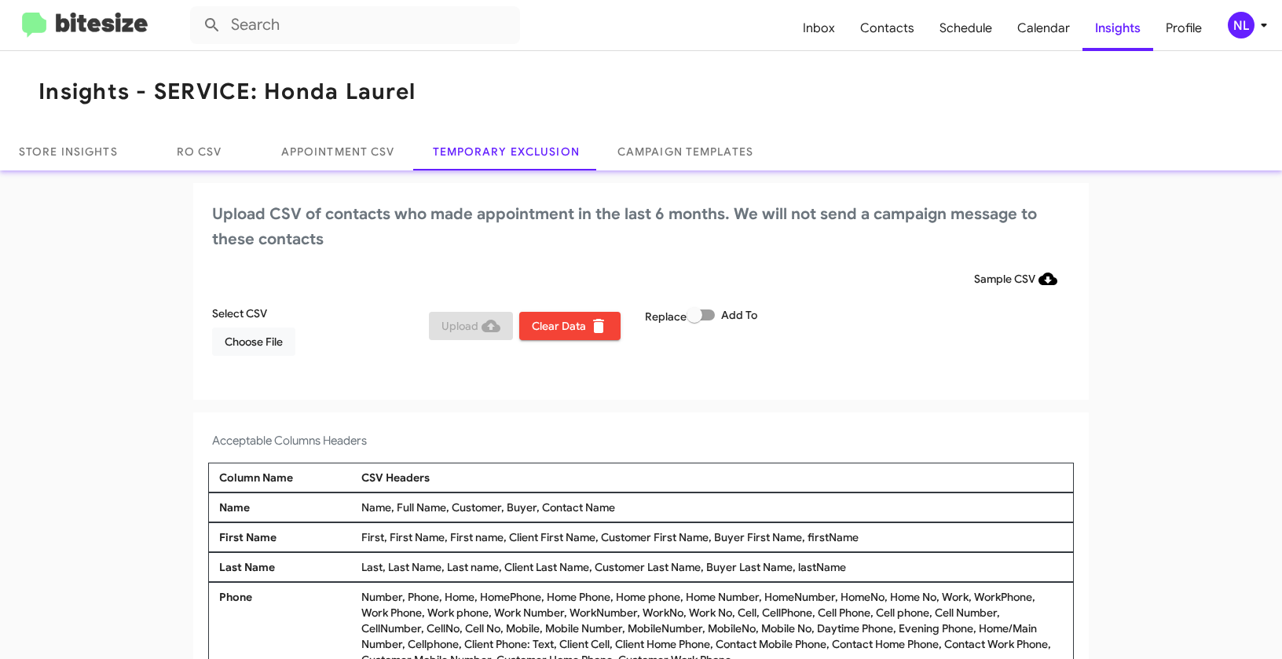
drag, startPoint x: 534, startPoint y: 509, endPoint x: 626, endPoint y: 505, distance: 92.0
click at [626, 505] on div "Name, Full Name, Customer, Buyer, Contact Name" at bounding box center [711, 508] width 709 height 16
copy div "Contact Name"
click at [227, 343] on span "Choose File" at bounding box center [254, 342] width 58 height 28
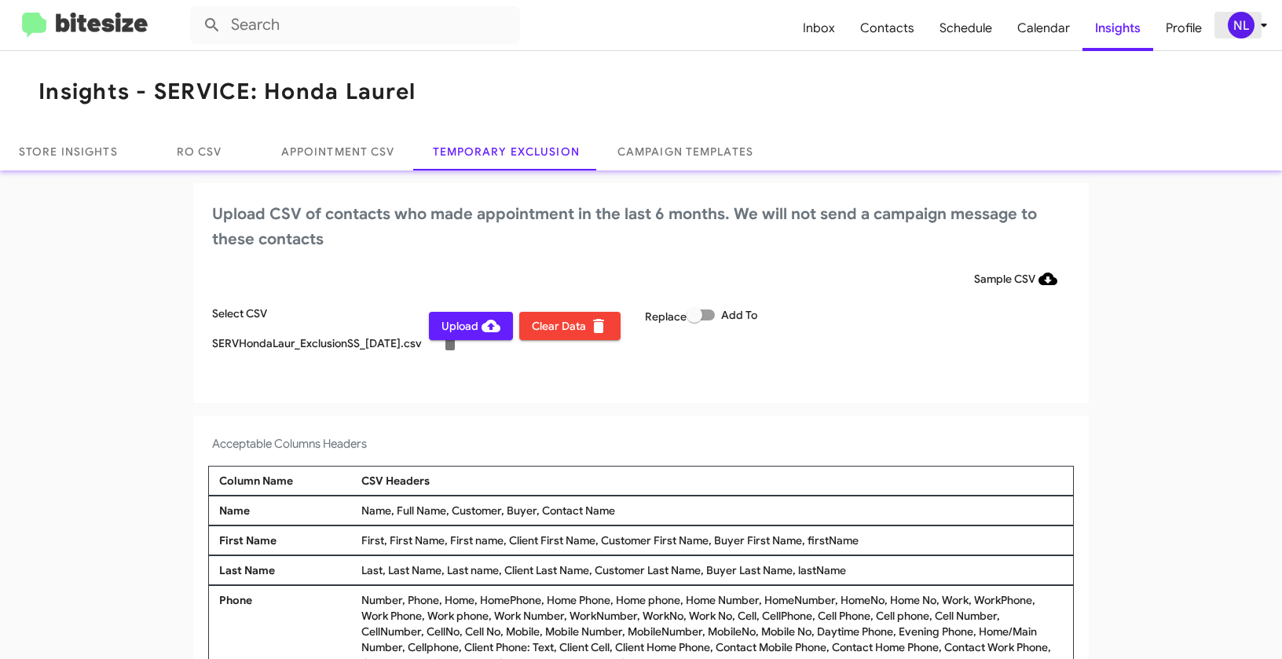
click at [1254, 26] on icon at bounding box center [1263, 25] width 19 height 19
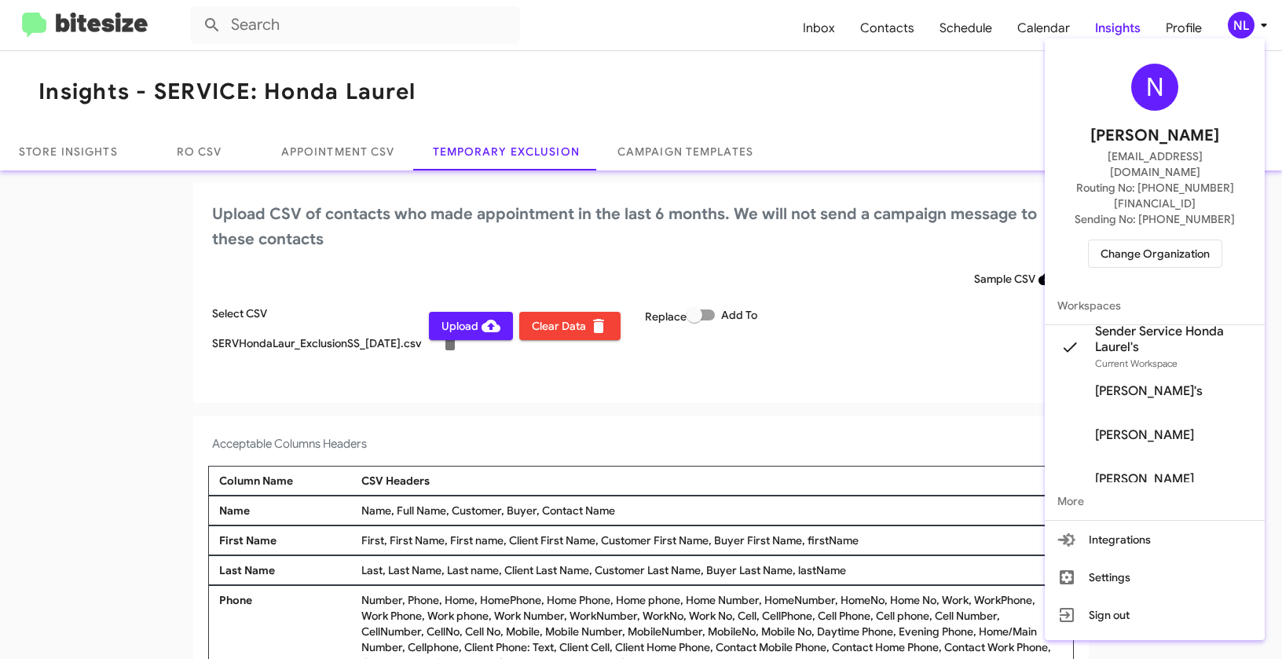
click at [683, 468] on div at bounding box center [641, 329] width 1282 height 659
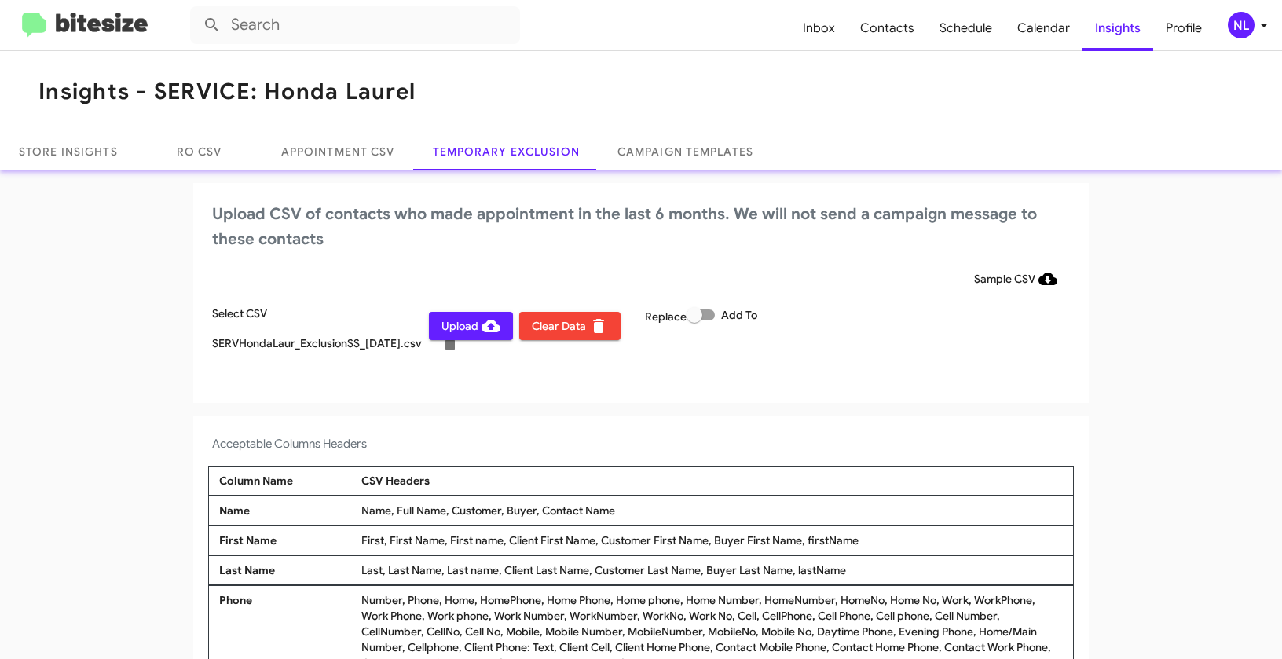
click at [452, 324] on span "Upload" at bounding box center [470, 326] width 59 height 28
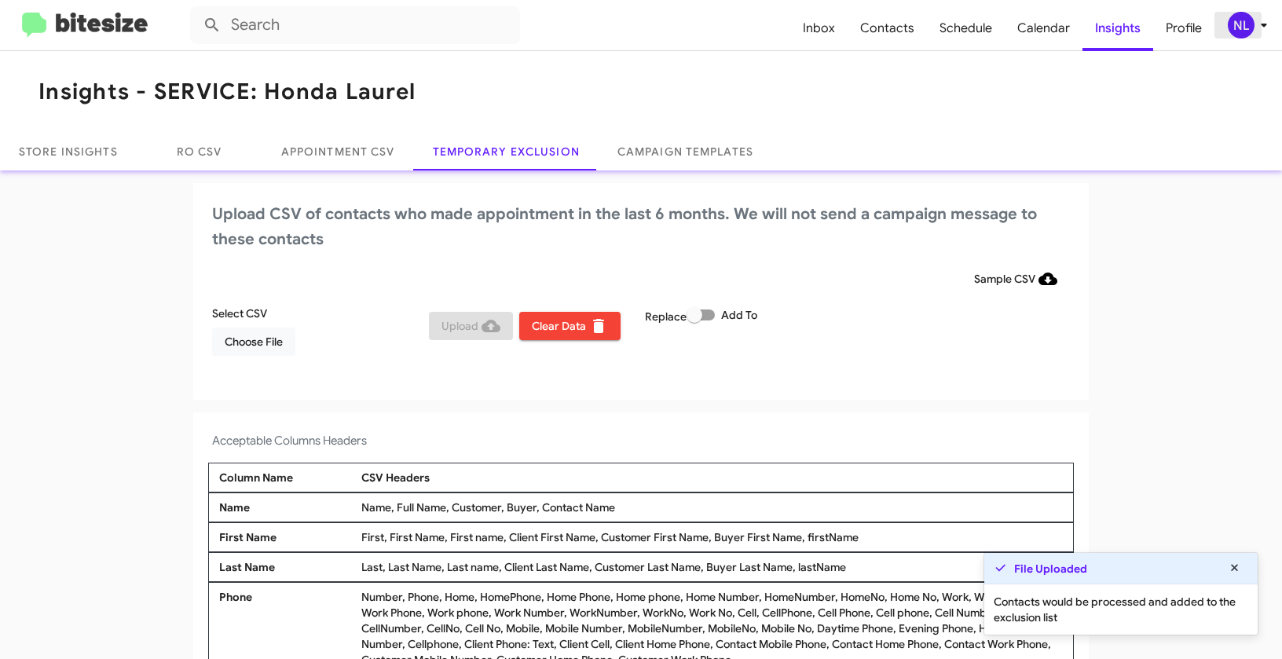
click at [1232, 21] on div "NL" at bounding box center [1241, 25] width 27 height 27
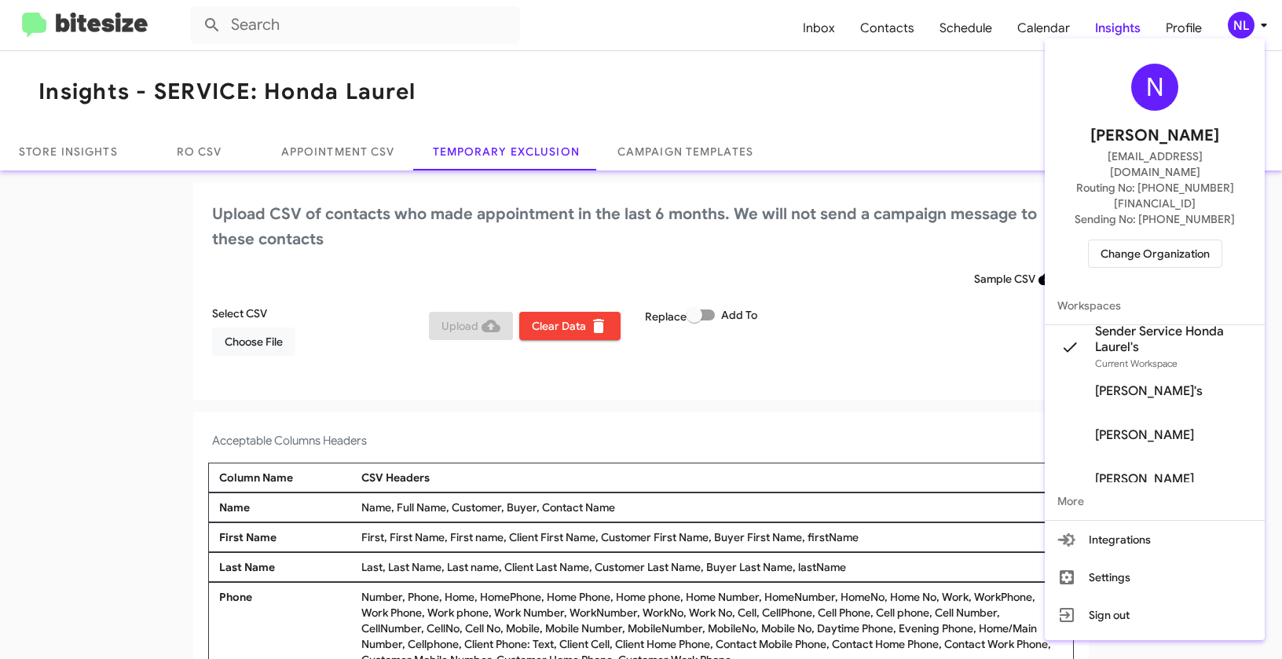
click at [706, 320] on div at bounding box center [641, 329] width 1282 height 659
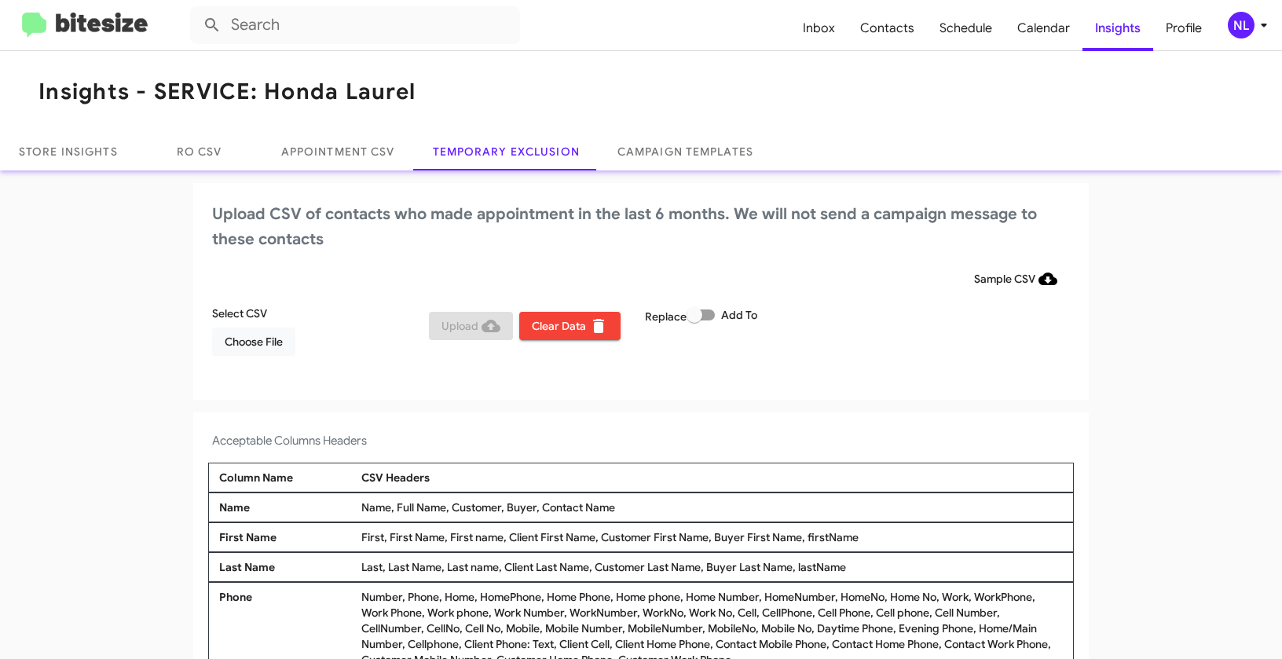
click at [706, 316] on span at bounding box center [701, 314] width 28 height 11
click at [694, 320] on input "Add To" at bounding box center [694, 320] width 1 height 1
checkbox input "true"
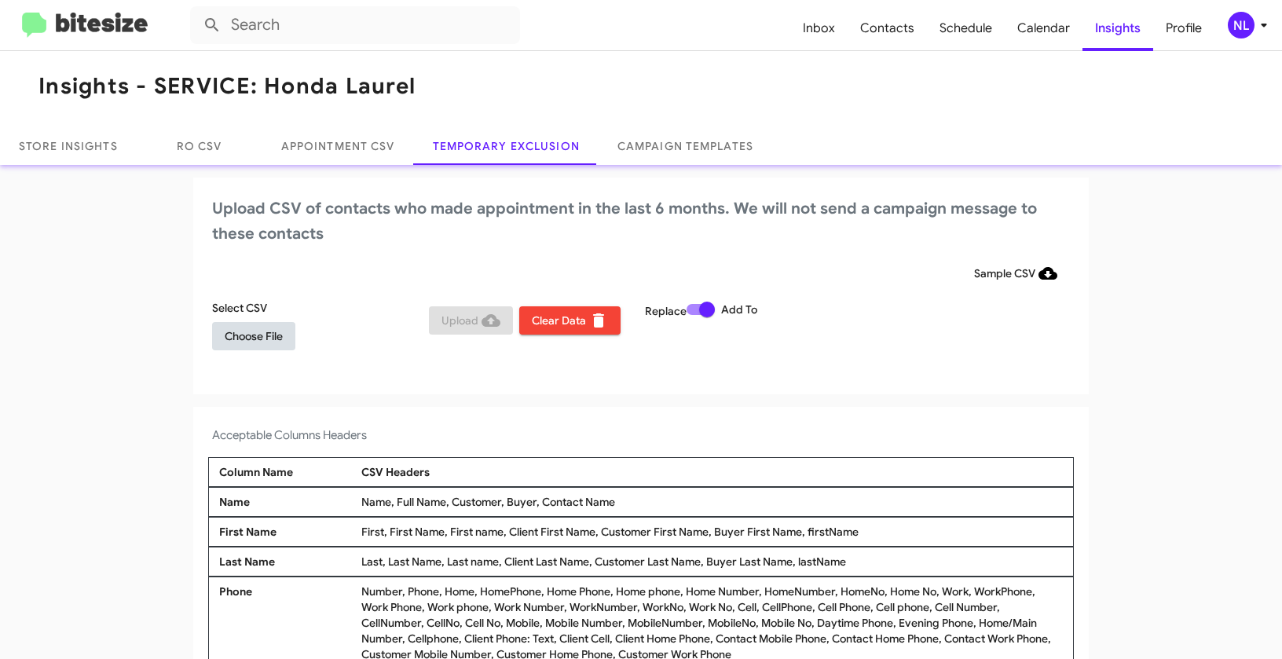
click at [236, 342] on span "Choose File" at bounding box center [254, 336] width 58 height 28
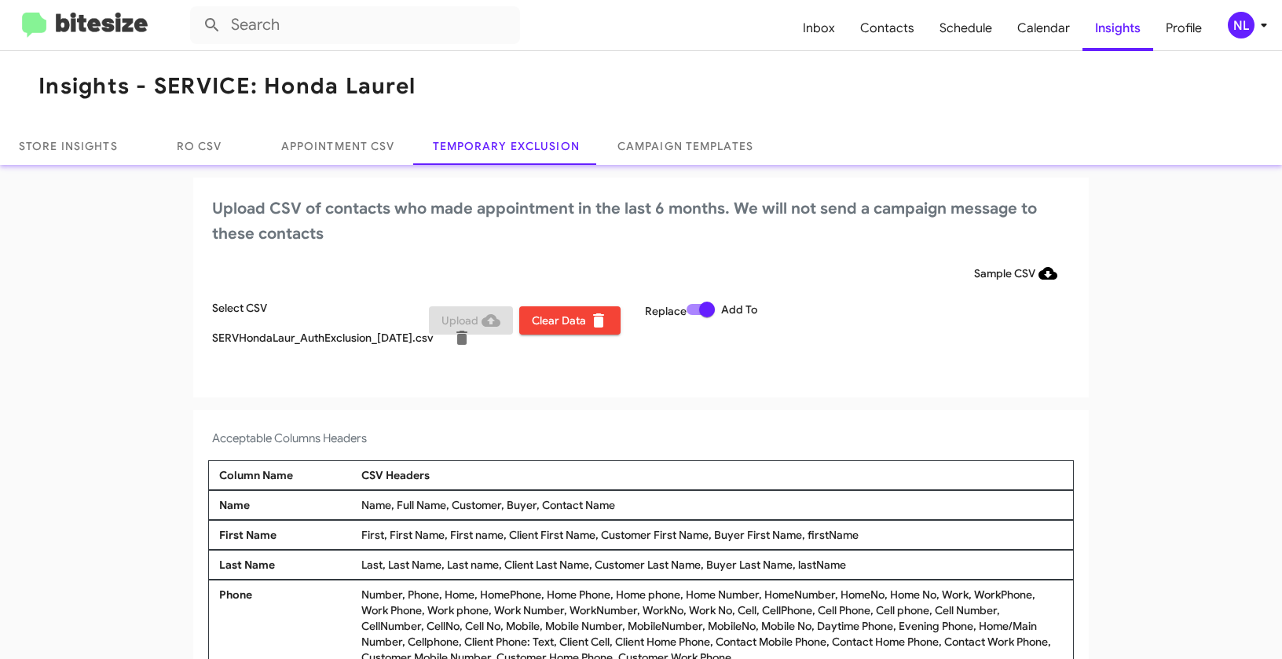
scroll to position [9, 0]
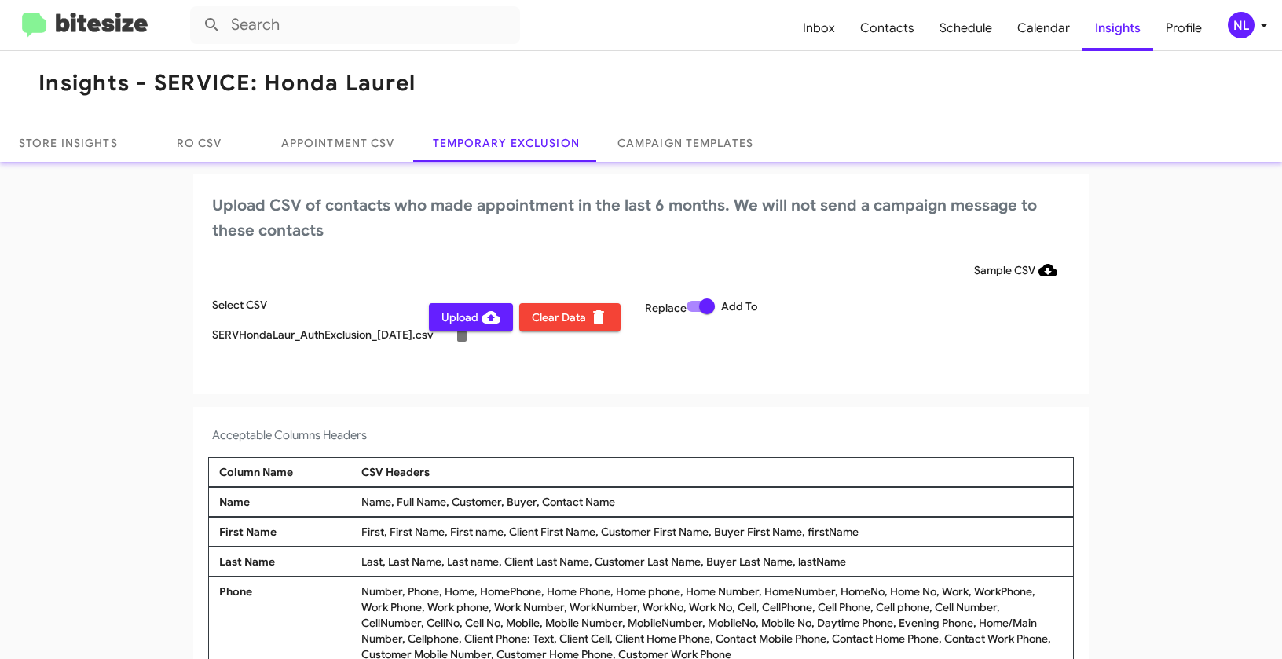
click at [1230, 20] on div "NL" at bounding box center [1241, 25] width 27 height 27
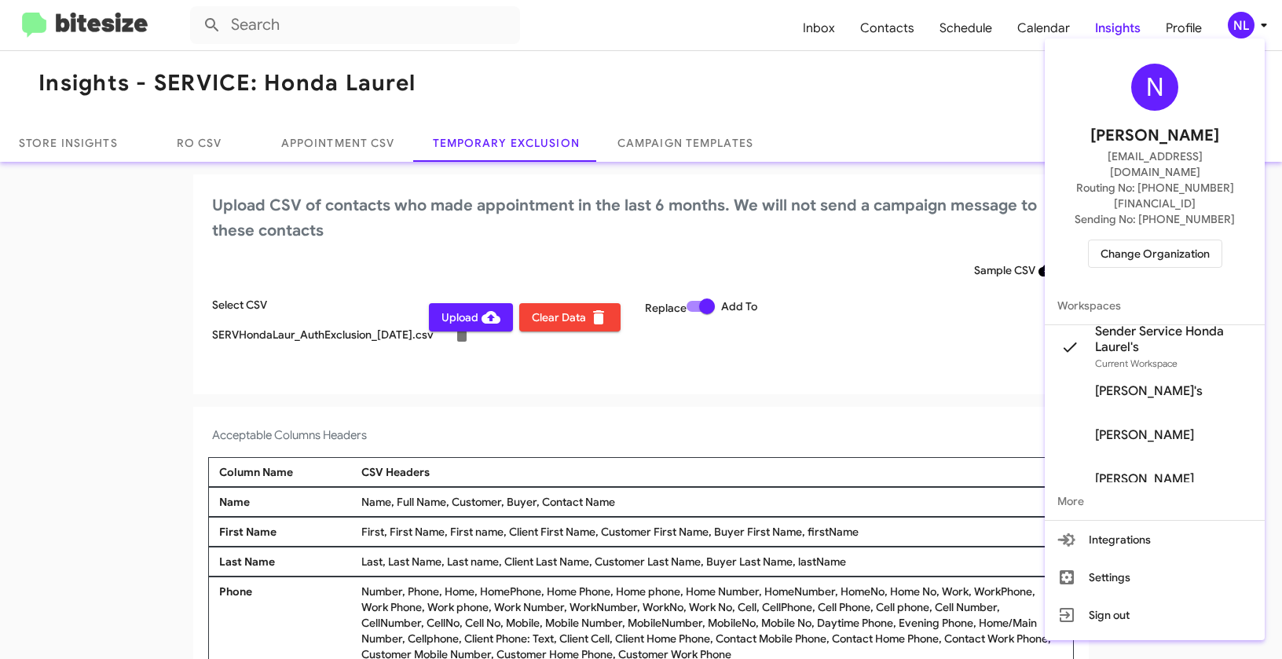
click at [801, 358] on div at bounding box center [641, 329] width 1282 height 659
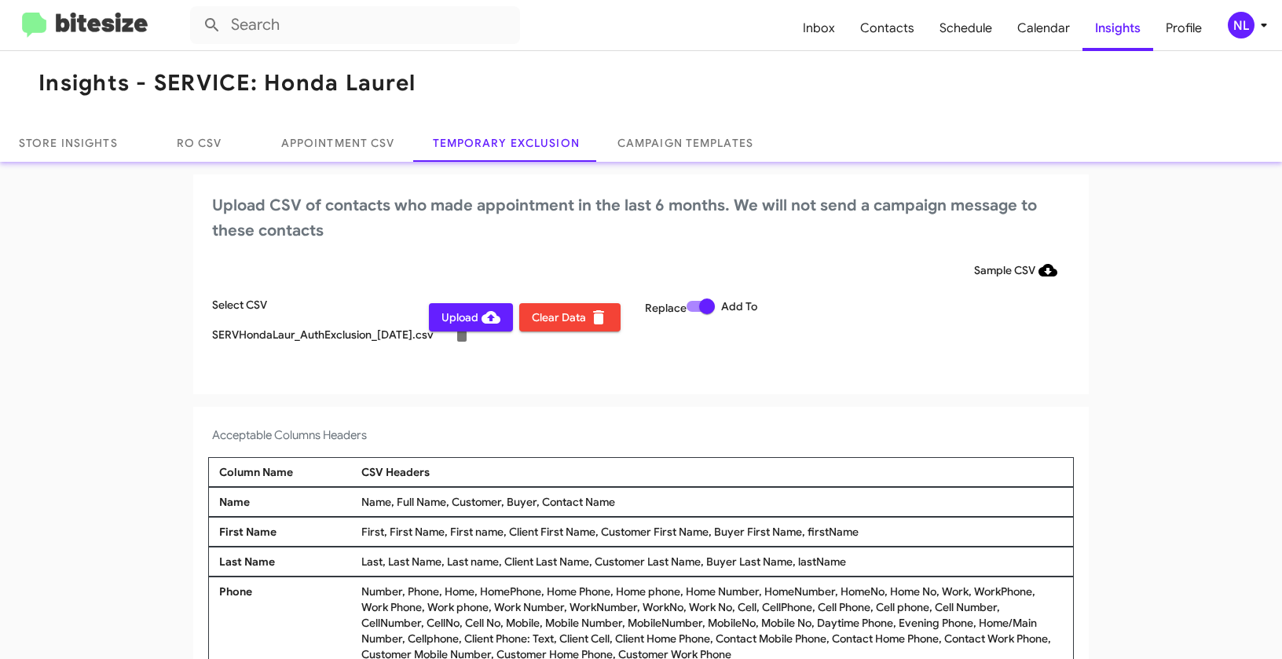
click at [448, 317] on span "Upload" at bounding box center [470, 317] width 59 height 28
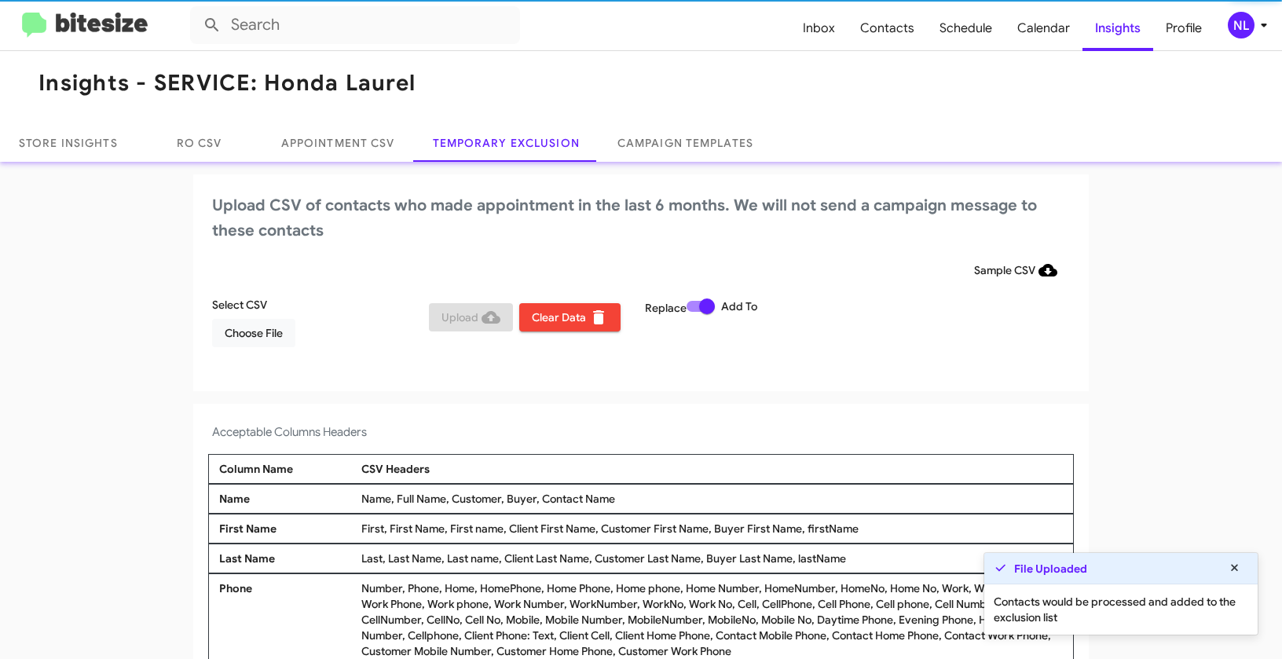
scroll to position [5, 0]
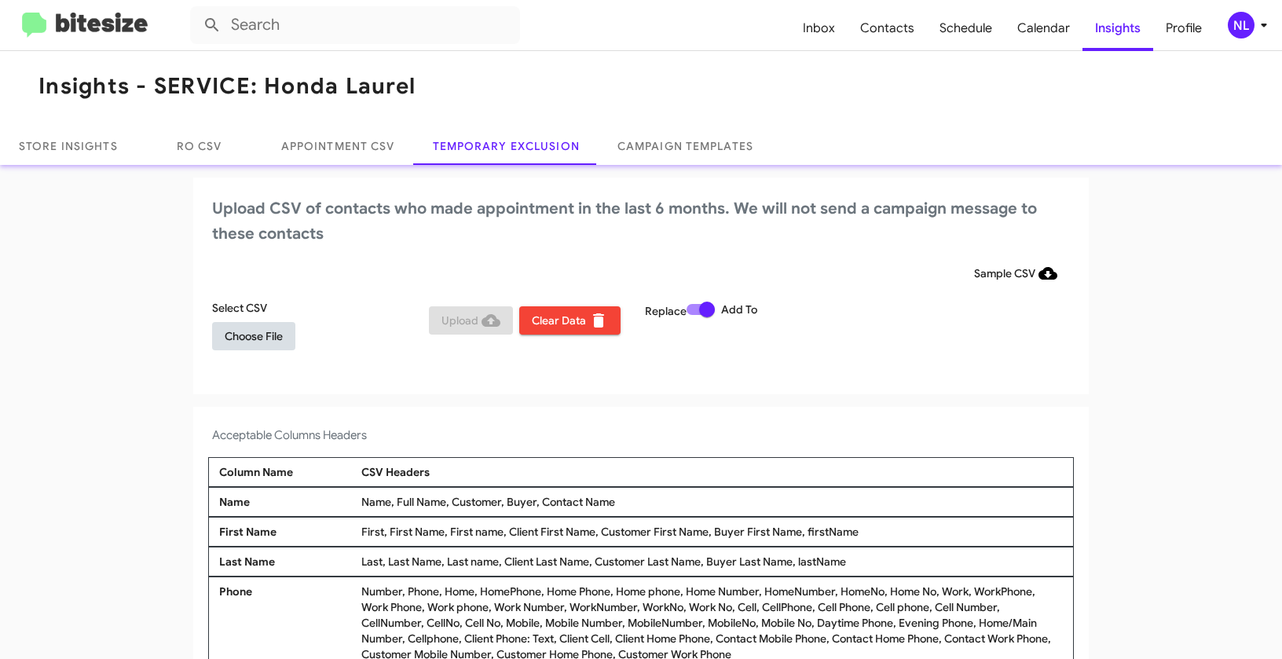
click at [256, 342] on span "Choose File" at bounding box center [254, 336] width 58 height 28
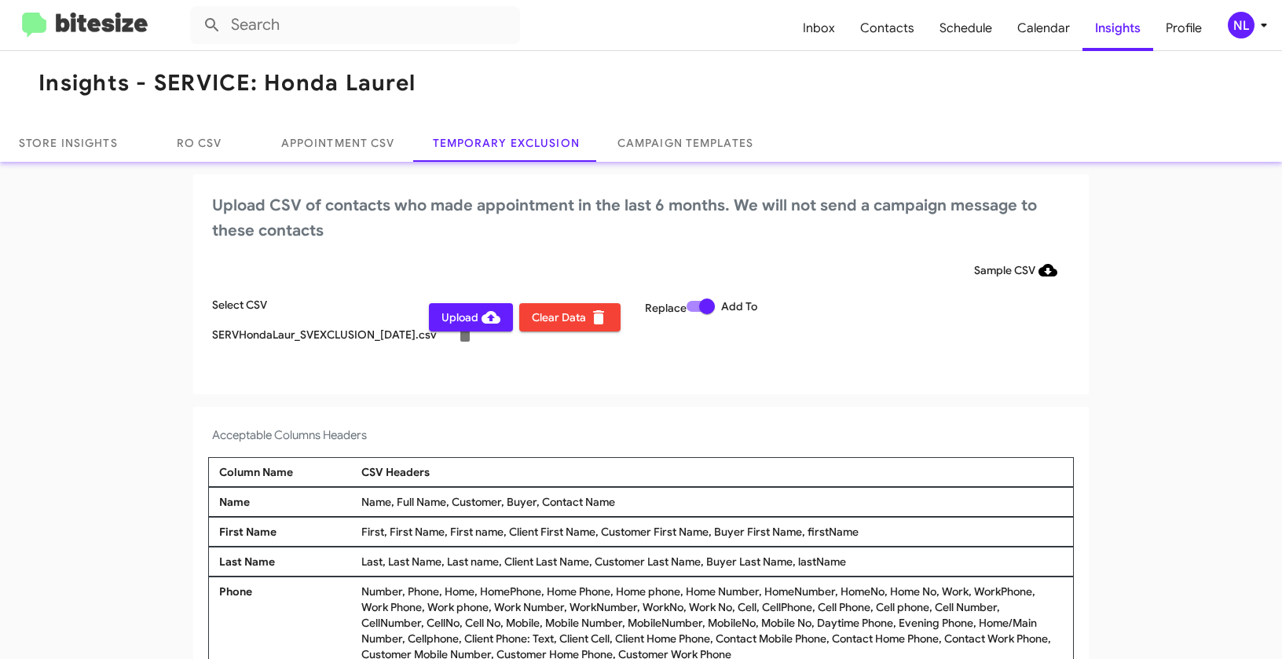
click at [1240, 19] on div "NL" at bounding box center [1241, 25] width 27 height 27
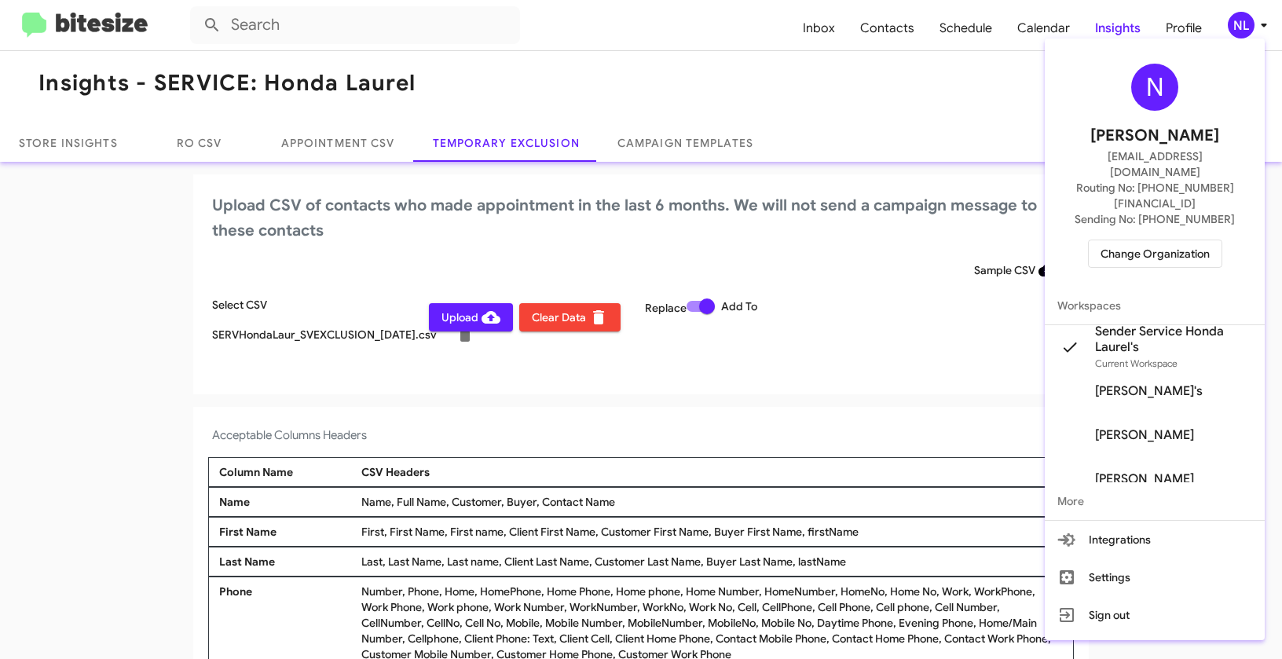
click at [786, 331] on div at bounding box center [641, 329] width 1282 height 659
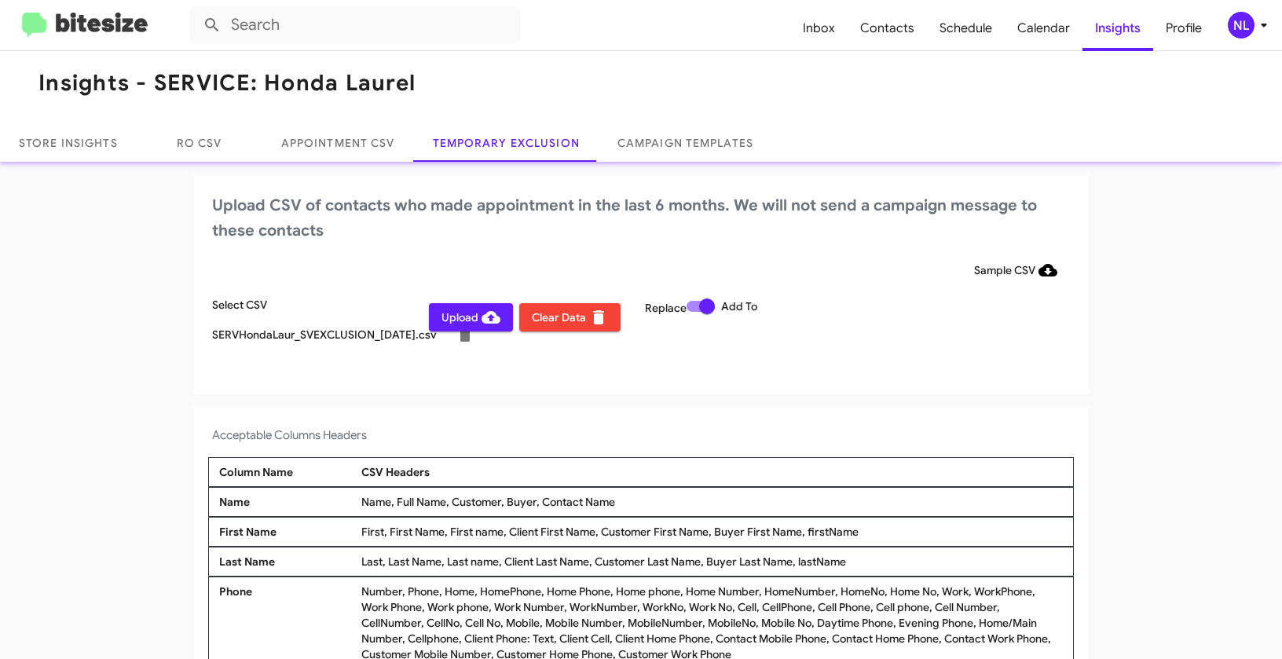
click at [460, 320] on span "Upload" at bounding box center [470, 317] width 59 height 28
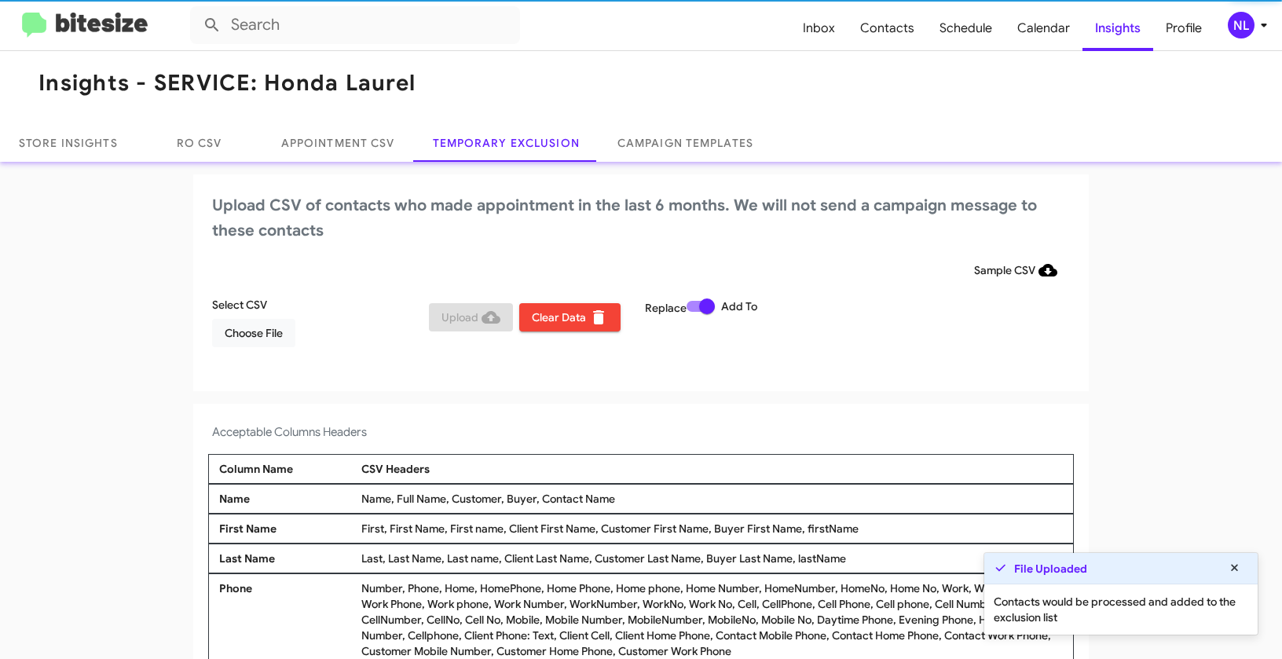
scroll to position [5, 0]
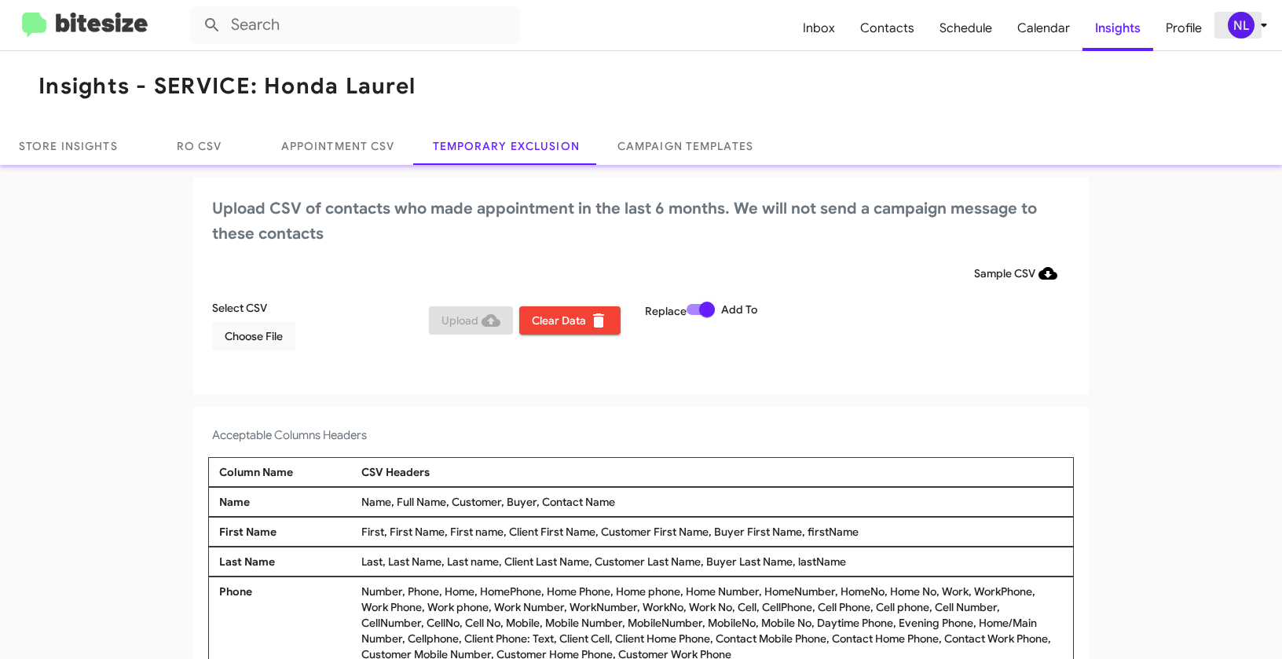
click at [1241, 20] on div "NL" at bounding box center [1241, 25] width 27 height 27
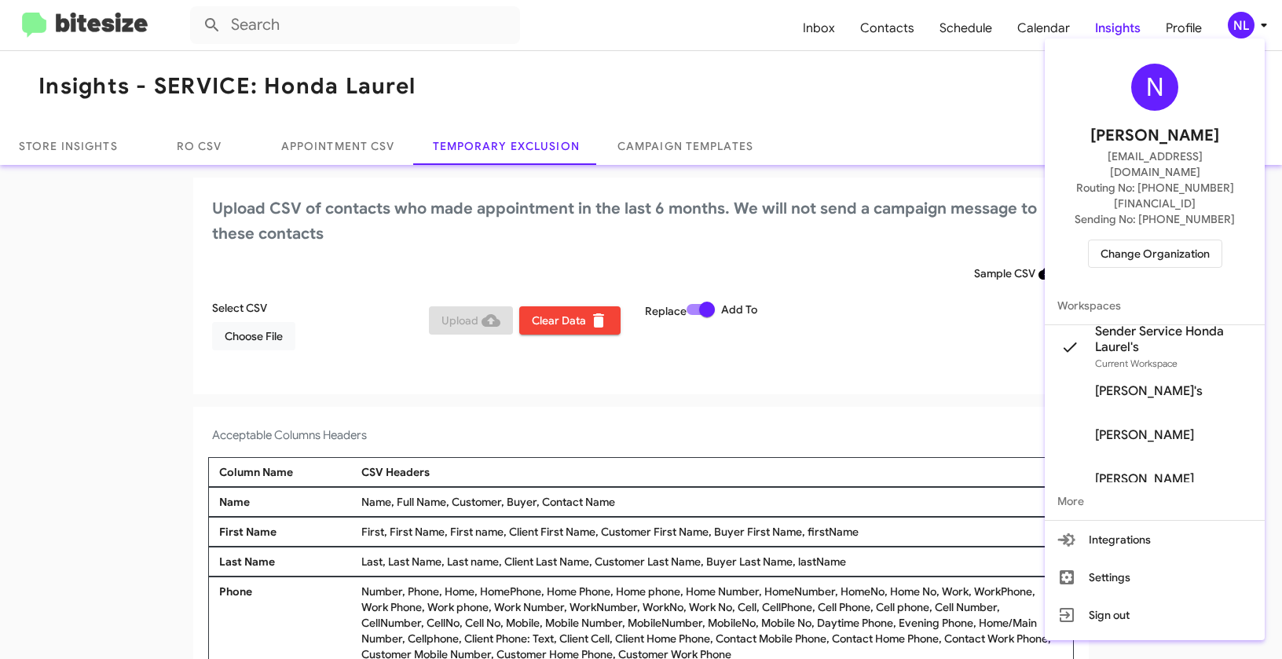
click at [1140, 240] on span "Change Organization" at bounding box center [1154, 253] width 109 height 27
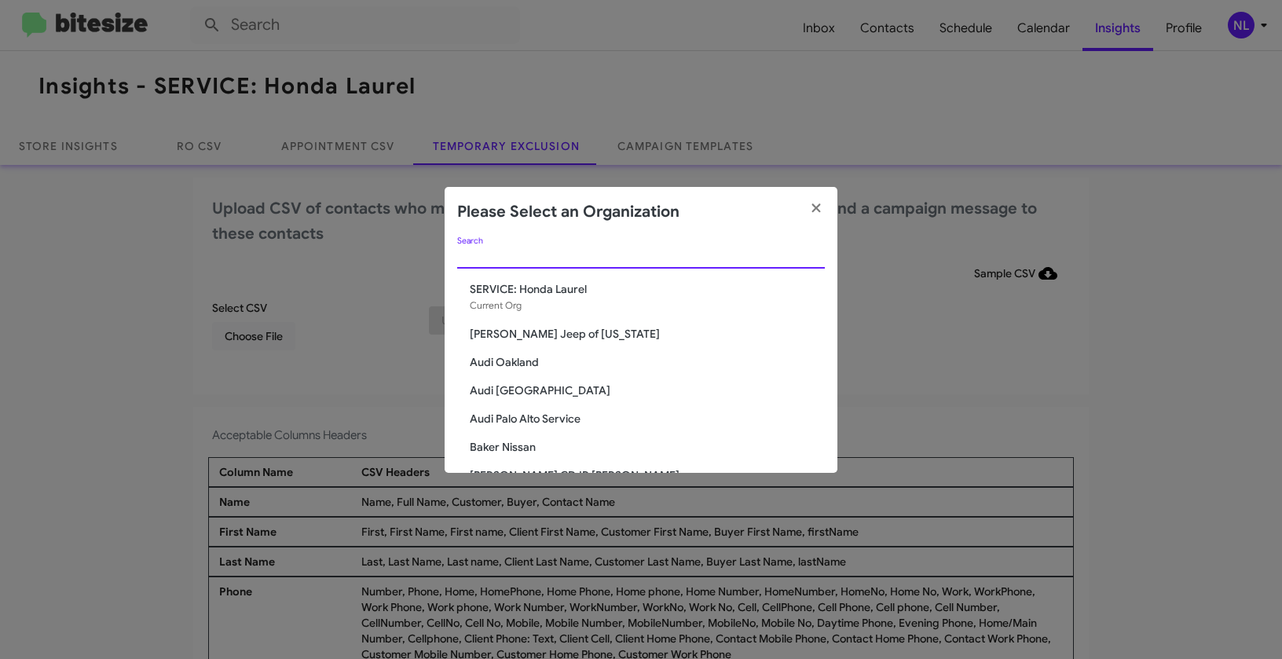
click at [598, 262] on input "Search" at bounding box center [641, 257] width 368 height 13
paste input "SERVICE: Kia of Catonsville"
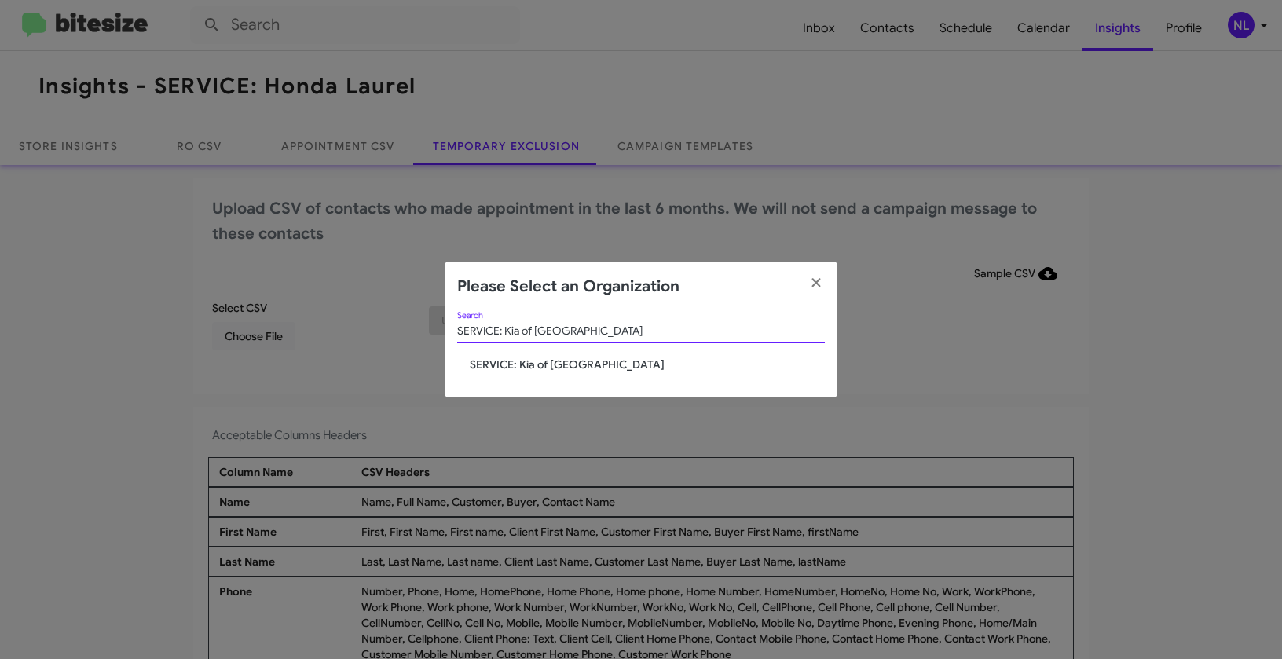
type input "SERVICE: Kia of Catonsville"
click at [522, 365] on span "SERVICE: Kia of Catonsville" at bounding box center [647, 365] width 355 height 16
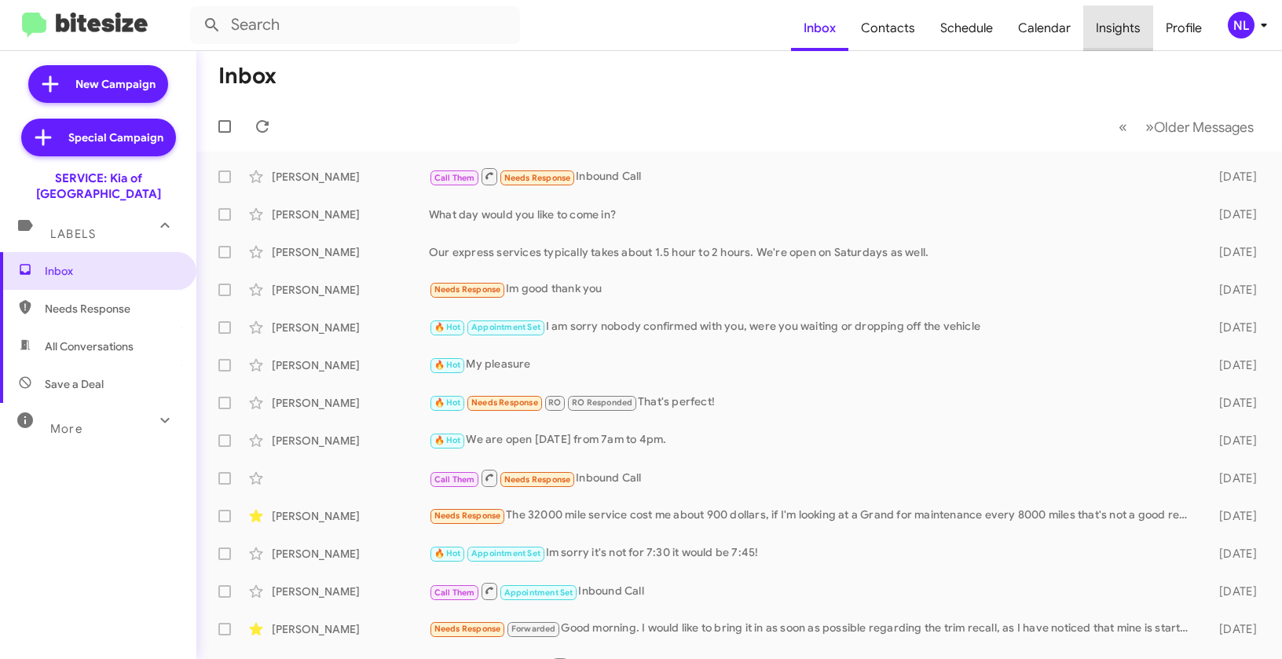
click at [1119, 27] on span "Insights" at bounding box center [1118, 28] width 70 height 46
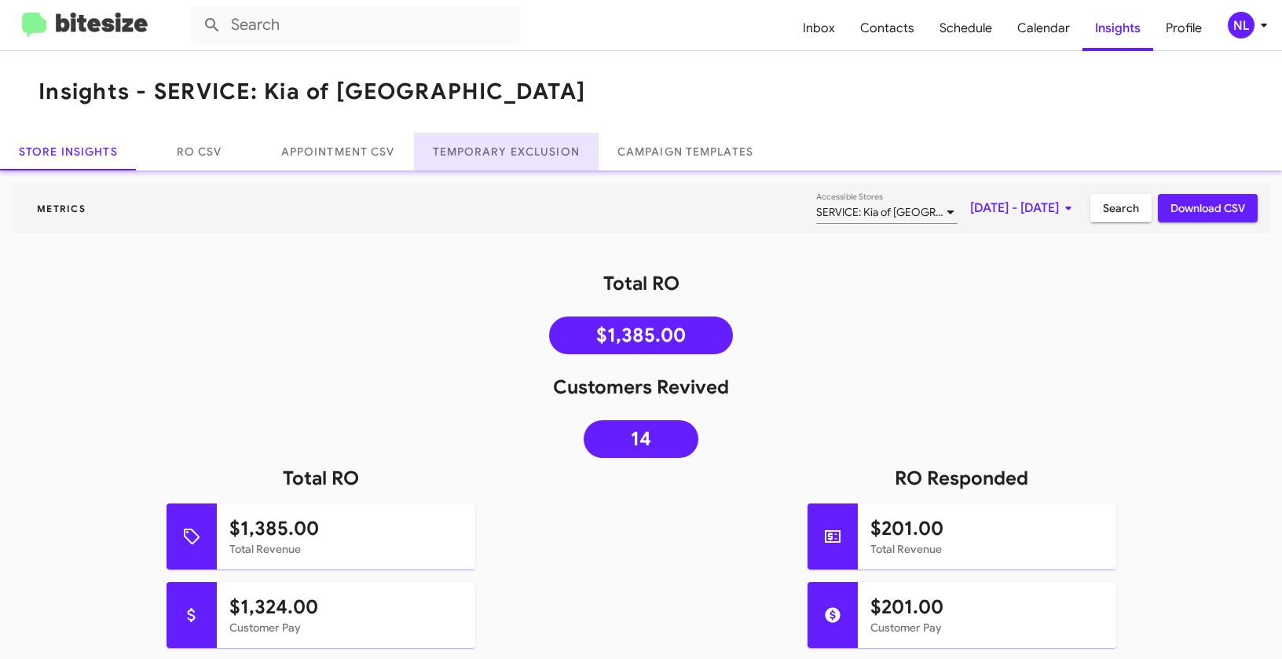
click at [467, 159] on link "Temporary Exclusion" at bounding box center [506, 152] width 185 height 38
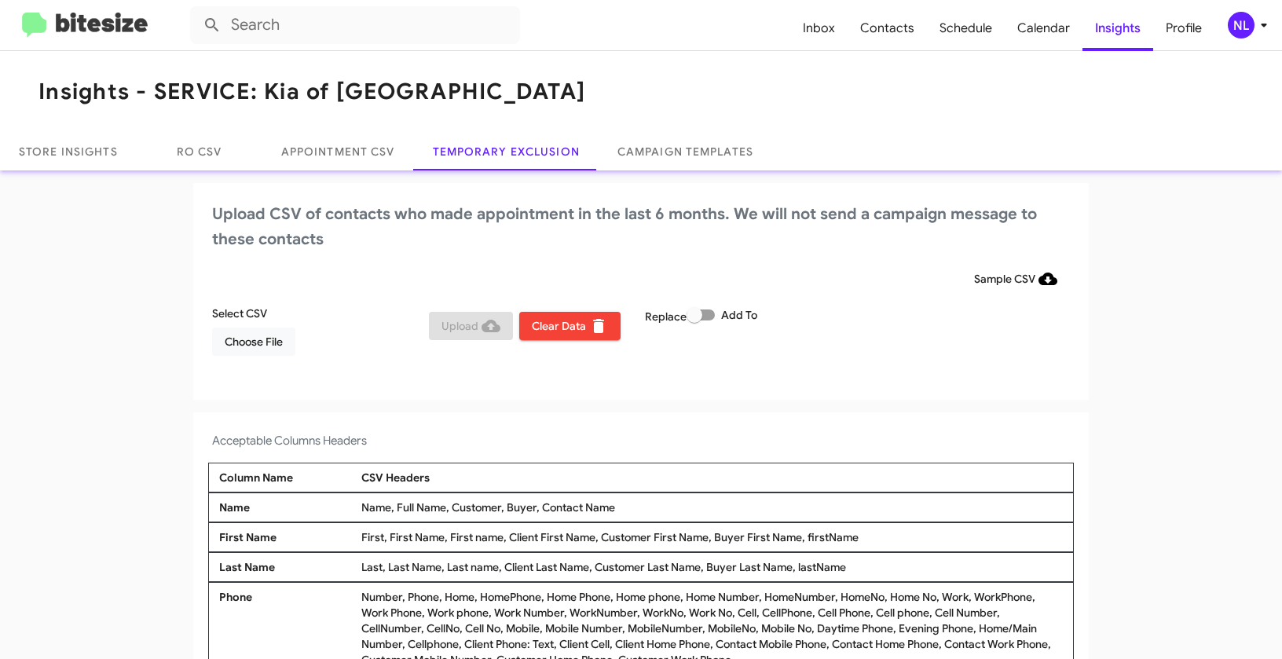
click at [1237, 27] on div "NL" at bounding box center [1241, 25] width 27 height 27
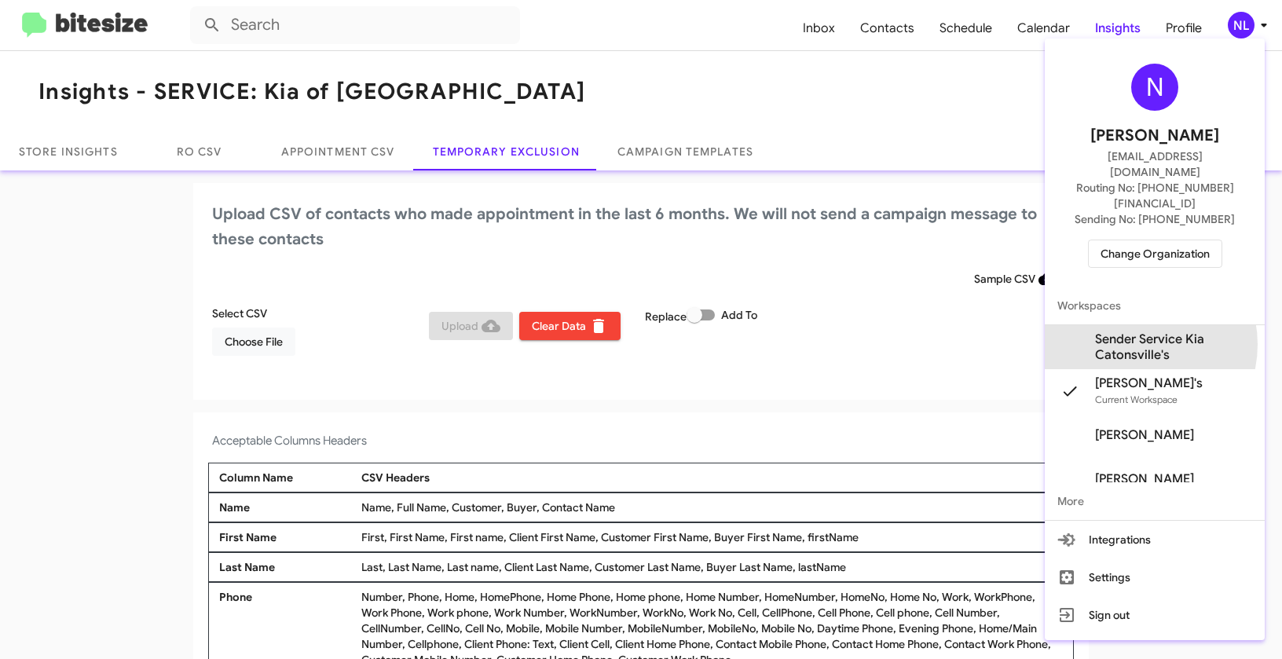
click at [1137, 331] on span "Sender Service Kia Catonsville's" at bounding box center [1173, 346] width 157 height 31
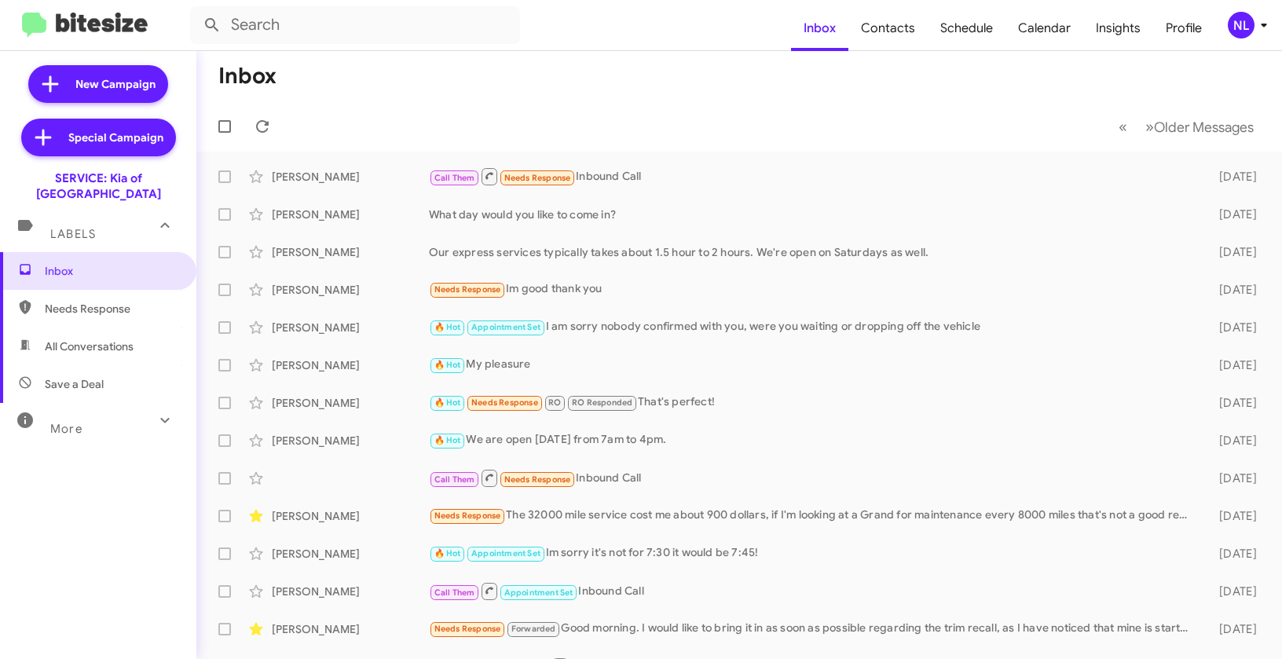
click at [1240, 31] on div "NL" at bounding box center [1241, 25] width 27 height 27
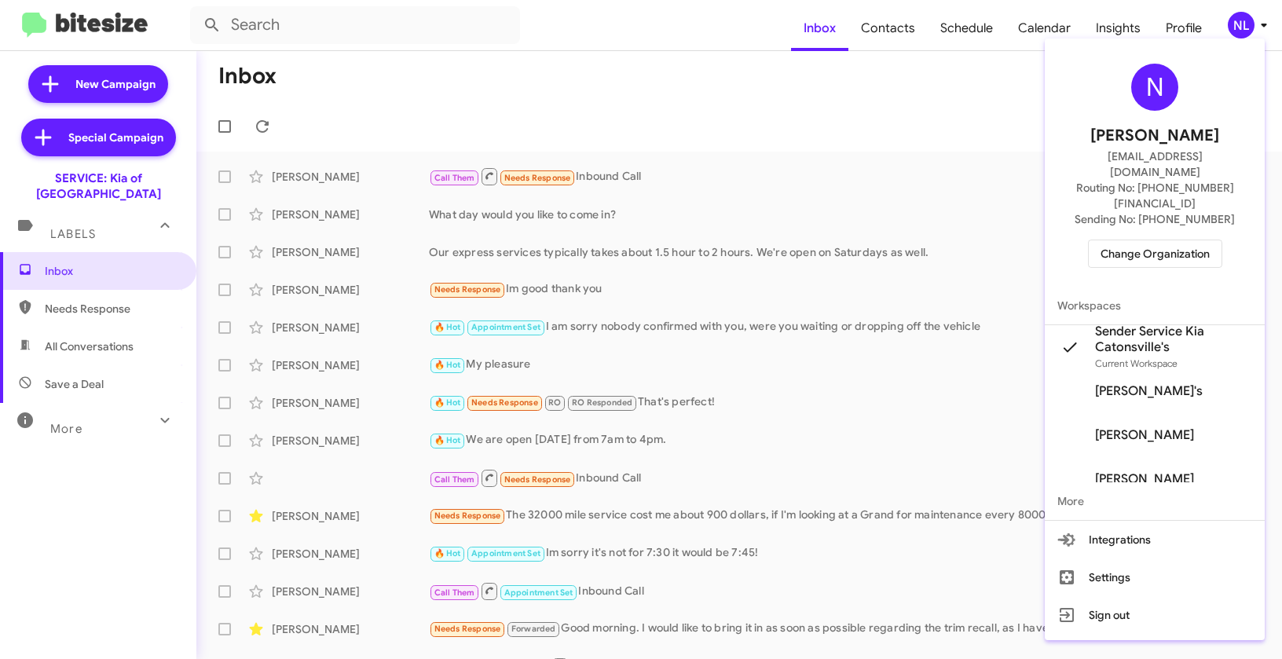
click at [906, 118] on div at bounding box center [641, 329] width 1282 height 659
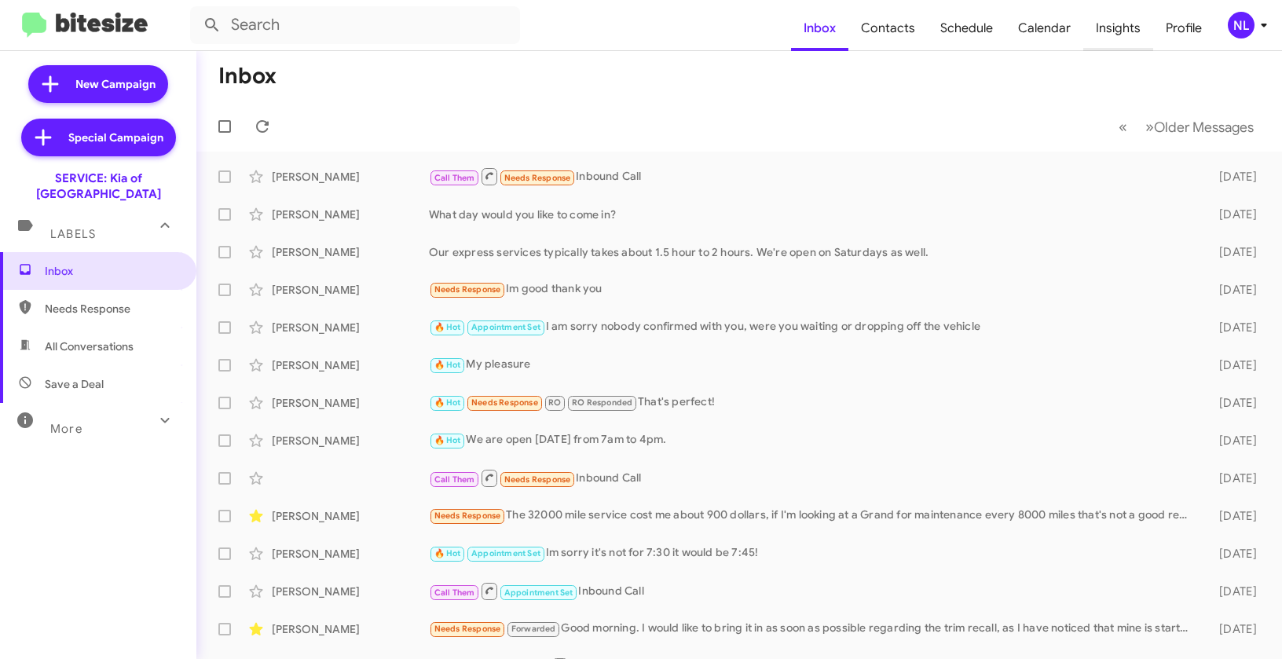
click at [1116, 18] on span "Insights" at bounding box center [1118, 28] width 70 height 46
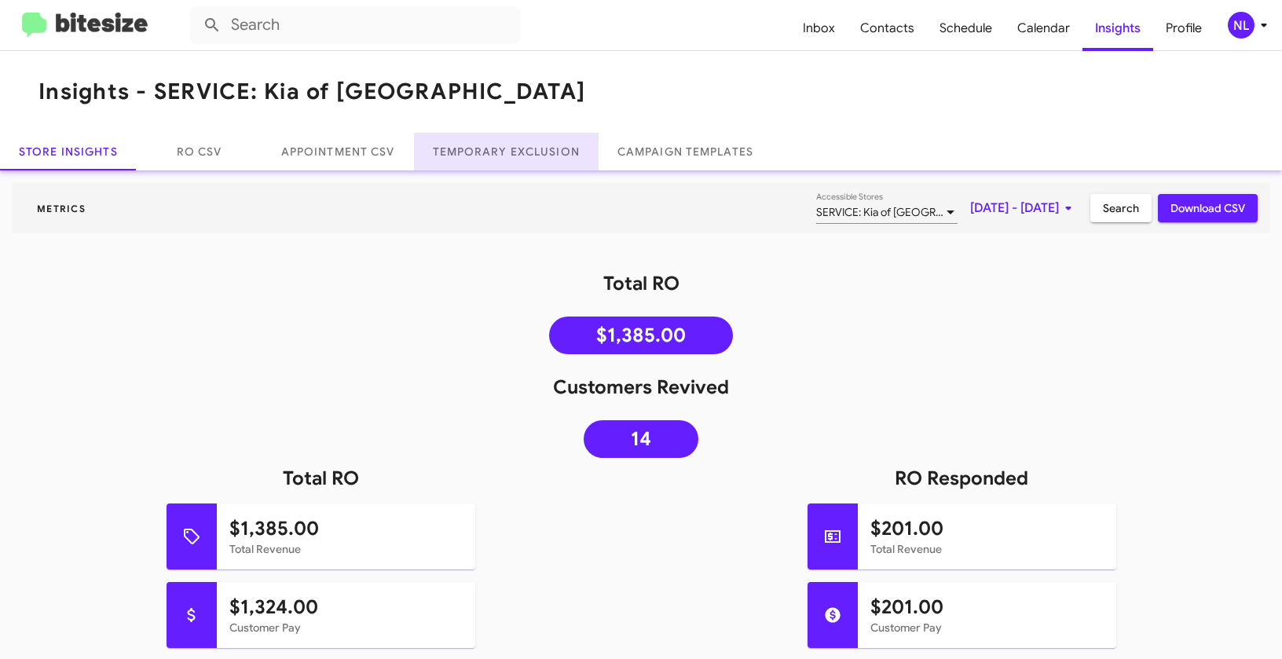
click at [469, 159] on link "Temporary Exclusion" at bounding box center [506, 152] width 185 height 38
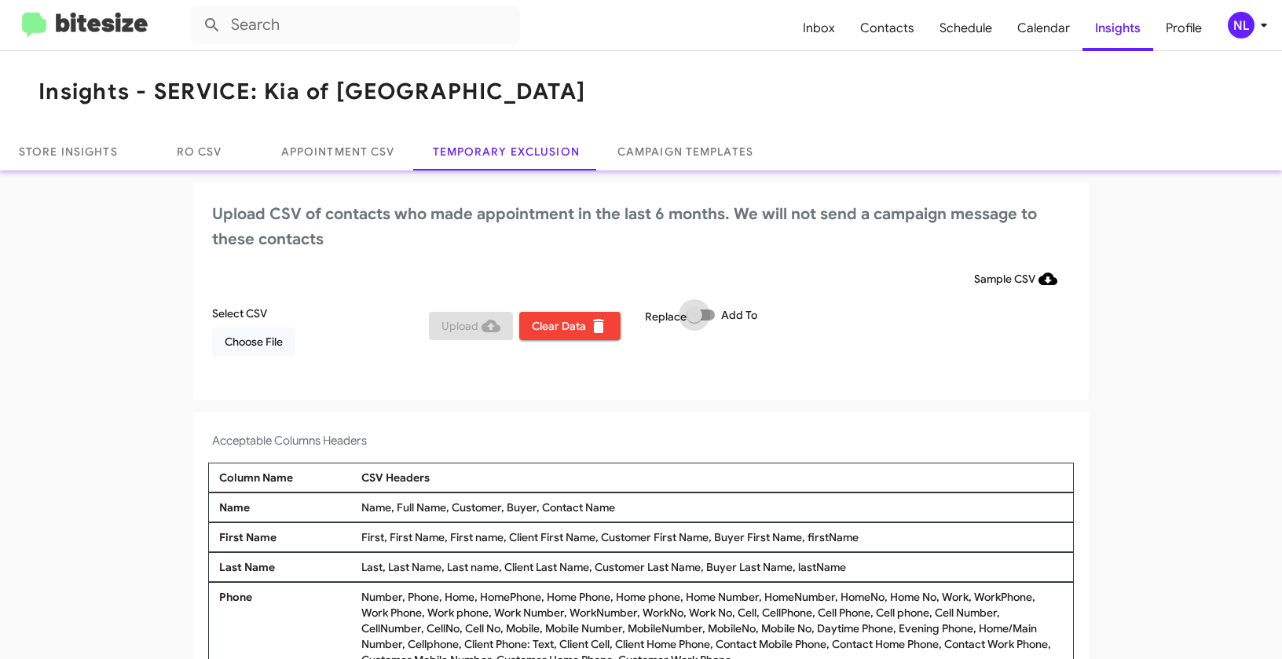
click at [709, 313] on span at bounding box center [701, 314] width 28 height 11
click at [694, 320] on input "Add To" at bounding box center [694, 320] width 1 height 1
checkbox input "true"
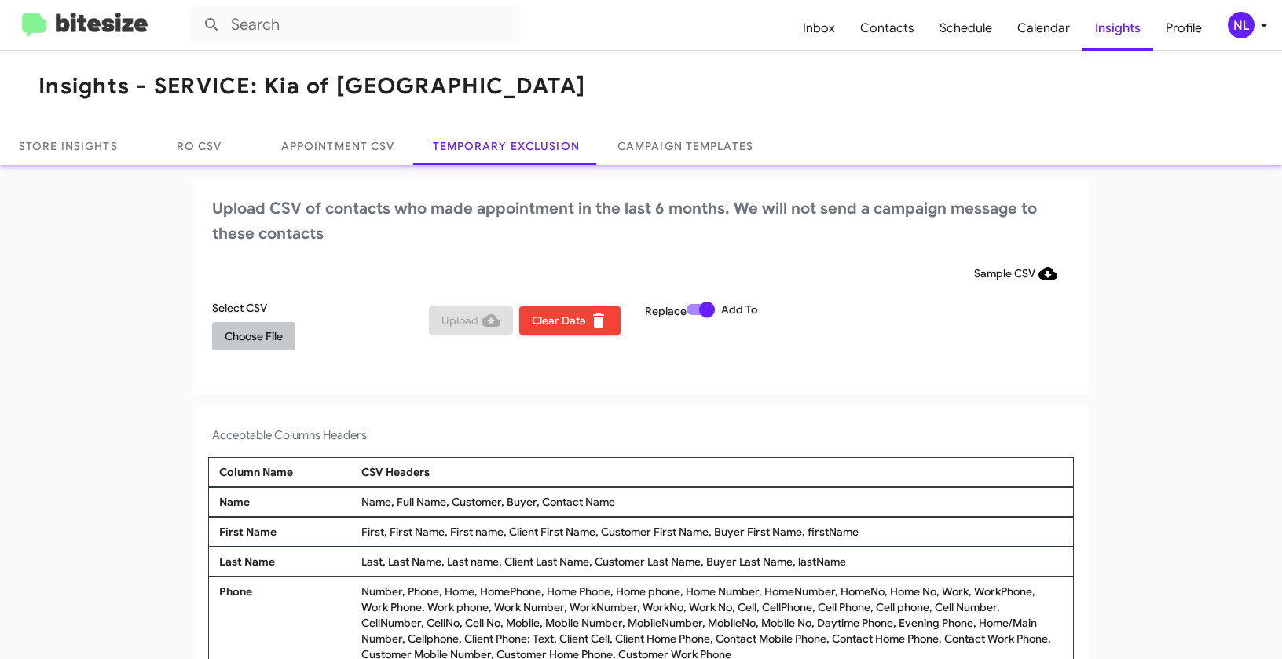
click at [246, 339] on span "Choose File" at bounding box center [254, 336] width 58 height 28
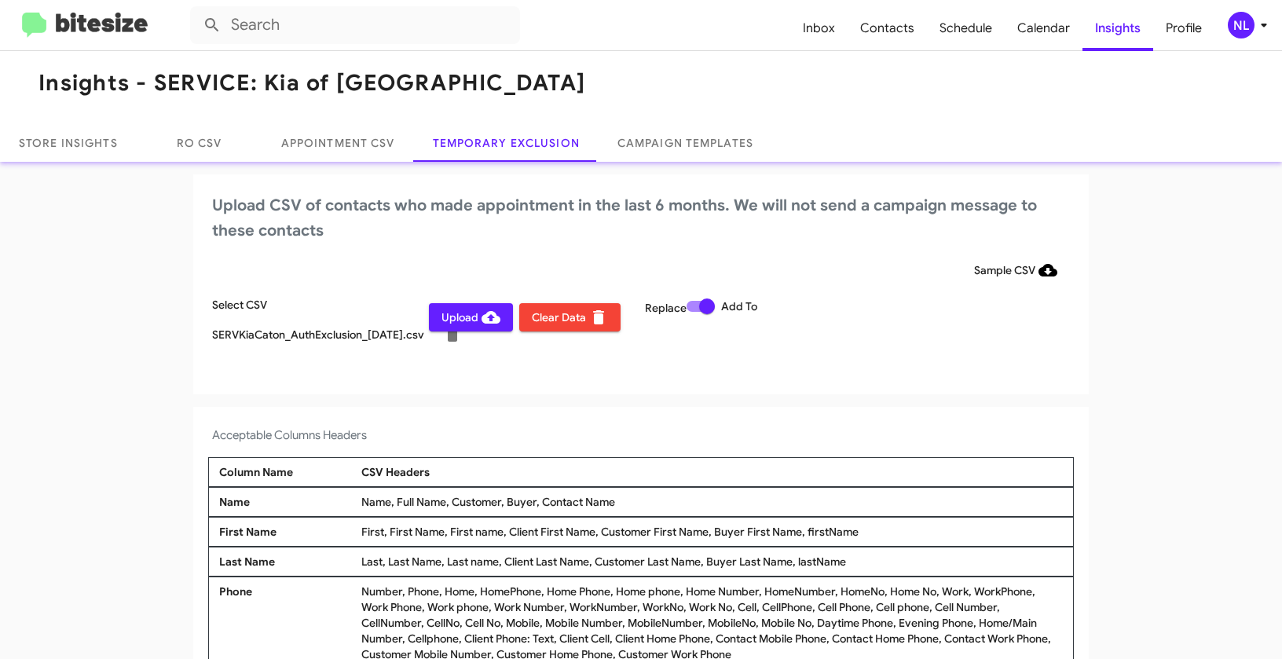
click at [1254, 30] on icon at bounding box center [1263, 25] width 19 height 19
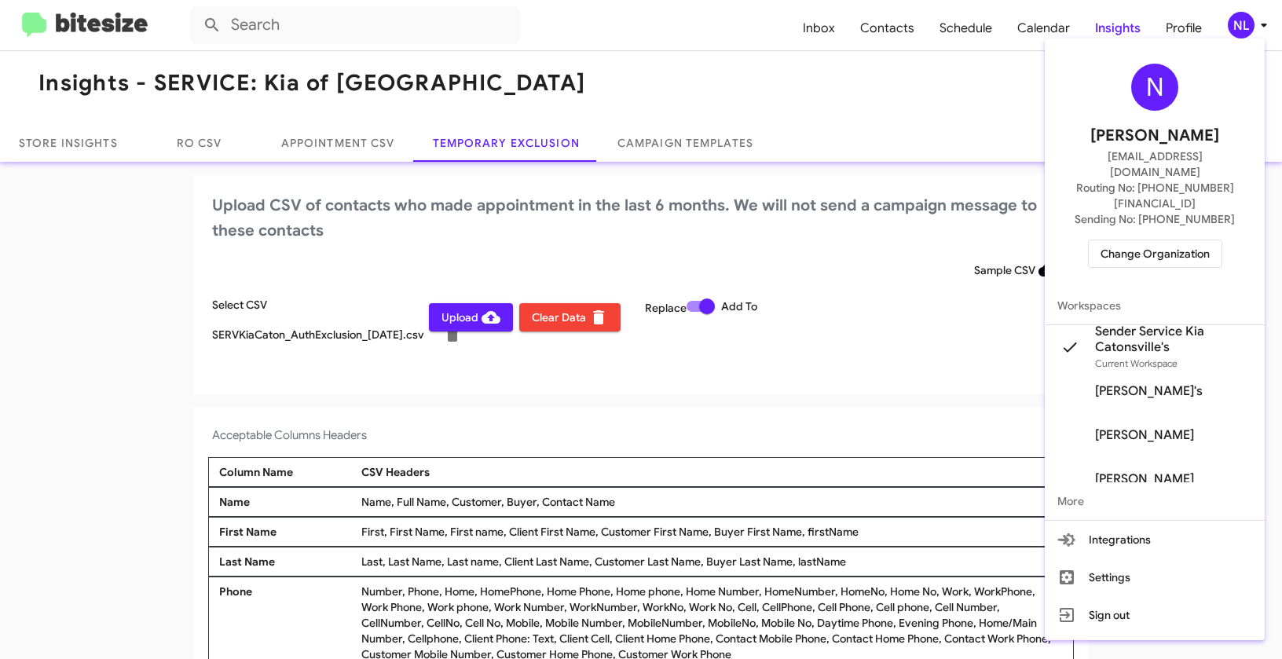
click at [756, 408] on div at bounding box center [641, 329] width 1282 height 659
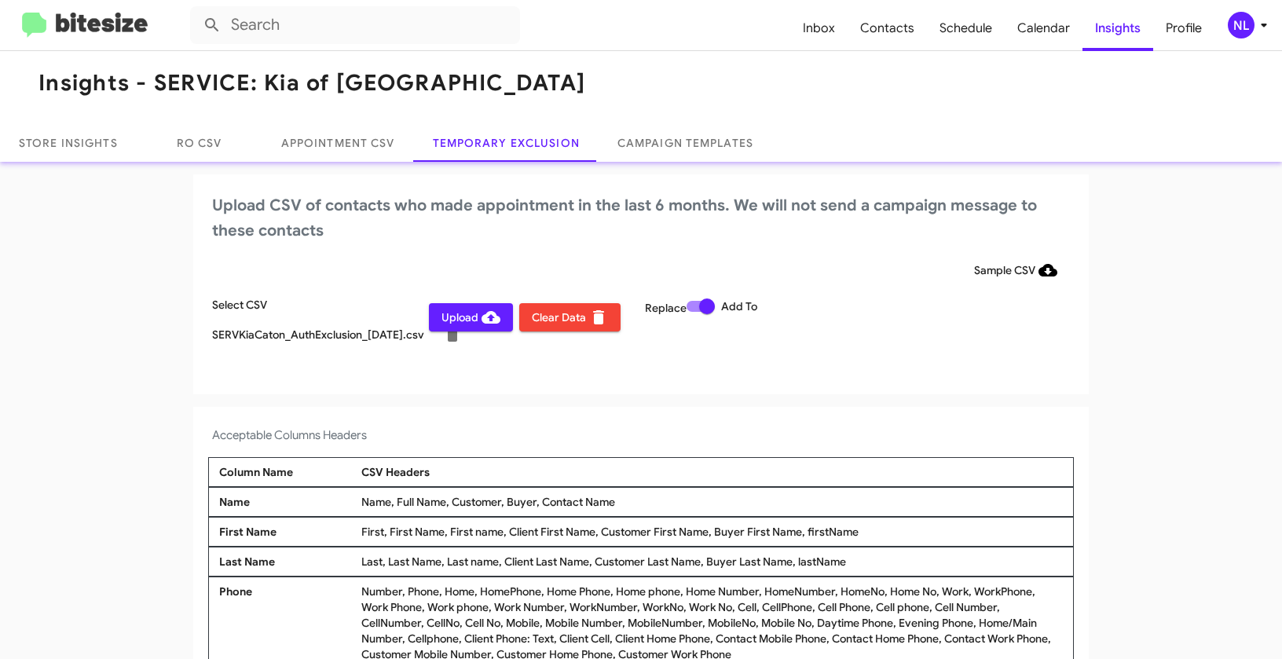
click at [461, 317] on span "Upload" at bounding box center [470, 317] width 59 height 28
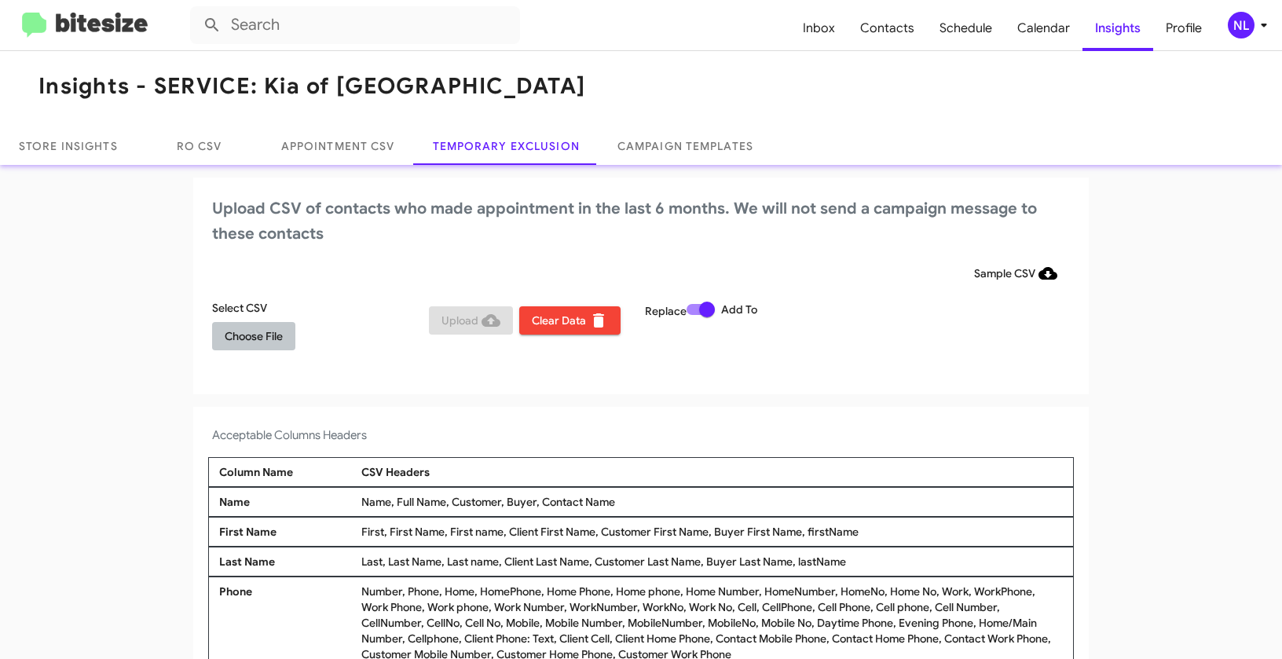
click at [235, 339] on span "Choose File" at bounding box center [254, 336] width 58 height 28
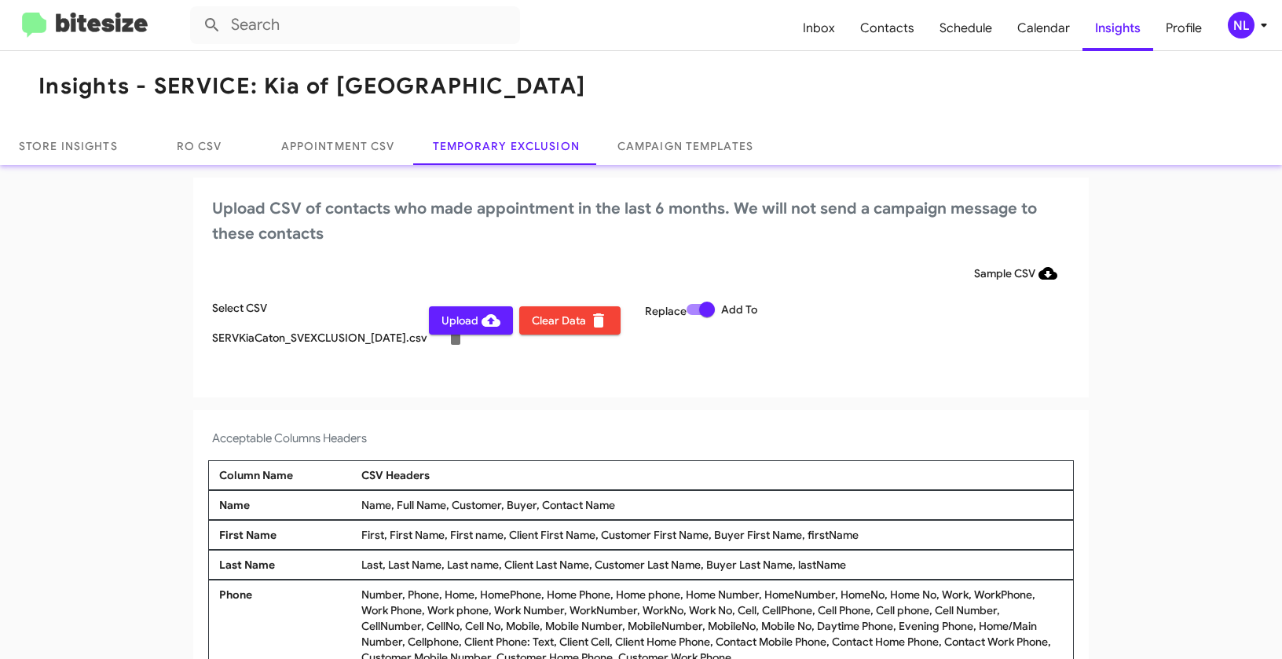
scroll to position [9, 0]
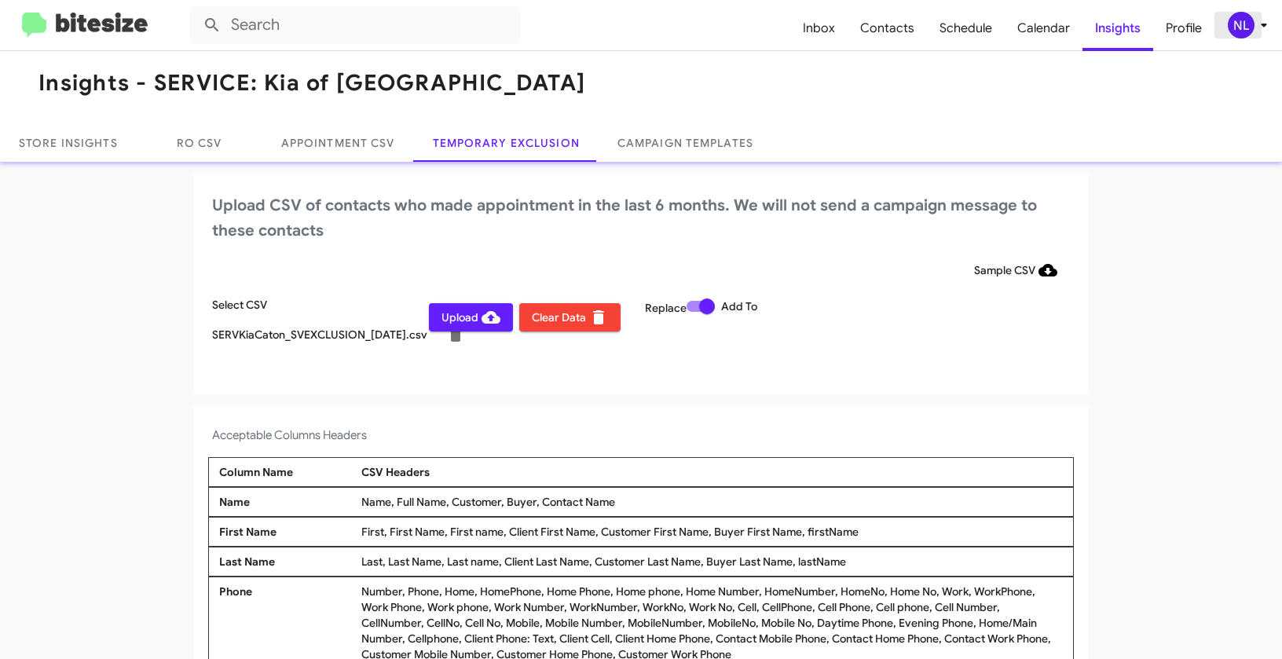
click at [1243, 24] on div "NL" at bounding box center [1241, 25] width 27 height 27
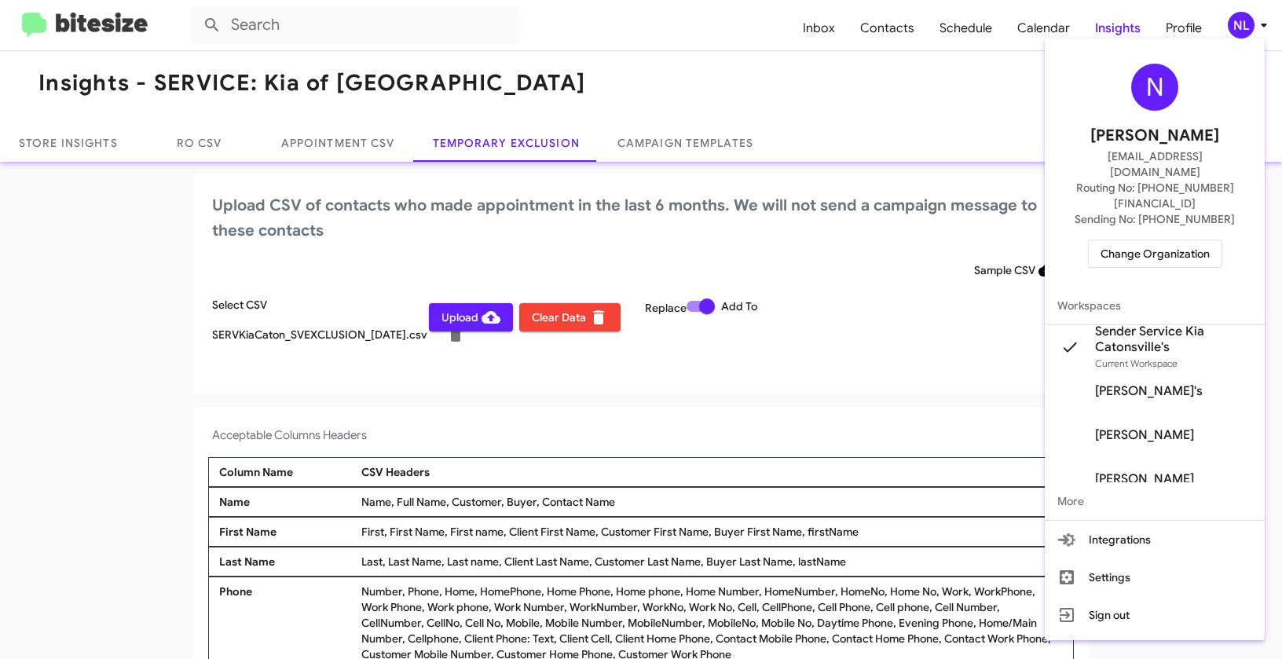
click at [771, 445] on div at bounding box center [641, 329] width 1282 height 659
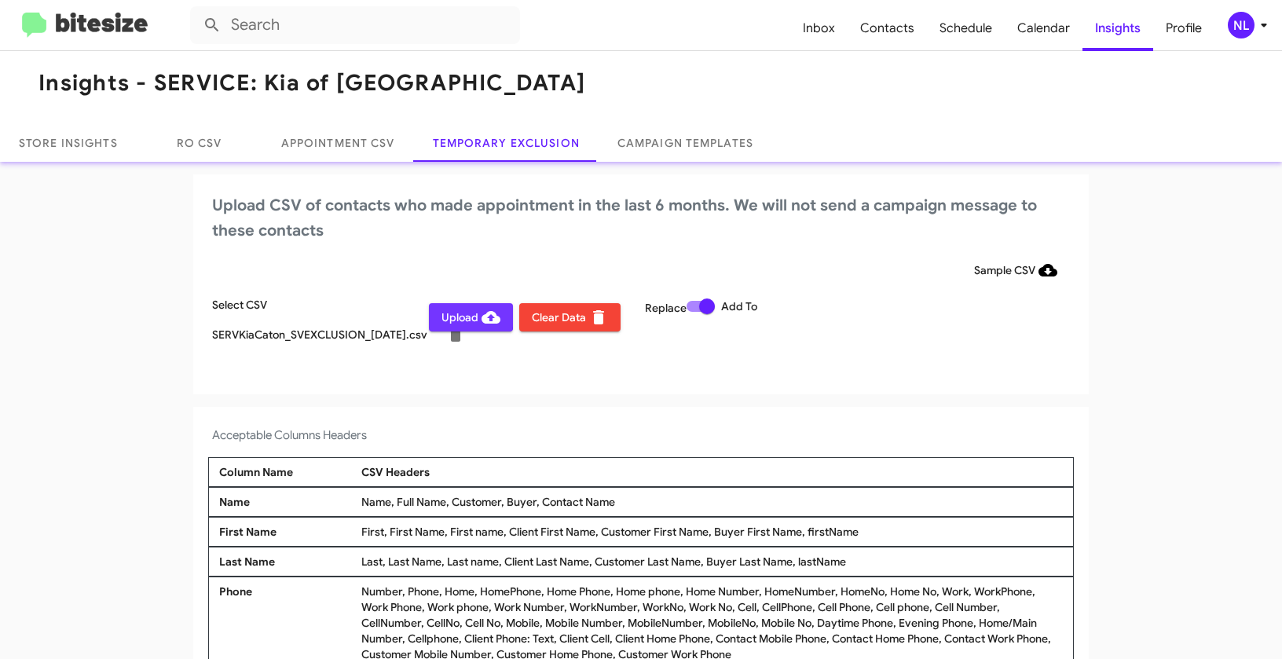
click at [441, 312] on span "Upload" at bounding box center [470, 317] width 59 height 28
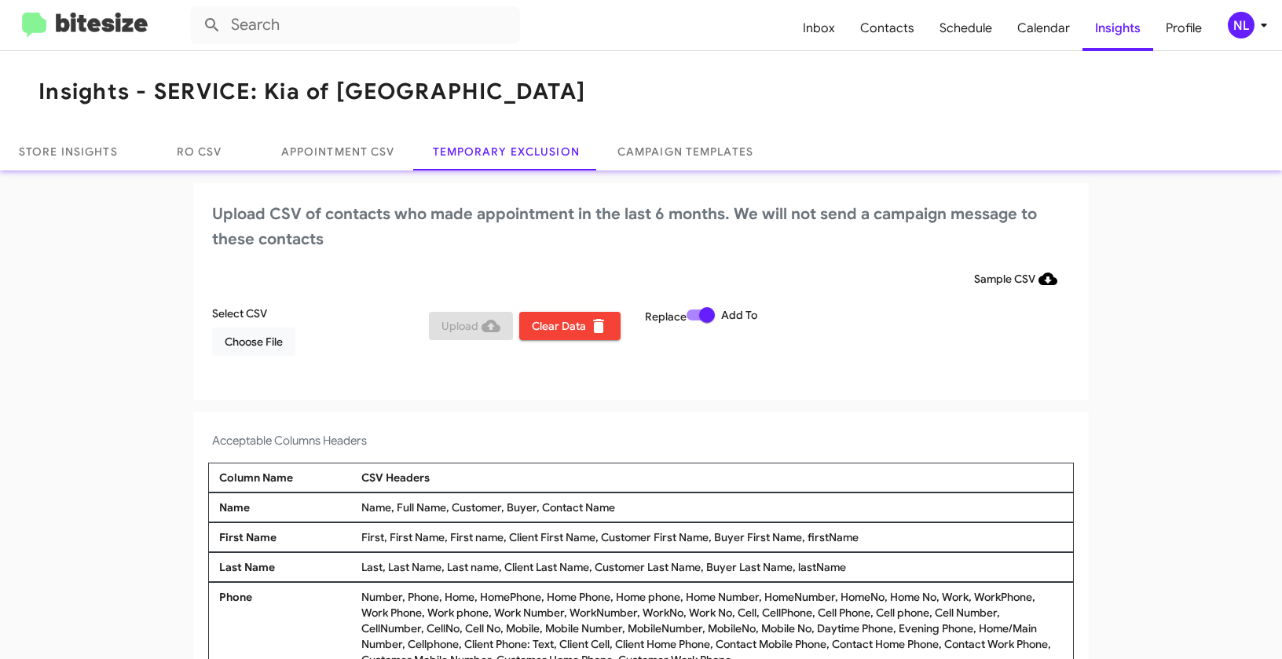
scroll to position [0, 0]
click at [1238, 26] on div "NL" at bounding box center [1241, 25] width 27 height 27
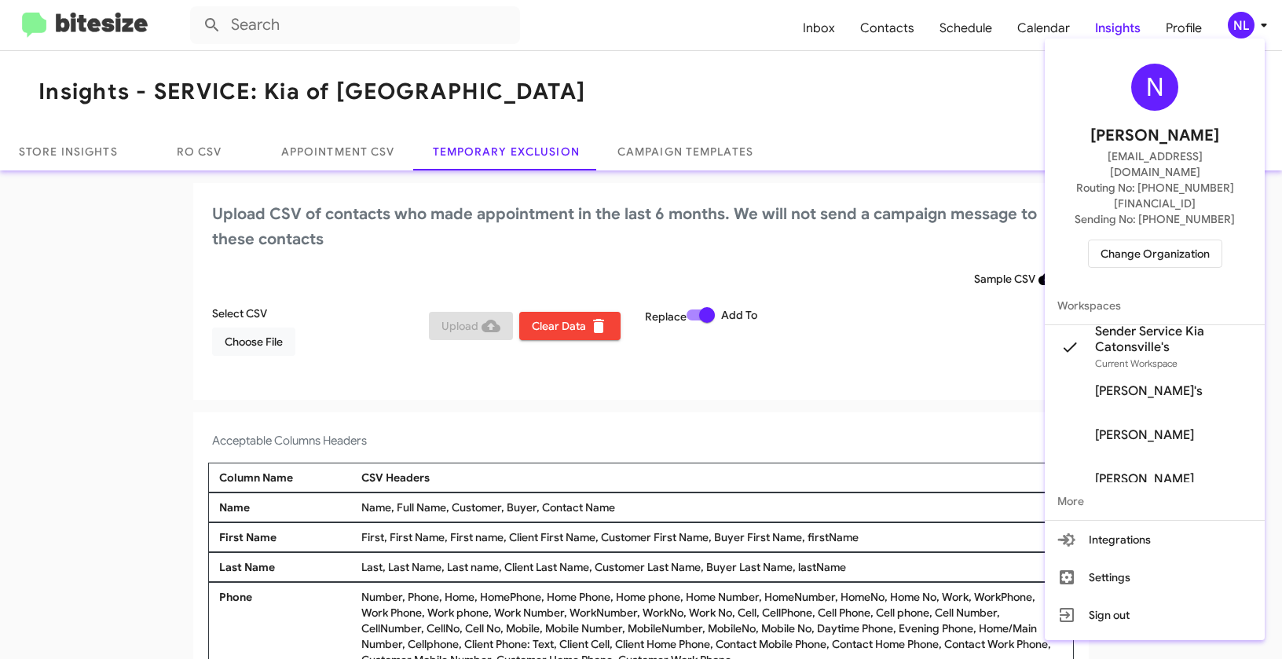
click at [1152, 240] on span "Change Organization" at bounding box center [1154, 253] width 109 height 27
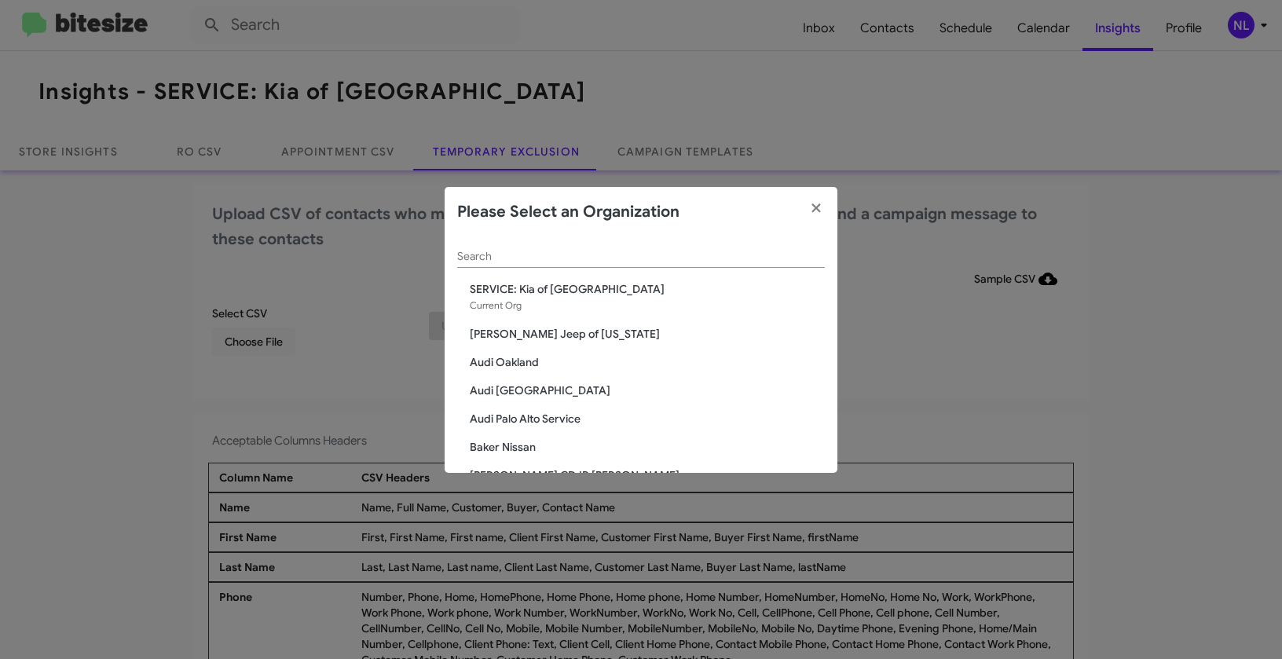
click at [506, 254] on input "Search" at bounding box center [641, 257] width 368 height 13
paste input "SERVICE: Kia of Fairfax"
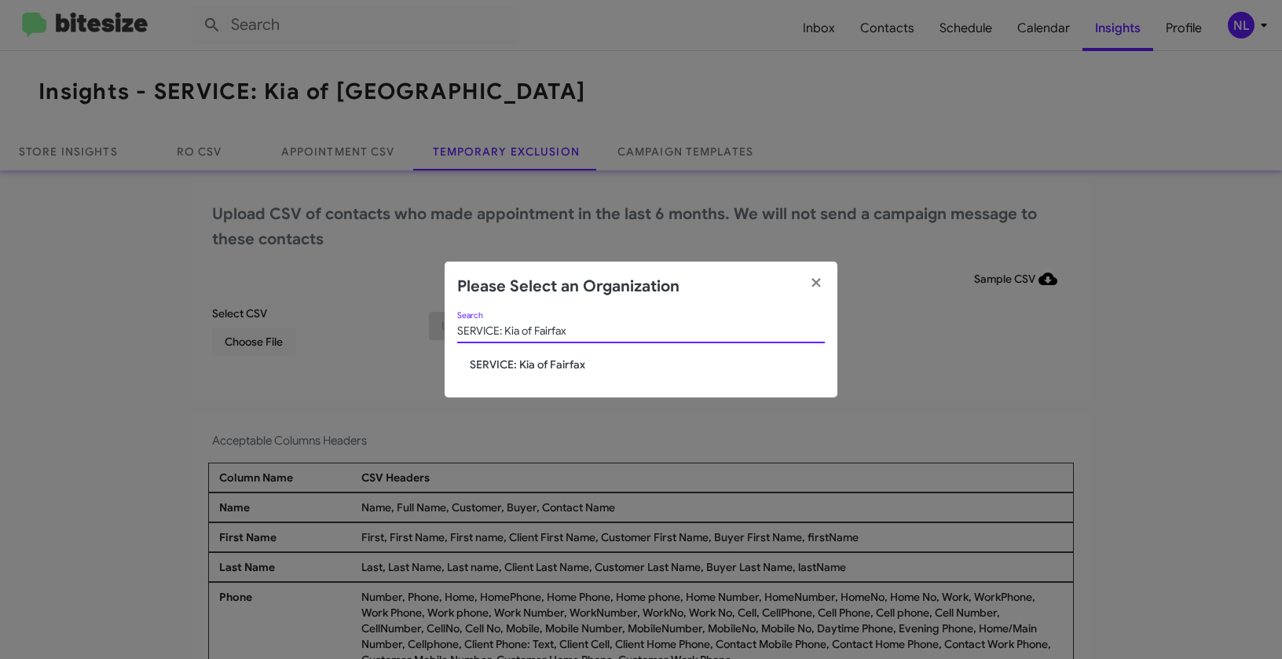
type input "SERVICE: Kia of Fairfax"
click at [516, 361] on span "SERVICE: Kia of Fairfax" at bounding box center [647, 365] width 355 height 16
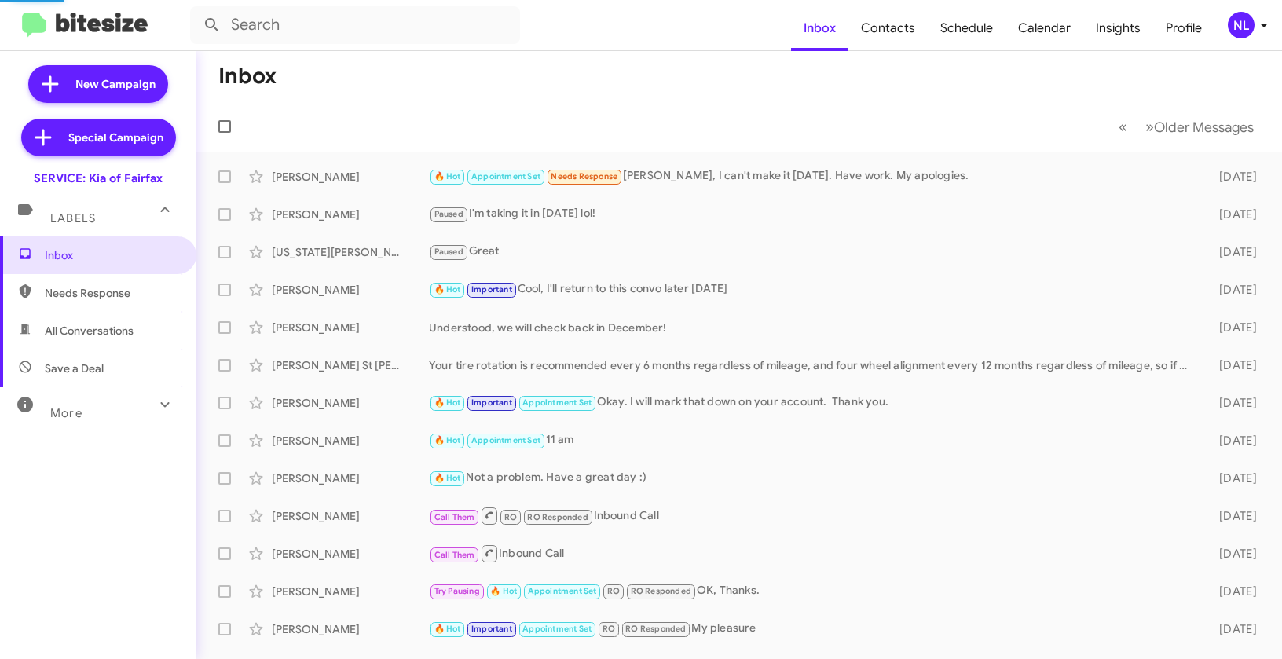
click at [1256, 23] on icon at bounding box center [1263, 25] width 19 height 19
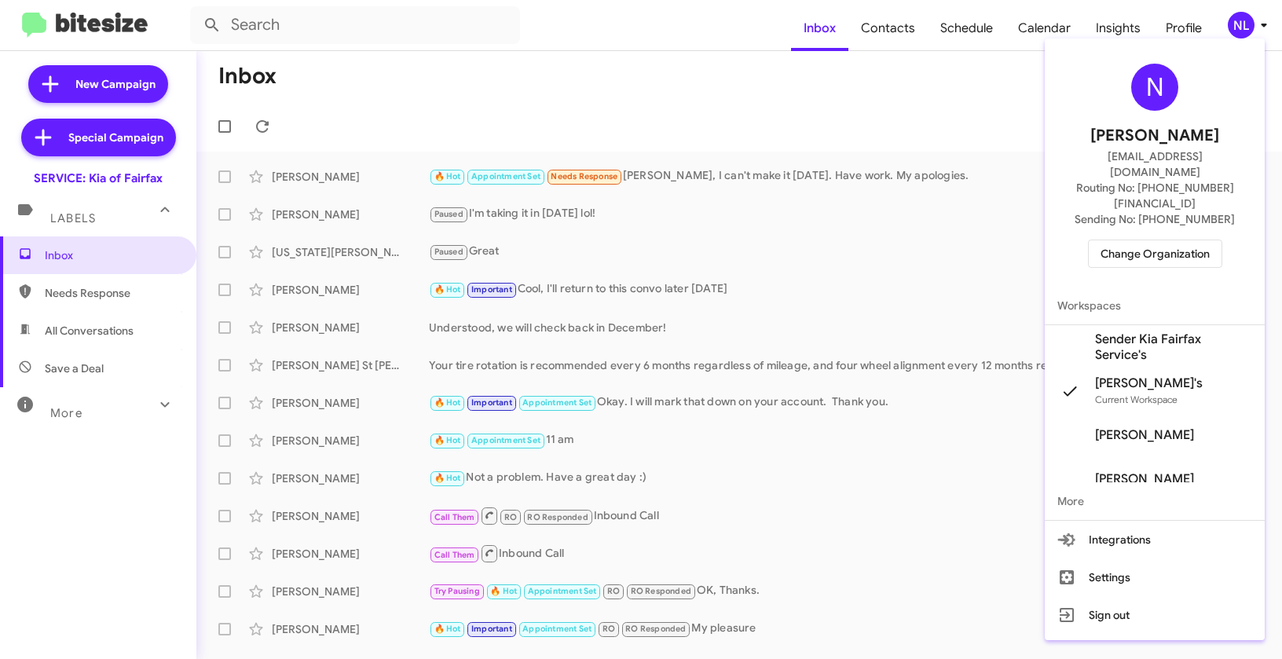
click at [1137, 331] on span "Sender Kia Fairfax Service's" at bounding box center [1173, 346] width 157 height 31
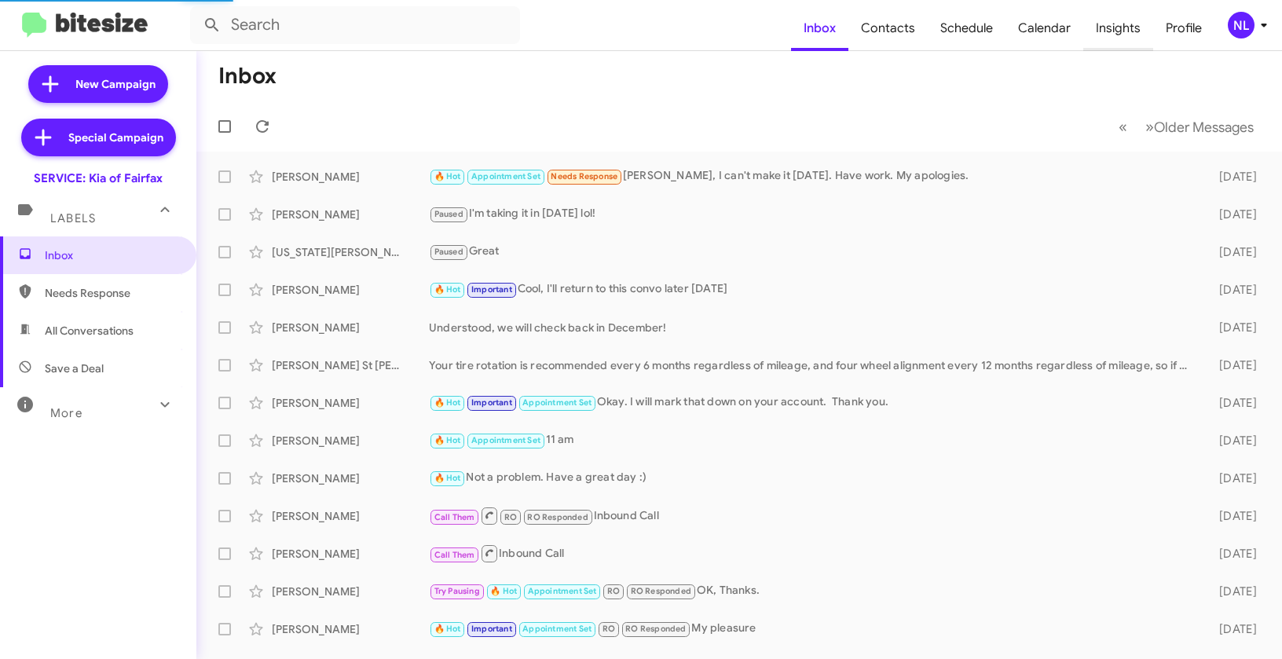
click at [1111, 28] on span "Insights" at bounding box center [1118, 28] width 70 height 46
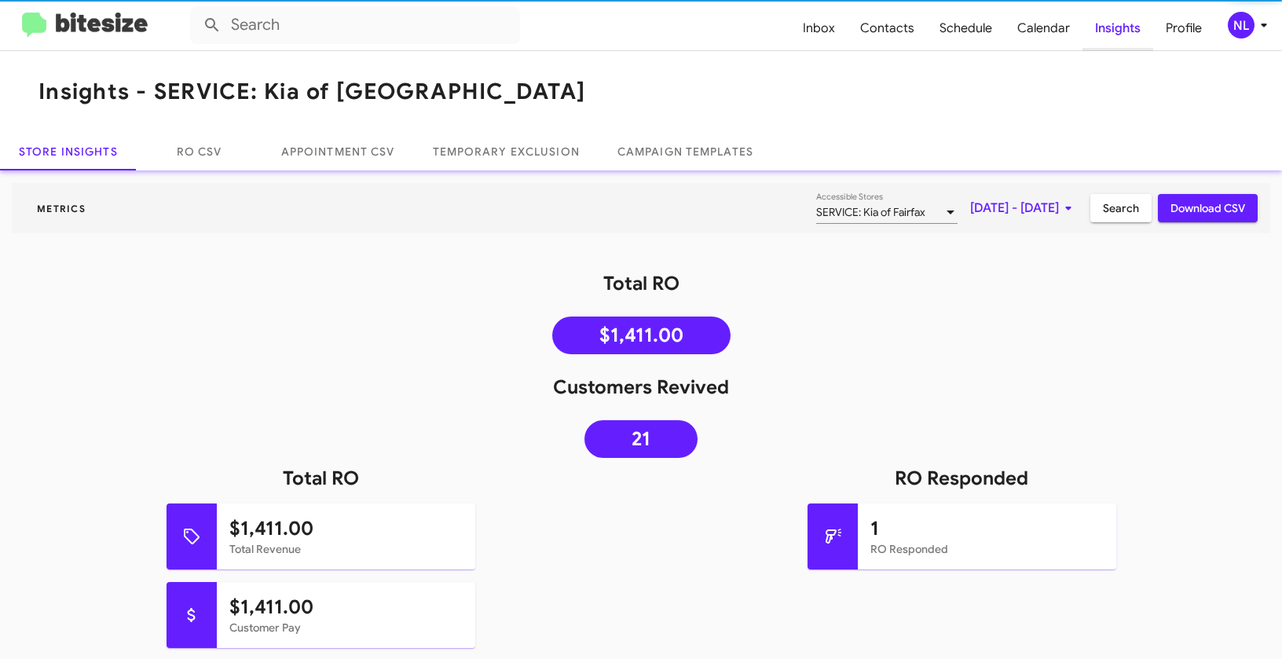
click at [1112, 29] on span "Insights" at bounding box center [1117, 28] width 71 height 46
click at [489, 150] on link "Temporary Exclusion" at bounding box center [506, 152] width 185 height 38
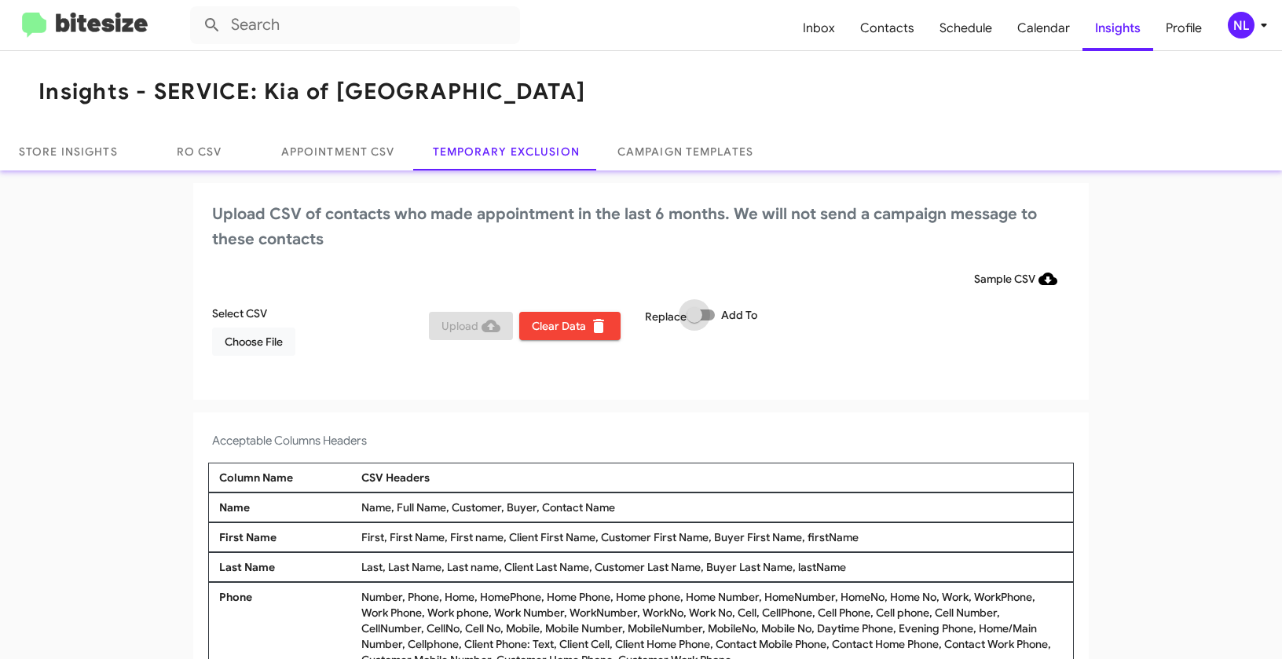
click at [712, 309] on label "Add To" at bounding box center [722, 315] width 71 height 19
click at [694, 320] on input "Add To" at bounding box center [694, 320] width 1 height 1
checkbox input "true"
drag, startPoint x: 536, startPoint y: 505, endPoint x: 645, endPoint y: 511, distance: 108.6
click at [645, 511] on div "Name, Full Name, Customer, Buyer, Contact Name" at bounding box center [711, 508] width 709 height 16
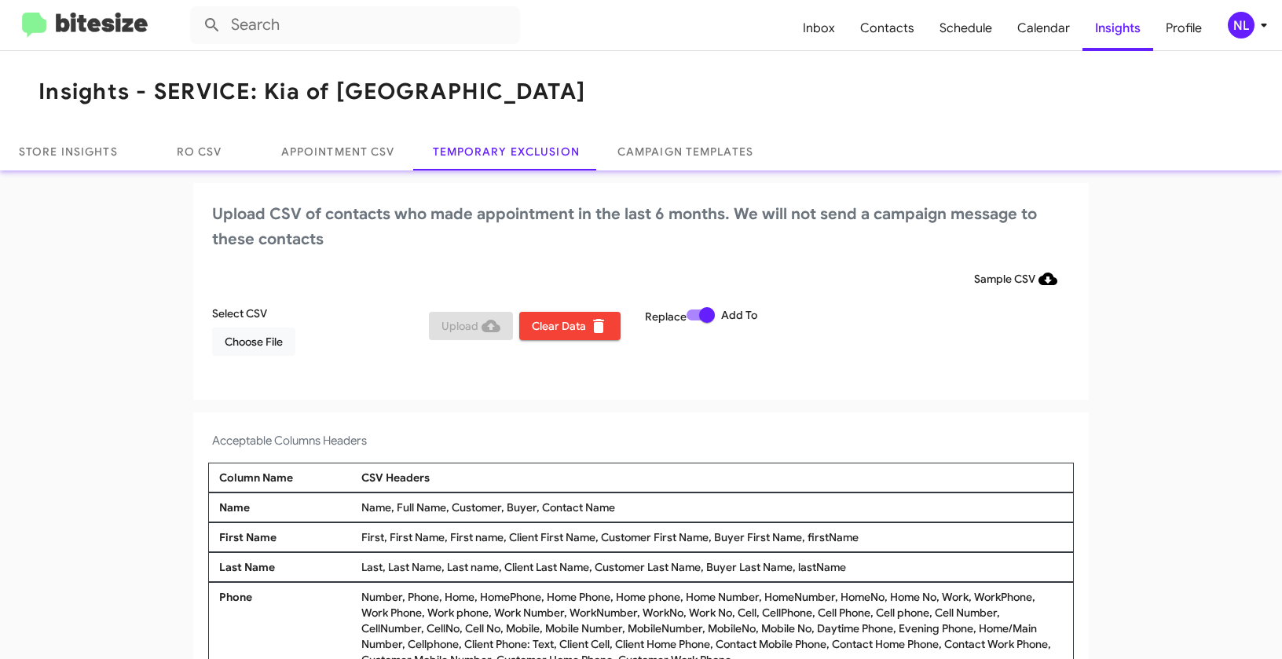
copy div "Contact Name"
click at [248, 346] on span "Choose File" at bounding box center [254, 342] width 58 height 28
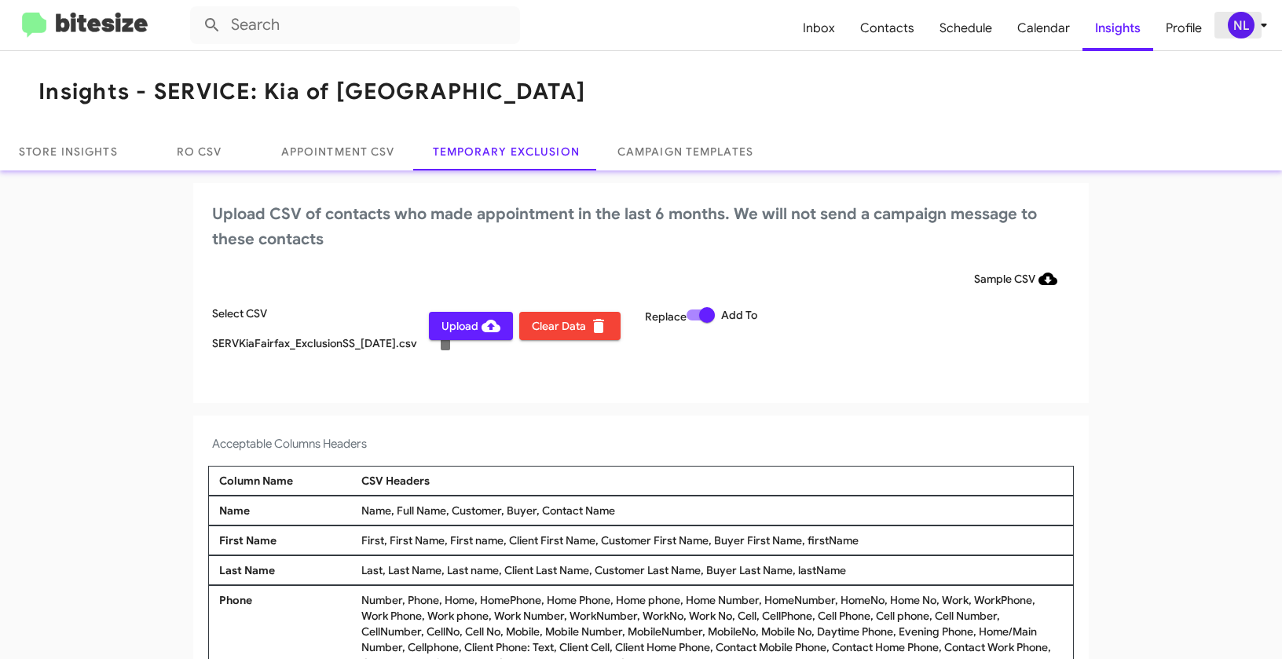
click at [1243, 25] on div "NL" at bounding box center [1241, 25] width 27 height 27
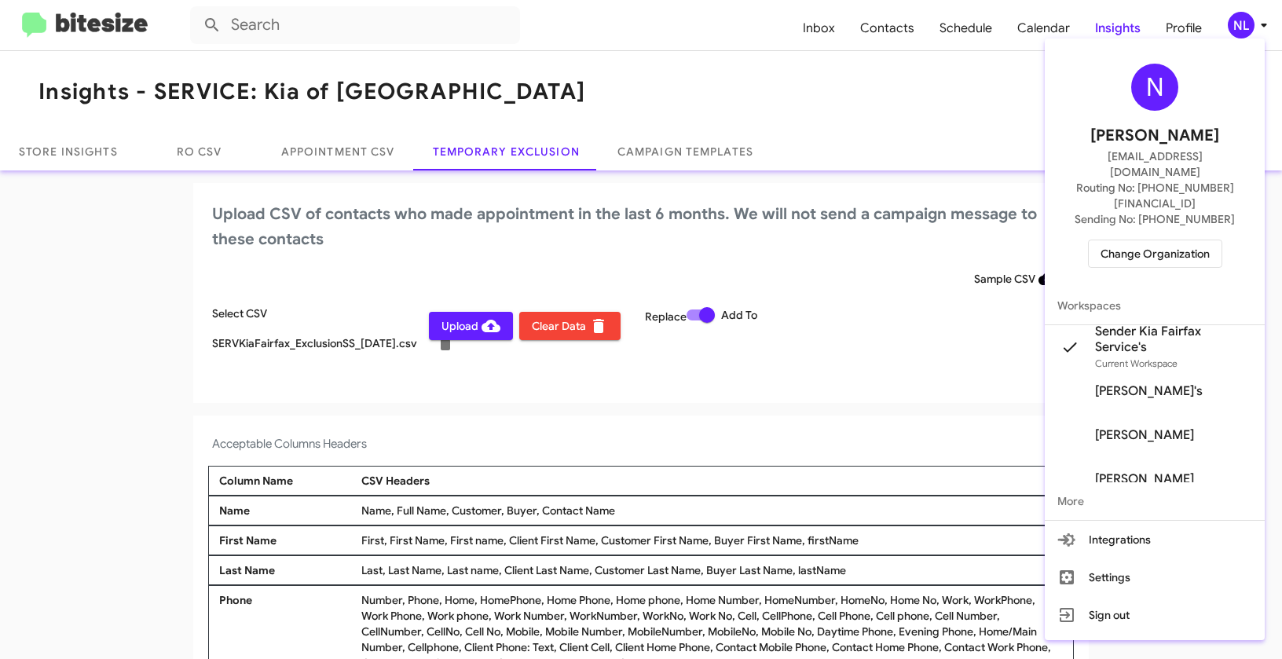
click at [650, 485] on div at bounding box center [641, 329] width 1282 height 659
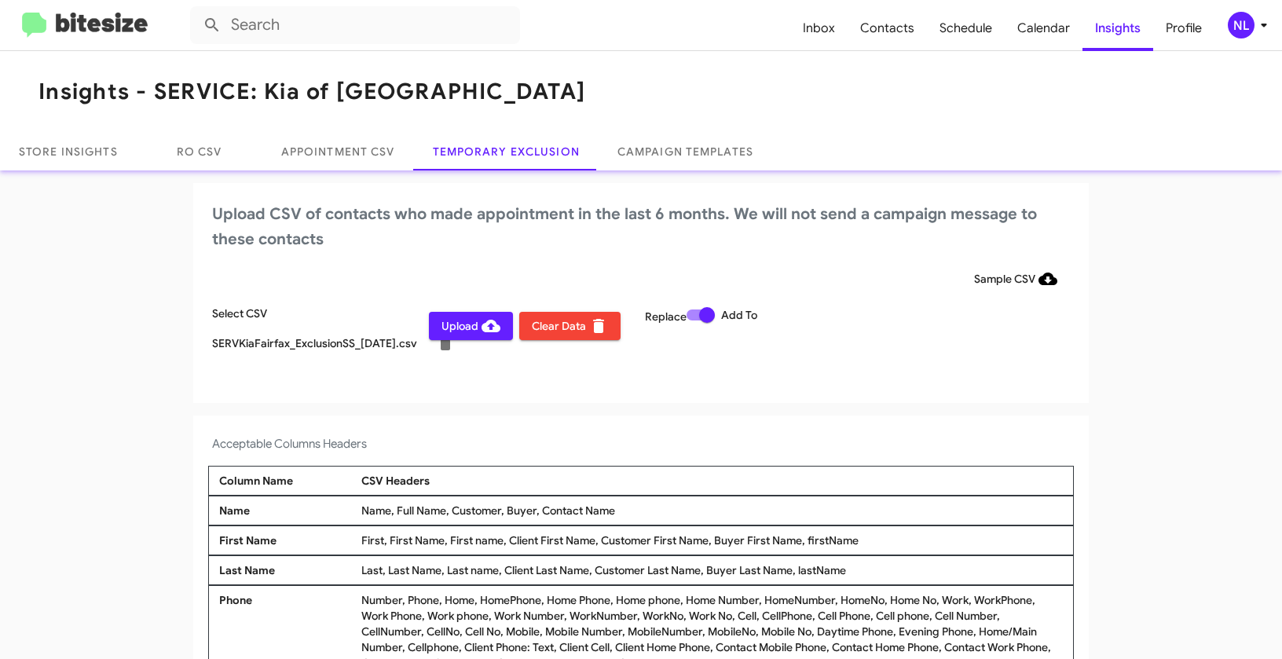
click at [457, 331] on span "Upload" at bounding box center [470, 326] width 59 height 28
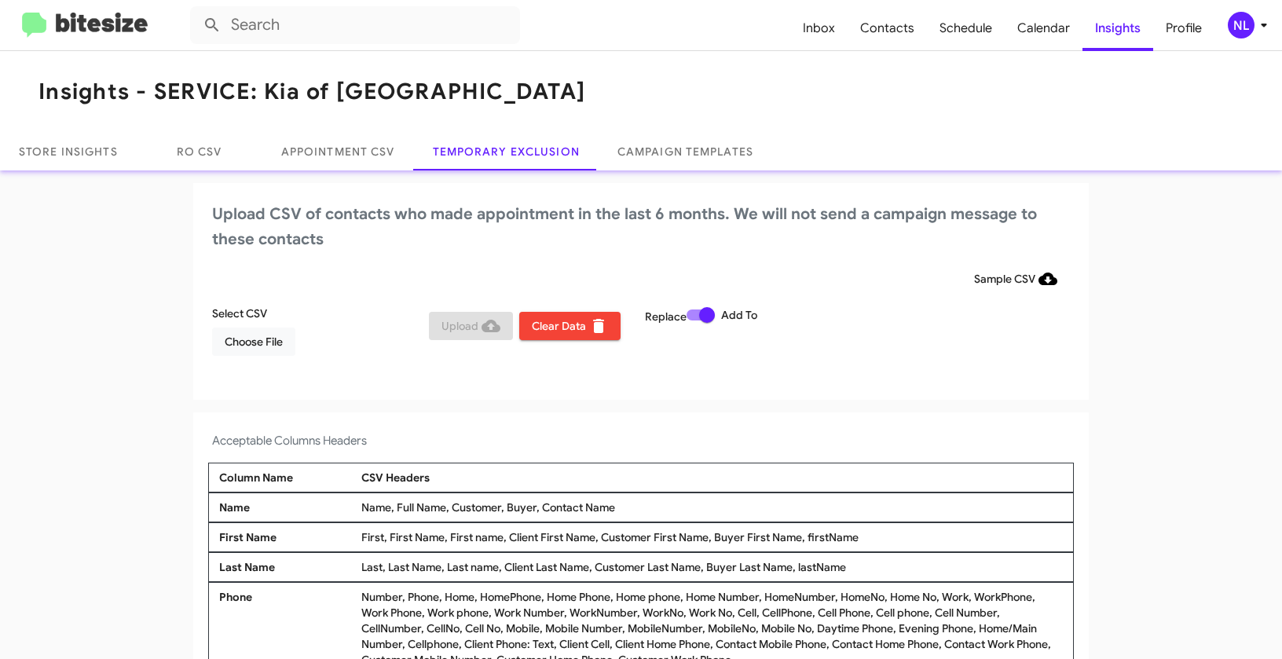
scroll to position [5, 0]
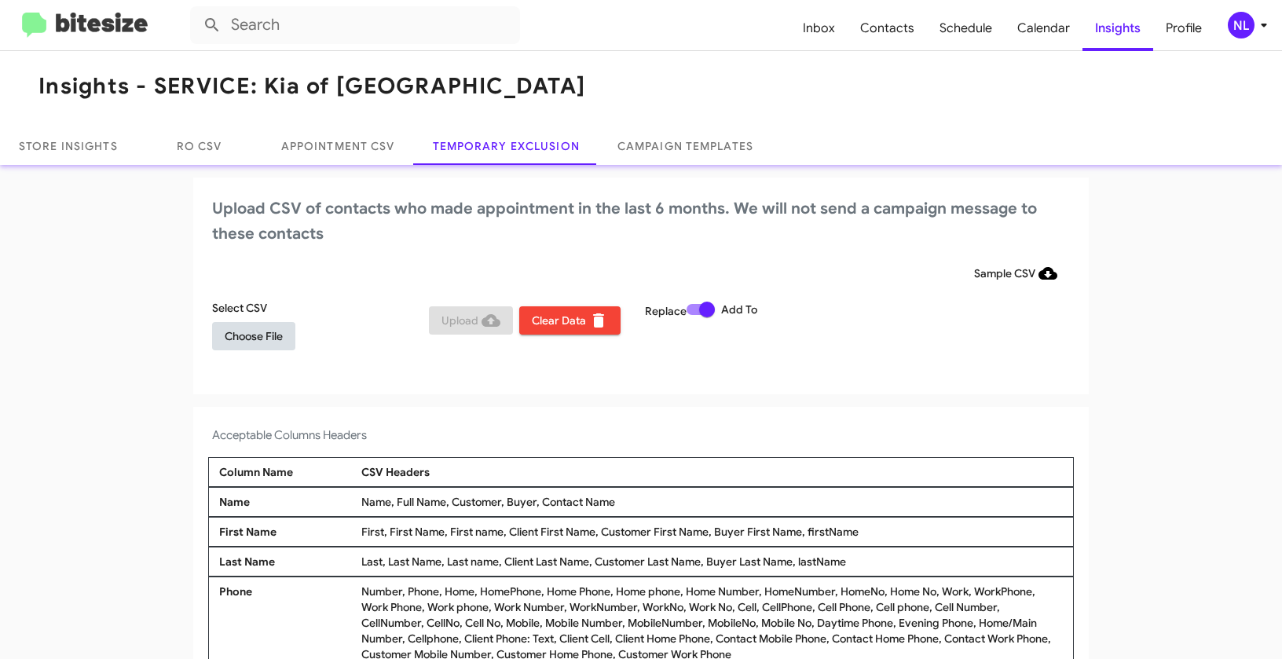
click at [229, 334] on span "Choose File" at bounding box center [254, 336] width 58 height 28
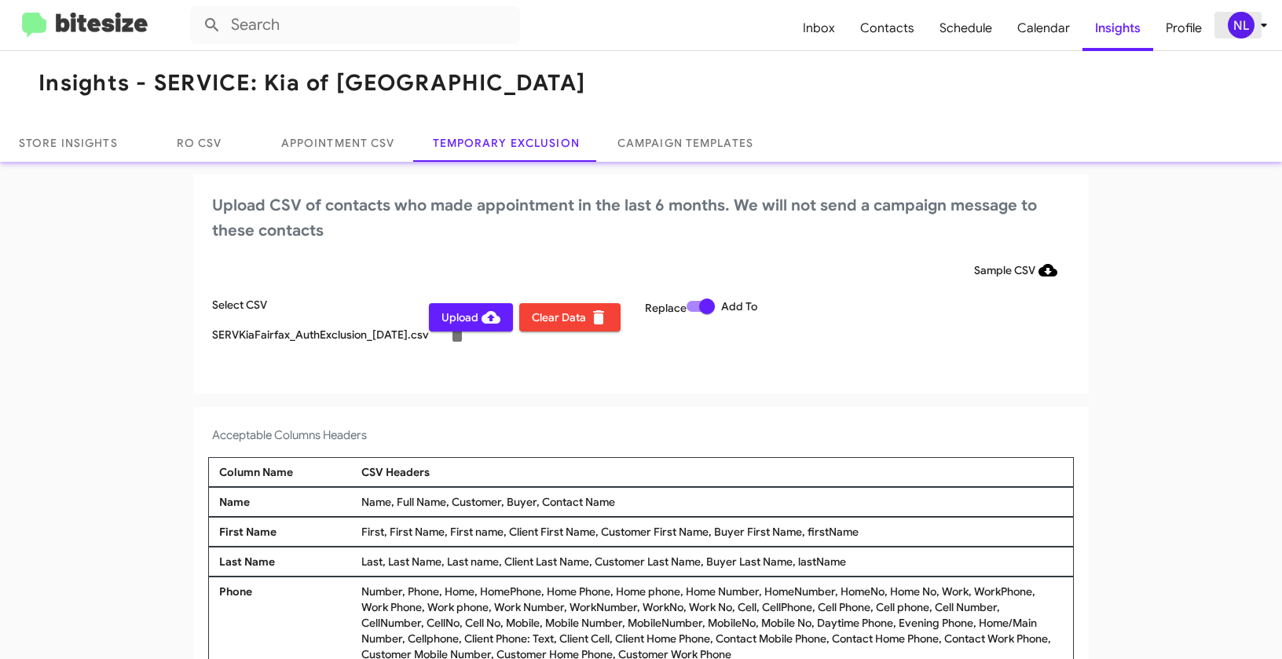
click at [1243, 31] on div "NL" at bounding box center [1241, 25] width 27 height 27
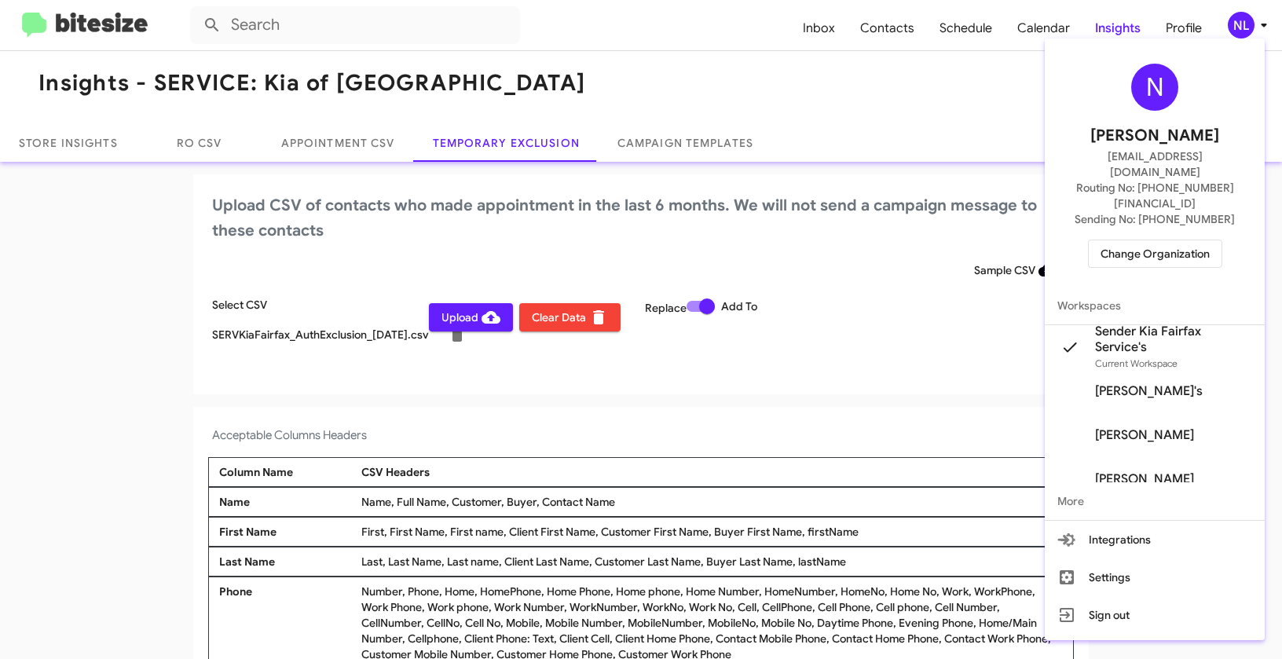
click at [906, 365] on div at bounding box center [641, 329] width 1282 height 659
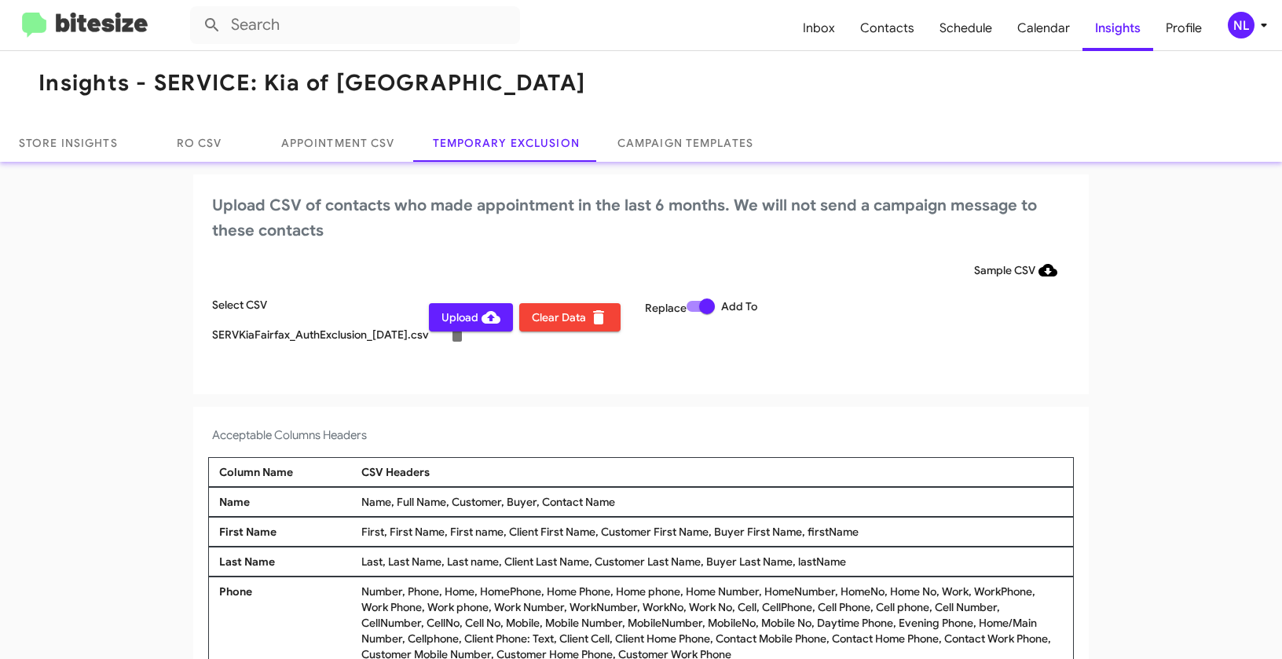
click at [459, 322] on span "Upload" at bounding box center [470, 317] width 59 height 28
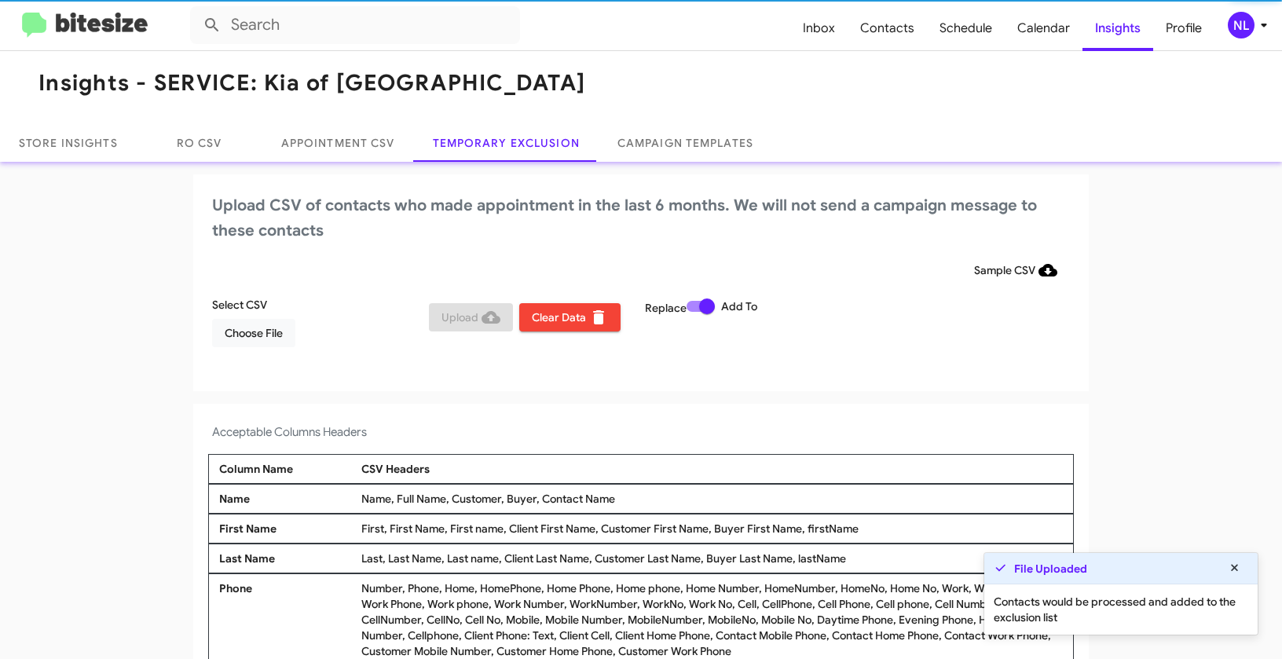
scroll to position [5, 0]
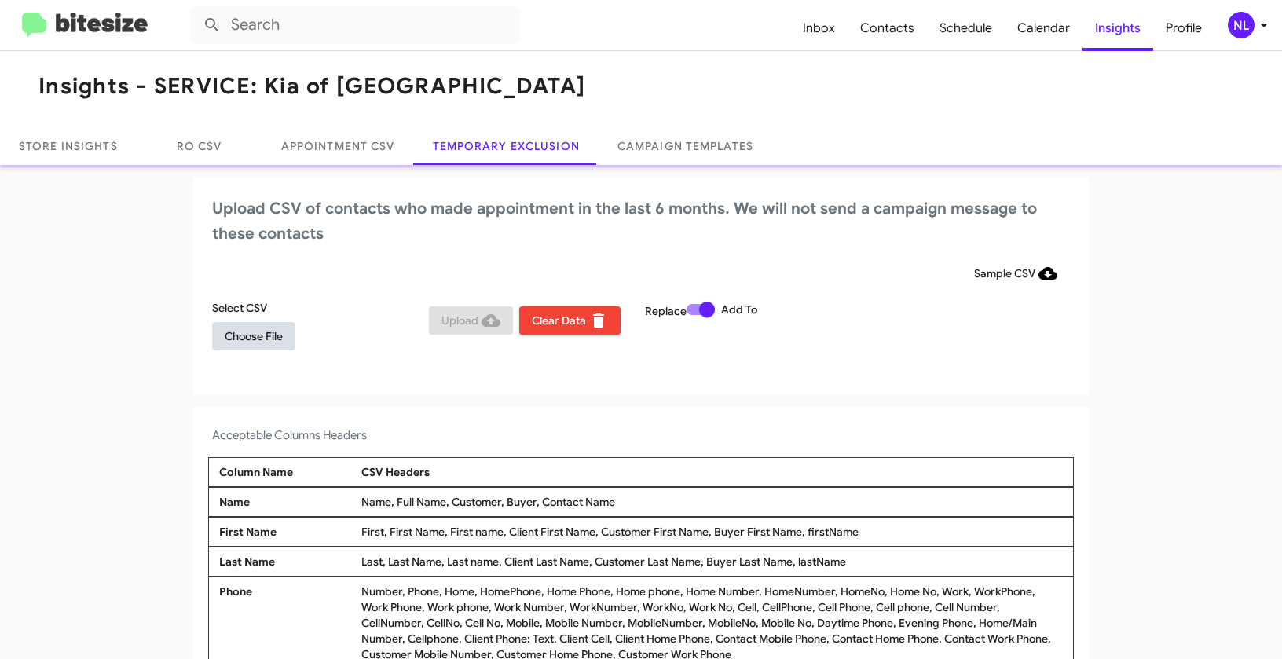
click at [244, 344] on span "Choose File" at bounding box center [254, 336] width 58 height 28
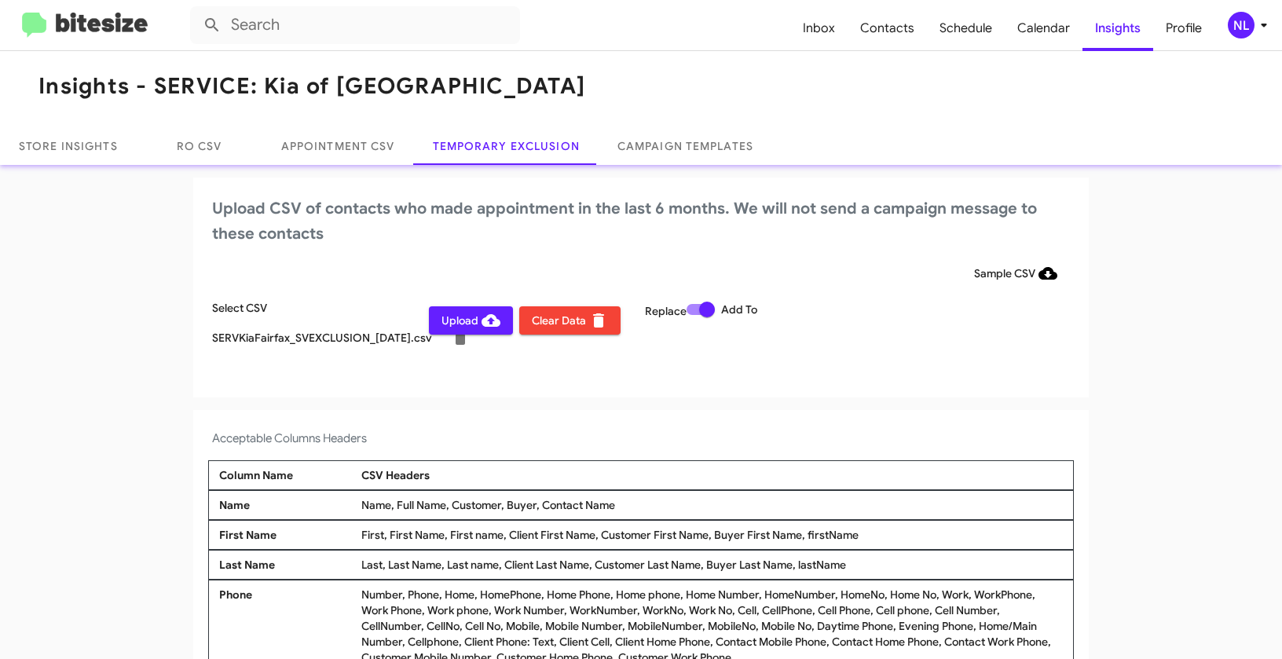
scroll to position [9, 0]
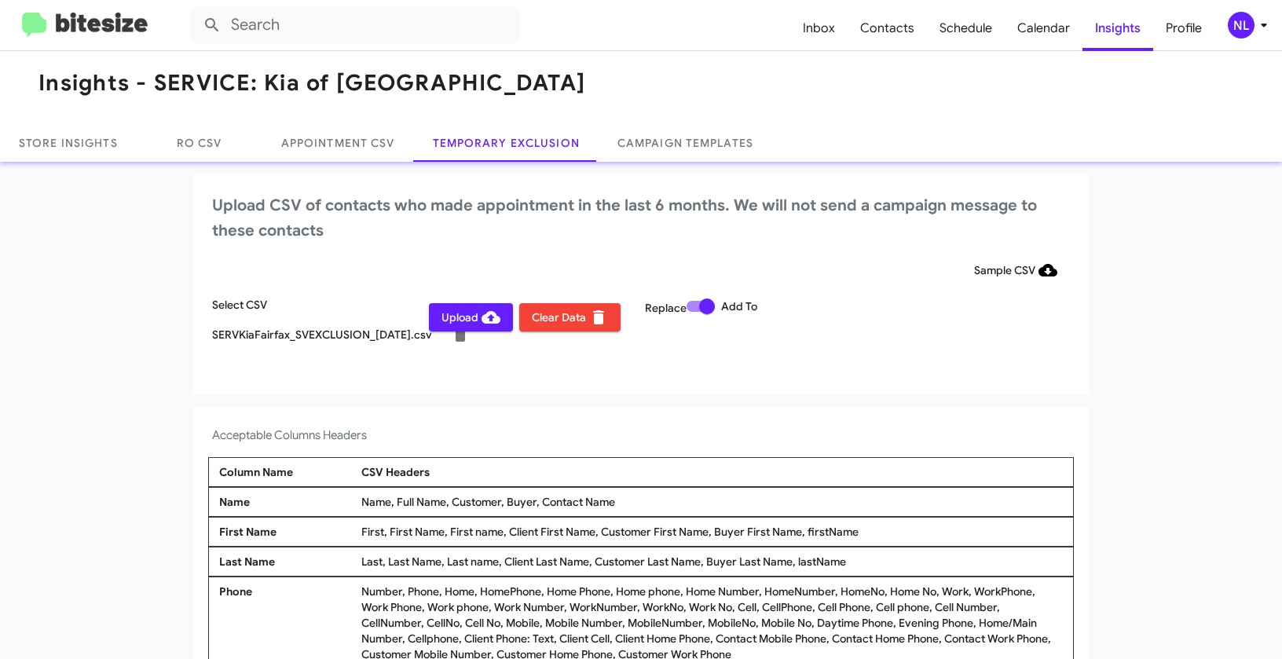
click at [1236, 29] on div "NL" at bounding box center [1241, 25] width 27 height 27
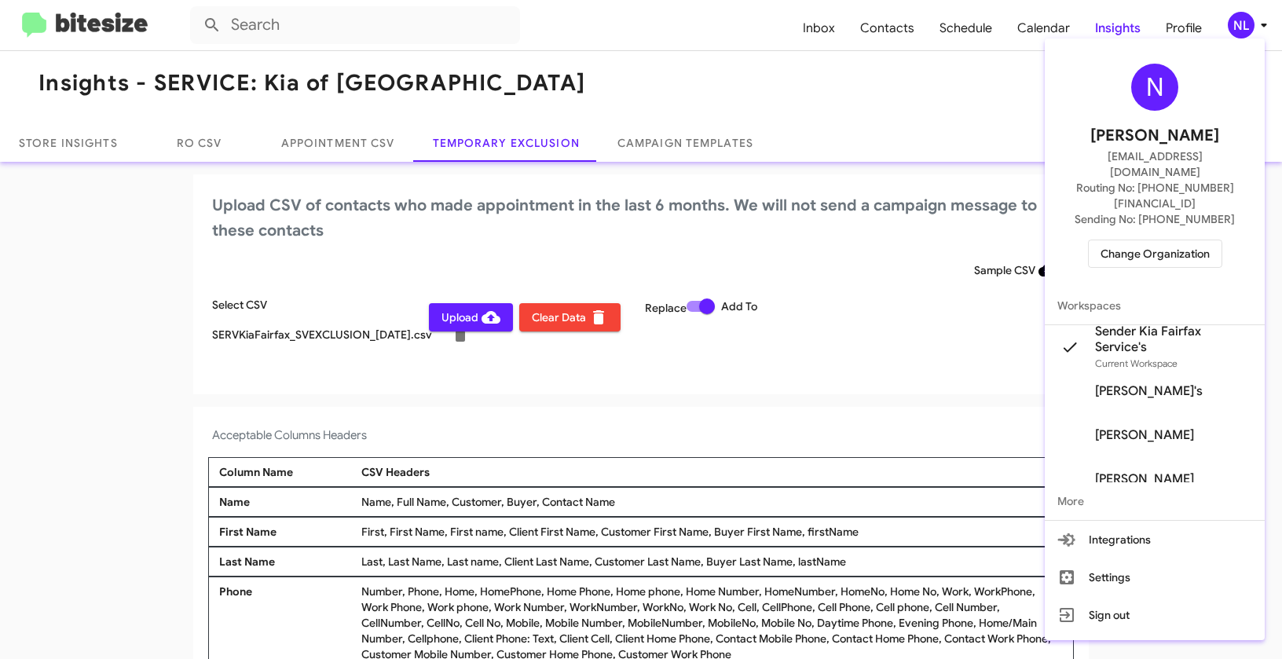
click at [800, 401] on div at bounding box center [641, 329] width 1282 height 659
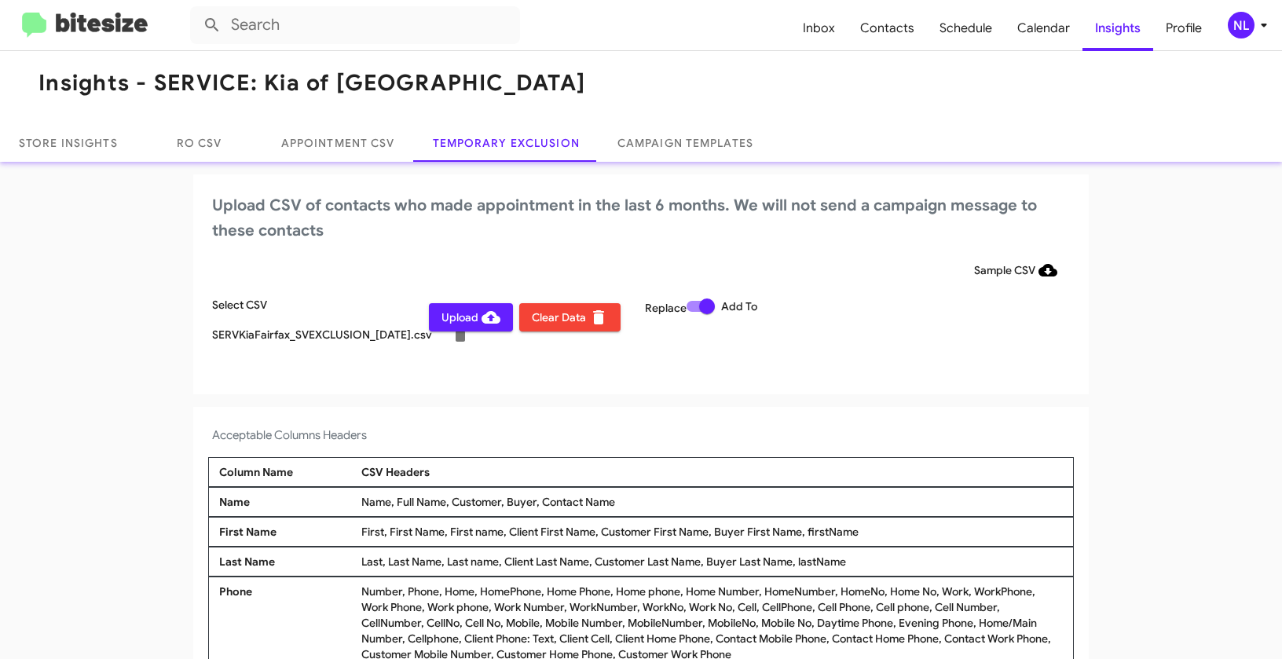
click at [467, 322] on span "Upload" at bounding box center [470, 317] width 59 height 28
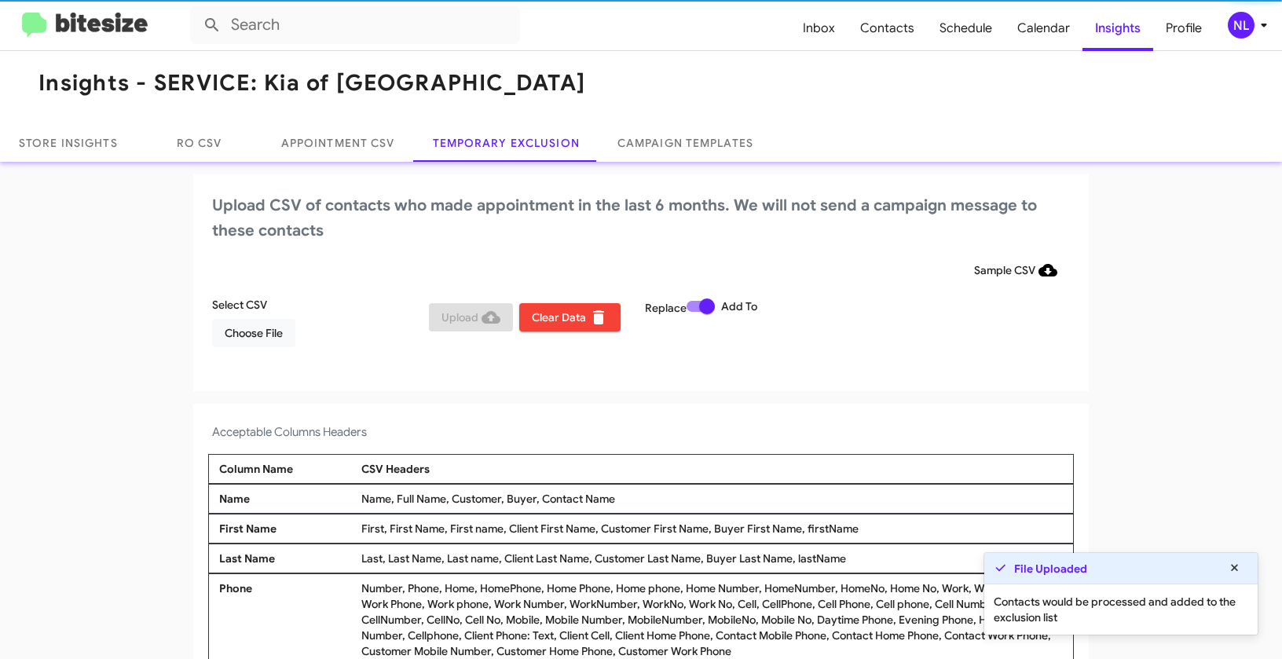
scroll to position [5, 0]
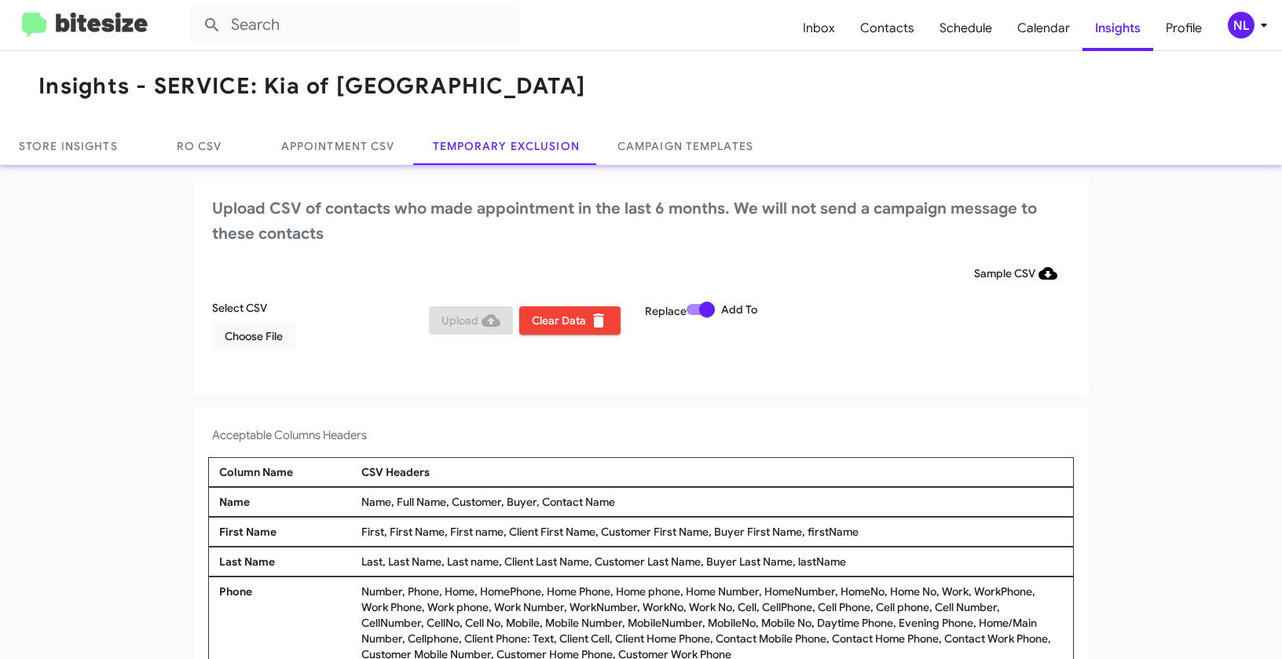
click at [1246, 23] on div "NL" at bounding box center [1241, 25] width 27 height 27
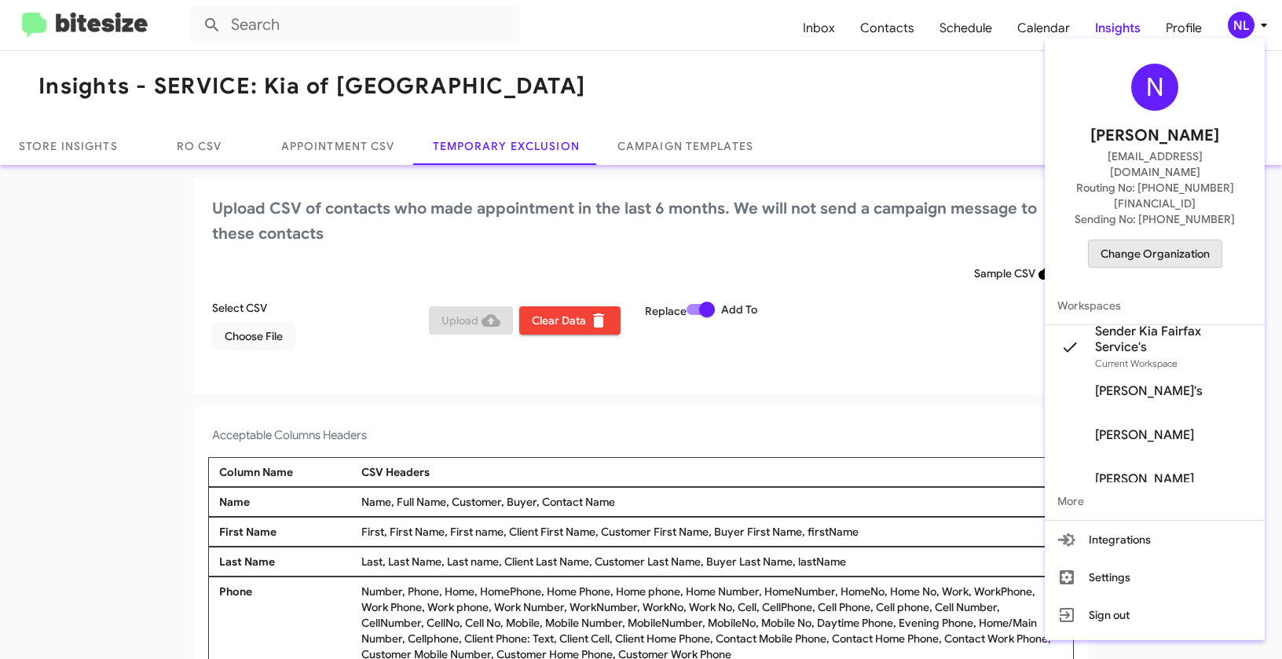
click at [1138, 240] on span "Change Organization" at bounding box center [1154, 253] width 109 height 27
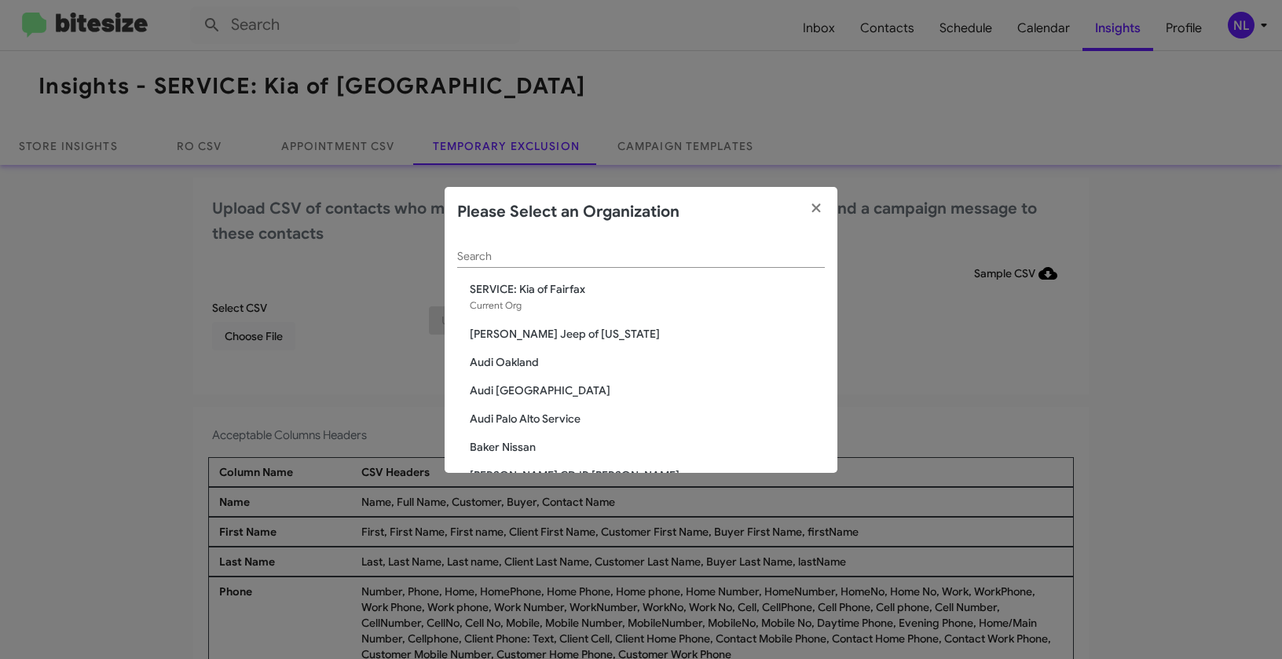
click at [681, 247] on div "Search" at bounding box center [641, 252] width 368 height 31
paste input "SERVICE: Mazda Rockville"
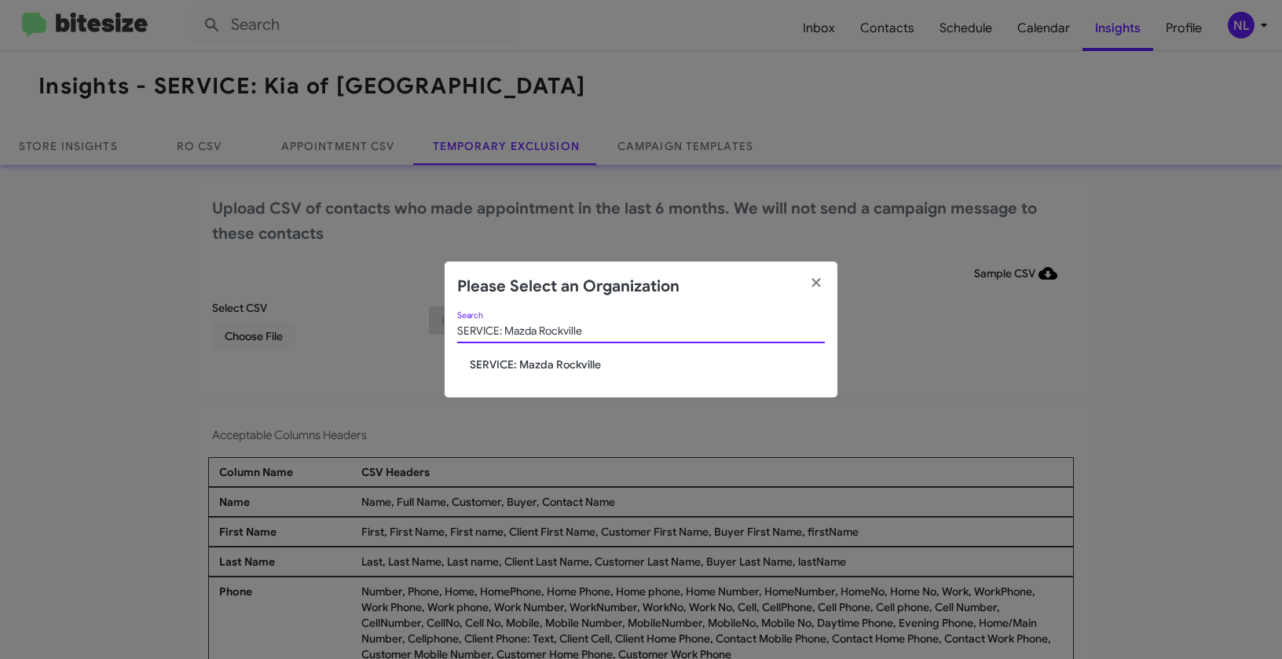
type input "SERVICE: Mazda Rockville"
click at [520, 364] on span "SERVICE: Mazda Rockville" at bounding box center [647, 365] width 355 height 16
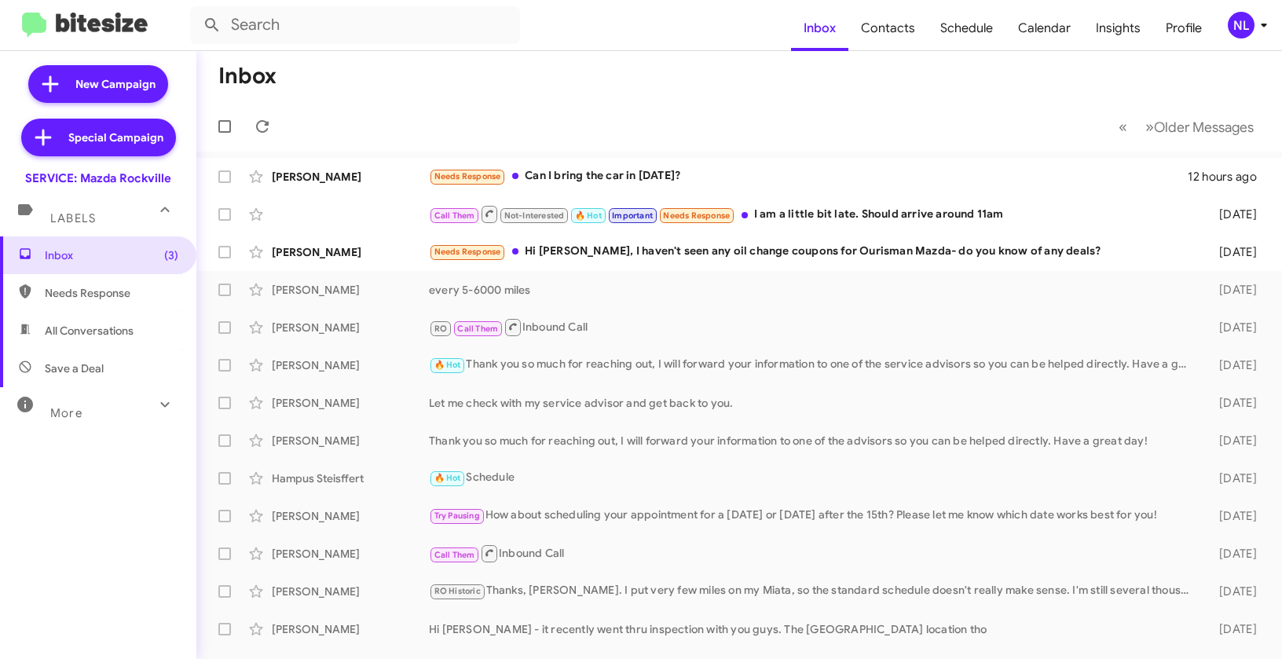
click at [1251, 28] on div "NL" at bounding box center [1241, 25] width 27 height 27
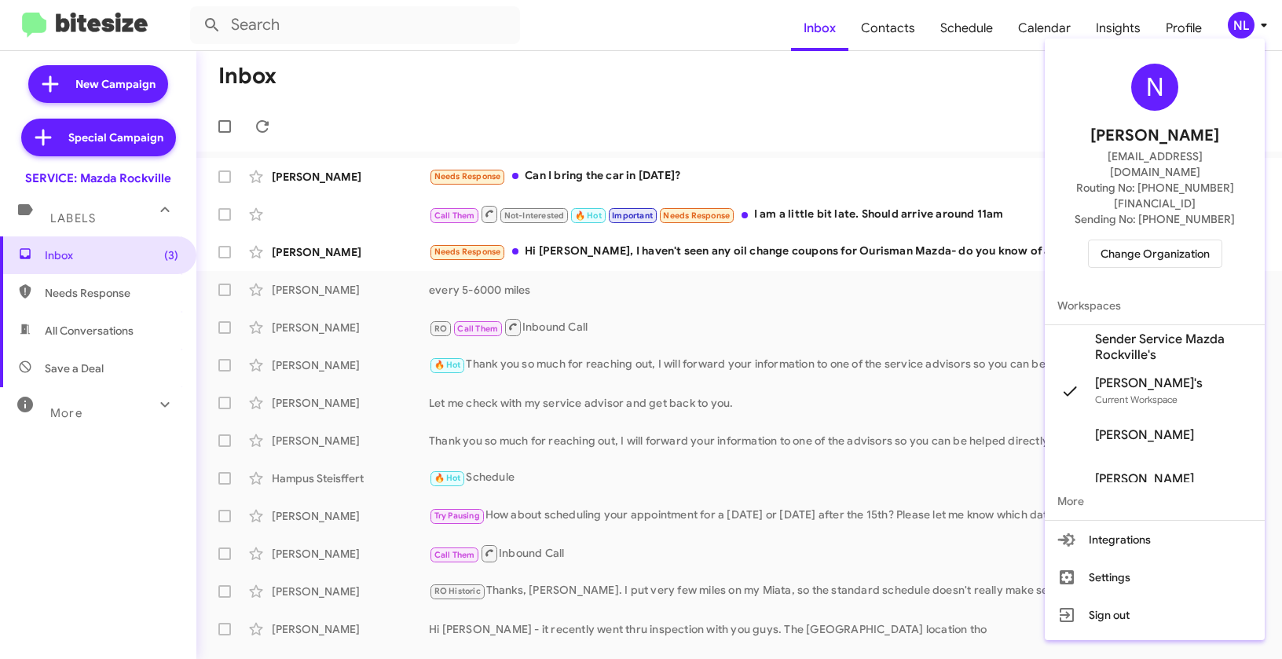
click at [1137, 331] on span "Sender Service Mazda Rockville's" at bounding box center [1173, 346] width 157 height 31
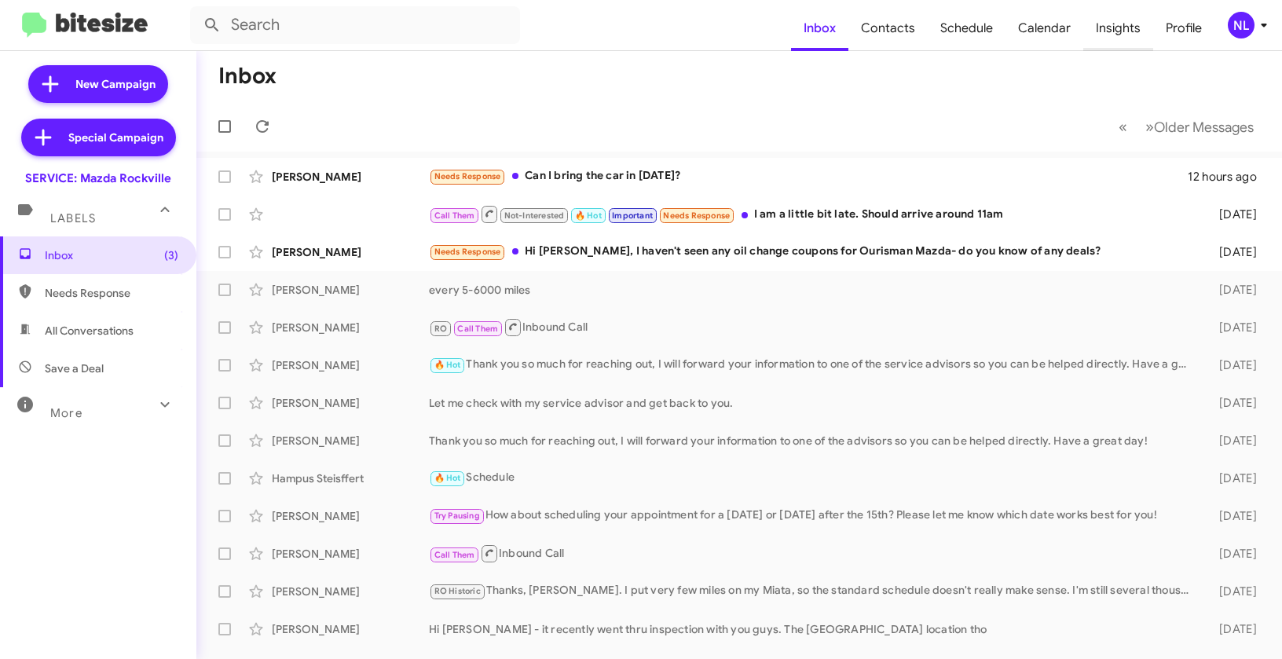
click at [1108, 26] on span "Insights" at bounding box center [1118, 28] width 70 height 46
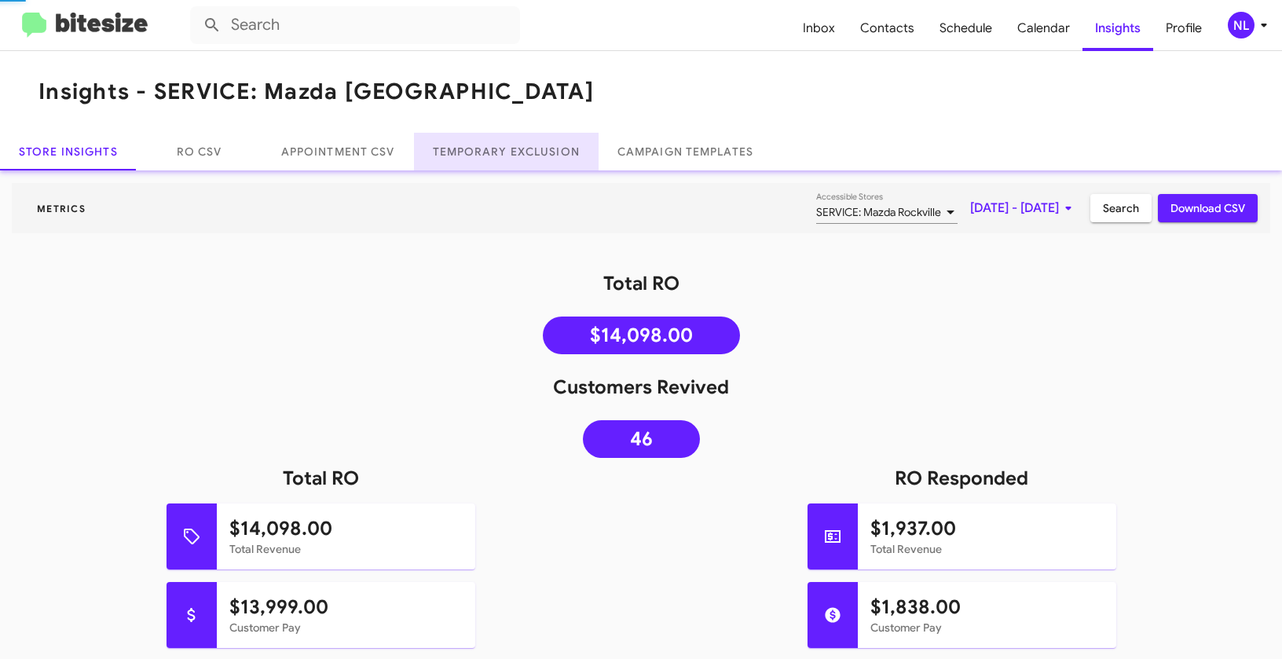
click at [487, 147] on link "Temporary Exclusion" at bounding box center [506, 152] width 185 height 38
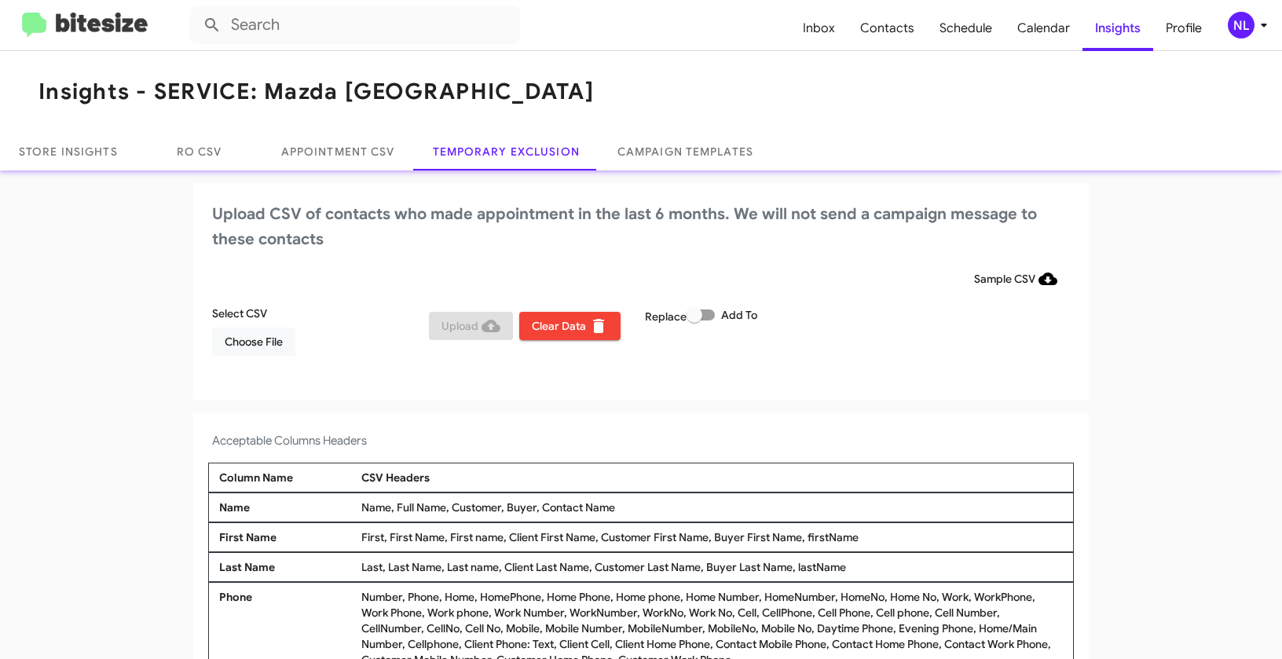
drag, startPoint x: 536, startPoint y: 502, endPoint x: 618, endPoint y: 502, distance: 81.7
click at [618, 502] on div "Name, Full Name, Customer, Buyer, Contact Name" at bounding box center [711, 508] width 709 height 16
copy div "Contact Name"
click at [259, 344] on span "Choose File" at bounding box center [254, 342] width 58 height 28
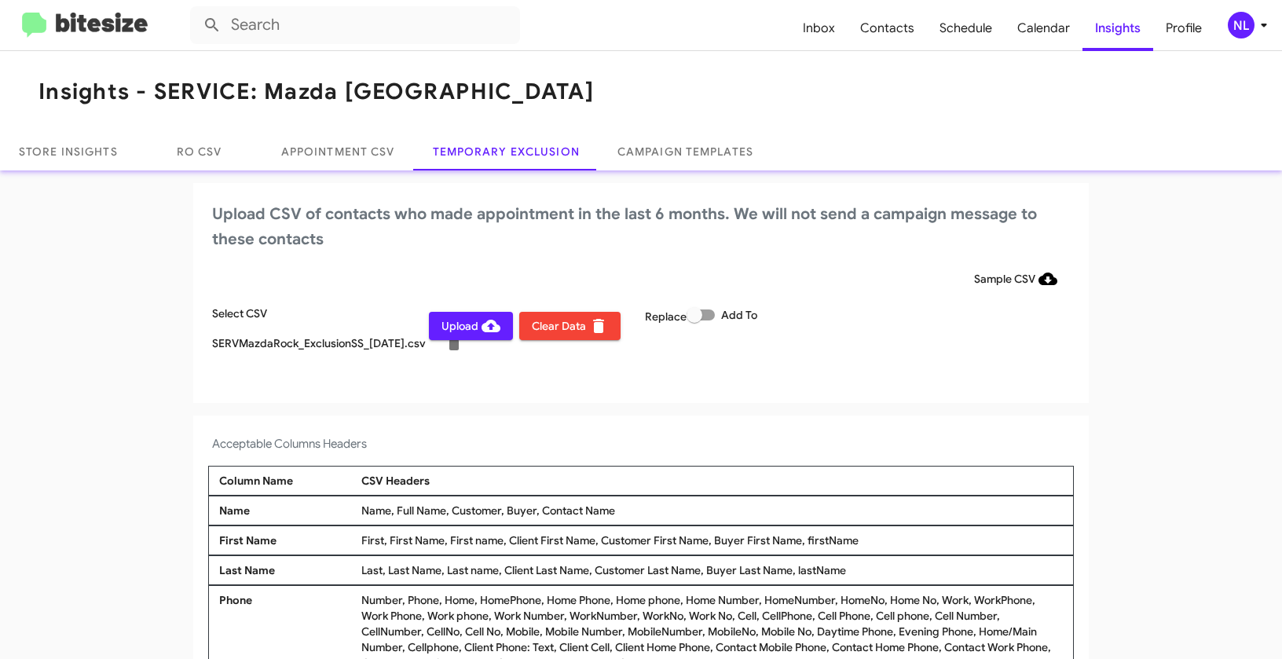
click at [1242, 21] on div "NL" at bounding box center [1241, 25] width 27 height 27
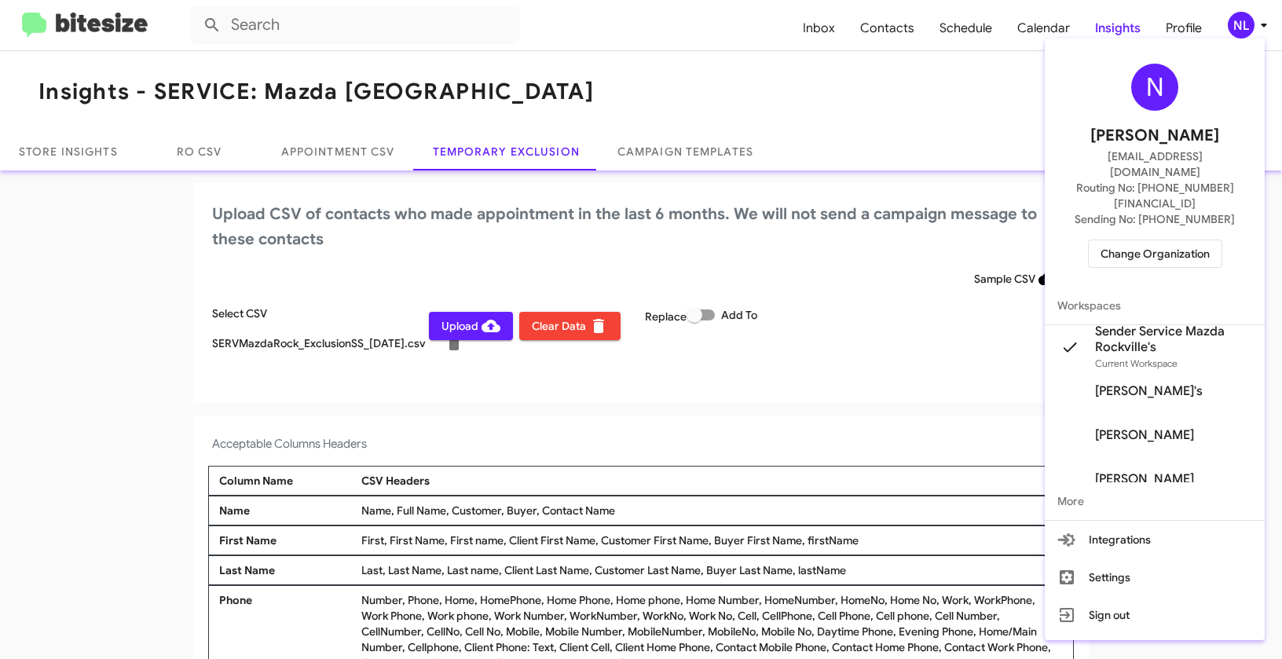
click at [795, 418] on div at bounding box center [641, 329] width 1282 height 659
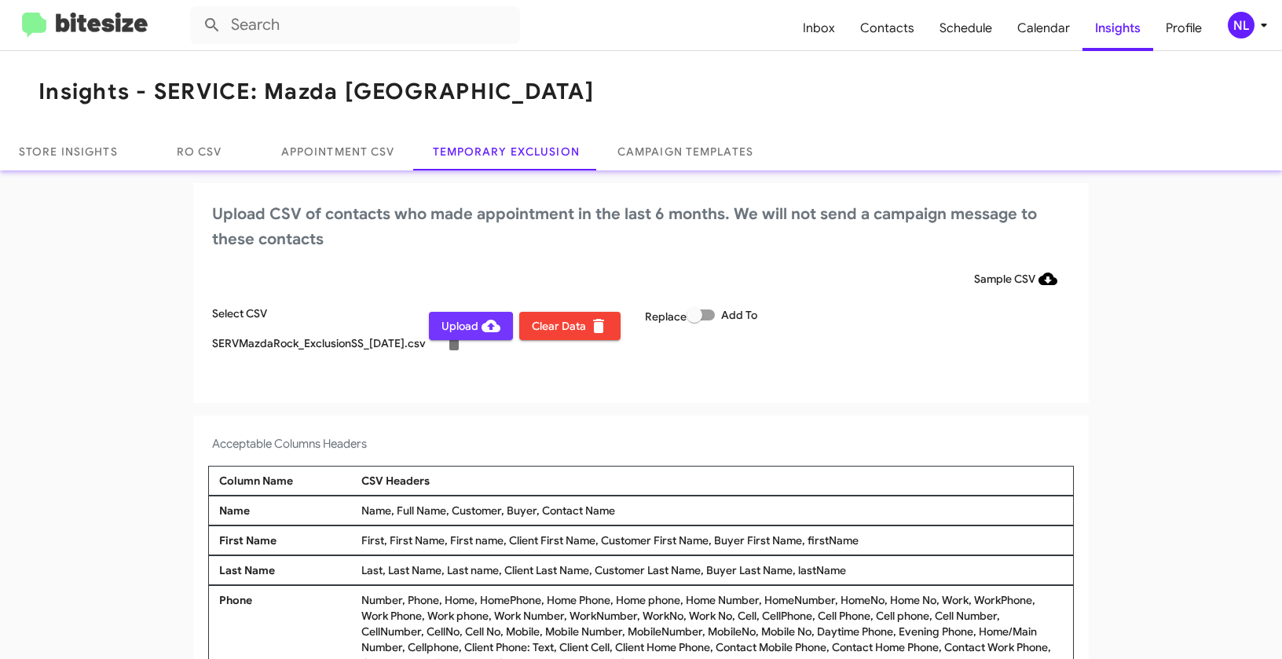
click at [445, 327] on span "Upload" at bounding box center [470, 326] width 59 height 28
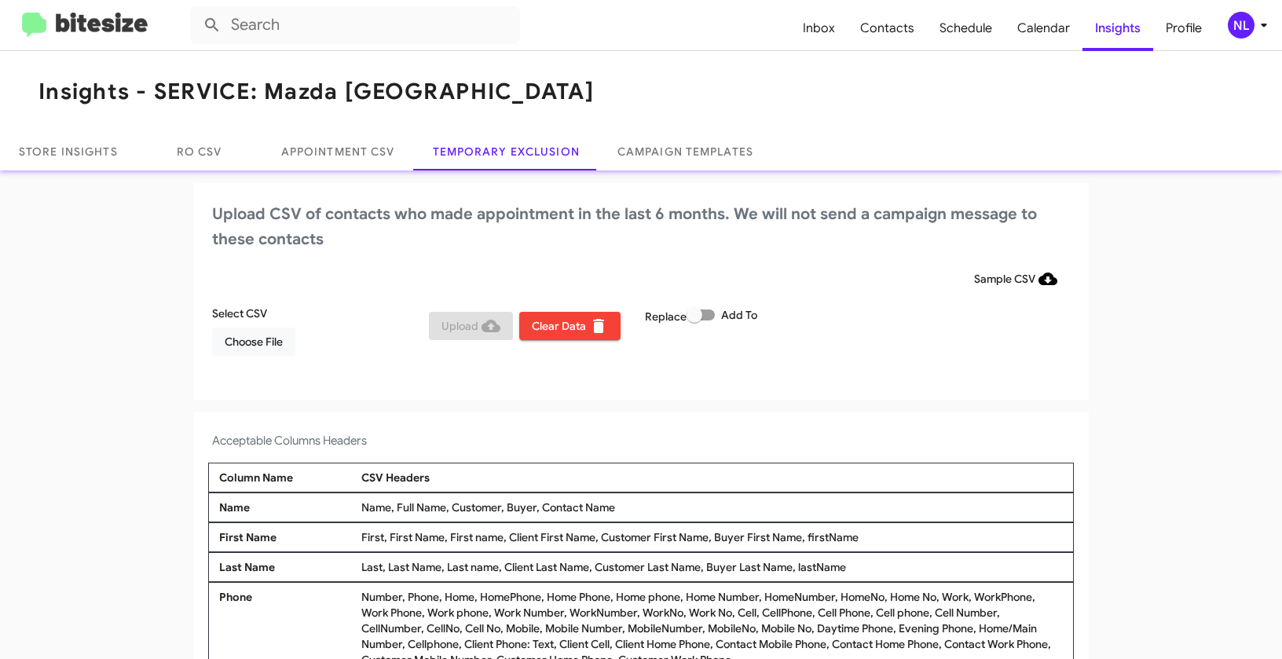
scroll to position [5, 0]
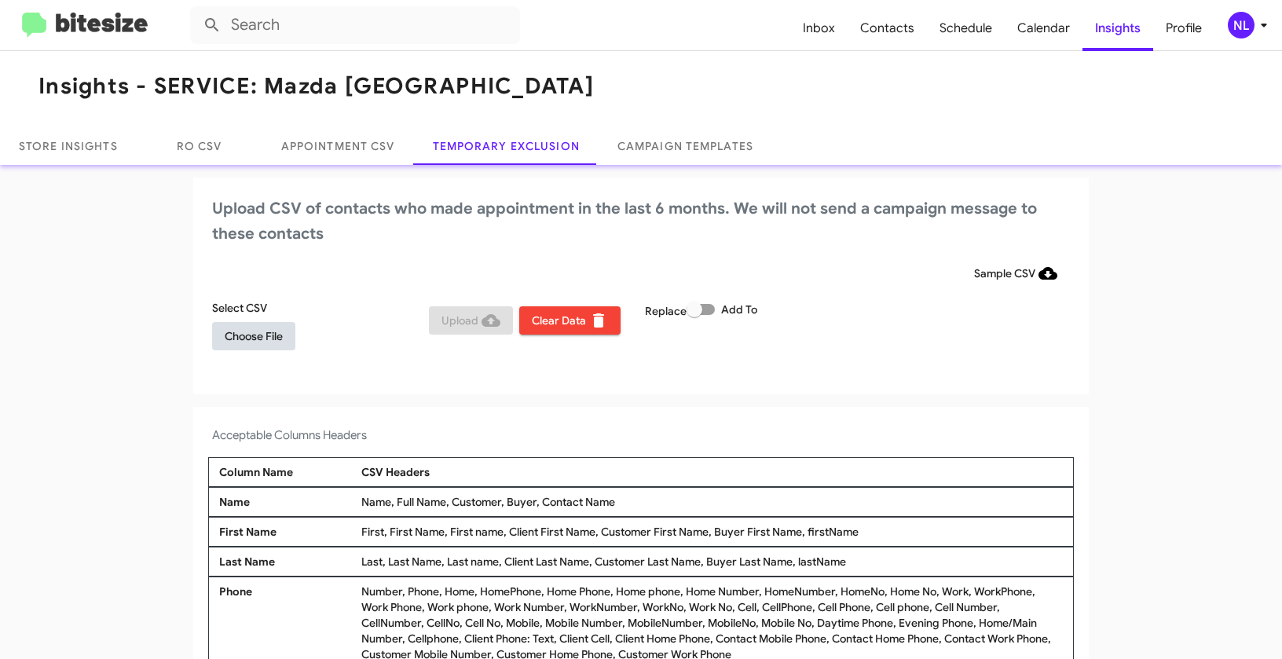
click at [239, 342] on span "Choose File" at bounding box center [254, 336] width 58 height 28
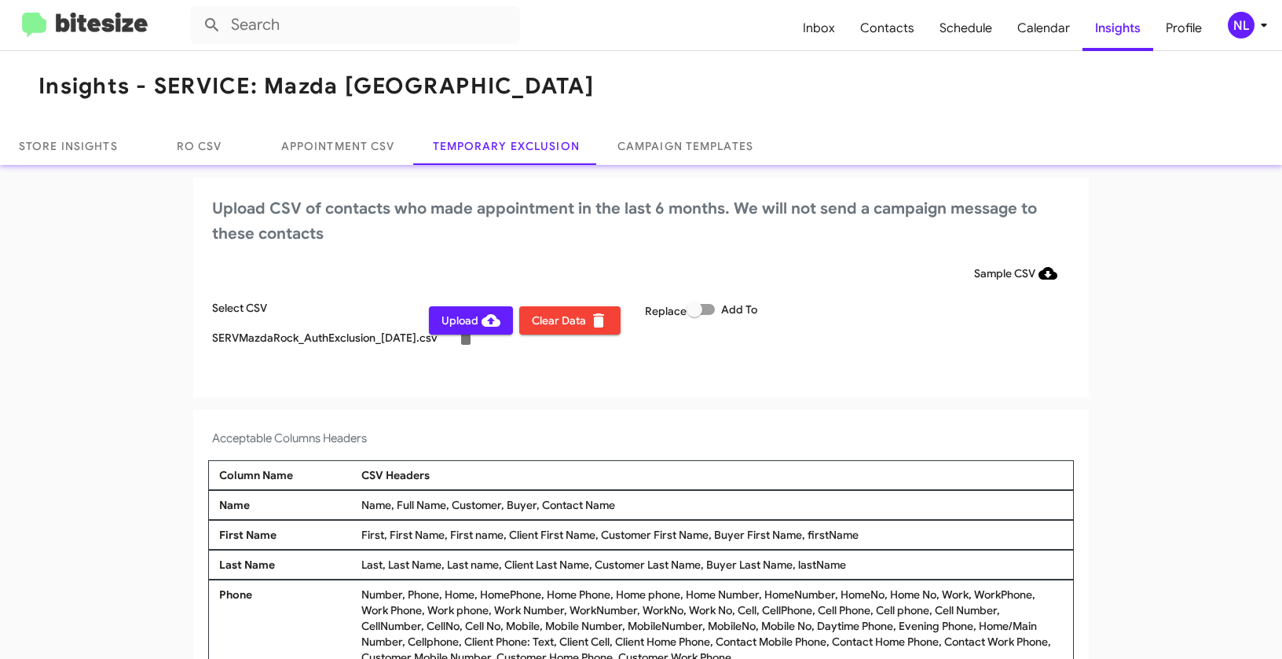
scroll to position [9, 0]
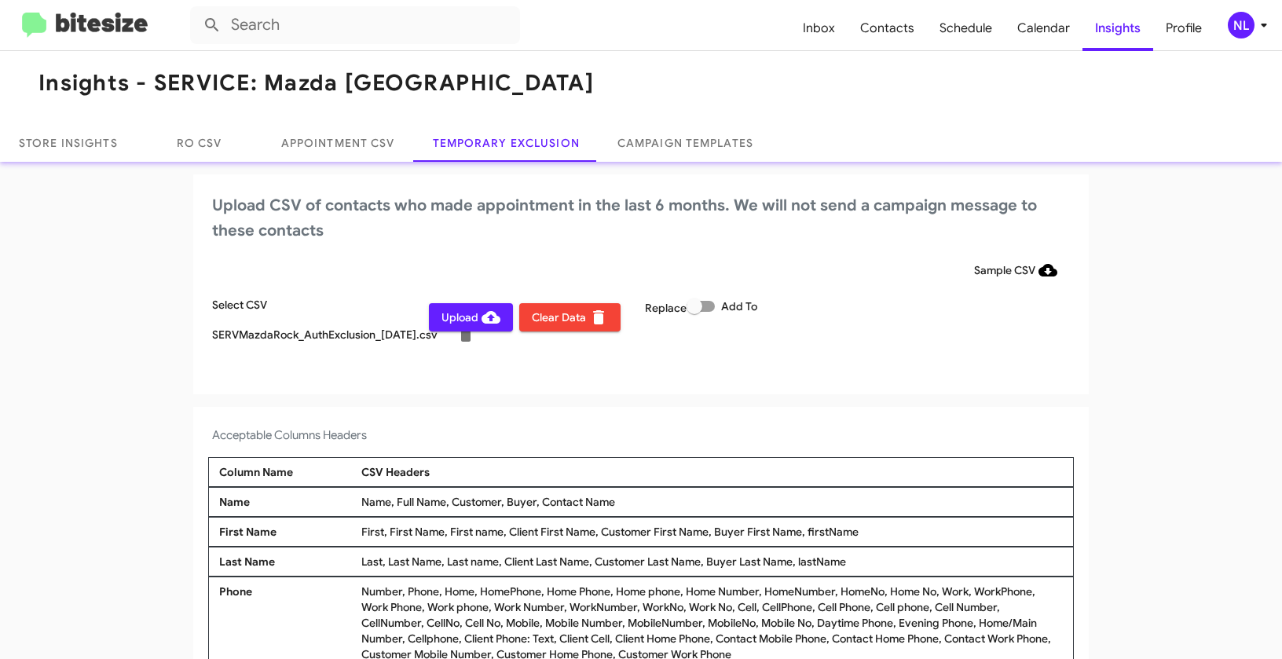
click at [1235, 19] on div "NL" at bounding box center [1241, 25] width 27 height 27
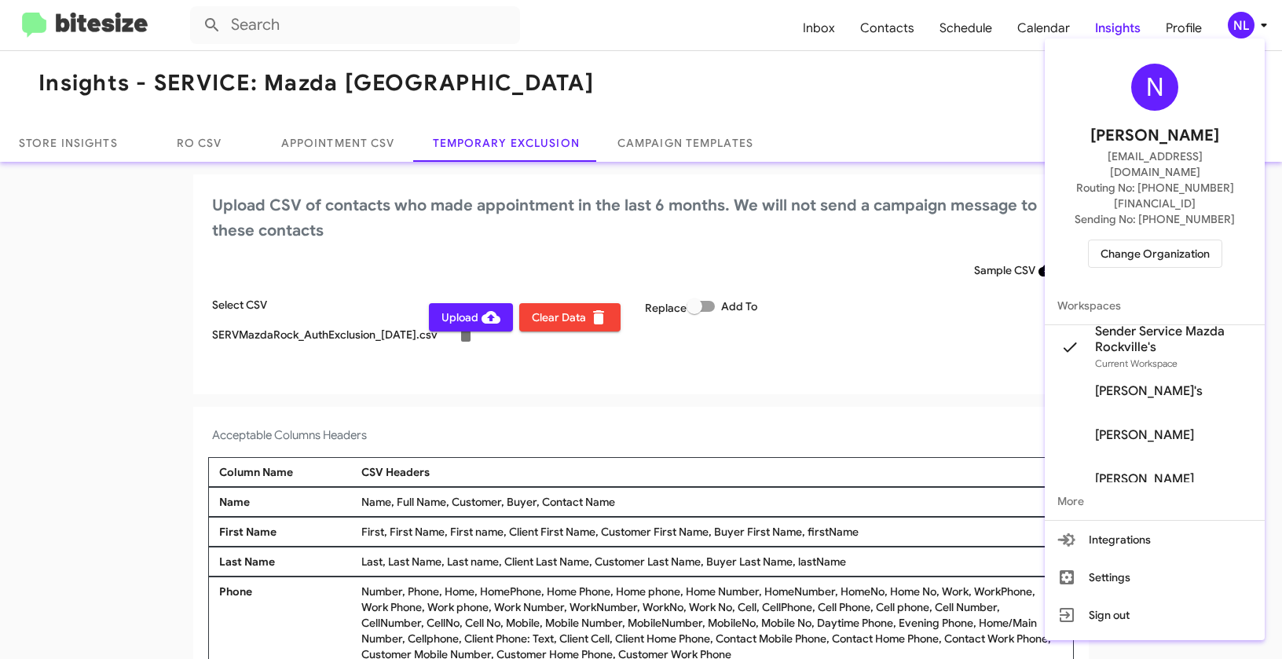
click at [706, 355] on div at bounding box center [641, 329] width 1282 height 659
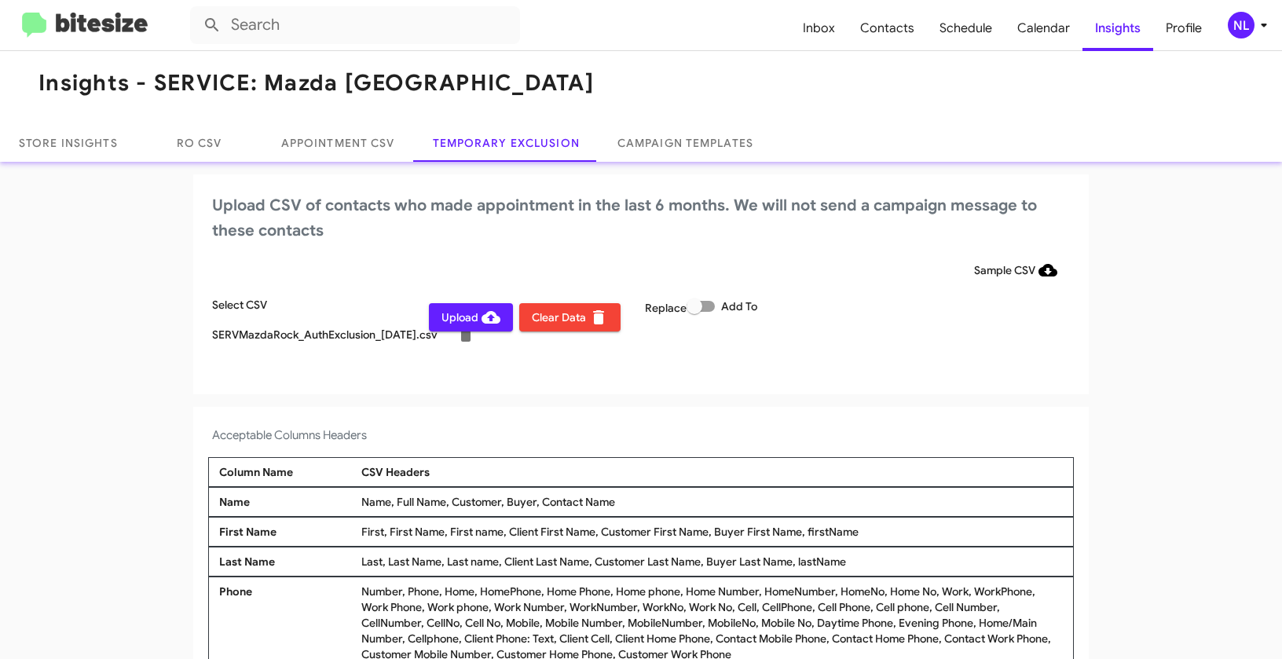
click at [709, 306] on span at bounding box center [701, 306] width 28 height 11
click at [694, 312] on input "Add To" at bounding box center [694, 312] width 1 height 1
checkbox input "true"
click at [1245, 19] on div "NL" at bounding box center [1241, 25] width 27 height 27
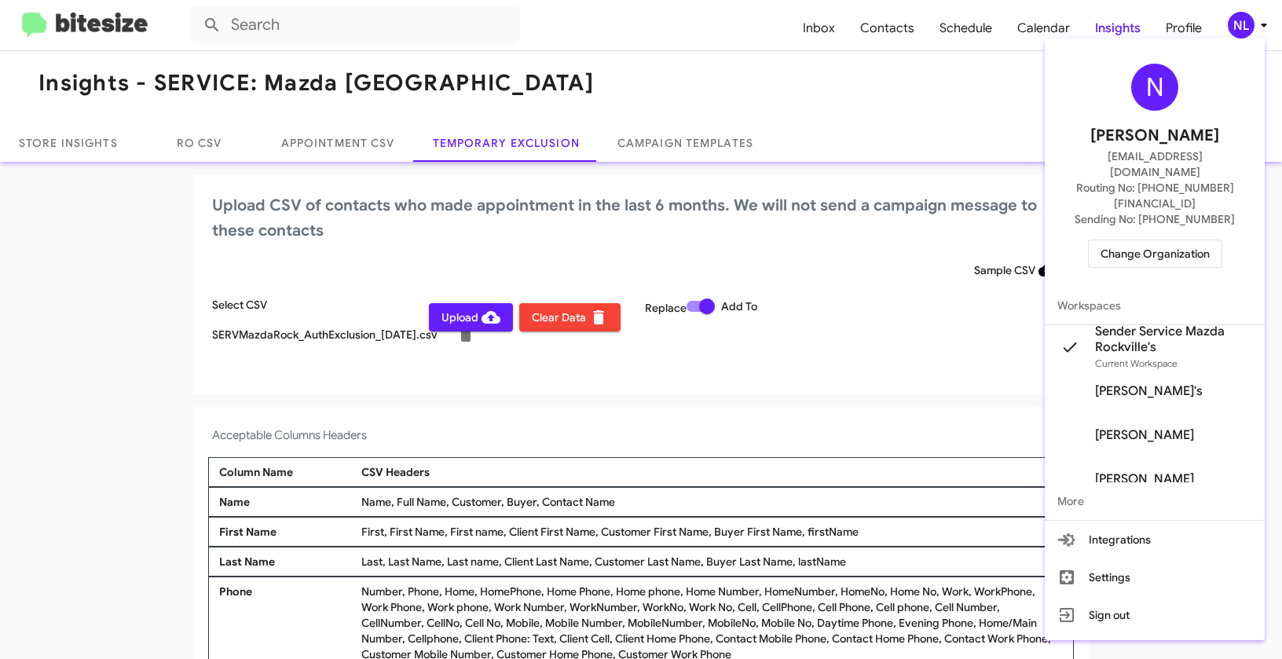
click at [738, 426] on div at bounding box center [641, 329] width 1282 height 659
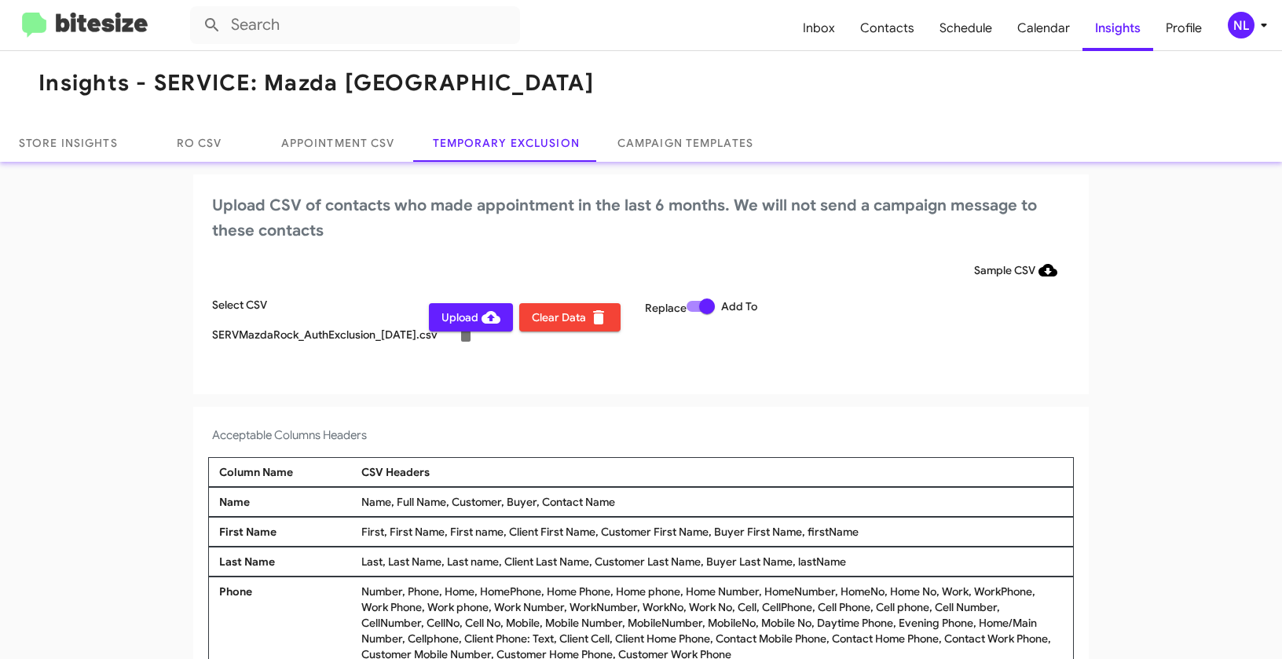
click at [463, 324] on span "Upload" at bounding box center [470, 317] width 59 height 28
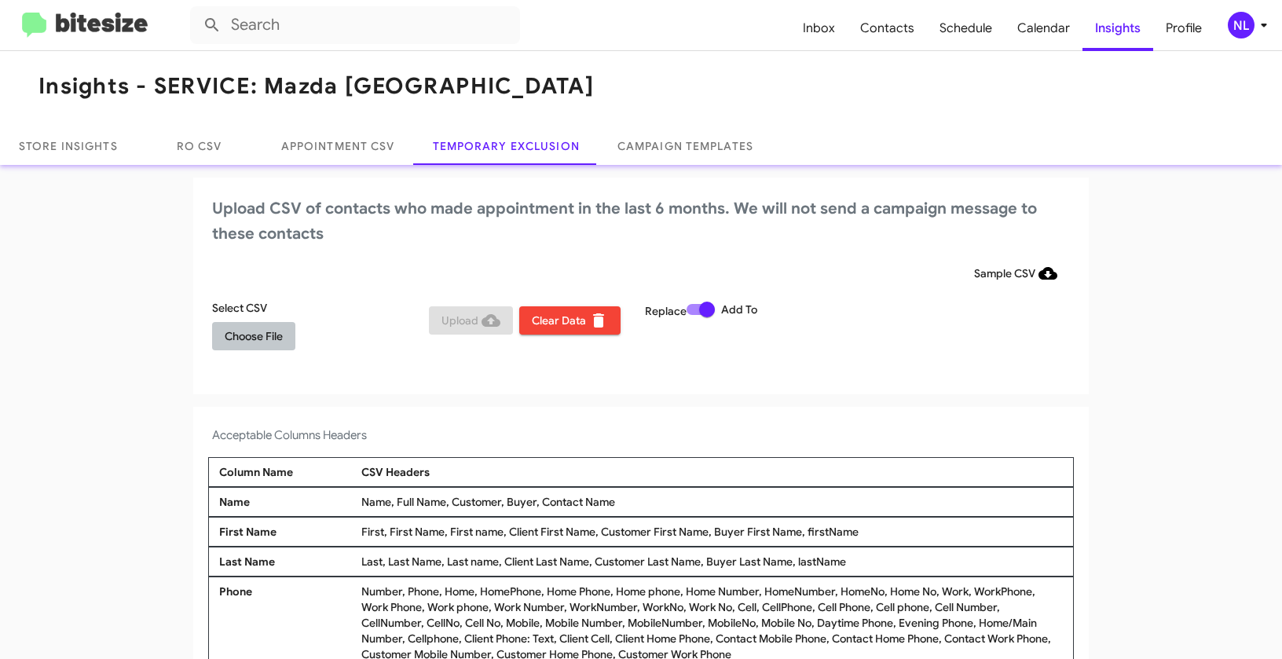
click at [250, 338] on span "Choose File" at bounding box center [254, 336] width 58 height 28
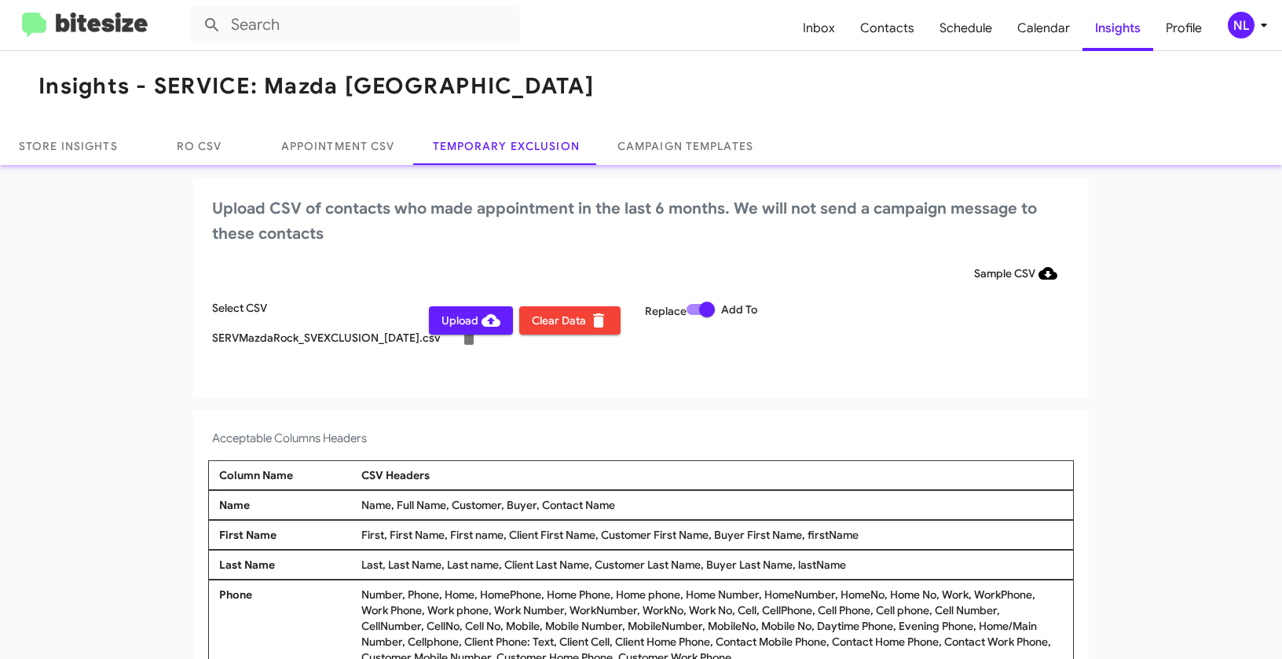
scroll to position [9, 0]
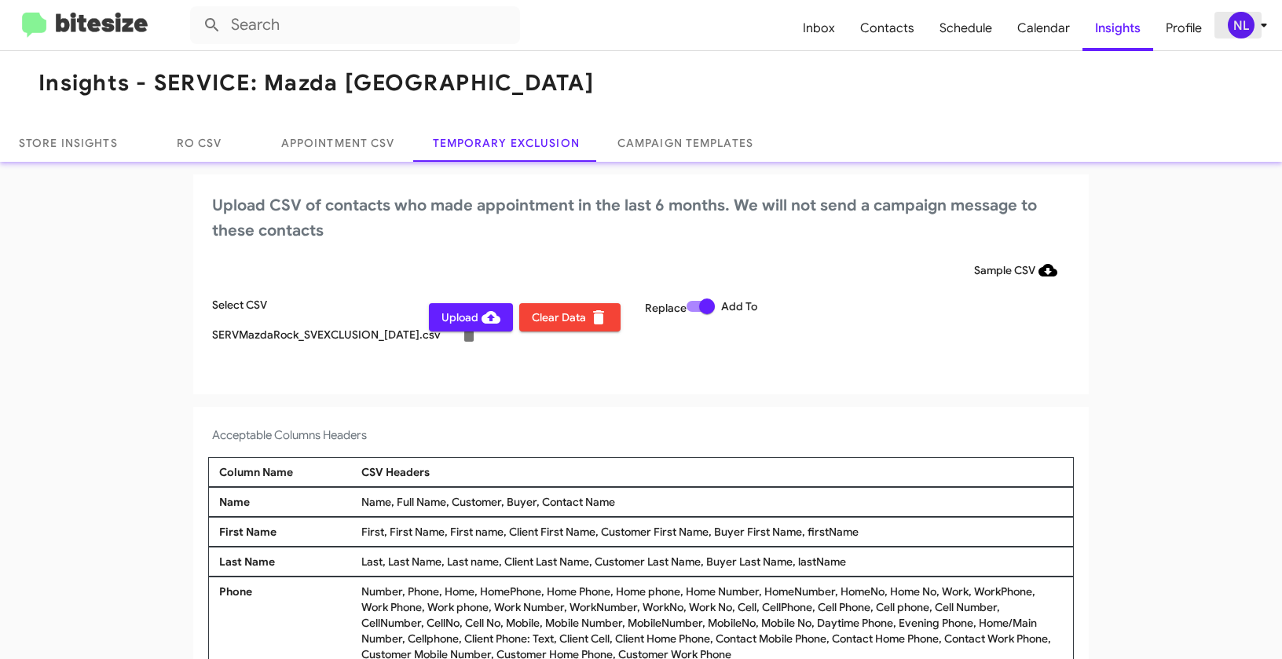
click at [1236, 32] on div "NL" at bounding box center [1241, 25] width 27 height 27
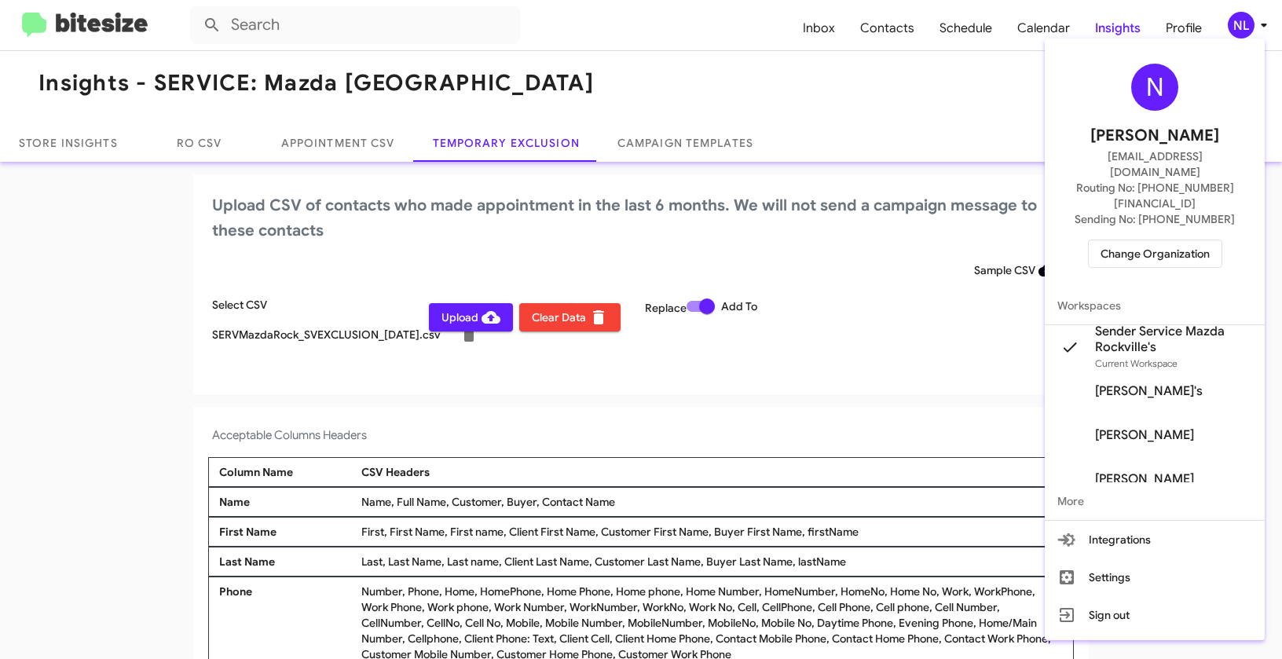
click at [761, 400] on div at bounding box center [641, 329] width 1282 height 659
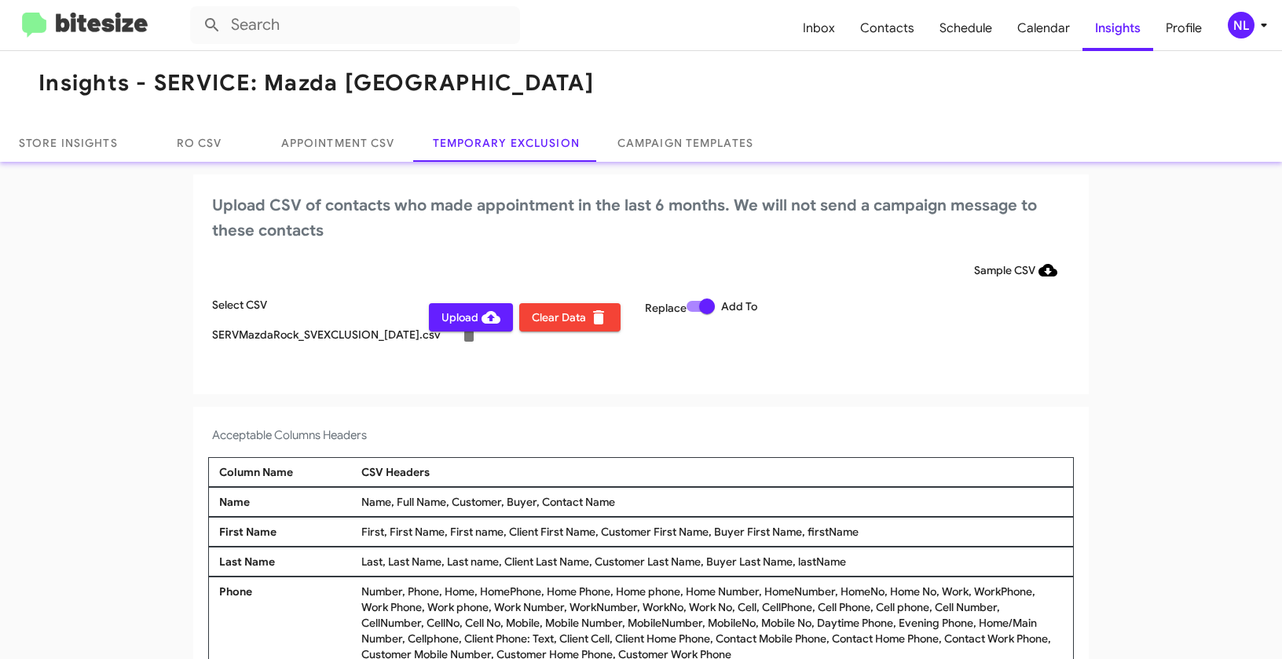
click at [458, 327] on span "Upload" at bounding box center [470, 317] width 59 height 28
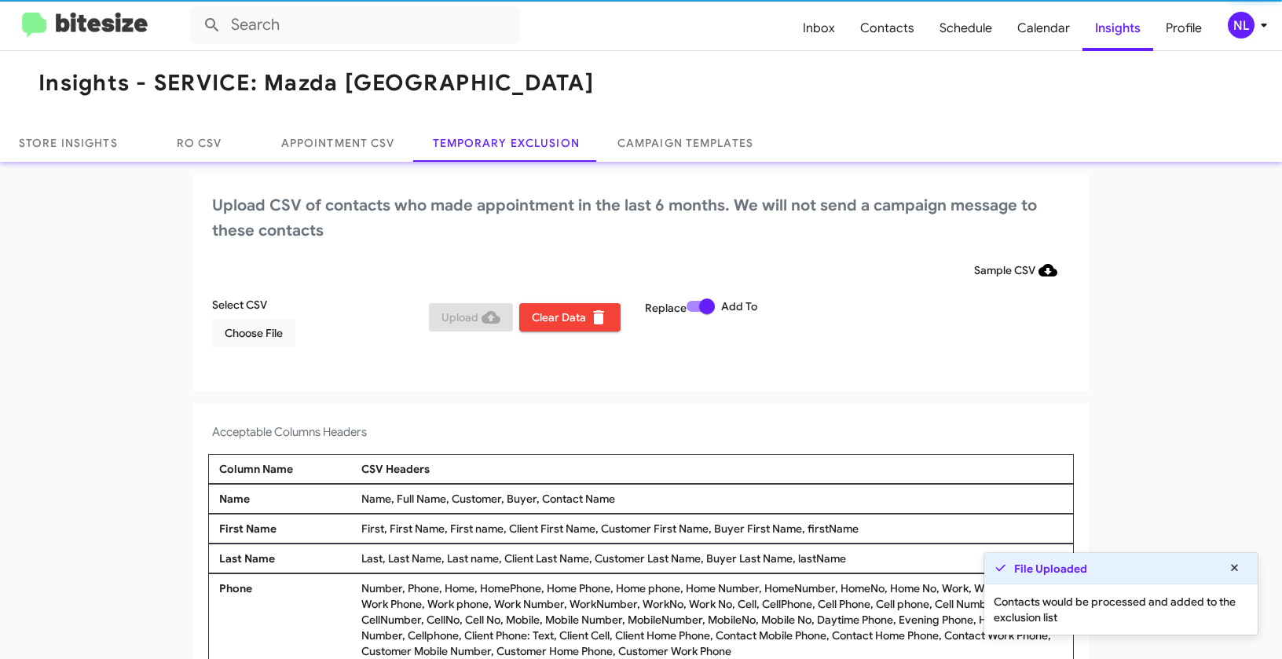
scroll to position [5, 0]
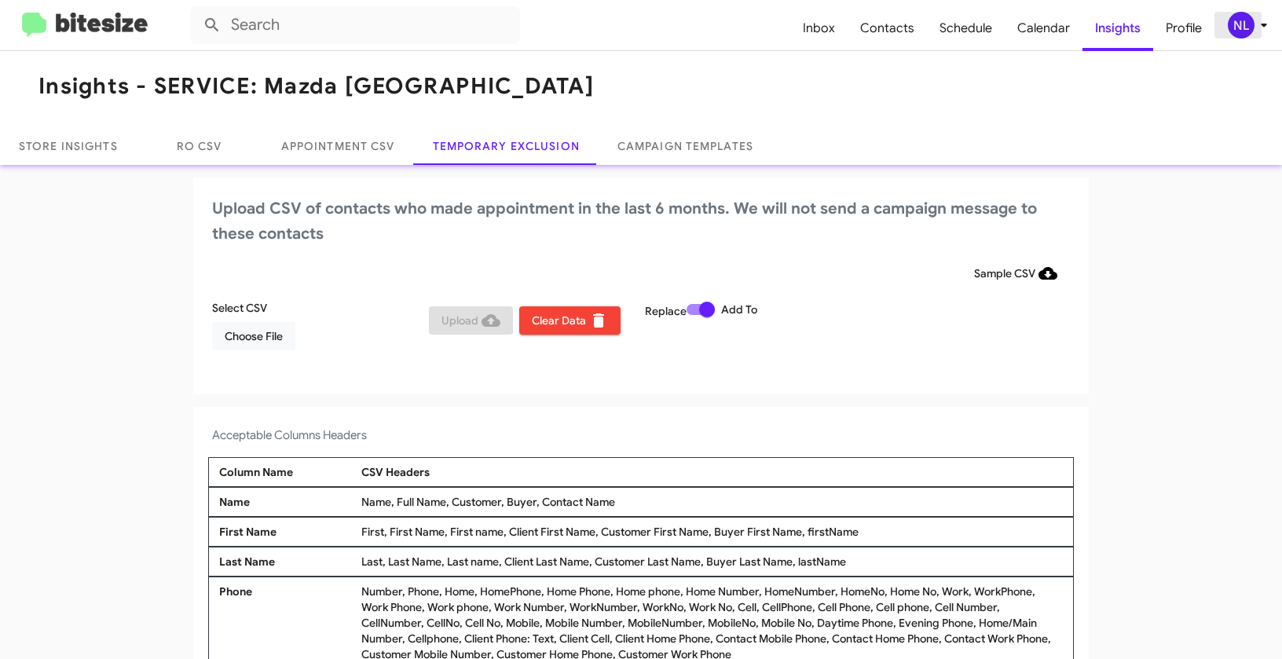
click at [1247, 29] on div "NL" at bounding box center [1241, 25] width 27 height 27
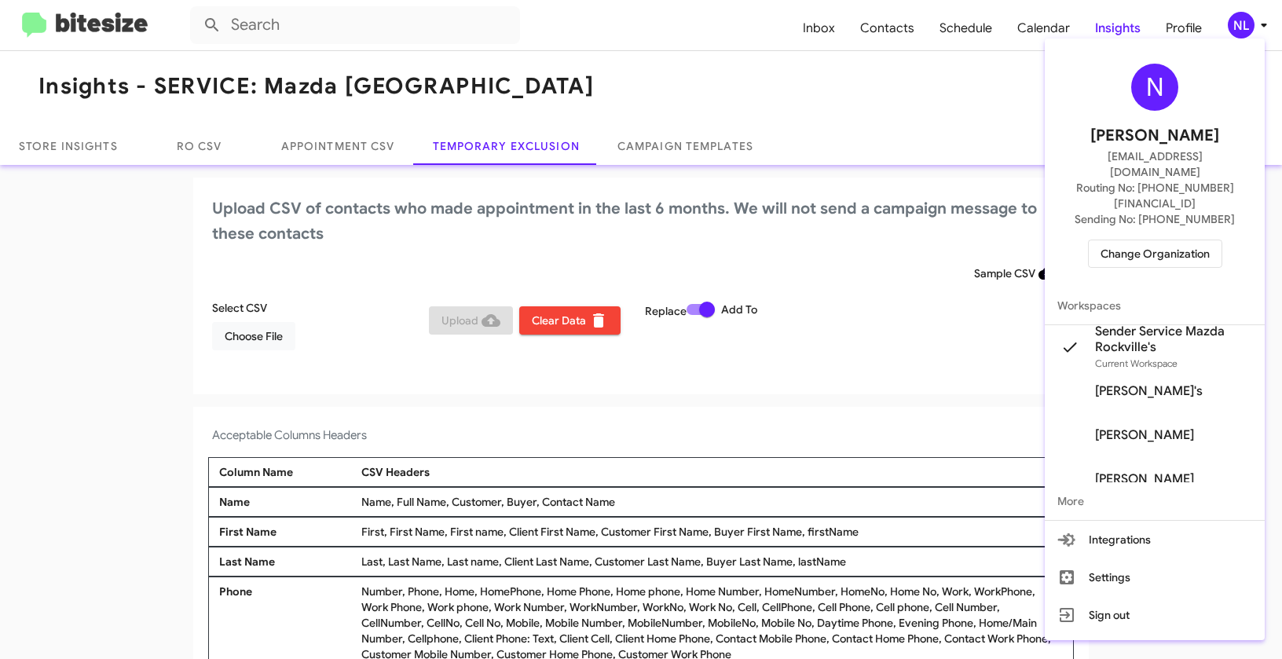
click at [1186, 240] on span "Change Organization" at bounding box center [1154, 253] width 109 height 27
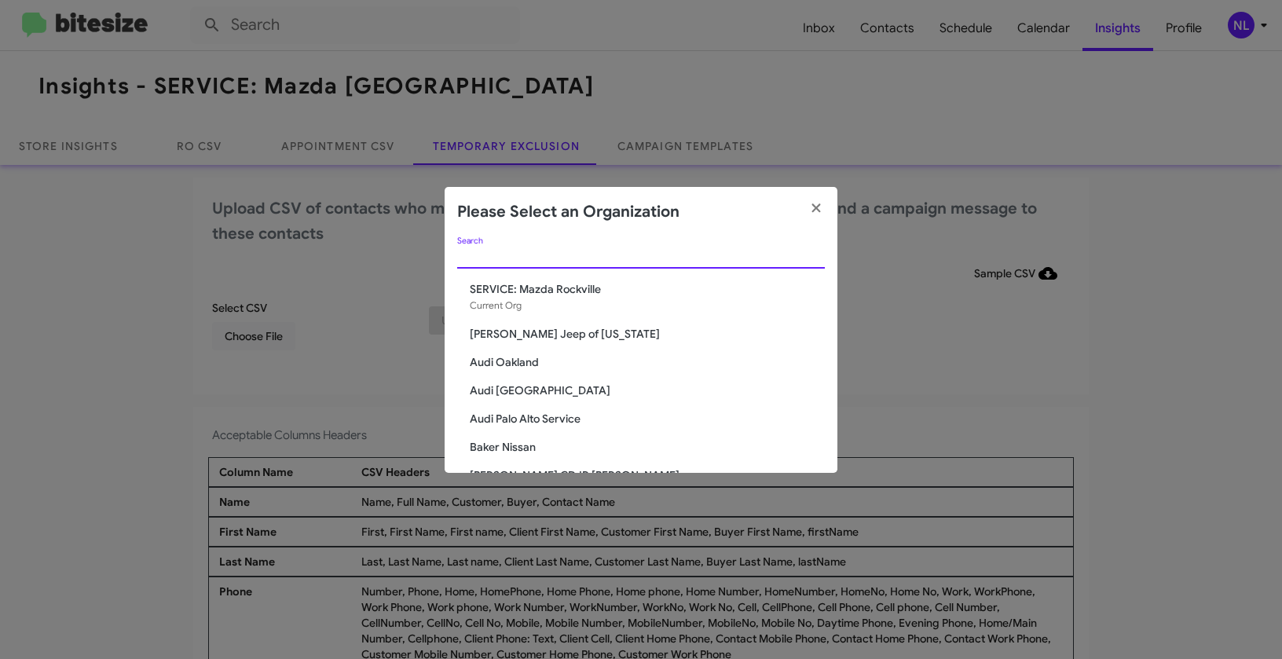
click at [521, 258] on input "Search" at bounding box center [641, 257] width 368 height 13
paste input "SERVICE: Toyota 40"
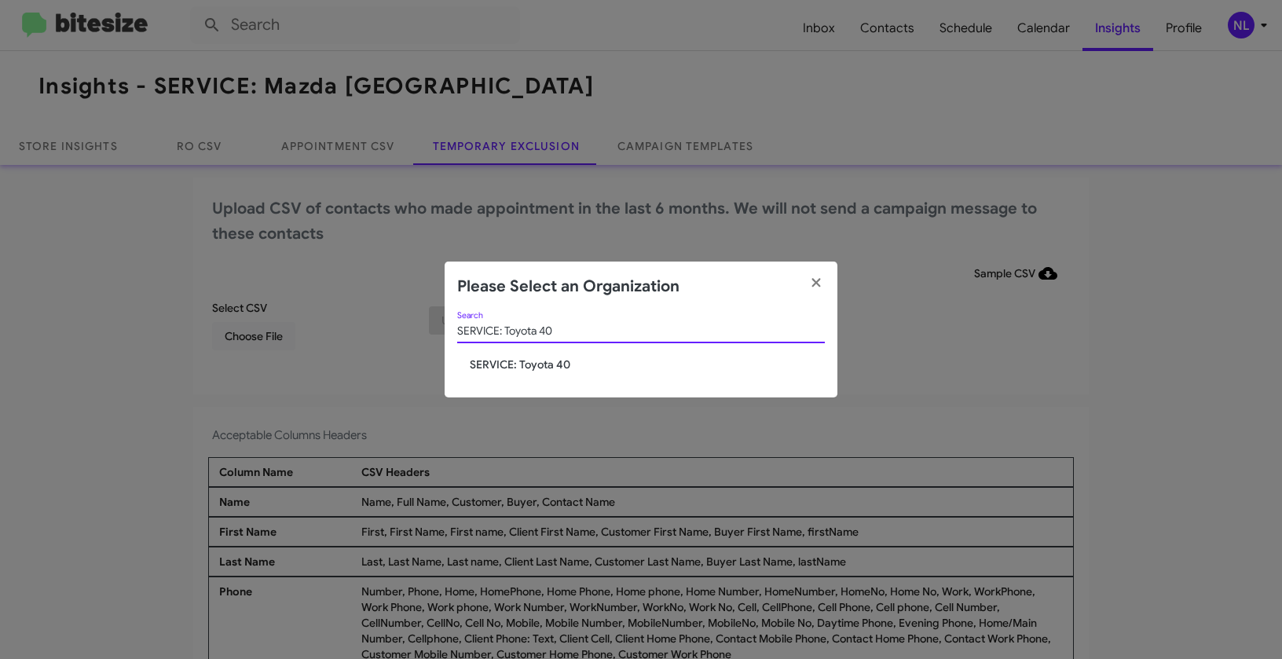
type input "SERVICE: Toyota 40"
click at [489, 367] on span "SERVICE: Toyota 40" at bounding box center [647, 365] width 355 height 16
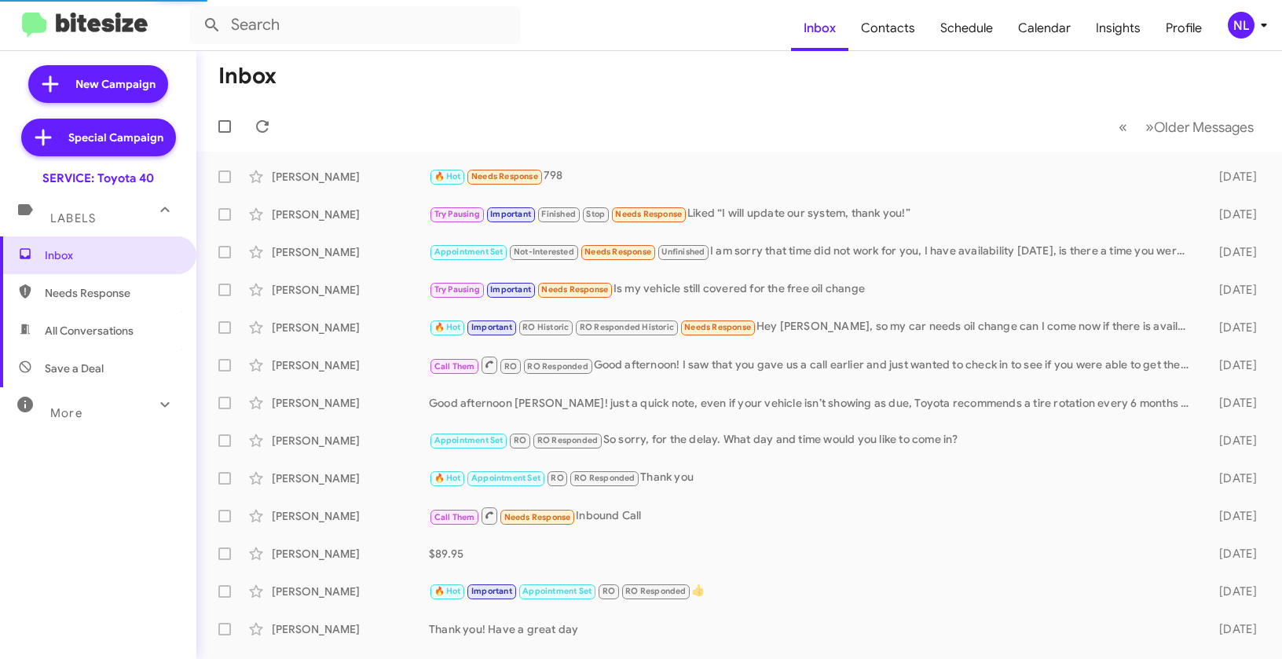
click at [1235, 20] on div "NL" at bounding box center [1241, 25] width 27 height 27
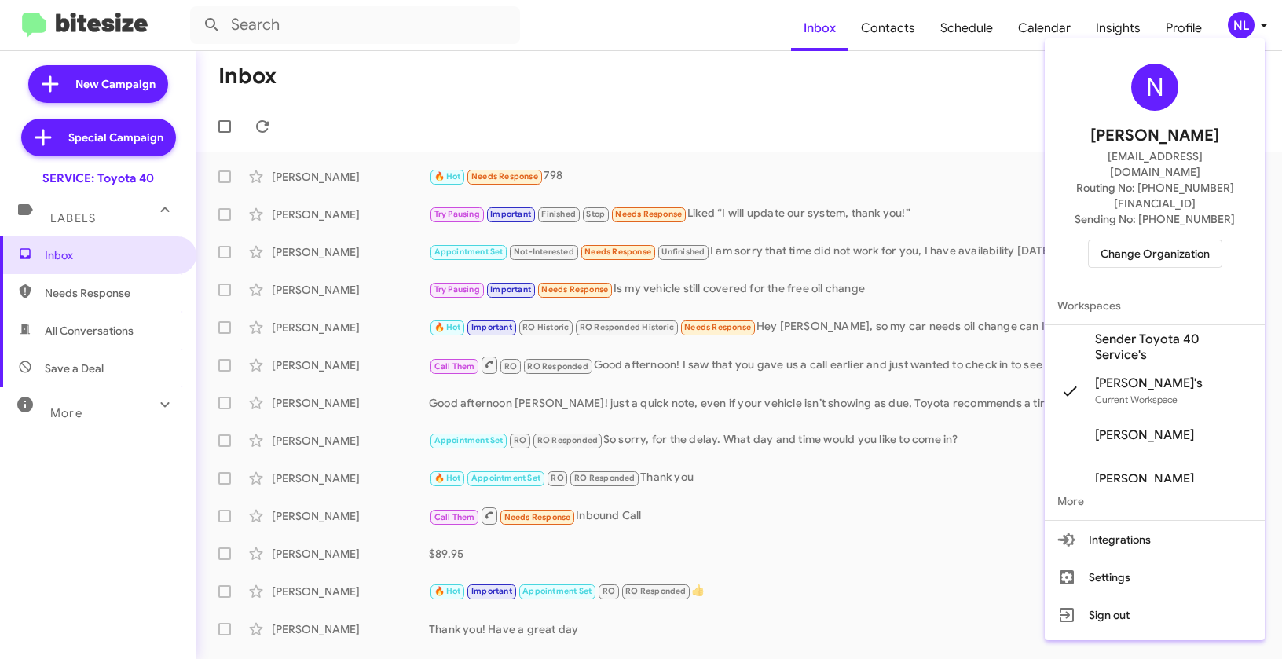
click at [1122, 331] on span "Sender Toyota 40 Service's" at bounding box center [1173, 346] width 157 height 31
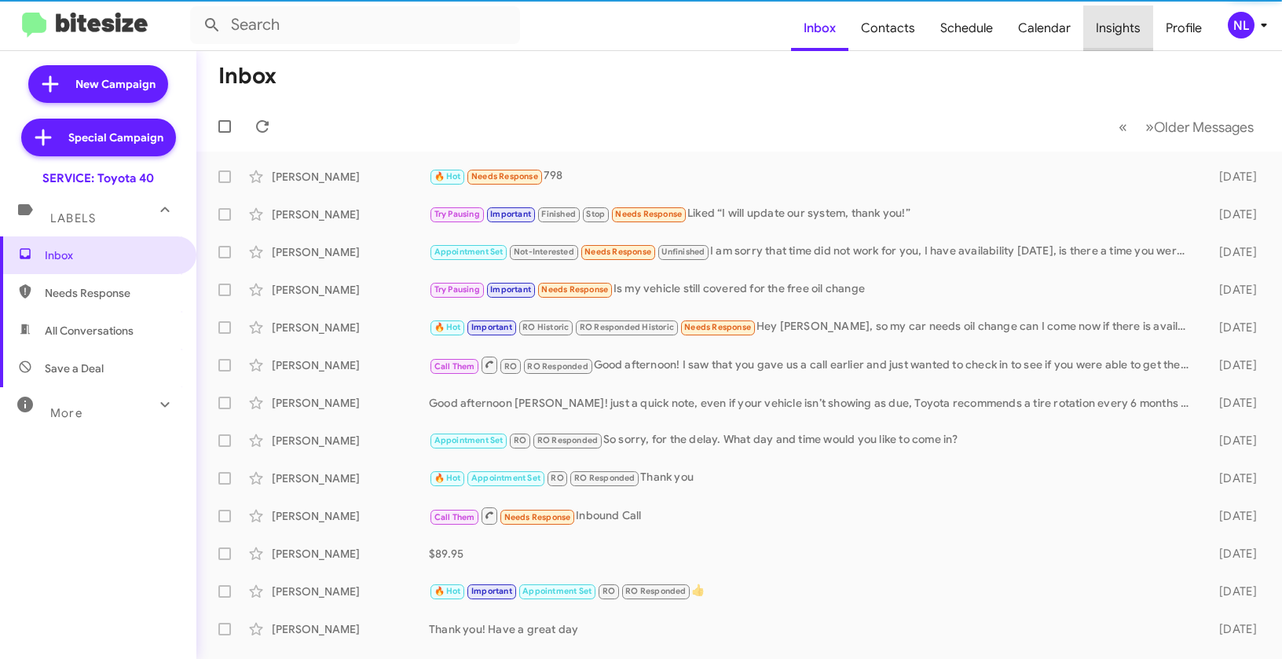
click at [1120, 21] on span "Insights" at bounding box center [1118, 28] width 70 height 46
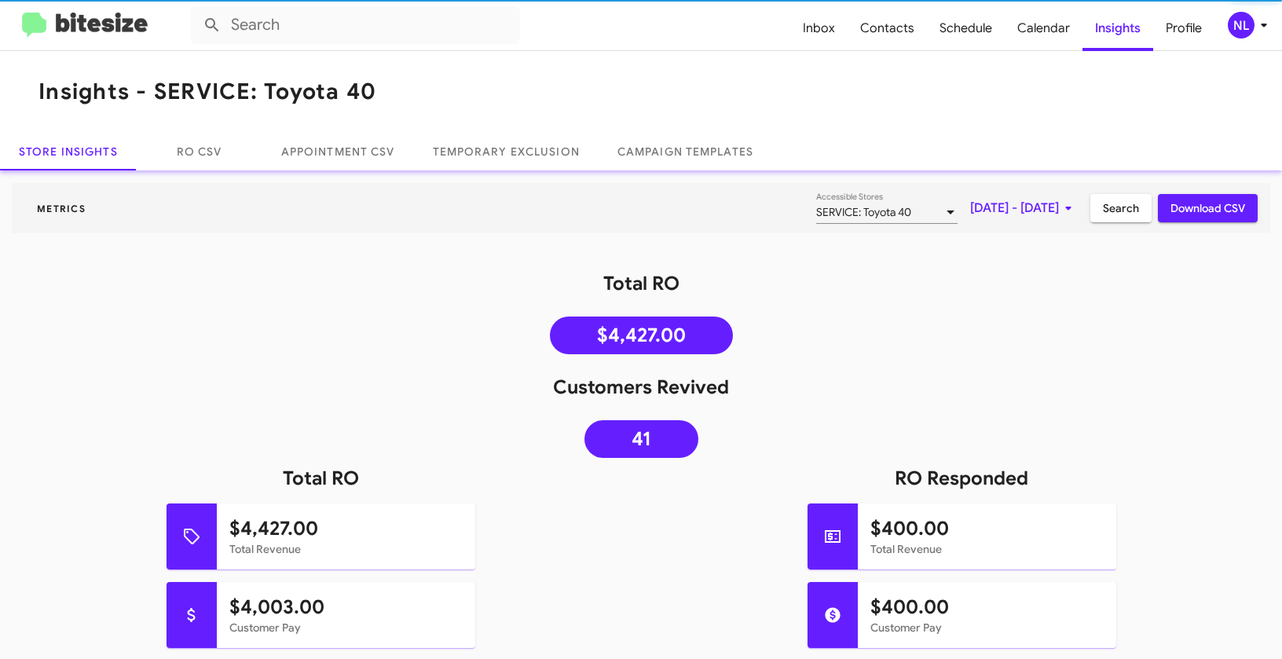
click at [526, 79] on mat-toolbar "Insights - SERVICE: Toyota 40" at bounding box center [641, 92] width 1282 height 82
click at [499, 151] on link "Temporary Exclusion" at bounding box center [506, 152] width 185 height 38
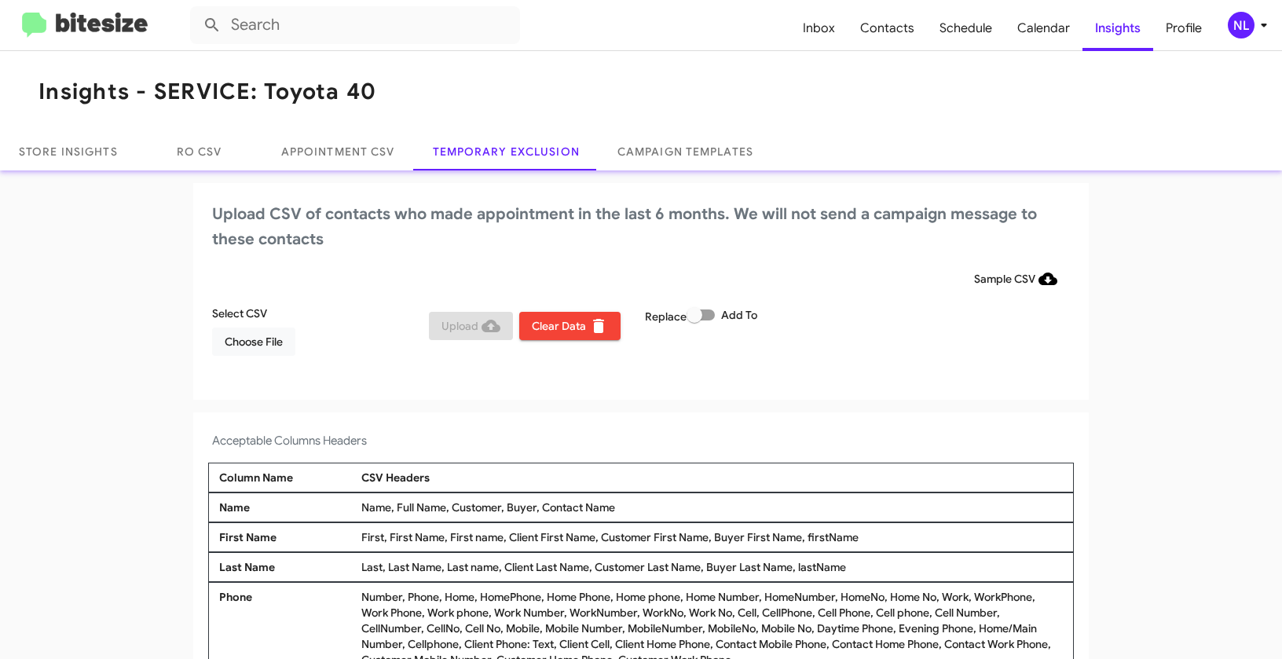
drag, startPoint x: 537, startPoint y: 505, endPoint x: 650, endPoint y: 509, distance: 113.2
click at [650, 509] on div "Name, Full Name, Customer, Buyer, Contact Name" at bounding box center [711, 508] width 709 height 16
copy div "Contact Name"
click at [232, 339] on span "Choose File" at bounding box center [254, 342] width 58 height 28
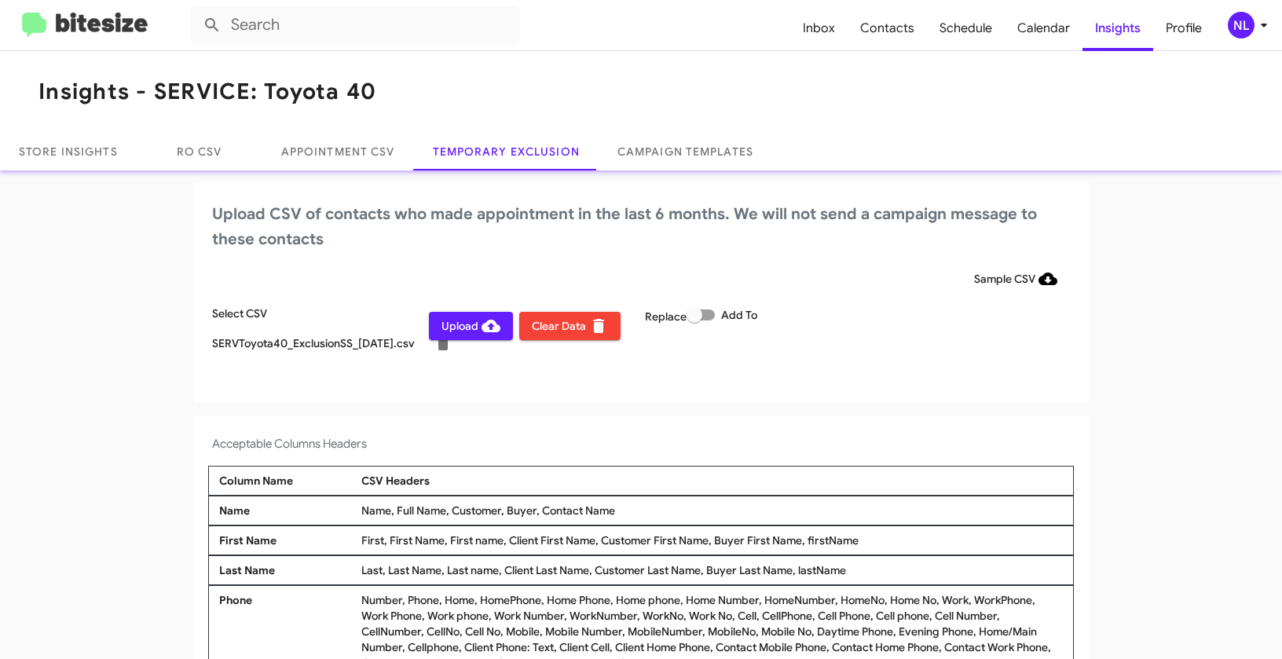
click at [1234, 23] on div "NL" at bounding box center [1241, 25] width 27 height 27
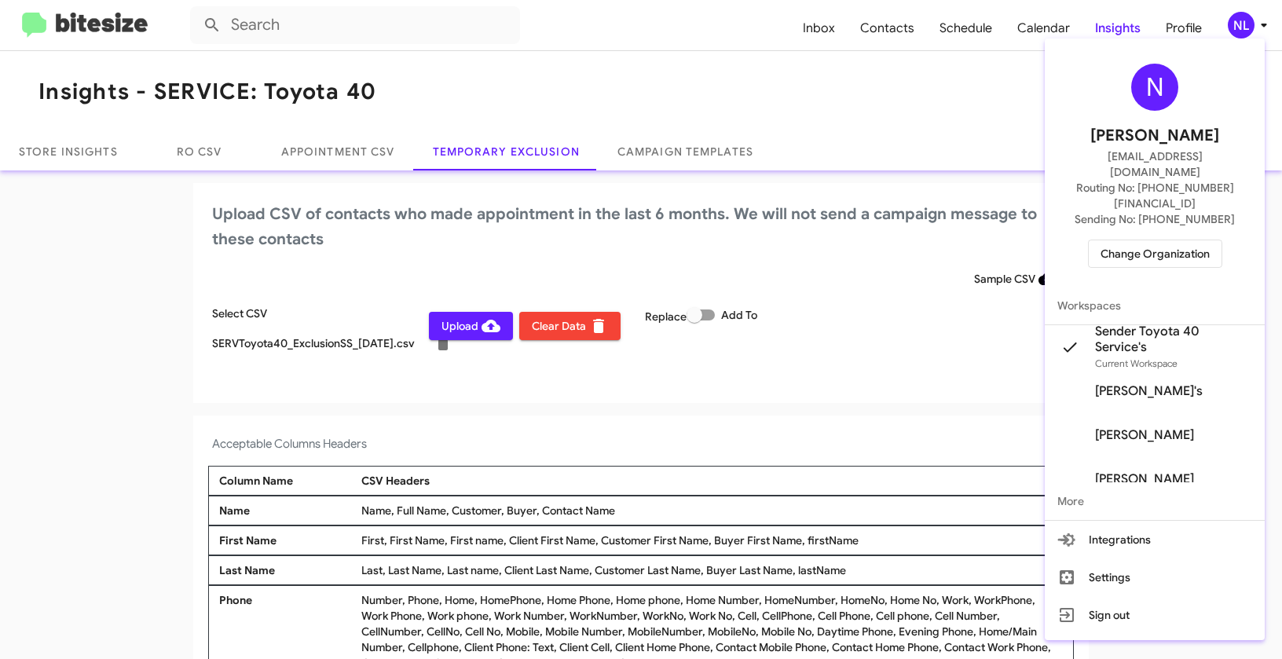
drag, startPoint x: 733, startPoint y: 415, endPoint x: 730, endPoint y: 396, distance: 19.1
click at [733, 414] on div at bounding box center [641, 329] width 1282 height 659
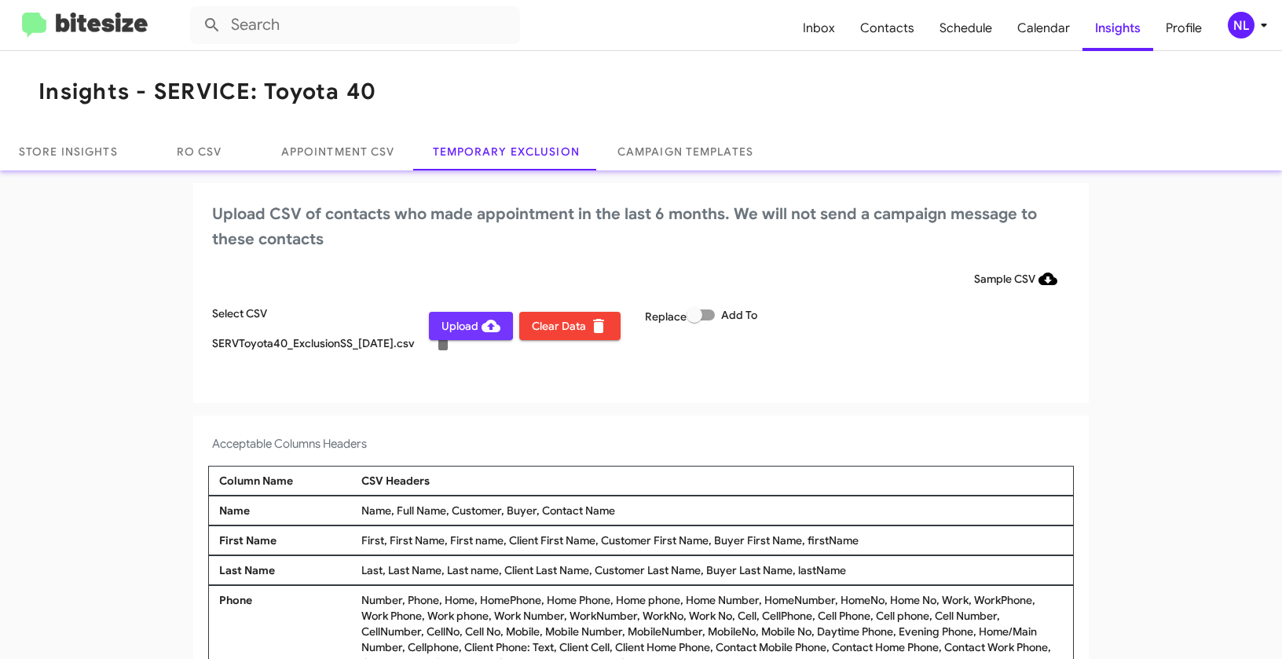
click at [447, 324] on span "Upload" at bounding box center [470, 326] width 59 height 28
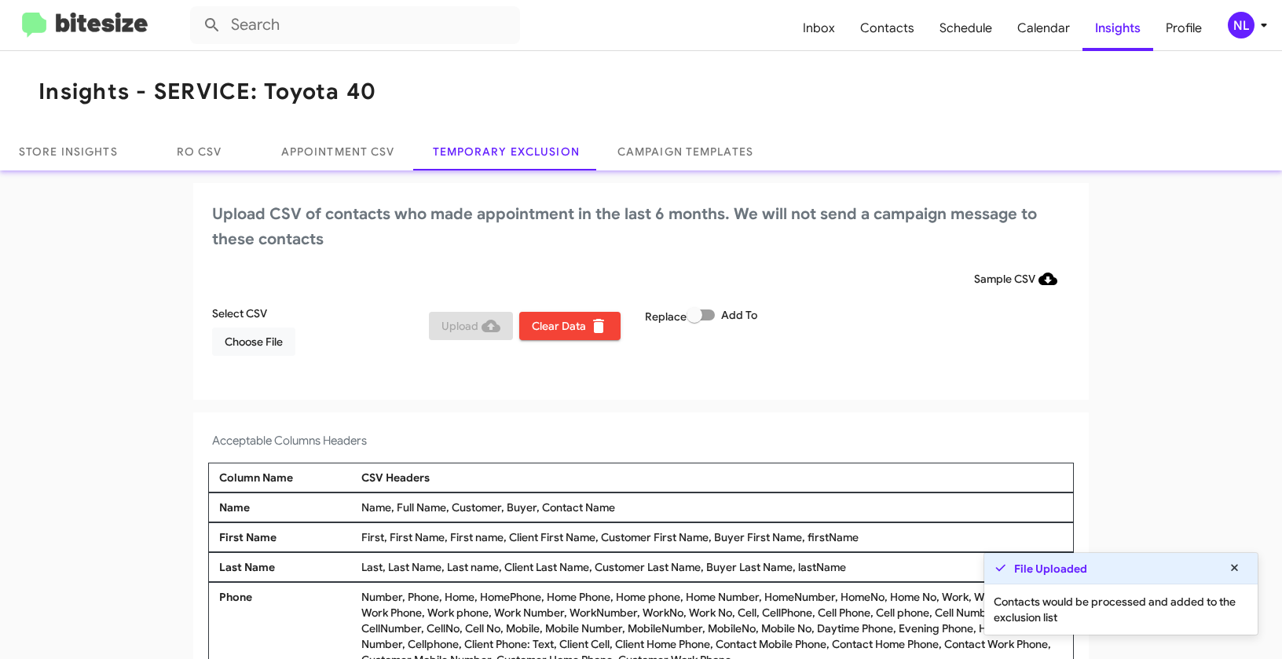
click at [1253, 26] on div "NL" at bounding box center [1241, 25] width 27 height 27
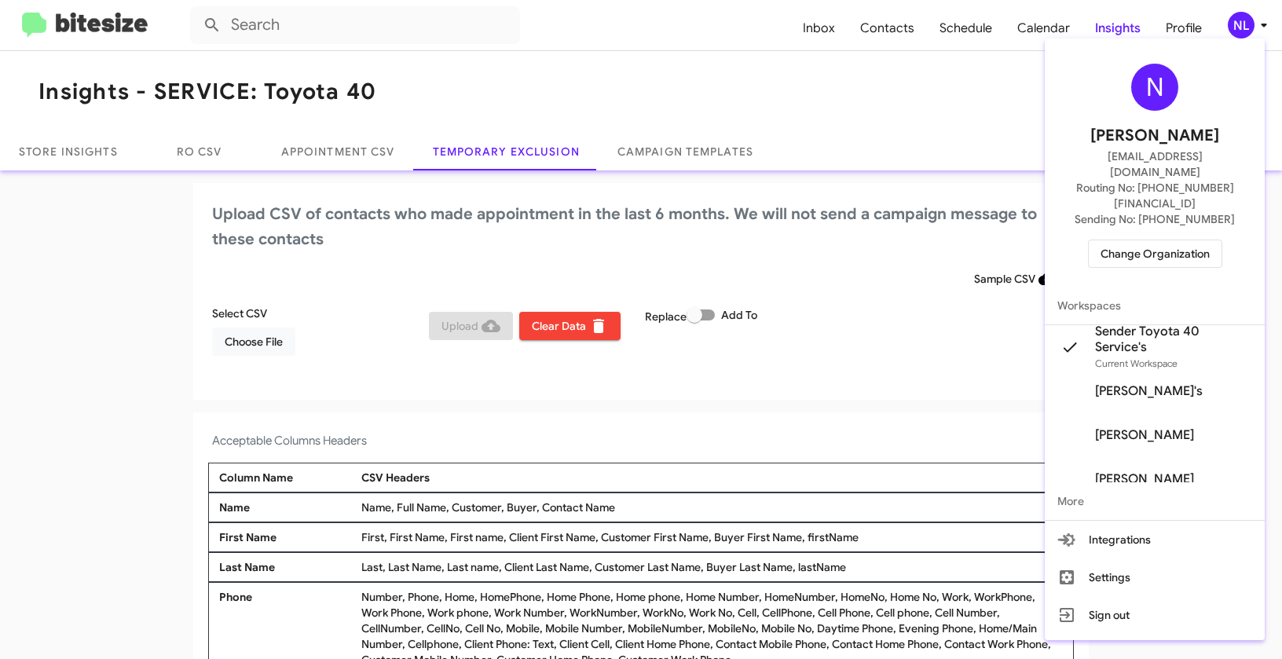
scroll to position [5, 0]
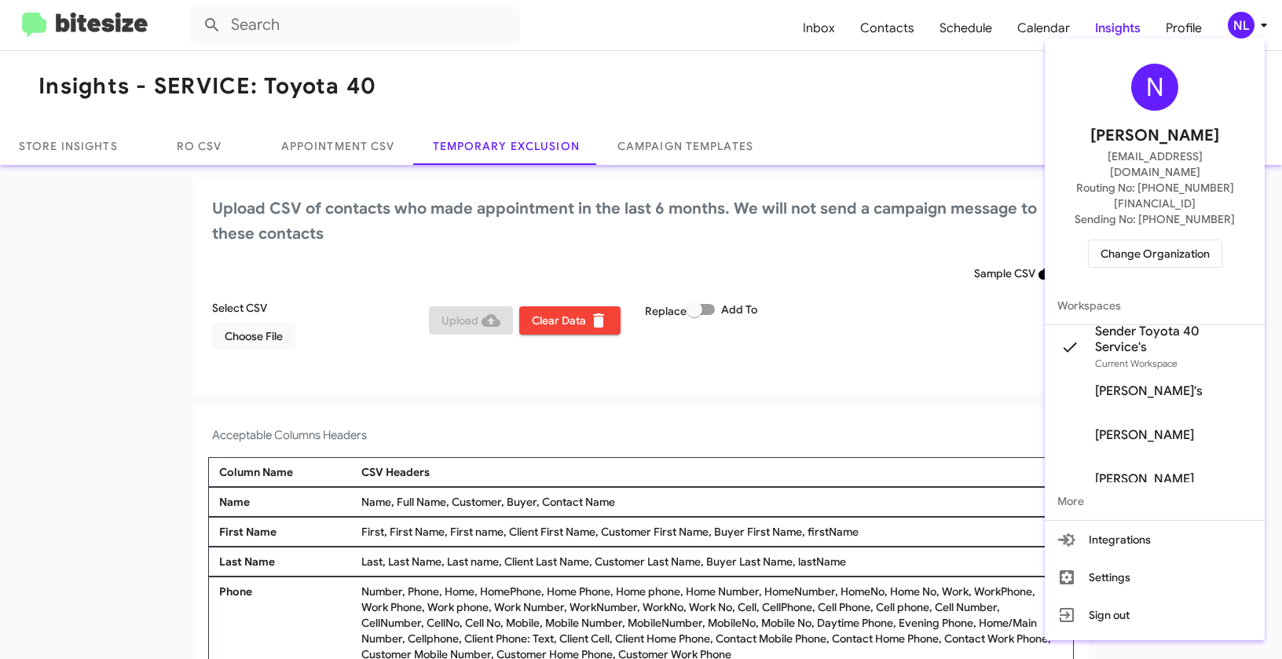
click at [709, 309] on div at bounding box center [641, 329] width 1282 height 659
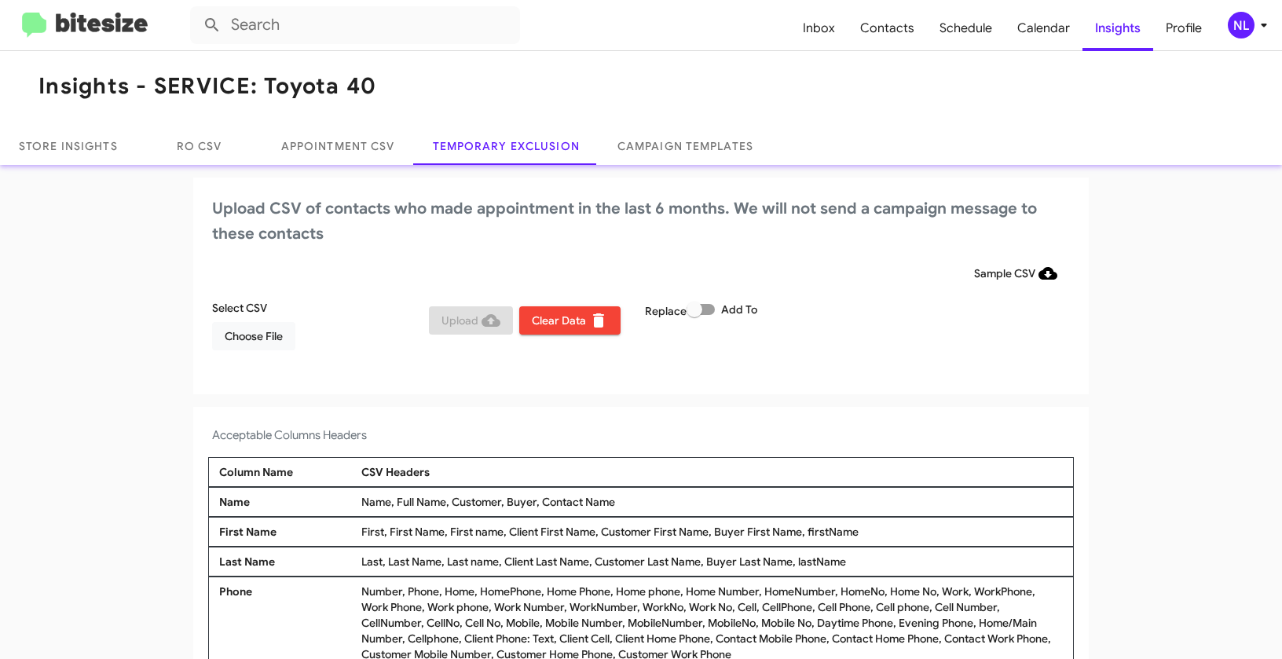
click at [708, 309] on span at bounding box center [701, 309] width 28 height 11
click at [694, 315] on input "Add To" at bounding box center [694, 315] width 1 height 1
checkbox input "true"
click at [244, 334] on span "Choose File" at bounding box center [254, 336] width 58 height 28
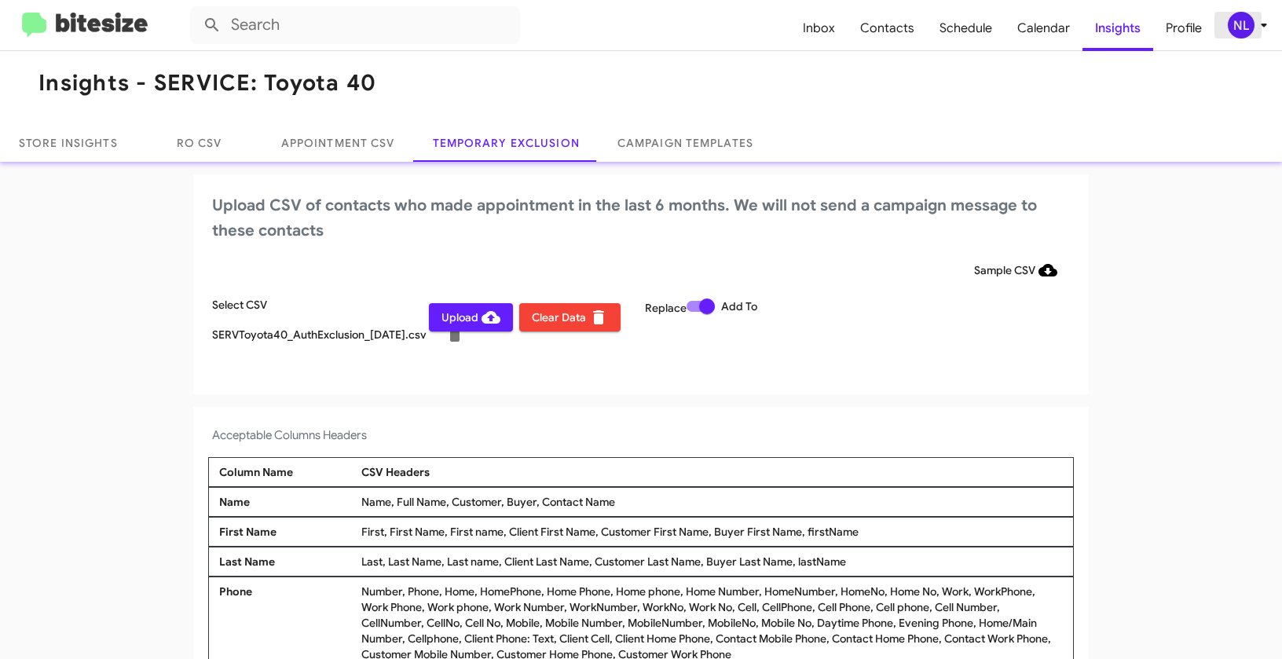
click at [1236, 27] on div "NL" at bounding box center [1241, 25] width 27 height 27
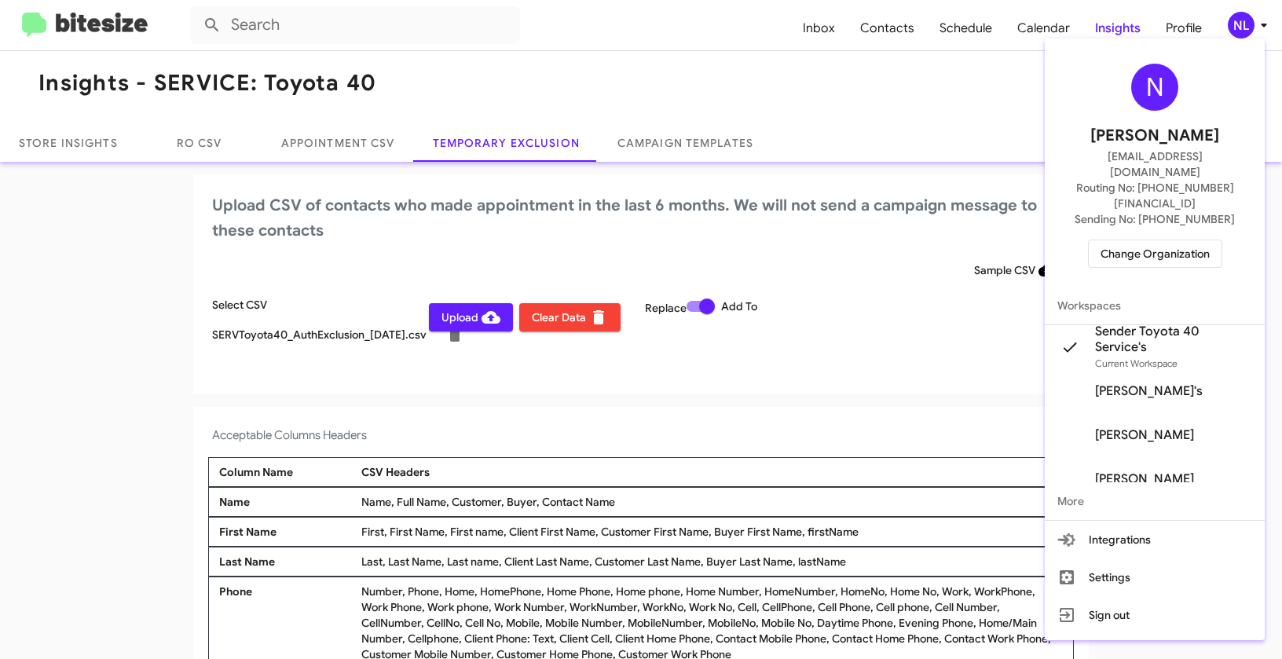
click at [769, 346] on div at bounding box center [641, 329] width 1282 height 659
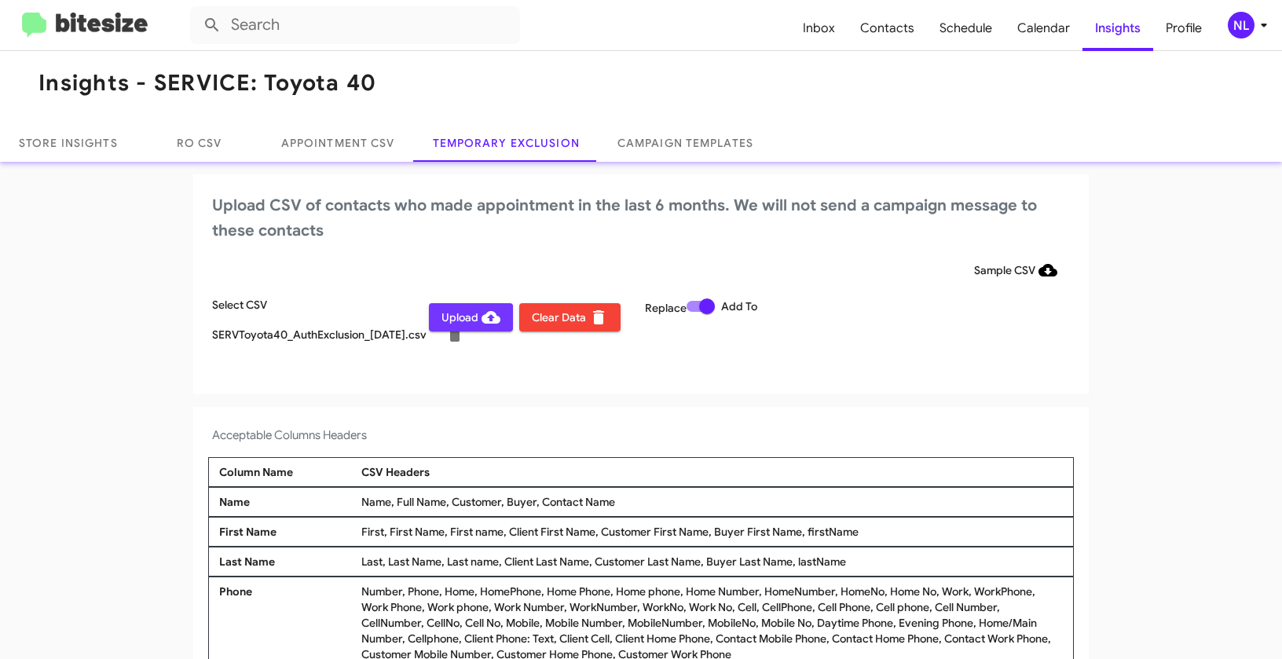
click at [451, 321] on span "Upload" at bounding box center [470, 317] width 59 height 28
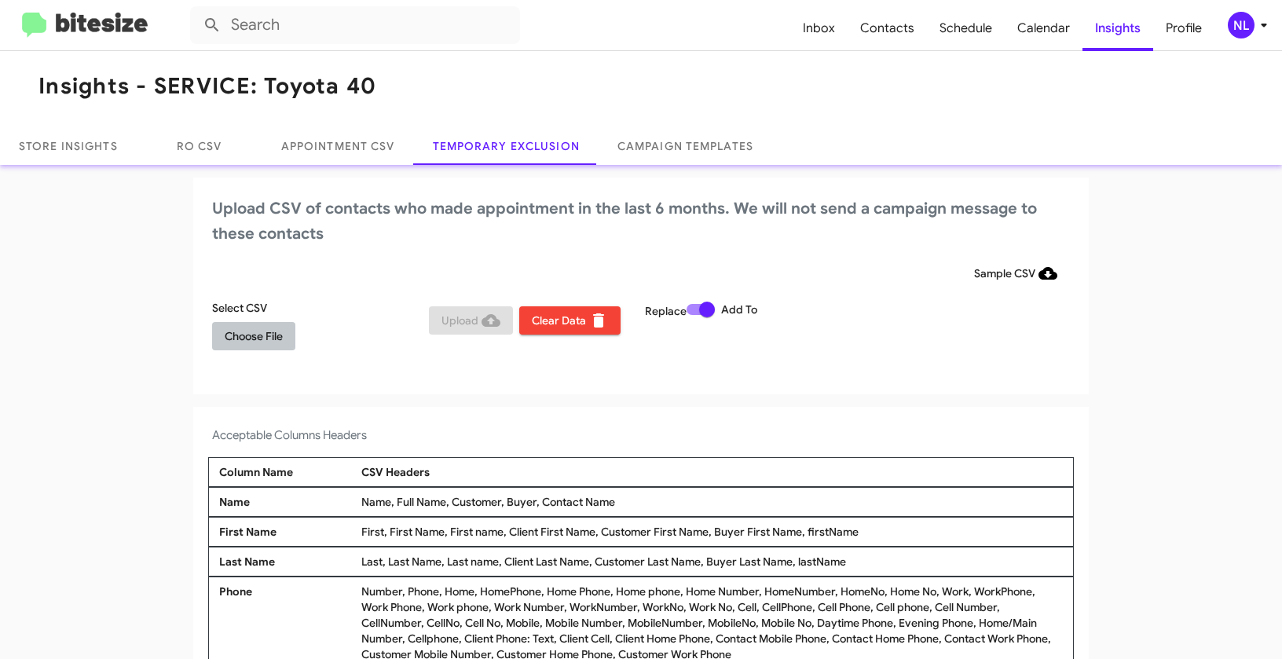
click at [250, 340] on span "Choose File" at bounding box center [254, 336] width 58 height 28
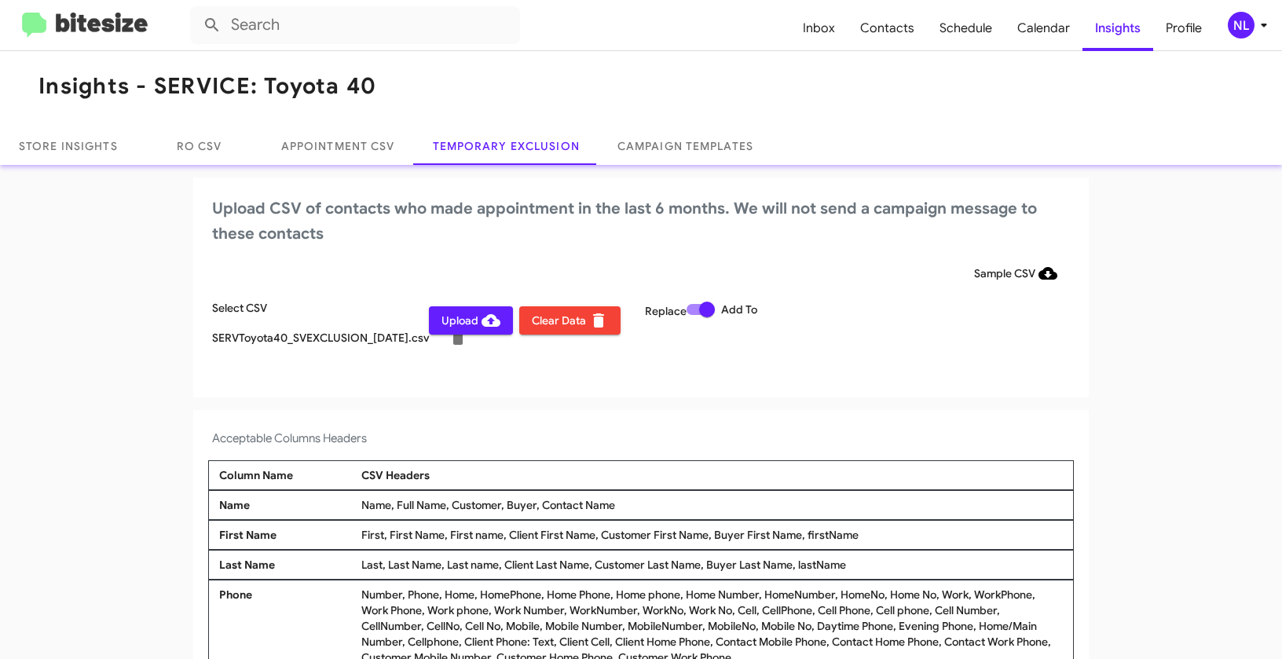
scroll to position [9, 0]
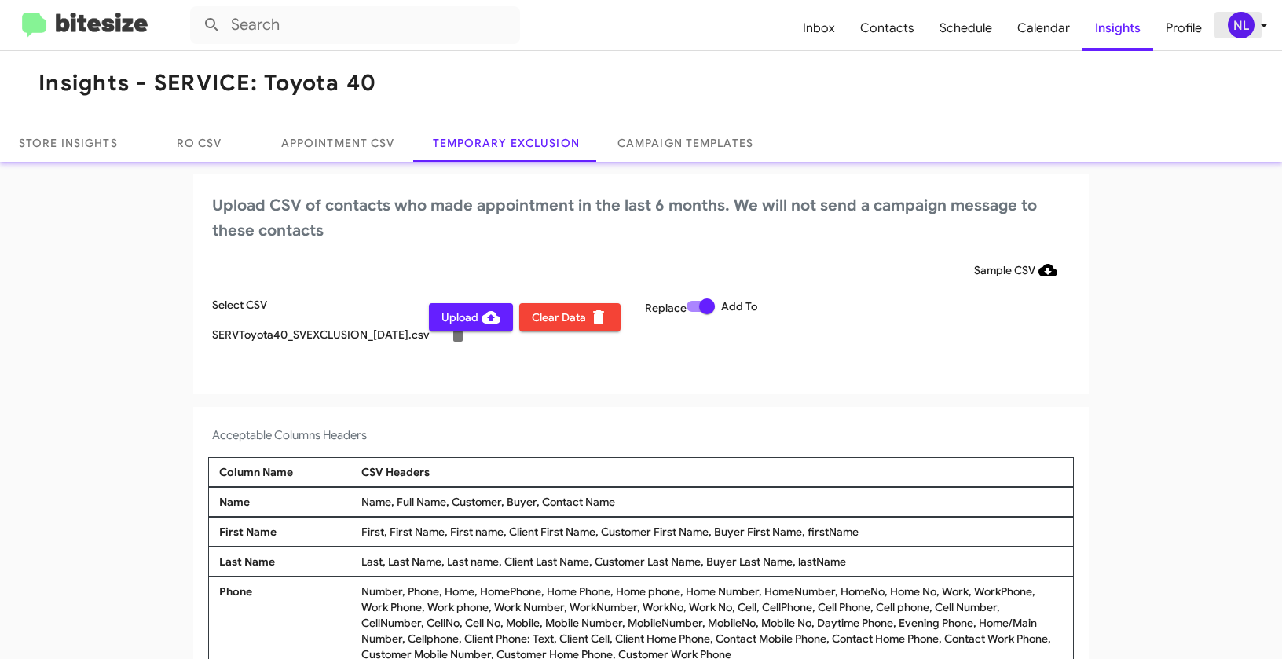
click at [1234, 25] on div "NL" at bounding box center [1241, 25] width 27 height 27
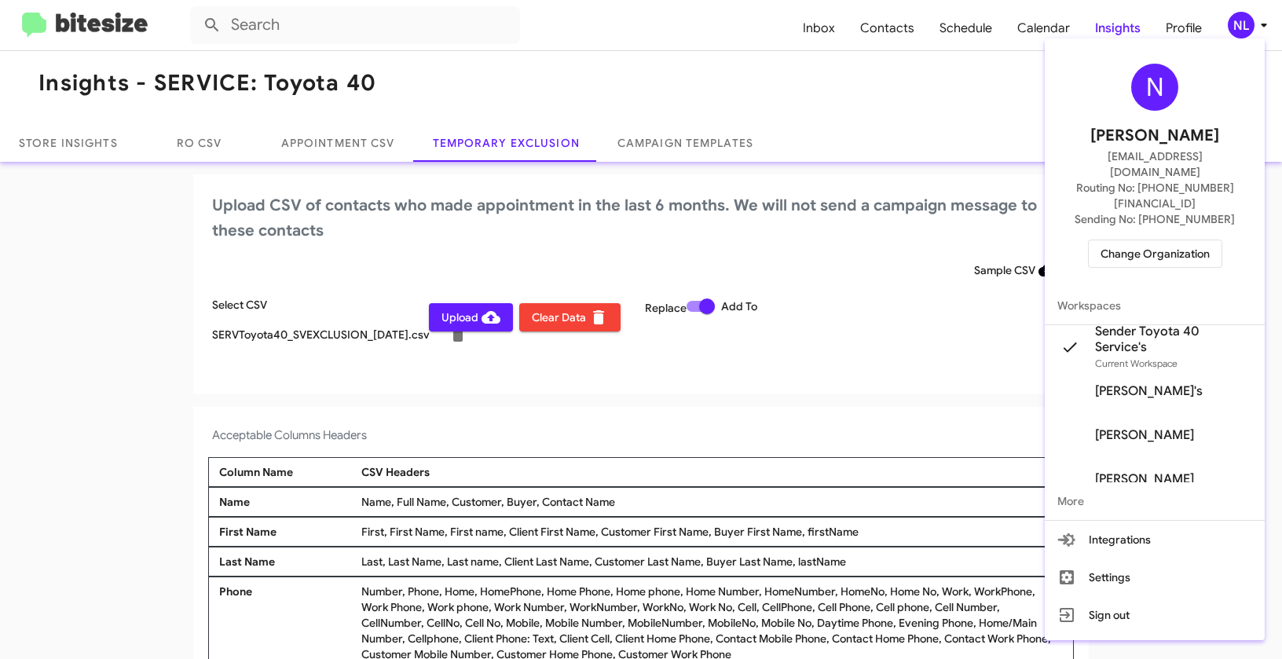
click at [810, 364] on div at bounding box center [641, 329] width 1282 height 659
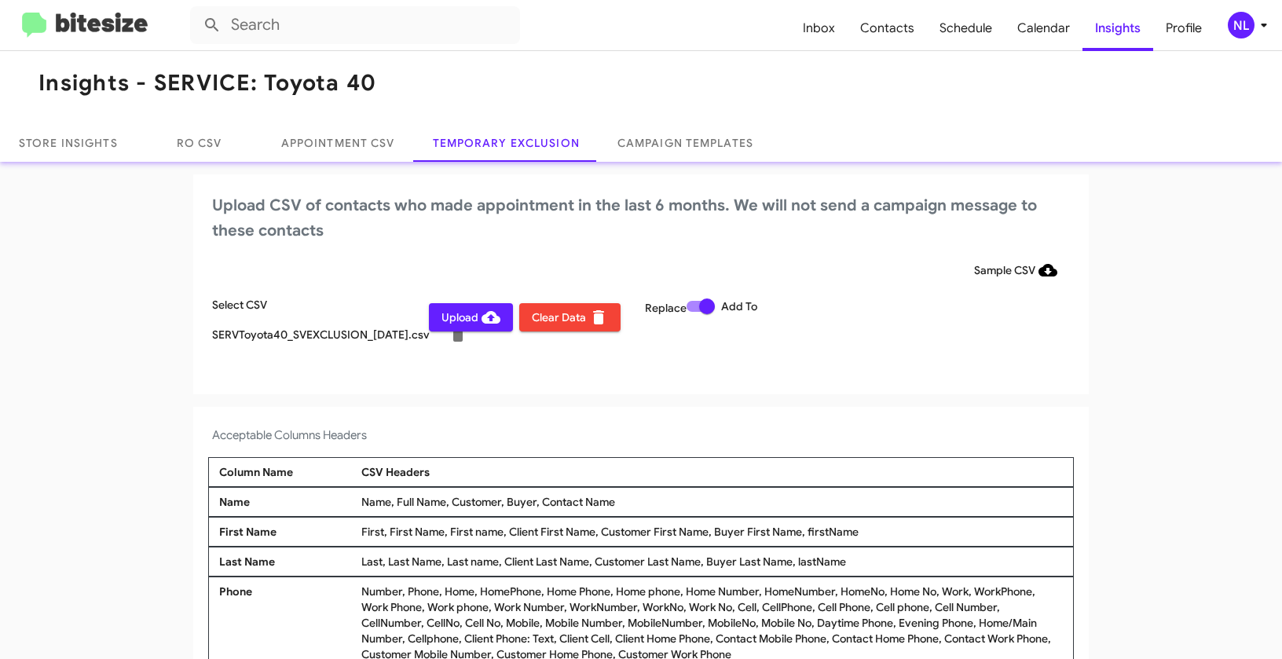
click at [441, 317] on span "Upload" at bounding box center [470, 317] width 59 height 28
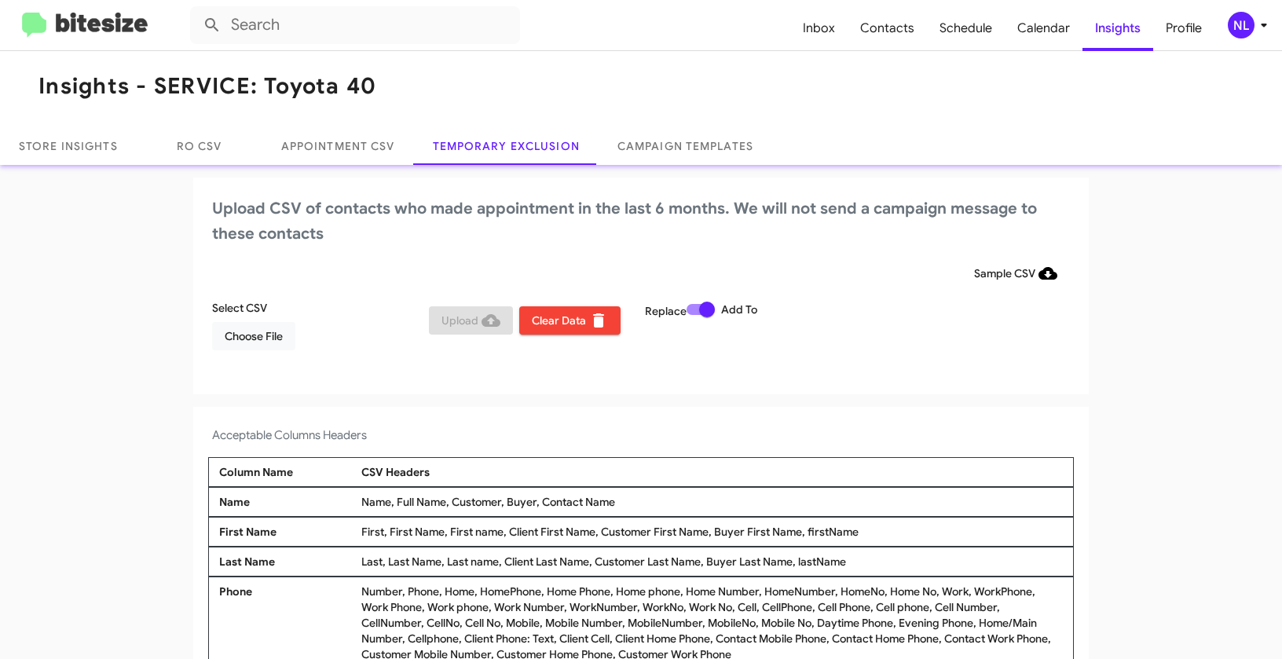
drag, startPoint x: 534, startPoint y: 500, endPoint x: 633, endPoint y: 502, distance: 99.0
click at [633, 502] on div "Name, Full Name, Customer, Buyer, Contact Name" at bounding box center [711, 502] width 709 height 16
copy div "Contact Name"
click at [239, 331] on span "Choose File" at bounding box center [254, 336] width 58 height 28
click at [242, 337] on span "Choose File" at bounding box center [254, 336] width 58 height 28
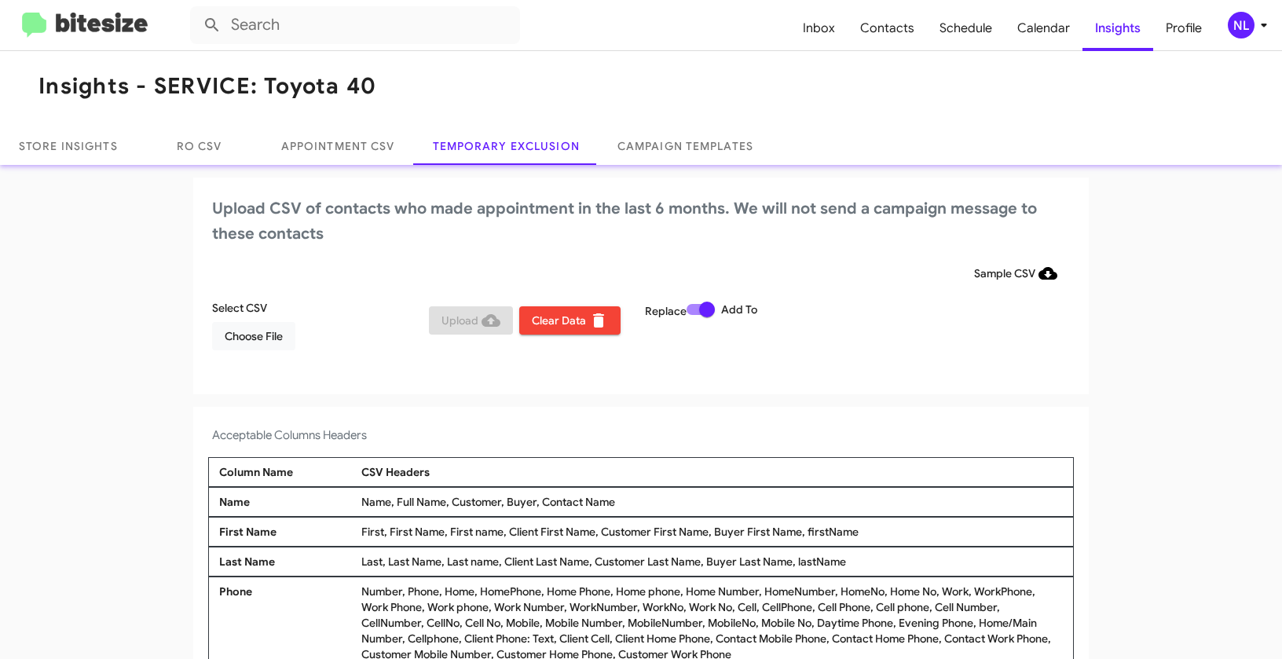
click at [1250, 16] on div "NL" at bounding box center [1241, 25] width 27 height 27
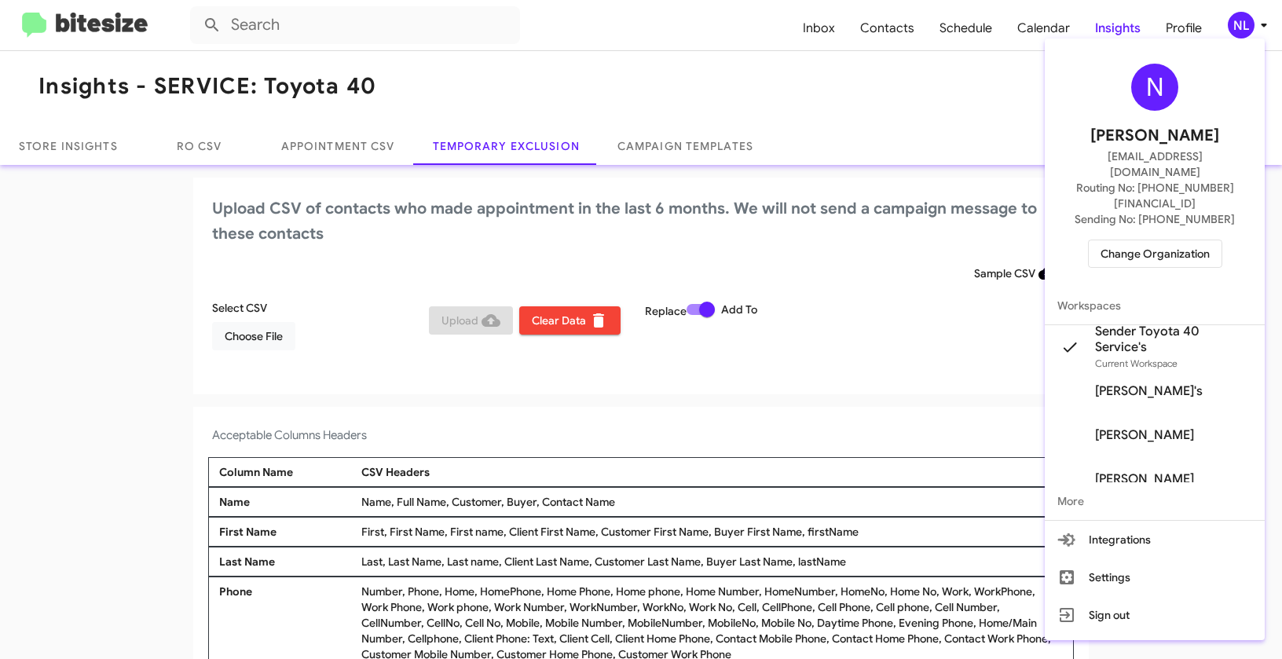
click at [1160, 240] on span "Change Organization" at bounding box center [1154, 253] width 109 height 27
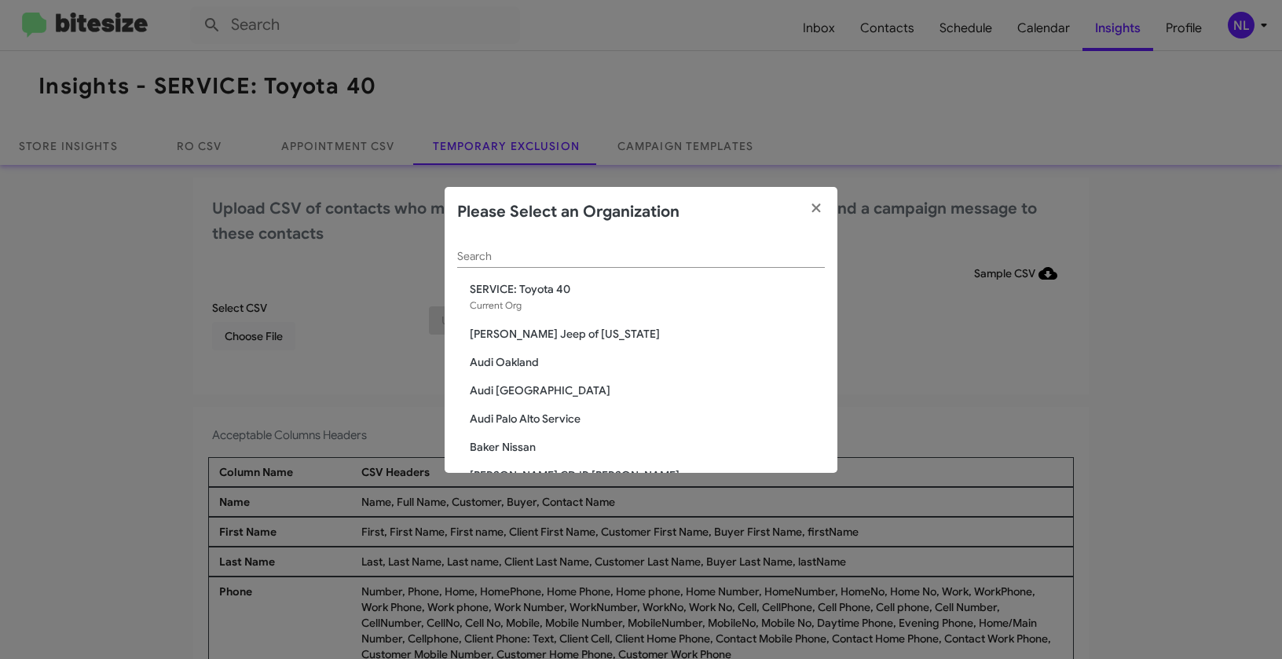
click at [657, 245] on div "Search" at bounding box center [641, 252] width 368 height 31
paste input "SERVICE: Volkswagen Laurel"
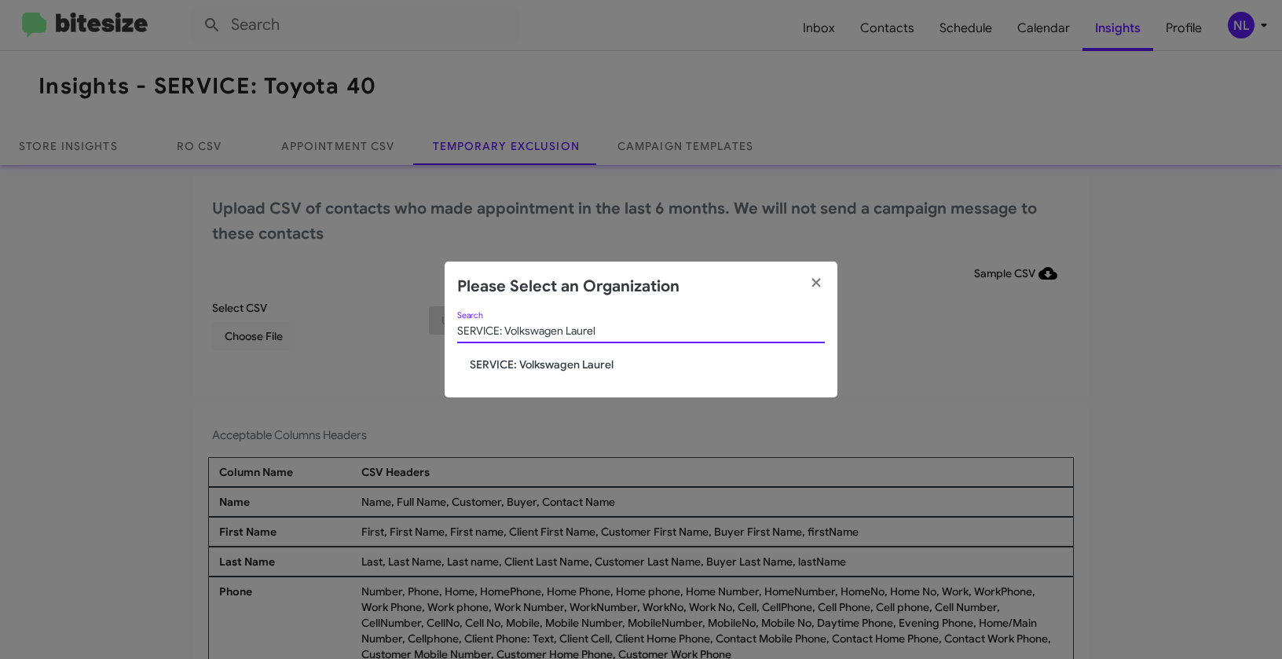
type input "SERVICE: Volkswagen Laurel"
click at [538, 364] on span "SERVICE: Volkswagen Laurel" at bounding box center [647, 365] width 355 height 16
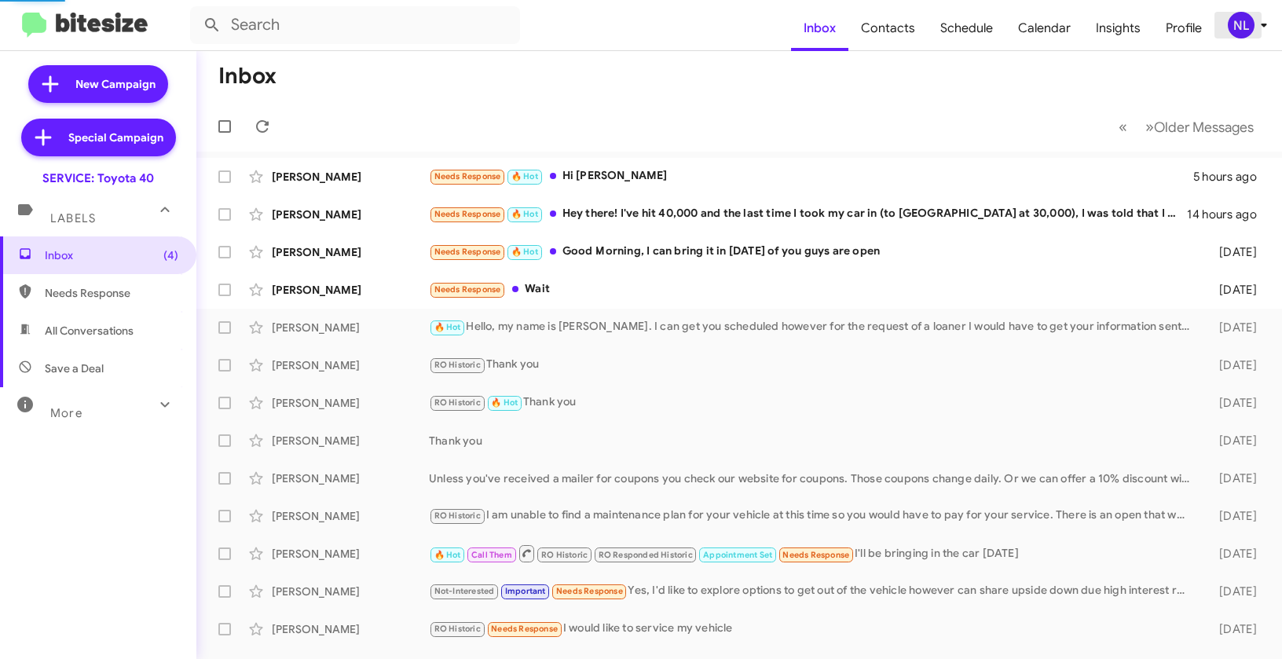
click at [1241, 27] on div "NL" at bounding box center [1241, 25] width 27 height 27
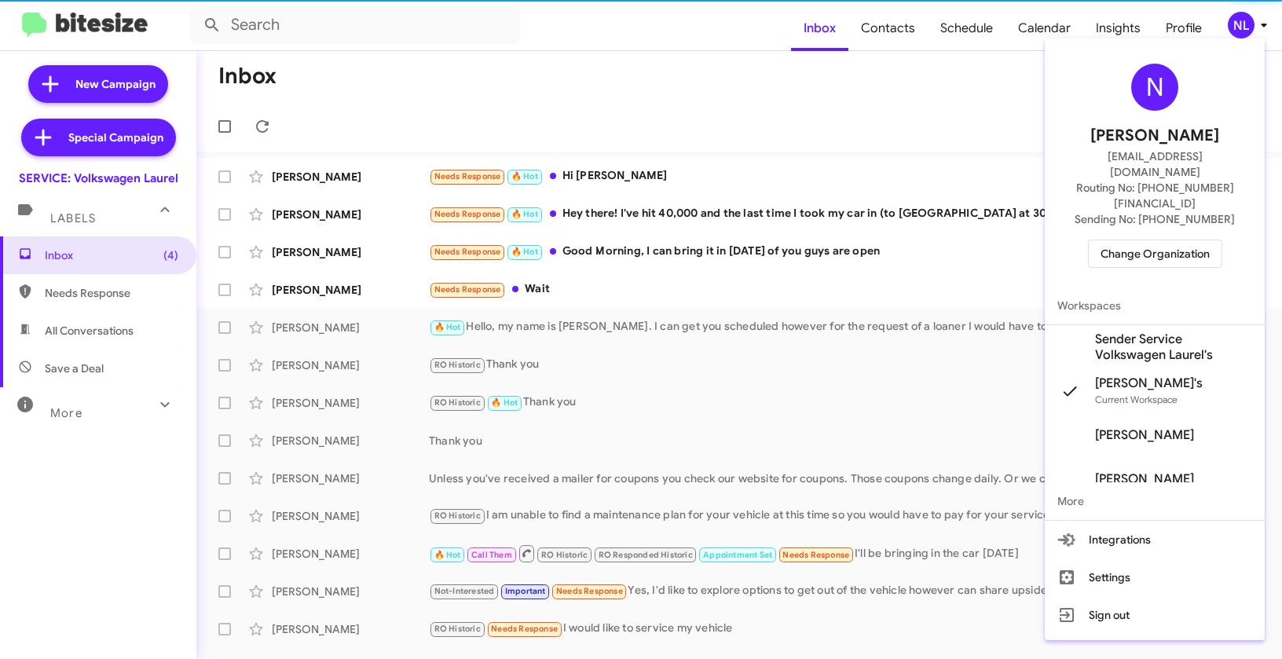
click at [1121, 331] on span "Sender Service Volkswagen Laurel's" at bounding box center [1173, 346] width 157 height 31
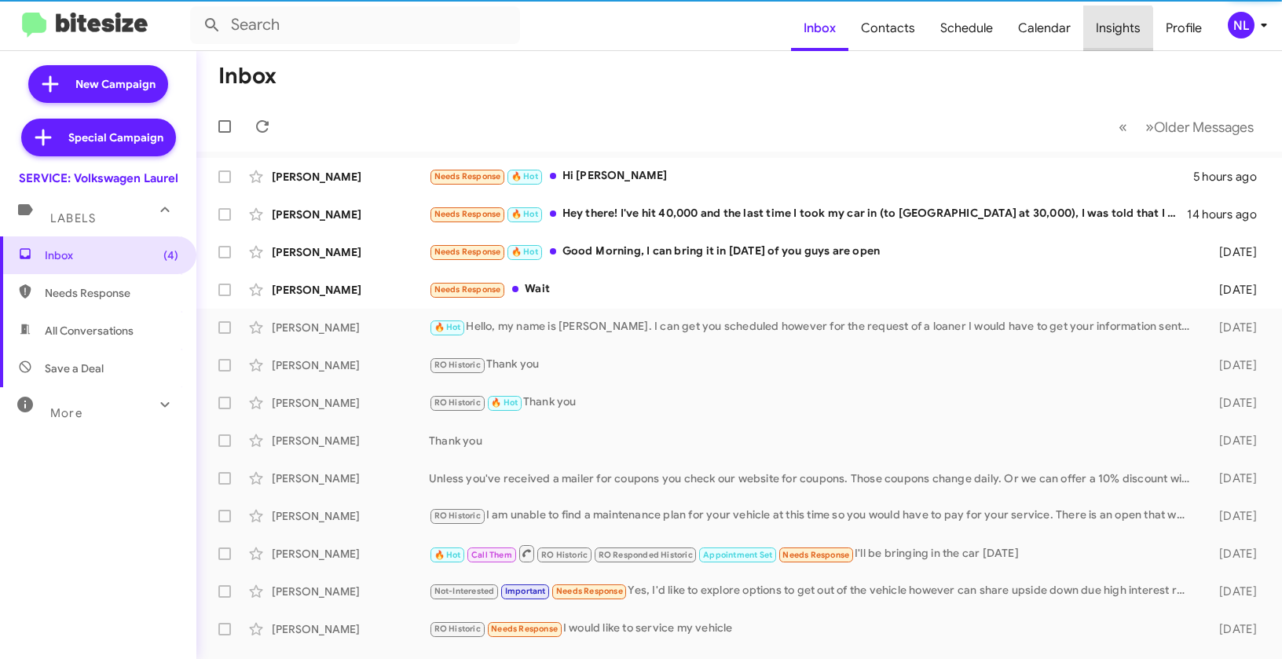
click at [1114, 33] on span "Insights" at bounding box center [1118, 28] width 70 height 46
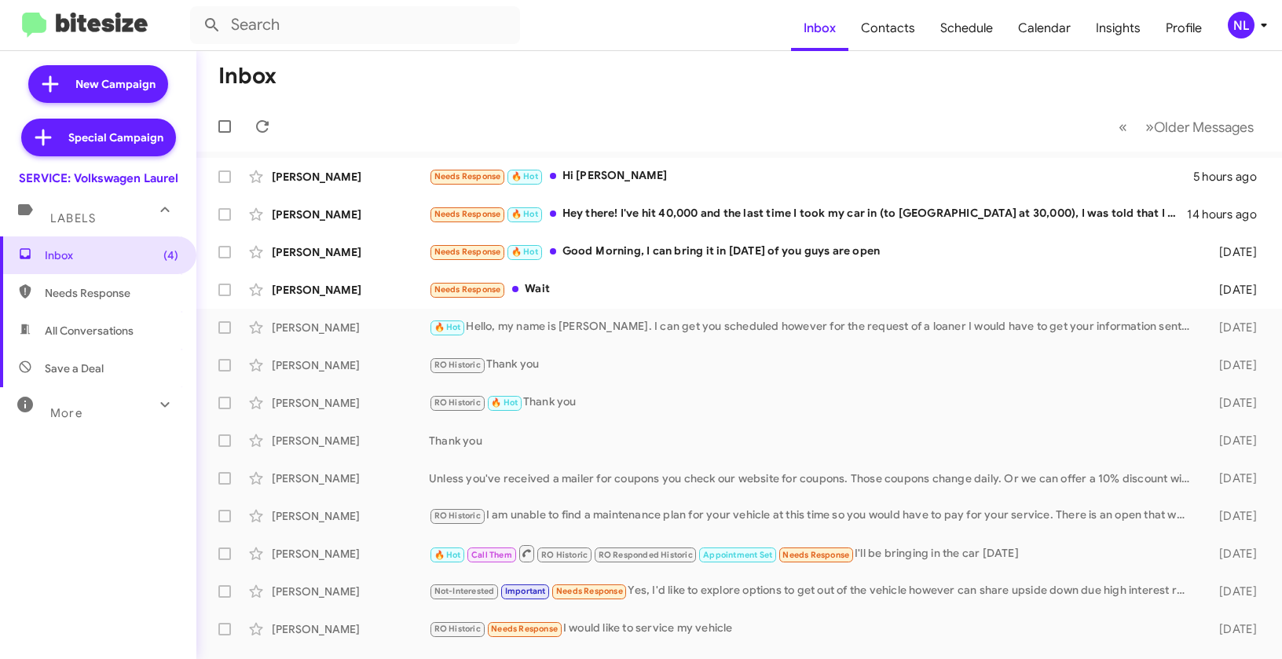
click at [1244, 26] on div "NL" at bounding box center [1241, 25] width 27 height 27
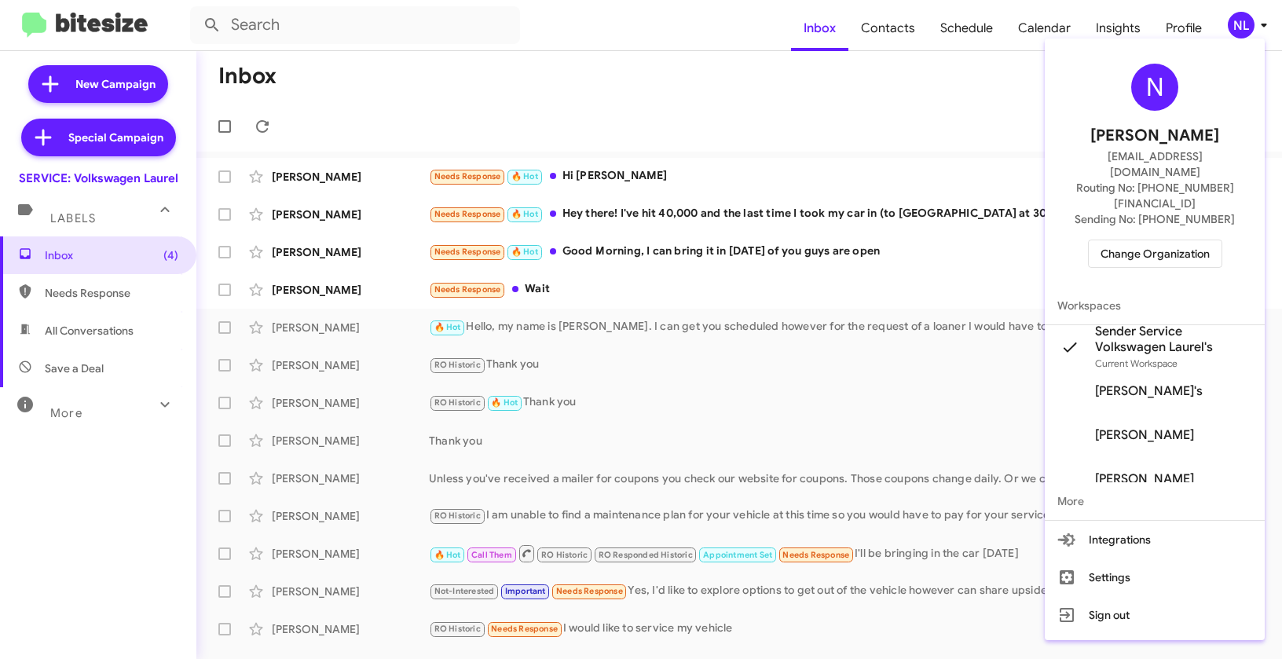
click at [866, 64] on div at bounding box center [641, 329] width 1282 height 659
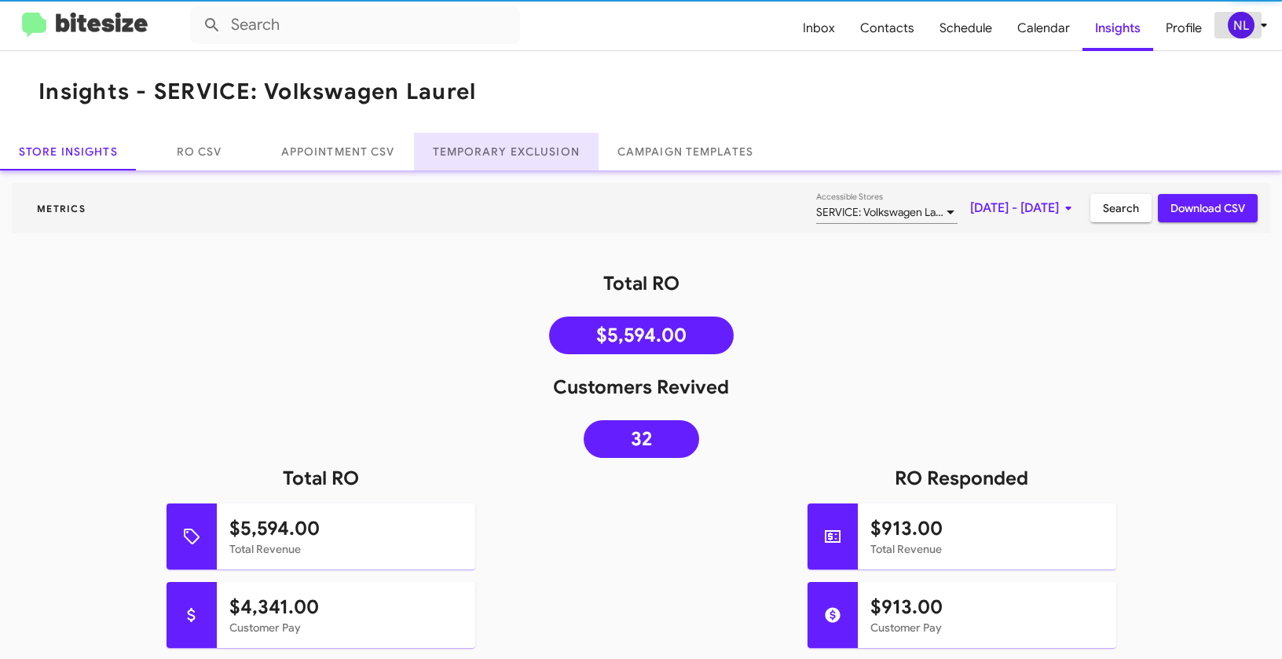
click at [487, 162] on link "Temporary Exclusion" at bounding box center [506, 152] width 185 height 38
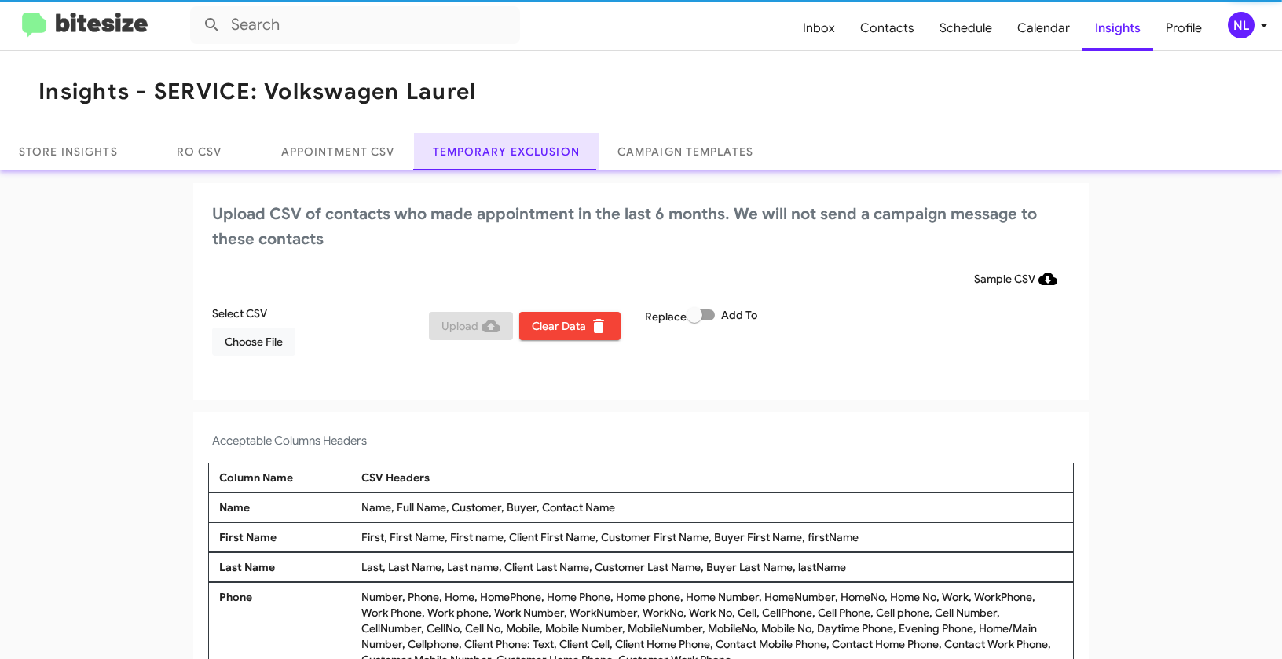
click at [495, 152] on link "Temporary Exclusion" at bounding box center [506, 152] width 185 height 38
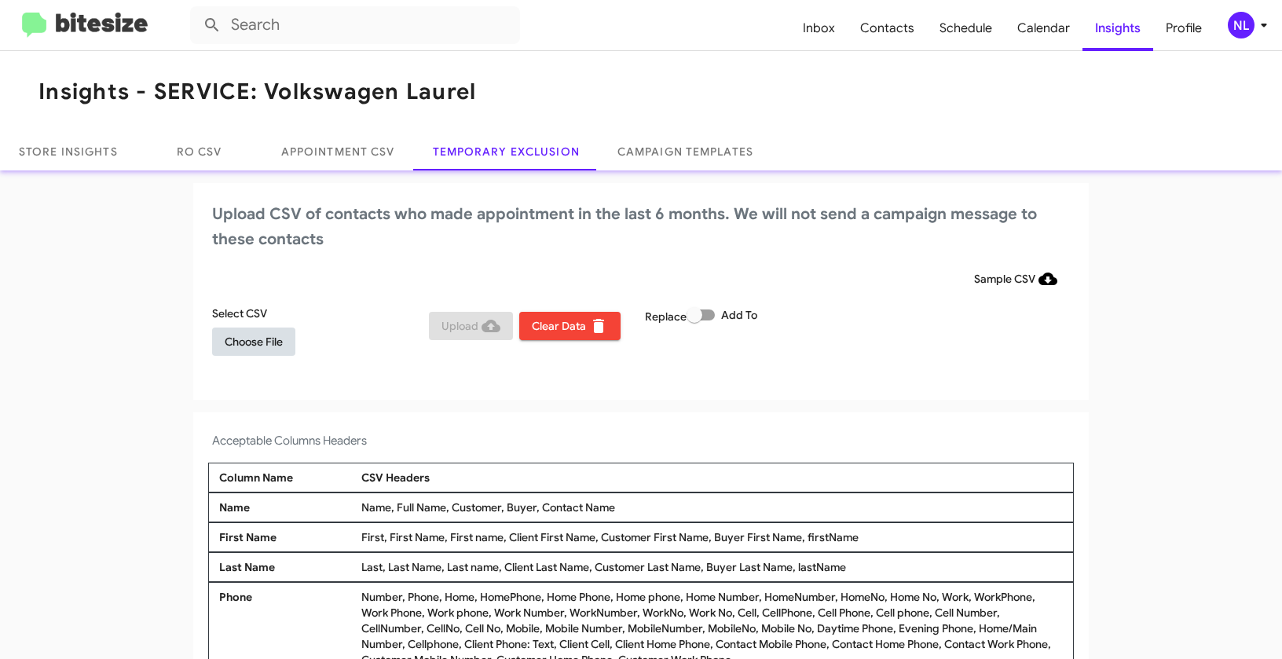
click at [264, 337] on span "Choose File" at bounding box center [254, 342] width 58 height 28
click at [241, 348] on span "Choose File" at bounding box center [254, 342] width 58 height 28
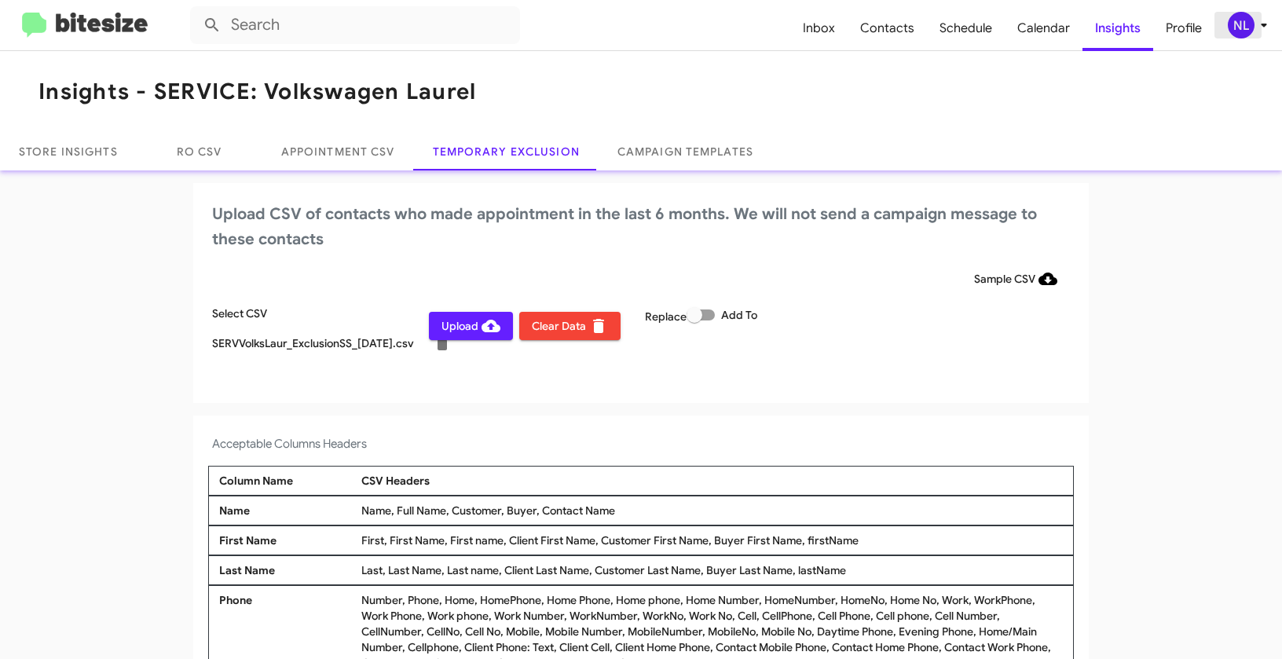
click at [1238, 22] on div "NL" at bounding box center [1241, 25] width 27 height 27
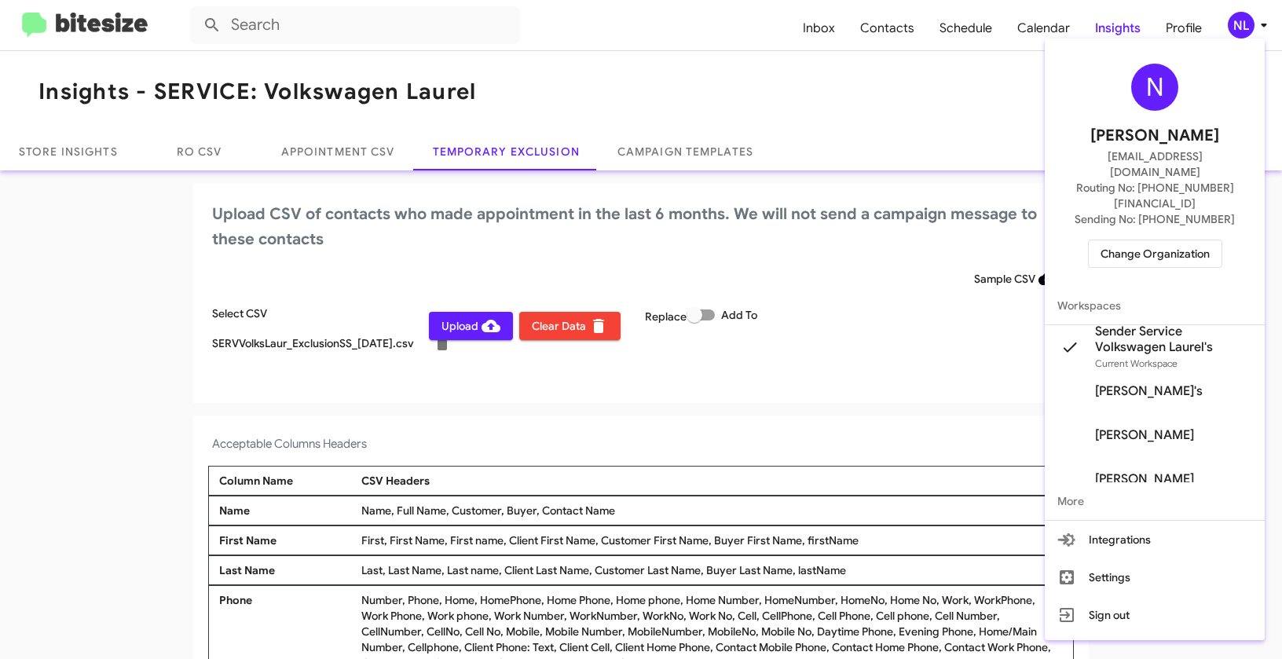
click at [544, 385] on div at bounding box center [641, 329] width 1282 height 659
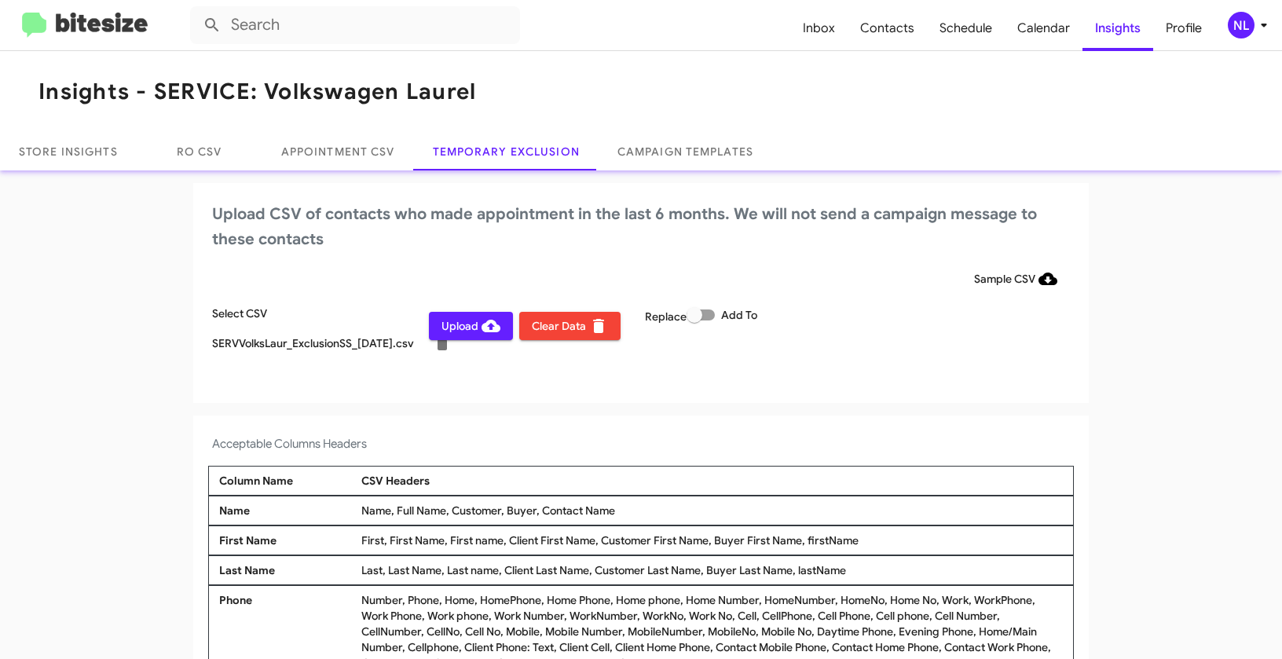
click at [462, 328] on span "Upload" at bounding box center [470, 326] width 59 height 28
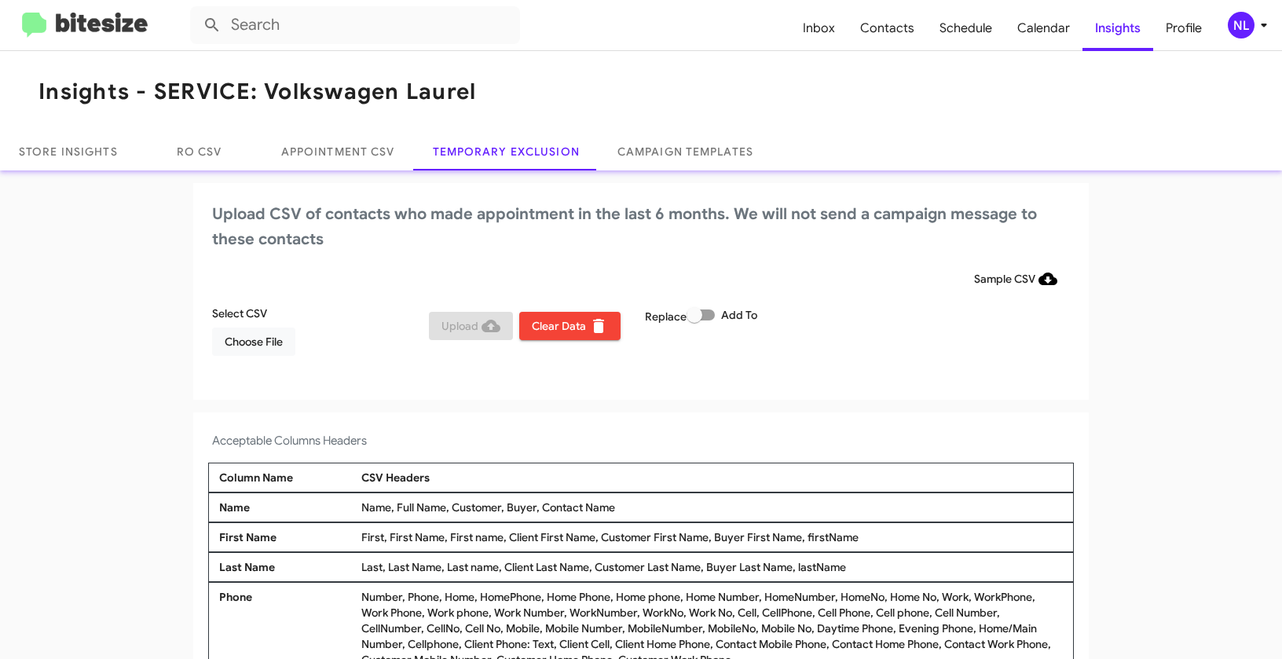
click at [704, 317] on span at bounding box center [701, 314] width 28 height 11
click at [694, 320] on input "Add To" at bounding box center [694, 320] width 1 height 1
checkbox input "true"
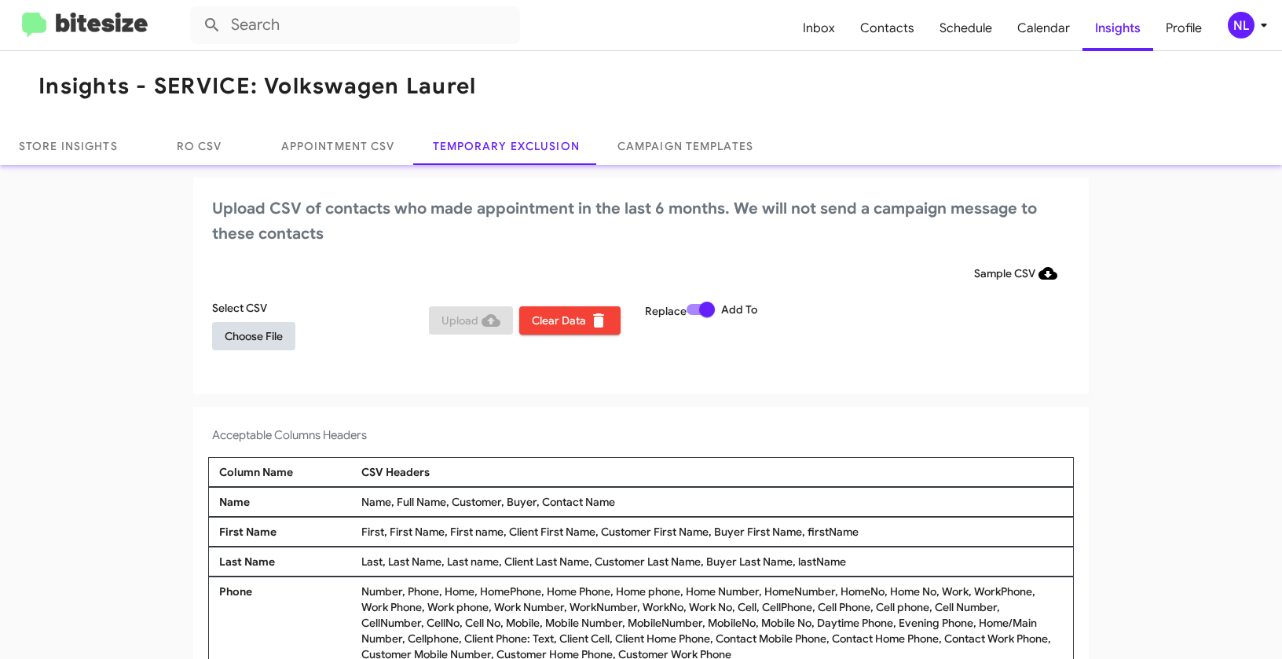
click at [227, 339] on span "Choose File" at bounding box center [254, 336] width 58 height 28
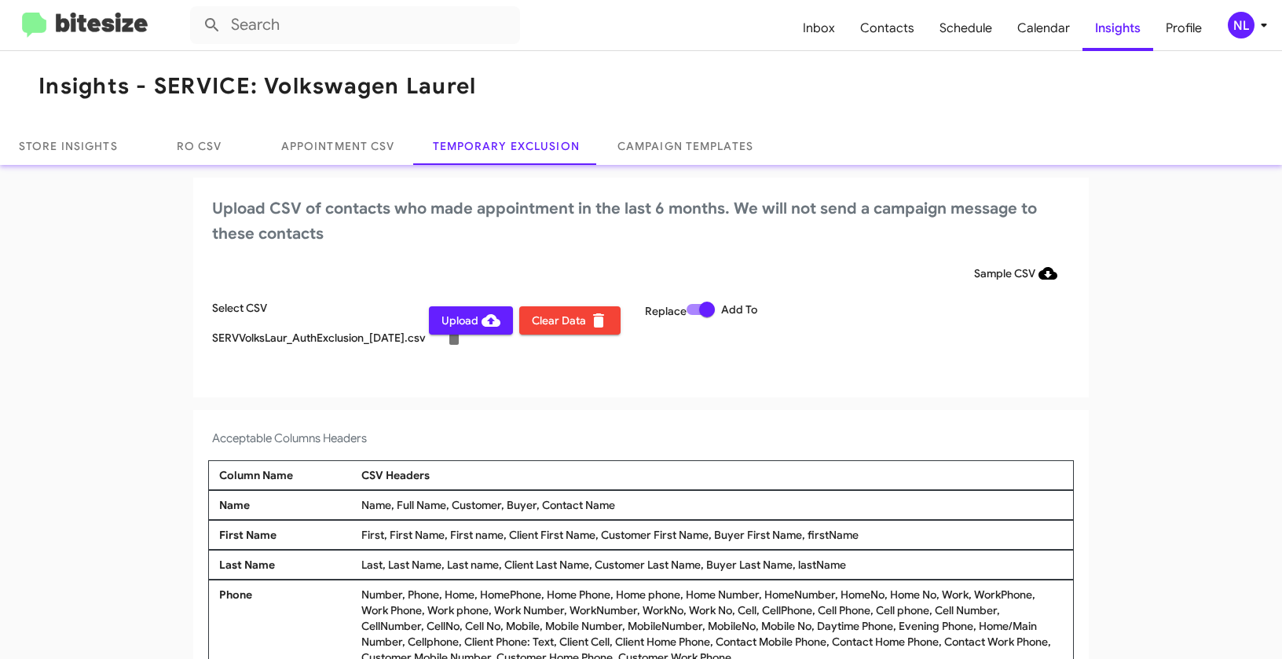
scroll to position [9, 0]
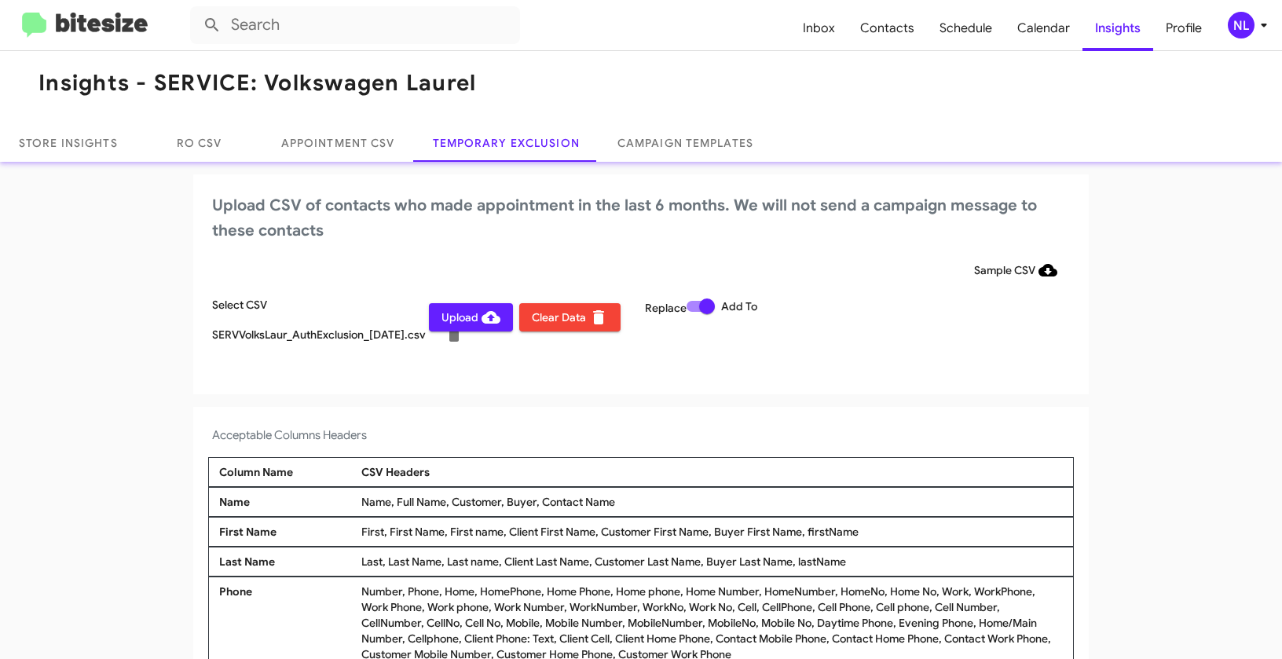
click at [1231, 24] on div "NL" at bounding box center [1241, 25] width 27 height 27
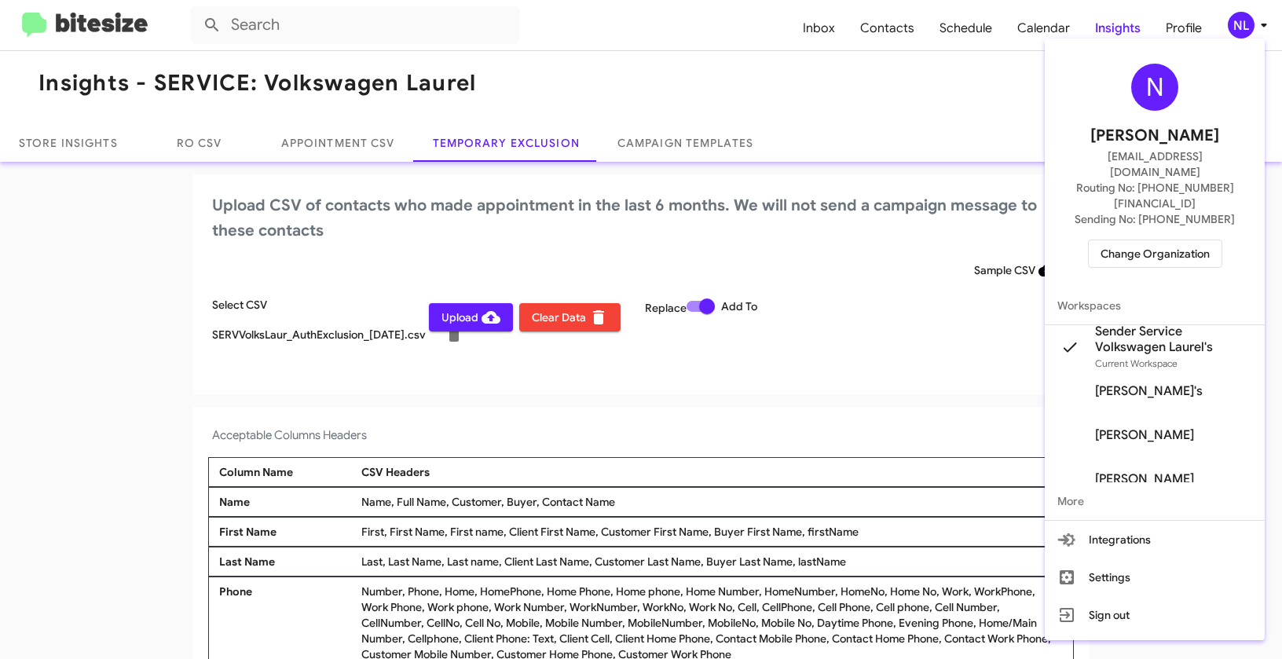
click at [451, 323] on div at bounding box center [641, 329] width 1282 height 659
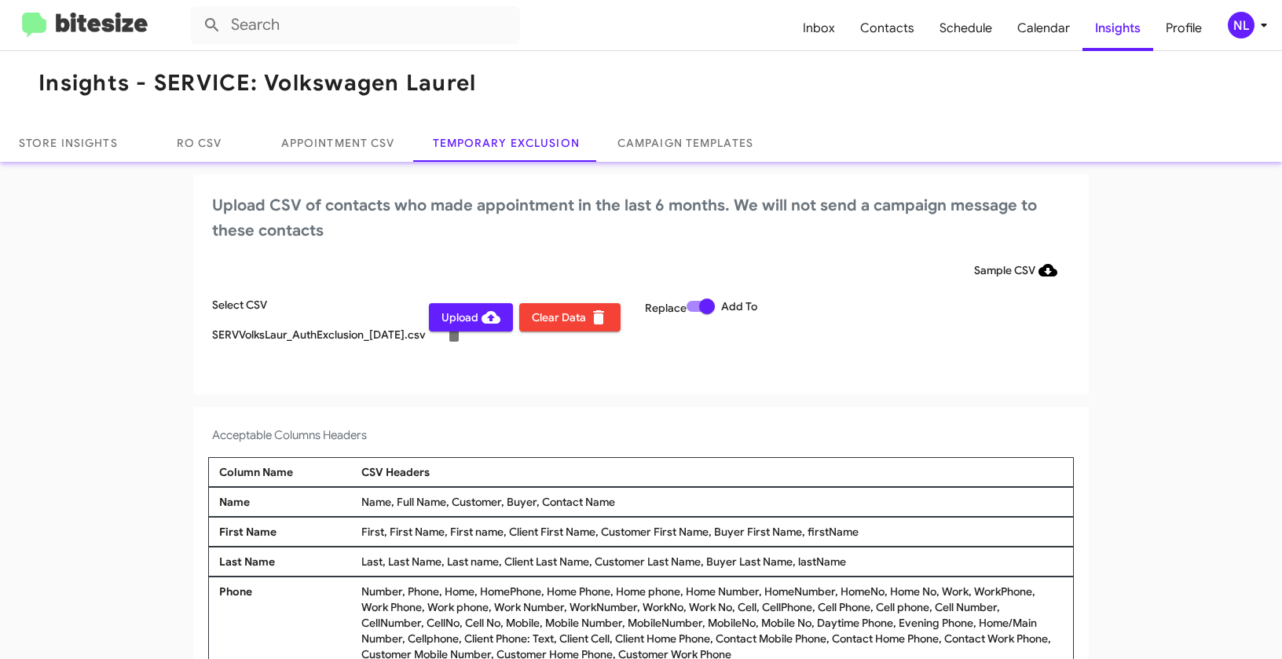
click at [451, 323] on span "Upload" at bounding box center [470, 317] width 59 height 28
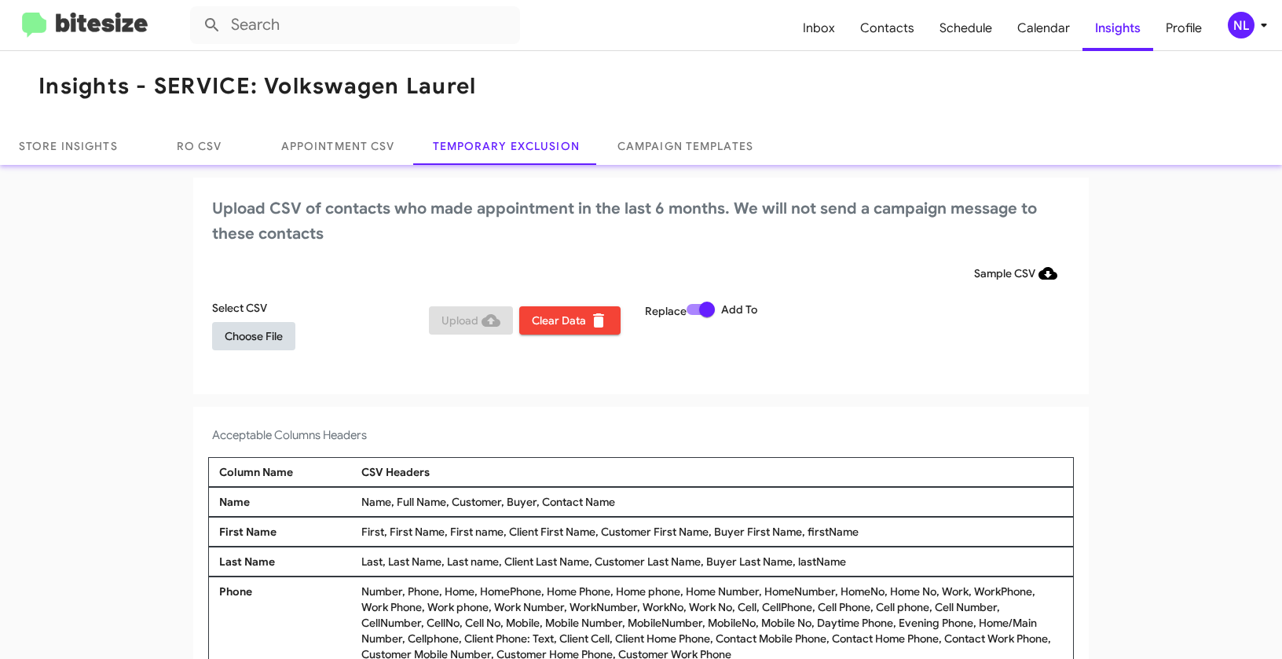
click at [218, 335] on button "Choose File" at bounding box center [253, 336] width 83 height 28
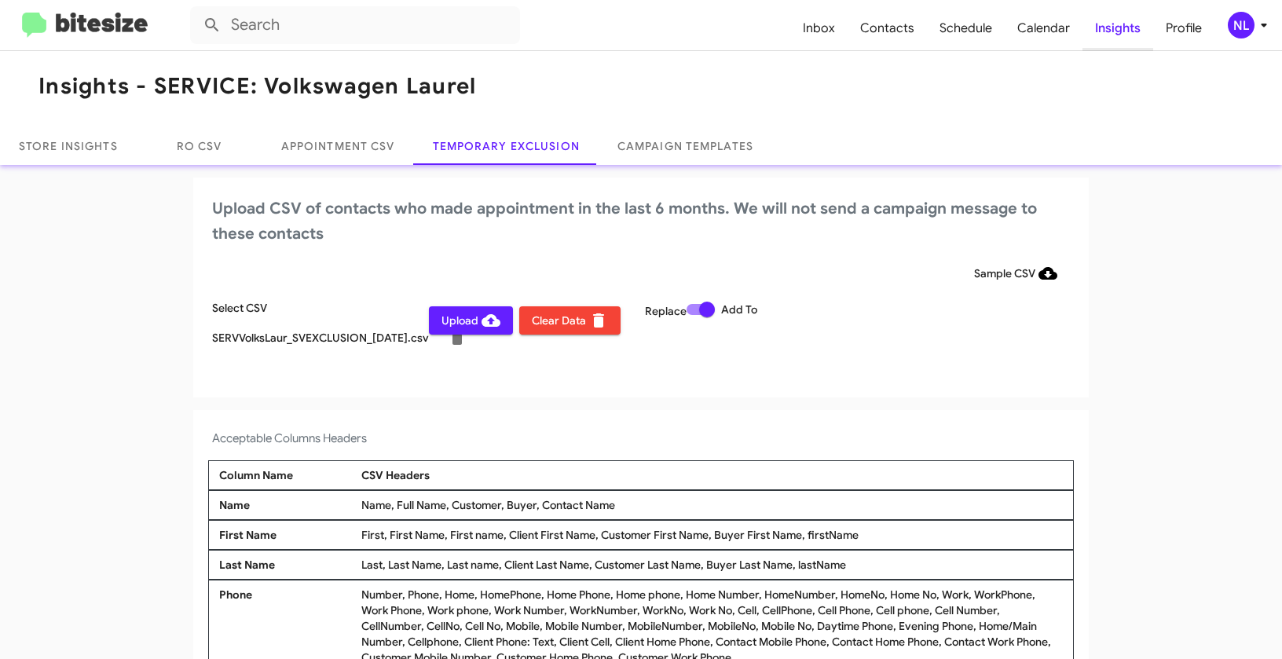
scroll to position [9, 0]
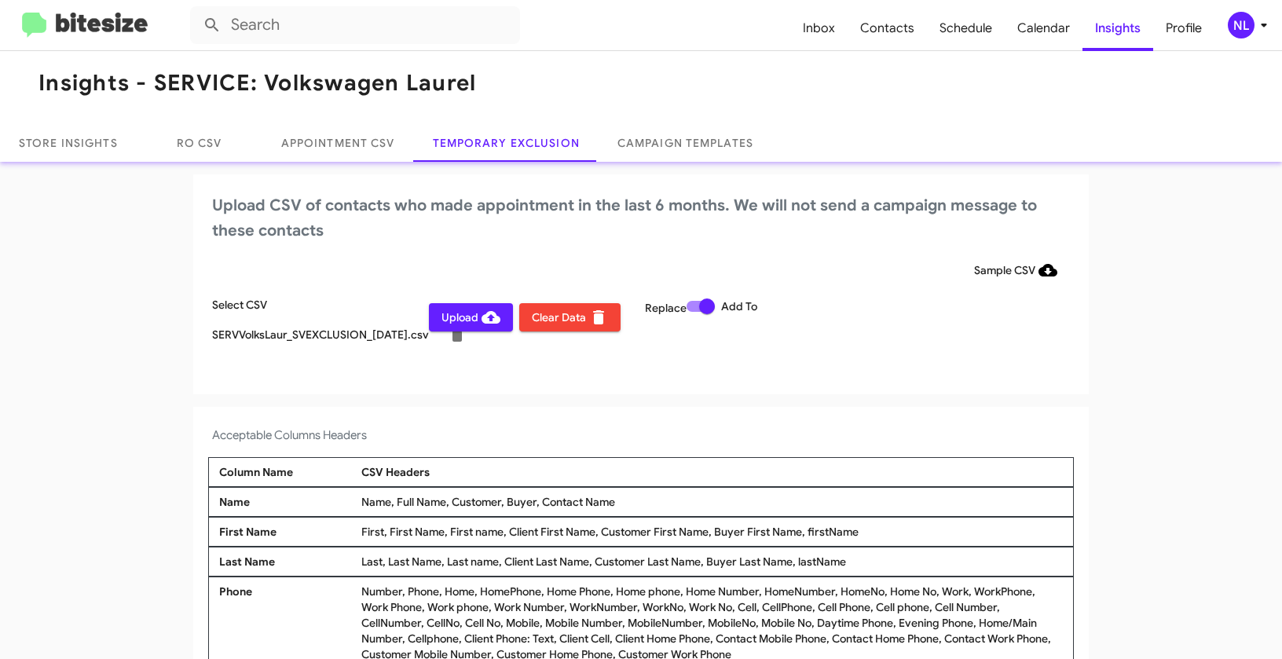
click at [1240, 34] on div "NL" at bounding box center [1241, 25] width 27 height 27
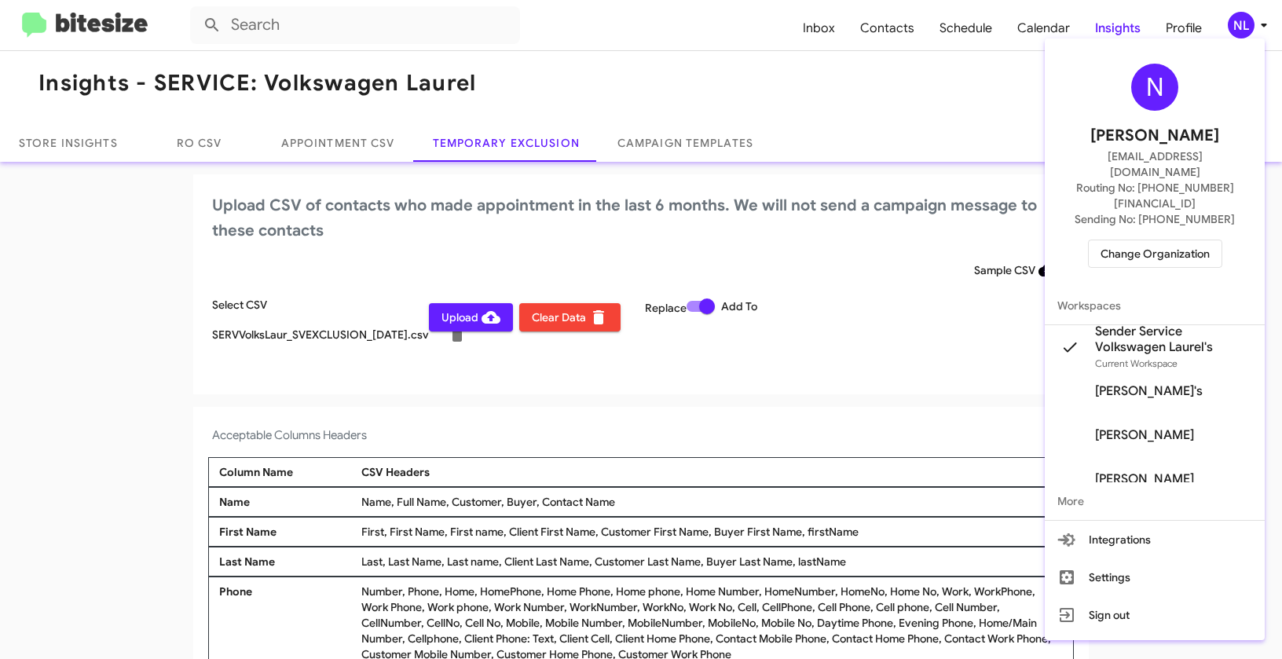
click at [779, 410] on div at bounding box center [641, 329] width 1282 height 659
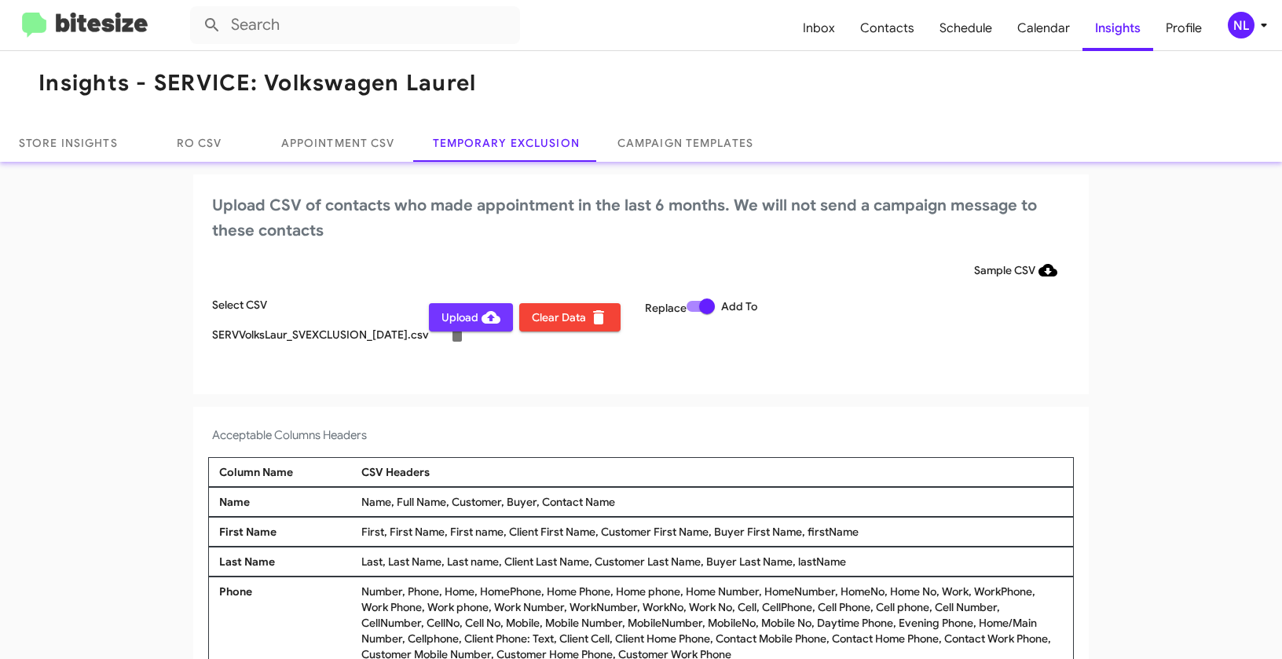
click at [441, 315] on span "Upload" at bounding box center [470, 317] width 59 height 28
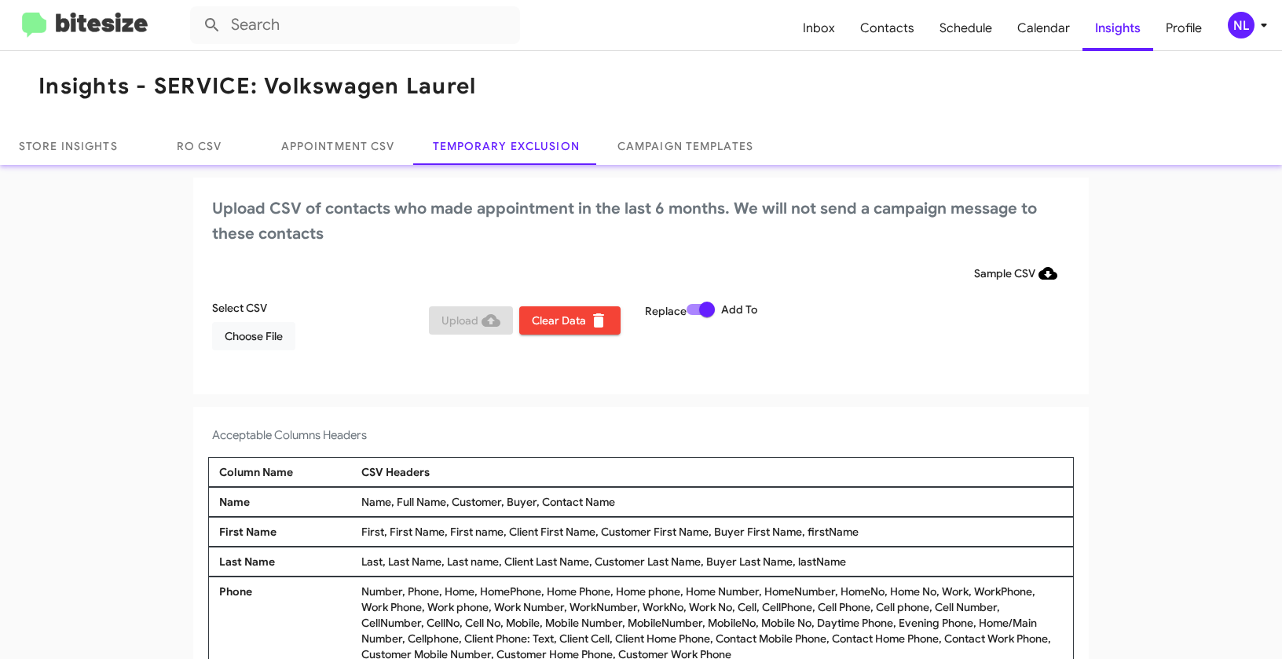
click at [1246, 22] on div "NL" at bounding box center [1241, 25] width 27 height 27
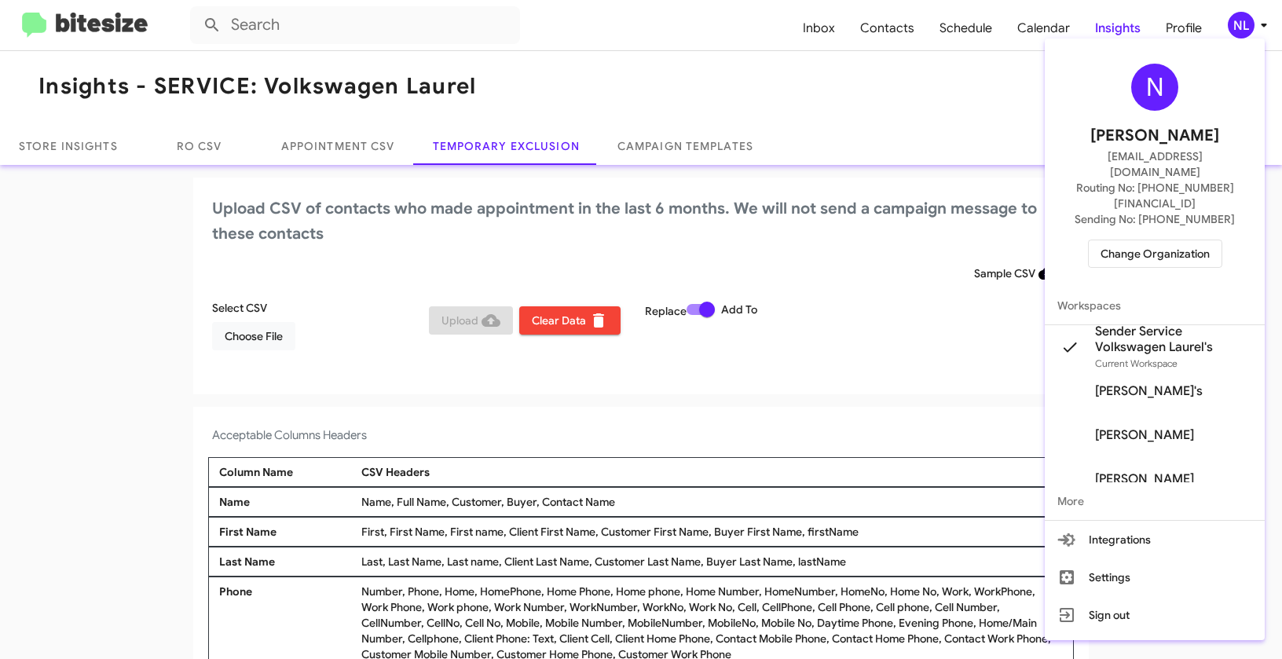
click at [1135, 240] on span "Change Organization" at bounding box center [1154, 253] width 109 height 27
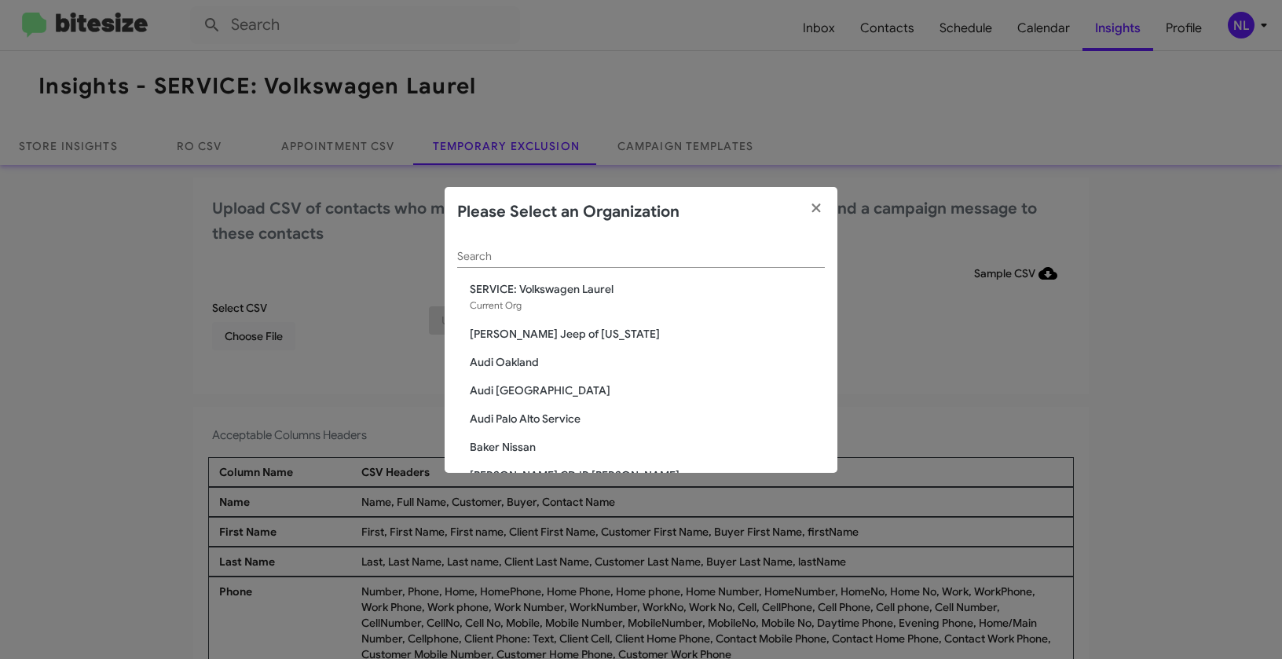
click at [503, 262] on input "Search" at bounding box center [641, 257] width 368 height 13
paste input "SERVICE: Volkswagen Rockville"
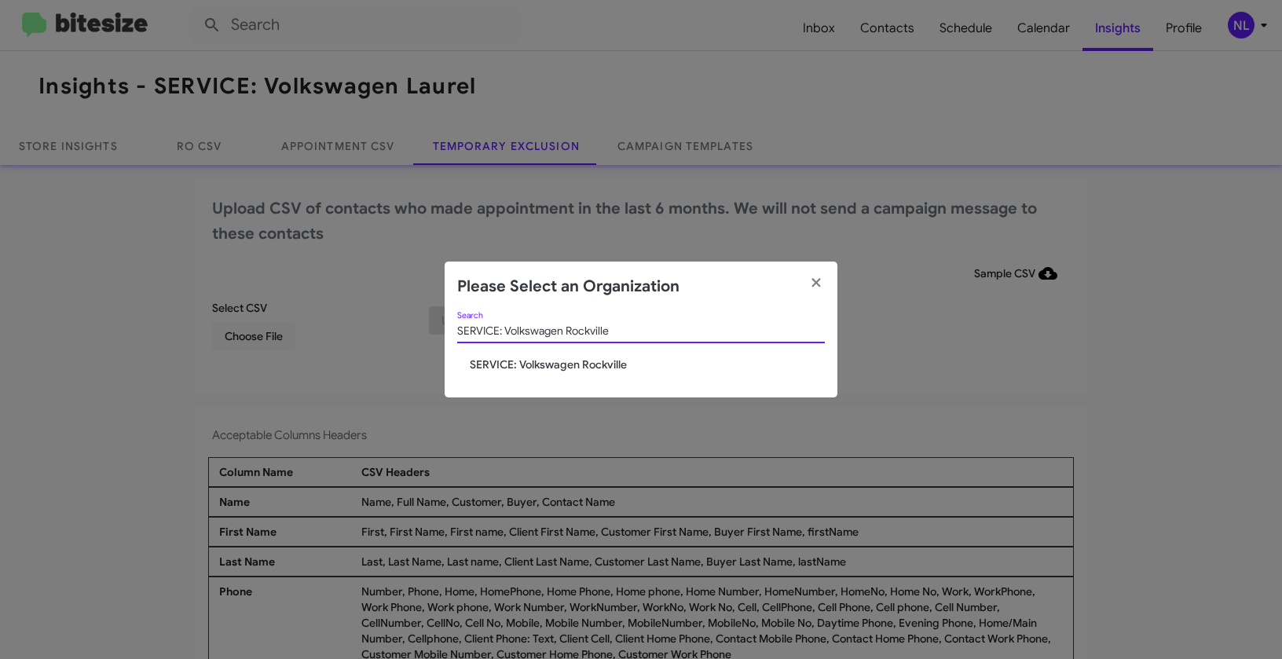
type input "SERVICE: Volkswagen Rockville"
click at [528, 357] on span "SERVICE: Volkswagen Rockville" at bounding box center [647, 365] width 355 height 16
click at [528, 363] on span "SERVICE: Volkswagen Rockville" at bounding box center [647, 365] width 355 height 16
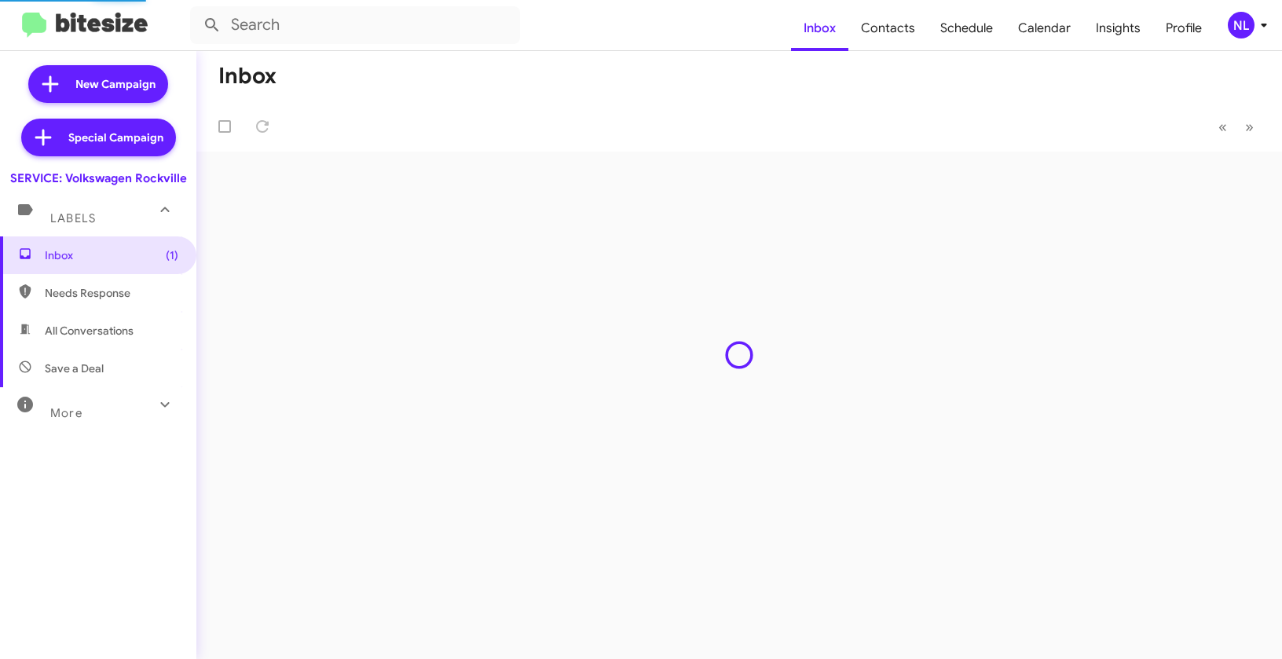
click at [1245, 24] on div "NL" at bounding box center [1241, 25] width 27 height 27
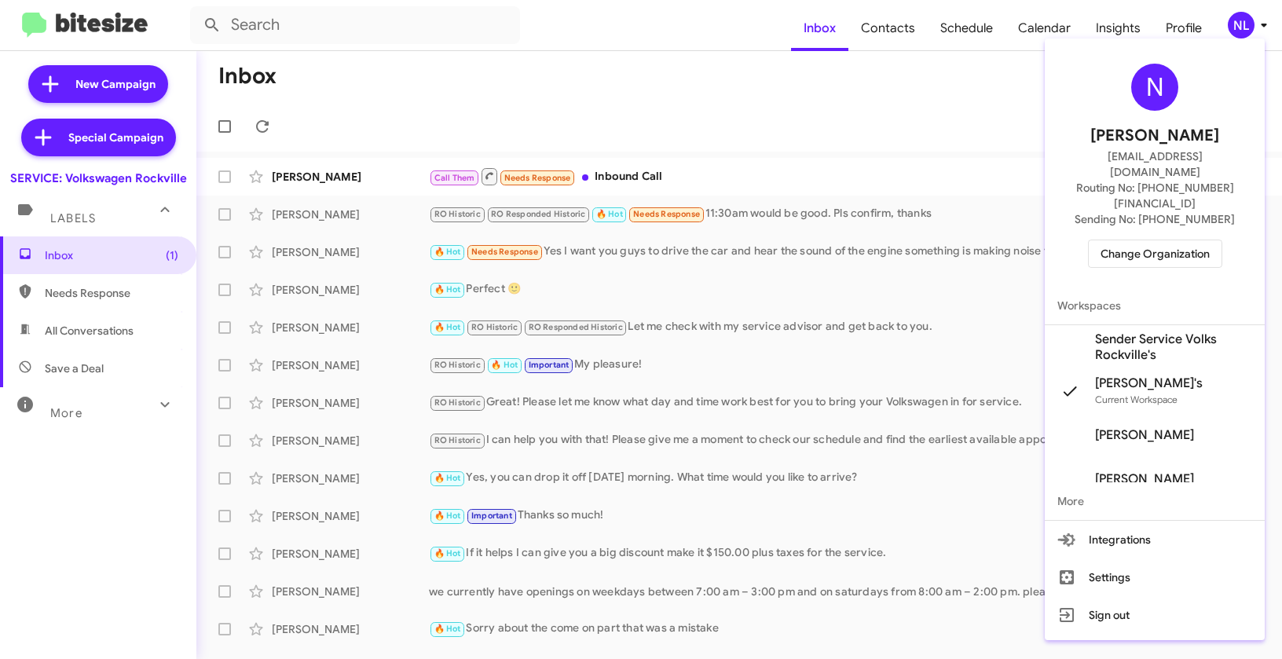
click at [1137, 331] on span "Sender Service Volks Rockville's" at bounding box center [1173, 346] width 157 height 31
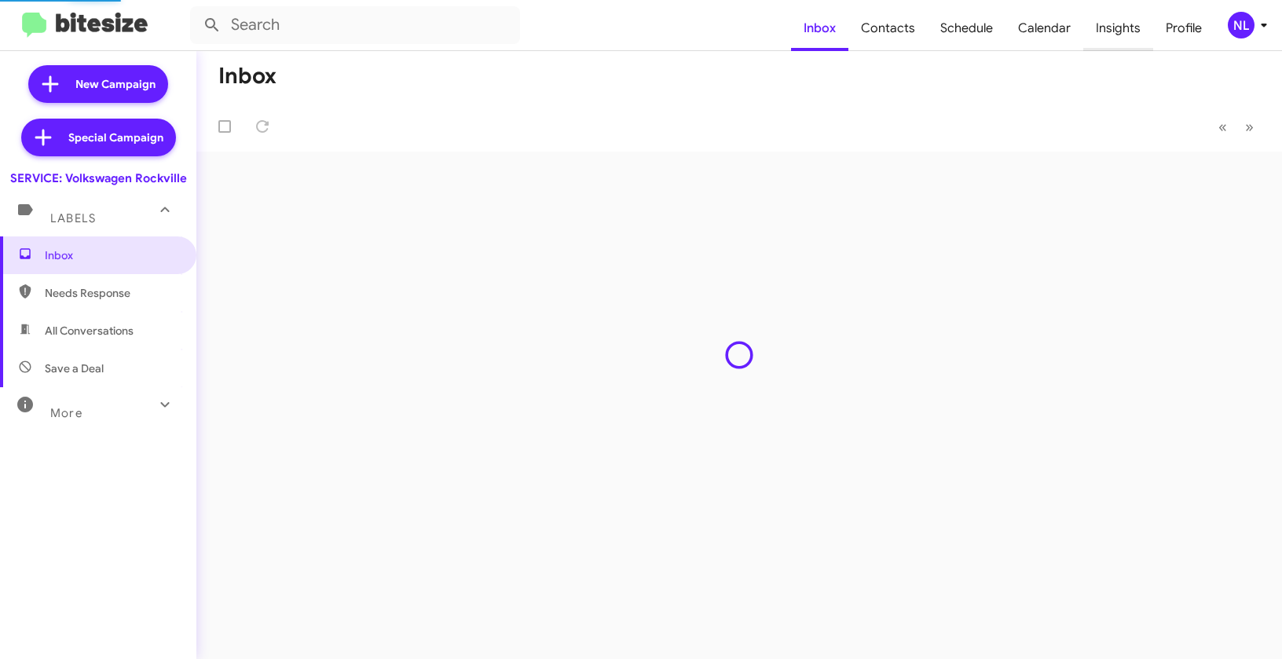
click at [1126, 30] on span "Insights" at bounding box center [1118, 28] width 70 height 46
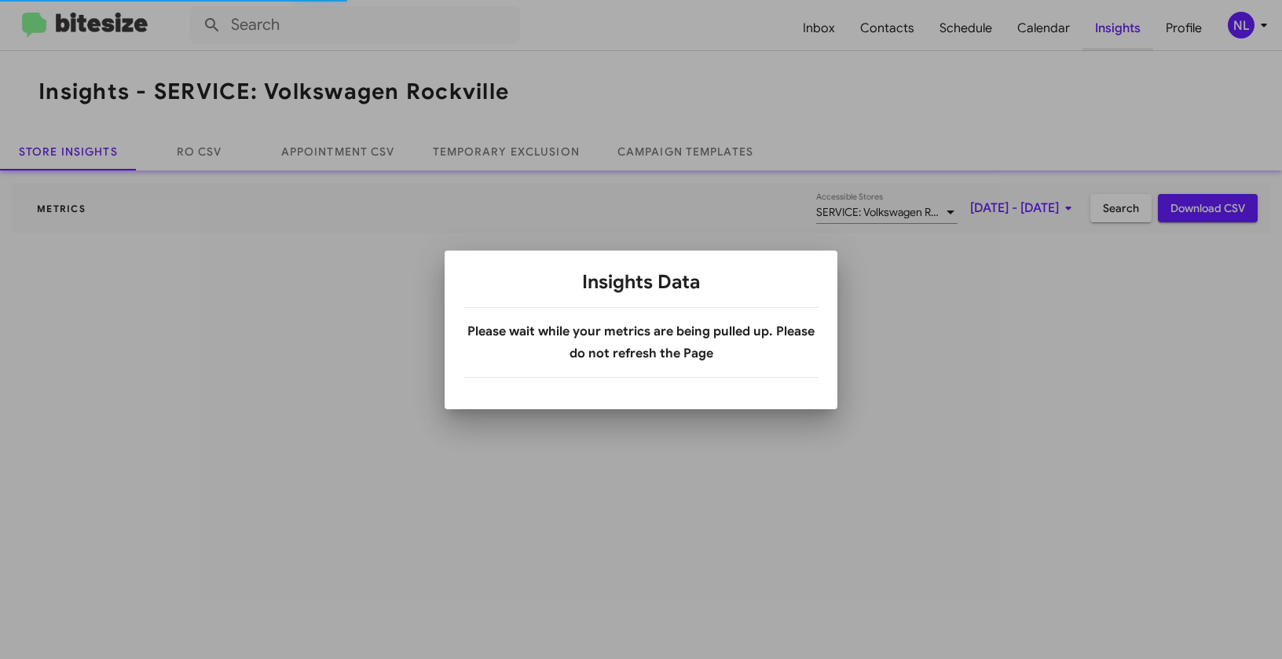
click at [1126, 30] on div at bounding box center [641, 329] width 1282 height 659
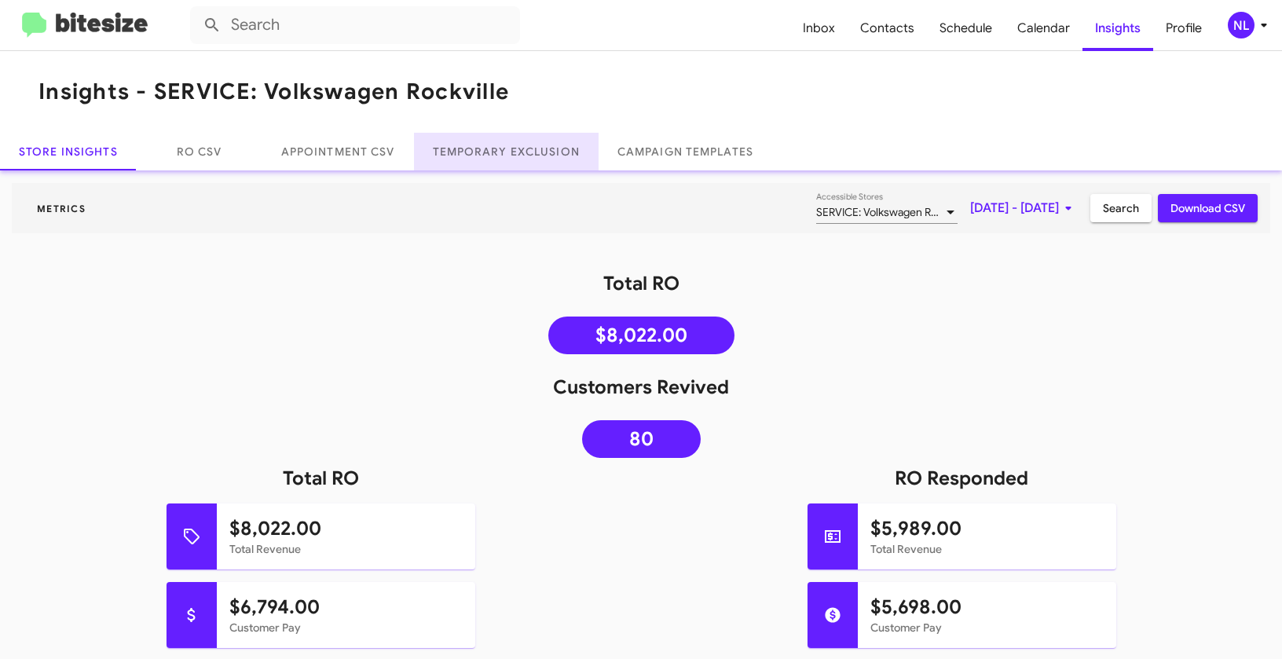
click at [498, 157] on link "Temporary Exclusion" at bounding box center [506, 152] width 185 height 38
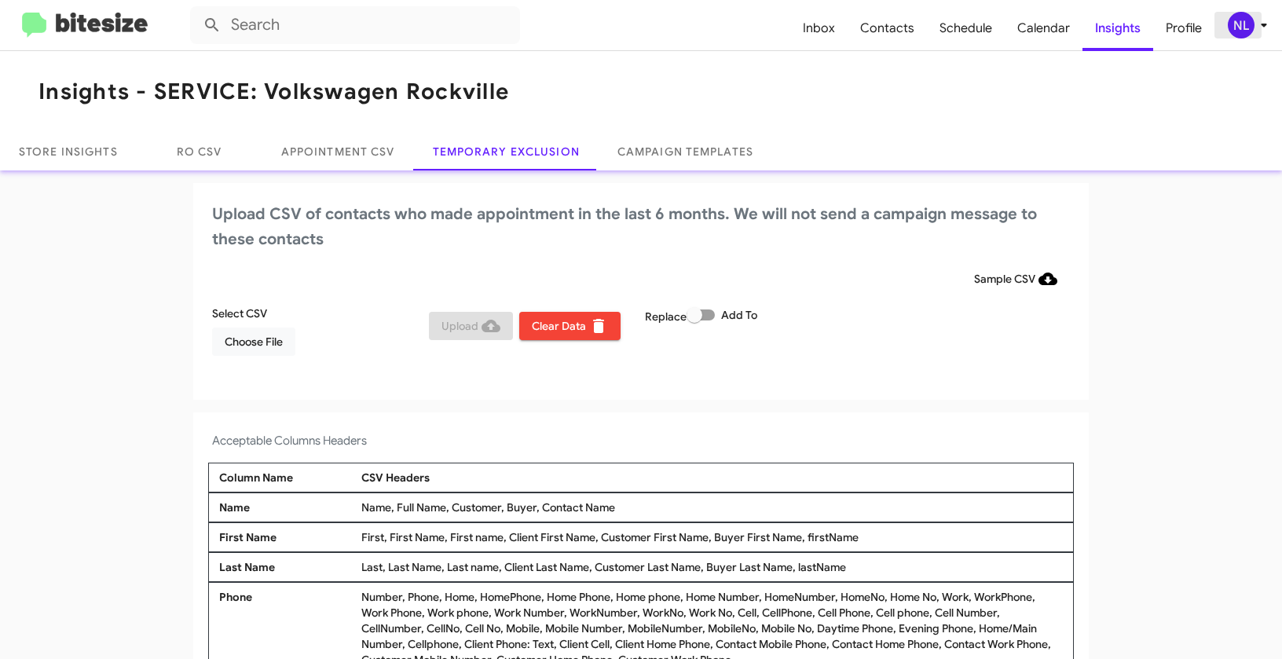
click at [1233, 26] on div "NL" at bounding box center [1241, 25] width 27 height 27
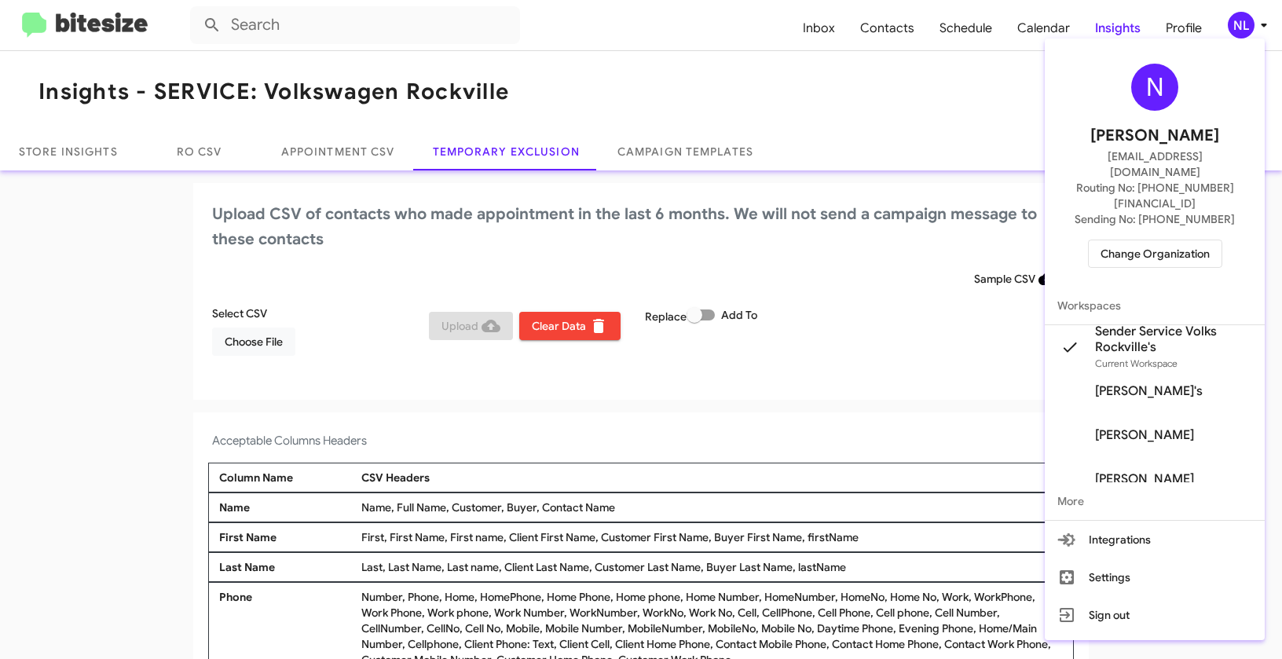
click at [535, 504] on div at bounding box center [641, 329] width 1282 height 659
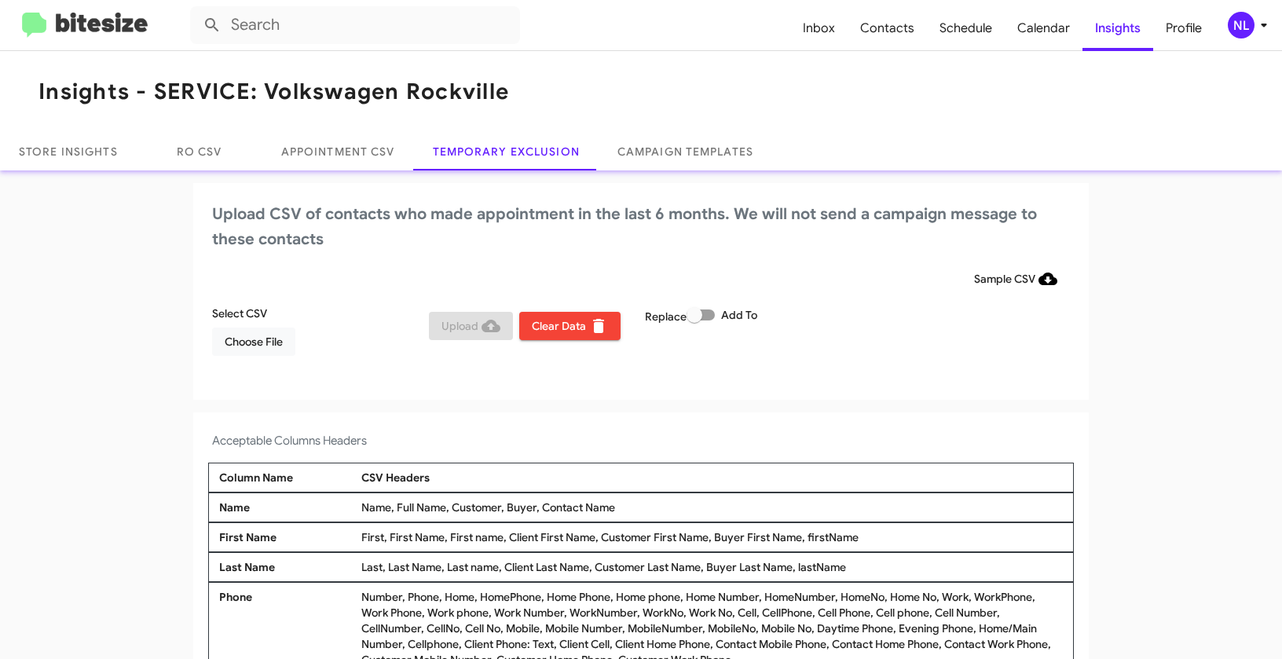
drag, startPoint x: 538, startPoint y: 507, endPoint x: 632, endPoint y: 505, distance: 93.5
click at [632, 505] on div "Name, Full Name, Customer, Buyer, Contact Name" at bounding box center [711, 508] width 709 height 16
copy div "Contact Name"
click at [261, 351] on span "Choose File" at bounding box center [254, 342] width 58 height 28
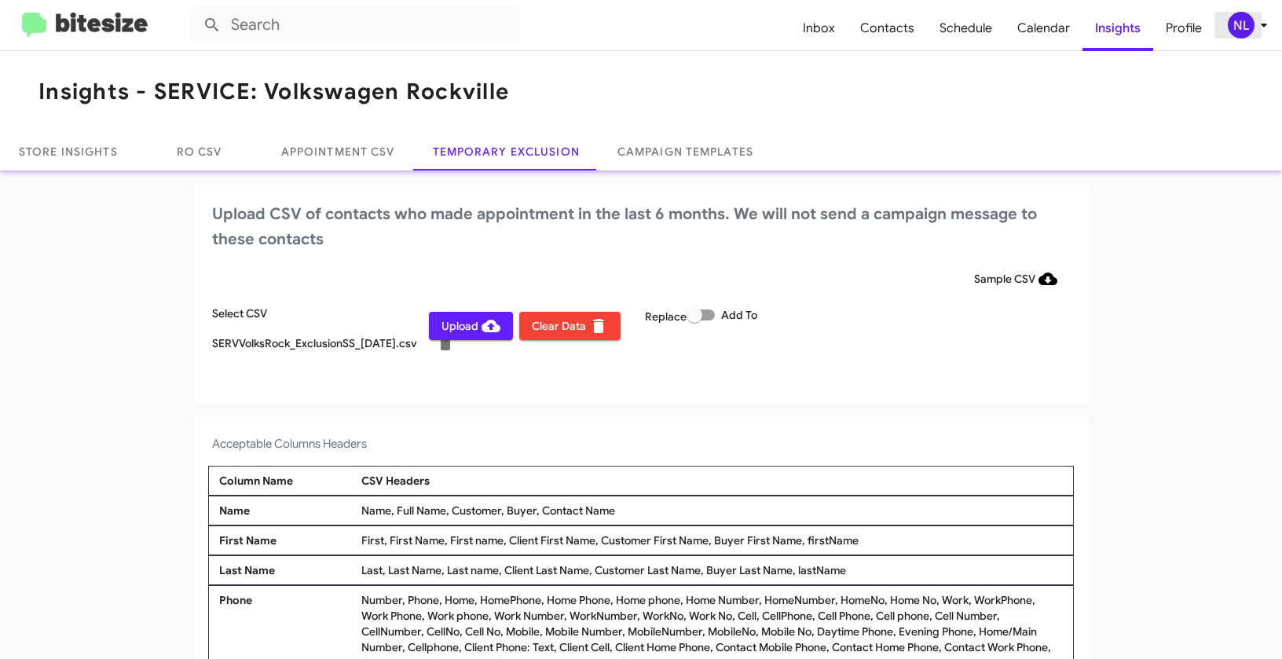
click at [1244, 15] on div "NL" at bounding box center [1241, 25] width 27 height 27
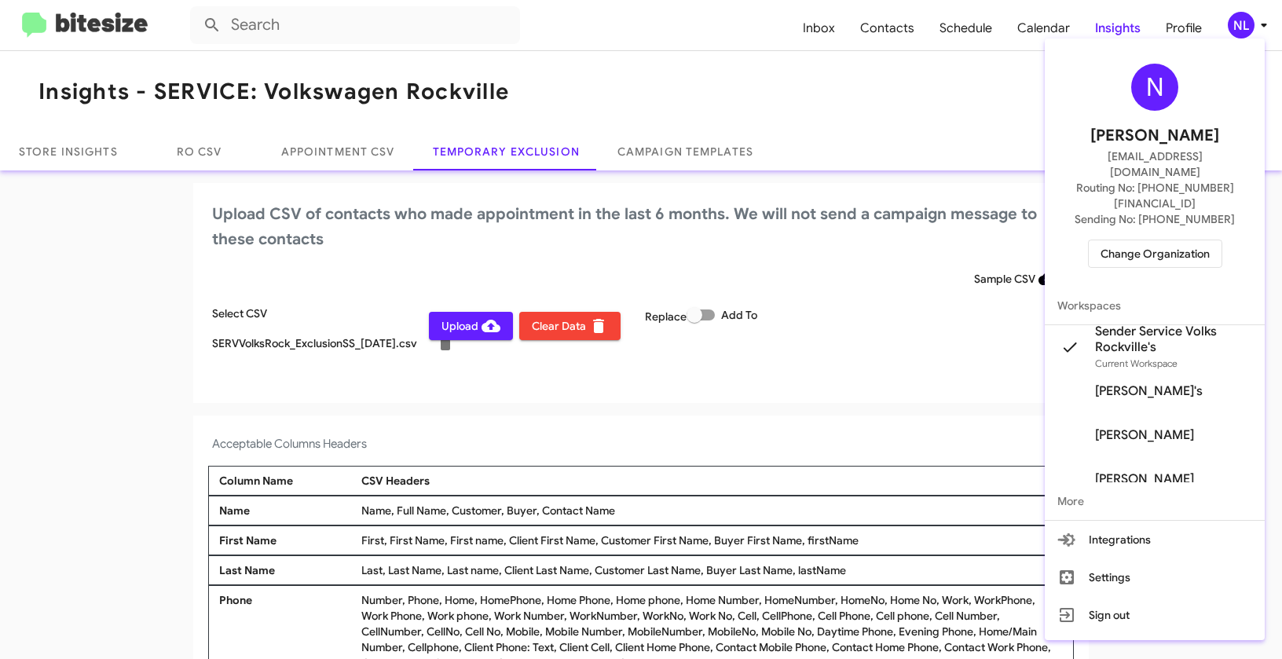
click at [734, 389] on div at bounding box center [641, 329] width 1282 height 659
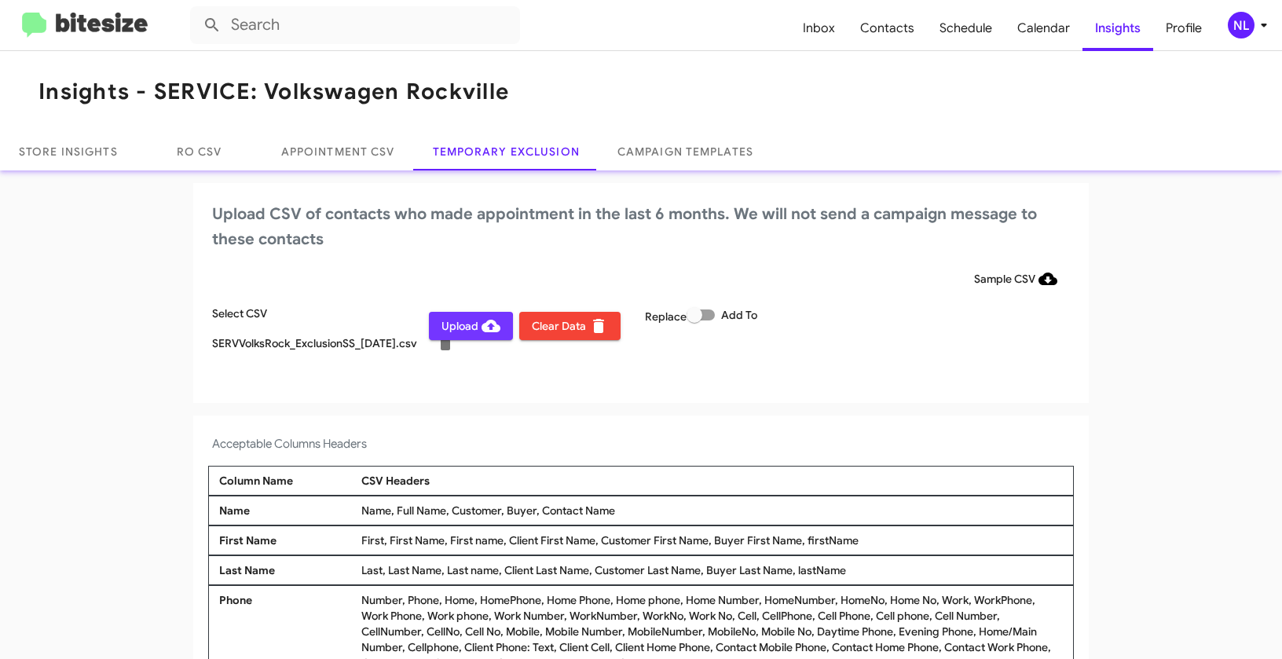
click at [446, 331] on span "Upload" at bounding box center [470, 326] width 59 height 28
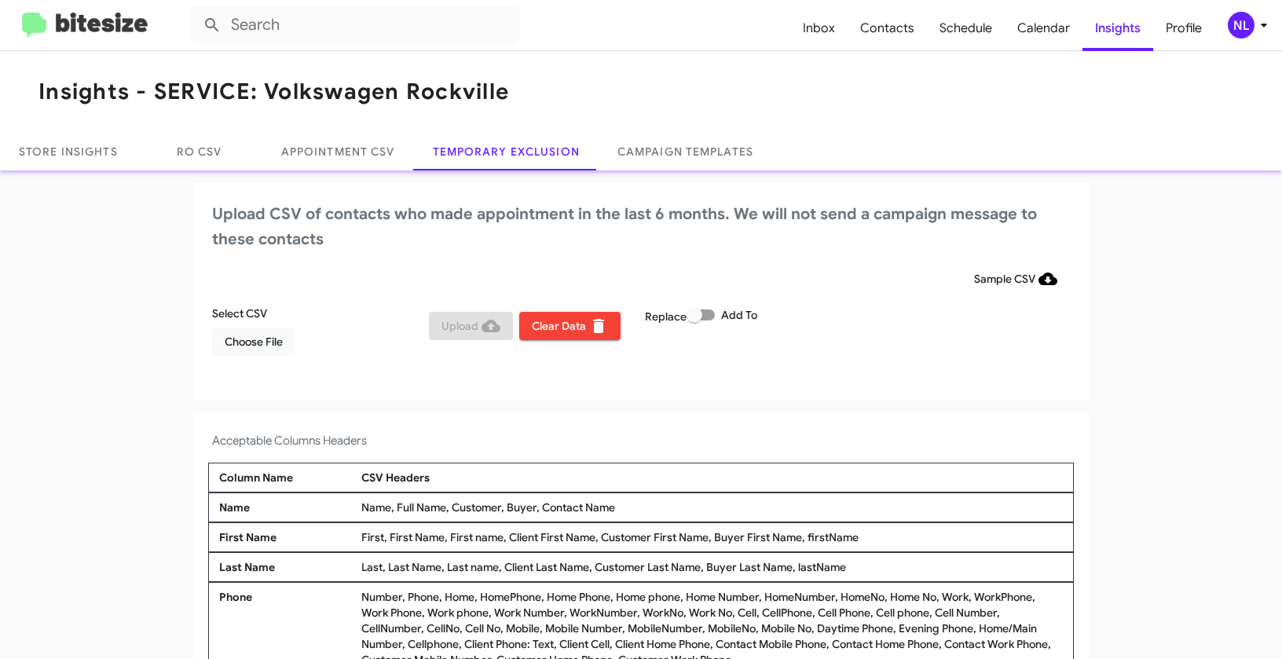
scroll to position [5, 0]
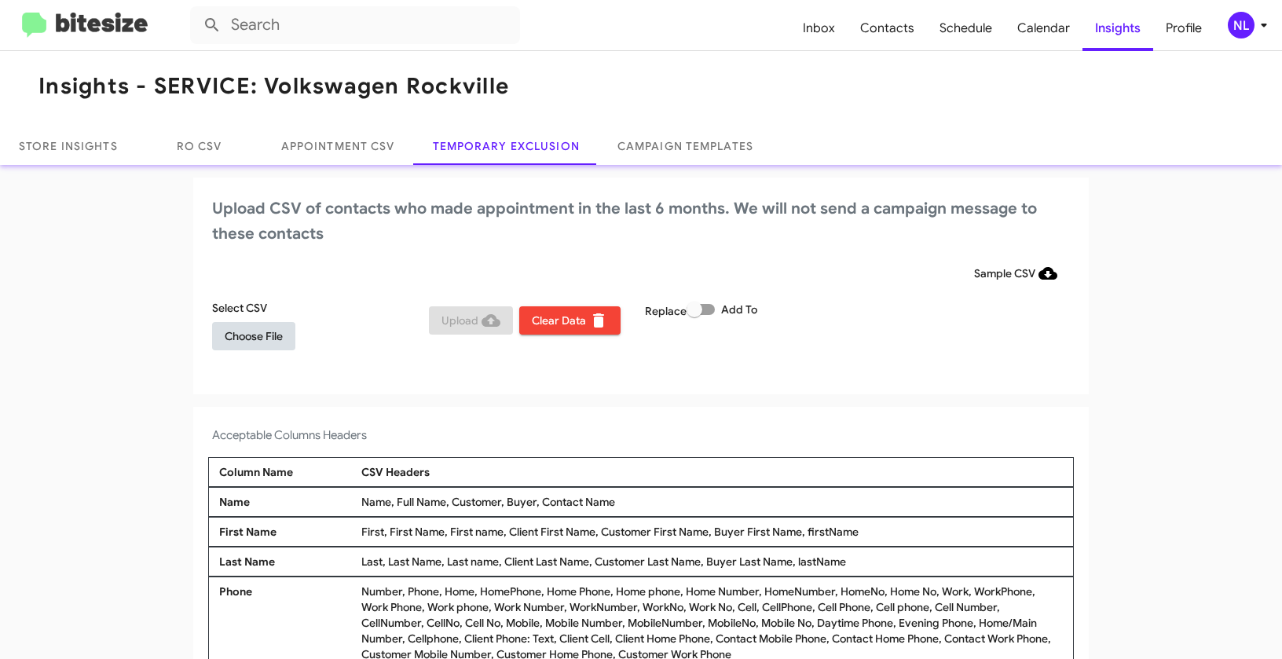
click at [229, 346] on span "Choose File" at bounding box center [254, 336] width 58 height 28
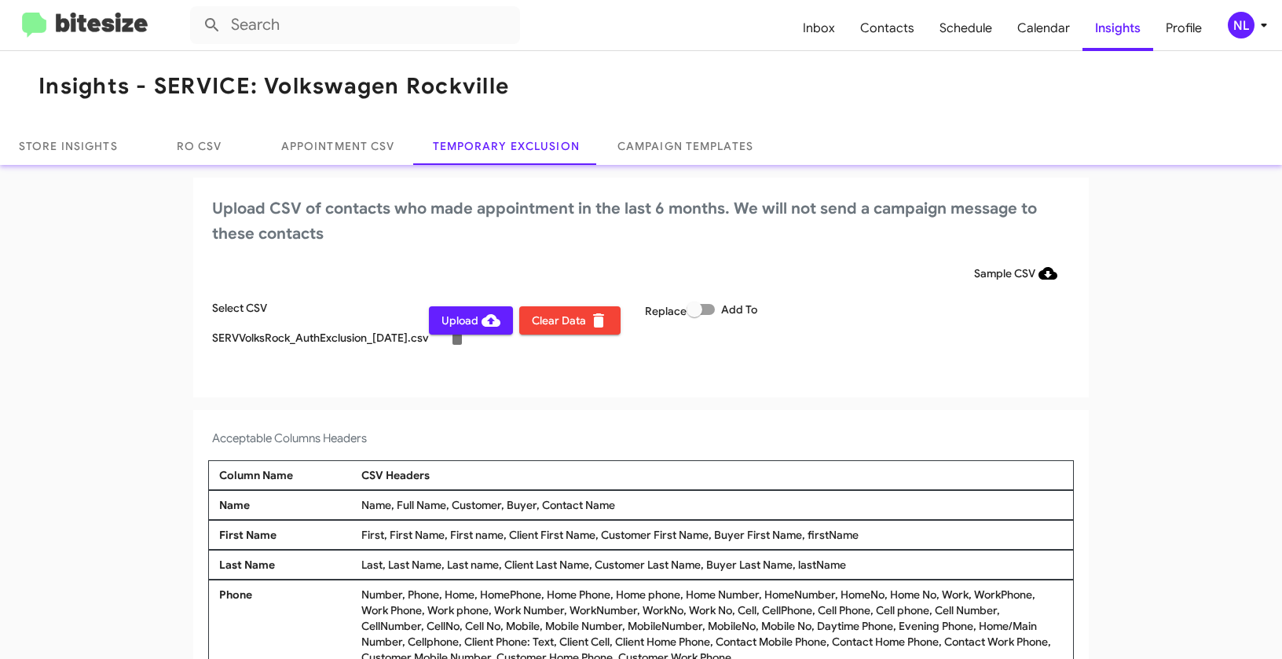
scroll to position [9, 0]
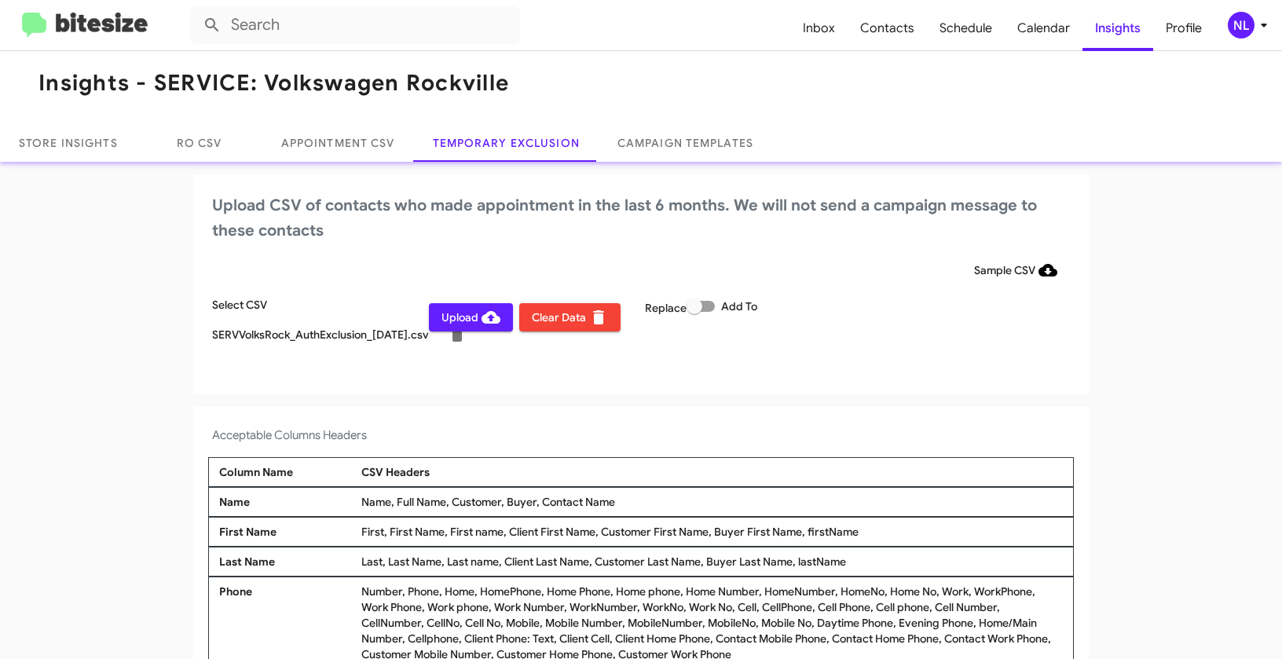
click at [1246, 17] on div "NL" at bounding box center [1241, 25] width 27 height 27
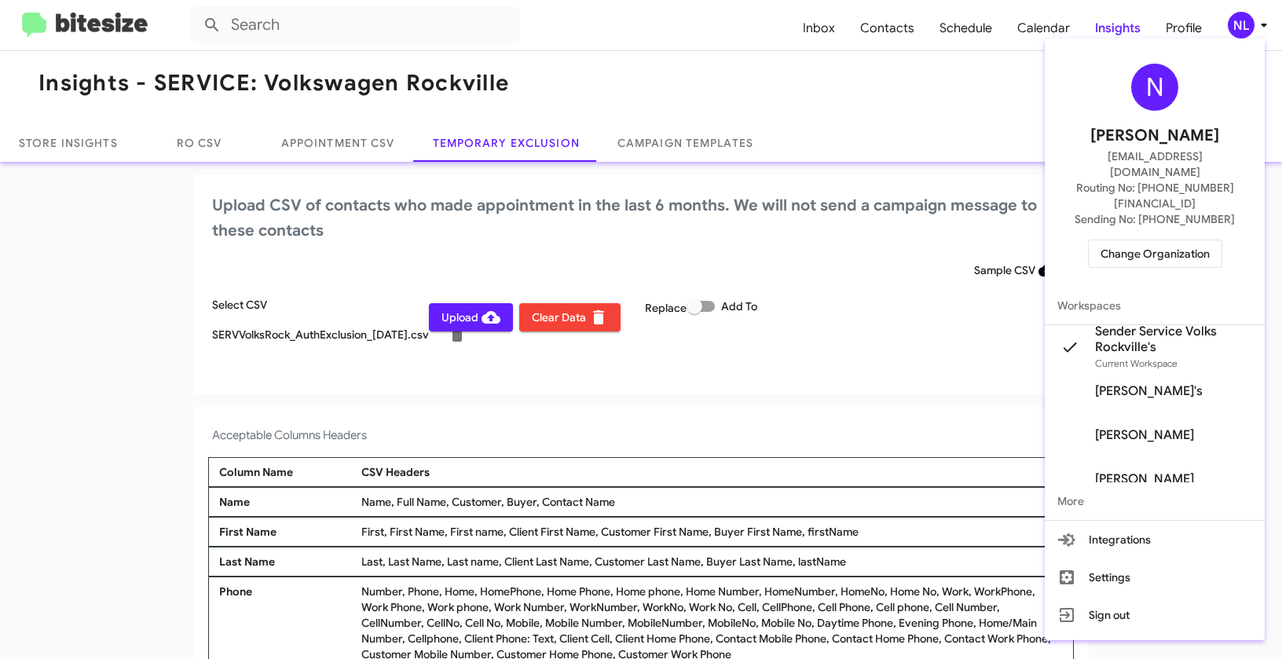
click at [703, 309] on div at bounding box center [641, 329] width 1282 height 659
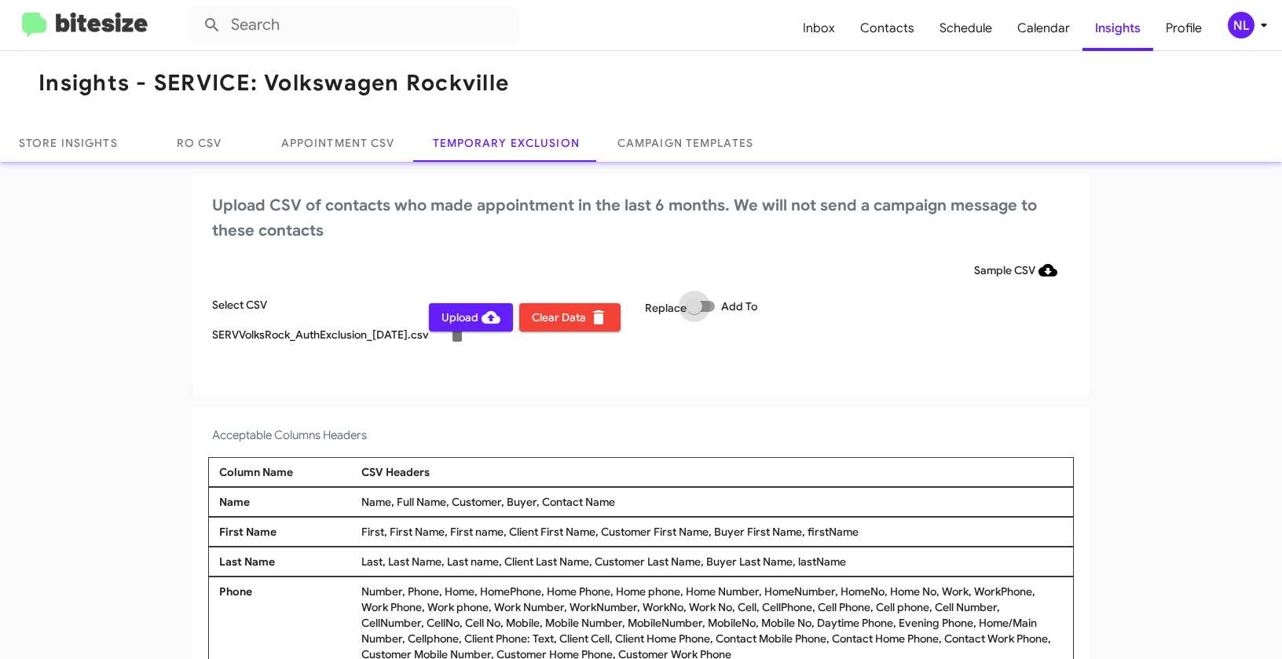
click at [705, 309] on span at bounding box center [701, 306] width 28 height 11
click at [694, 312] on input "Add To" at bounding box center [694, 312] width 1 height 1
checkbox input "true"
click at [1248, 24] on div "NL" at bounding box center [1241, 25] width 27 height 27
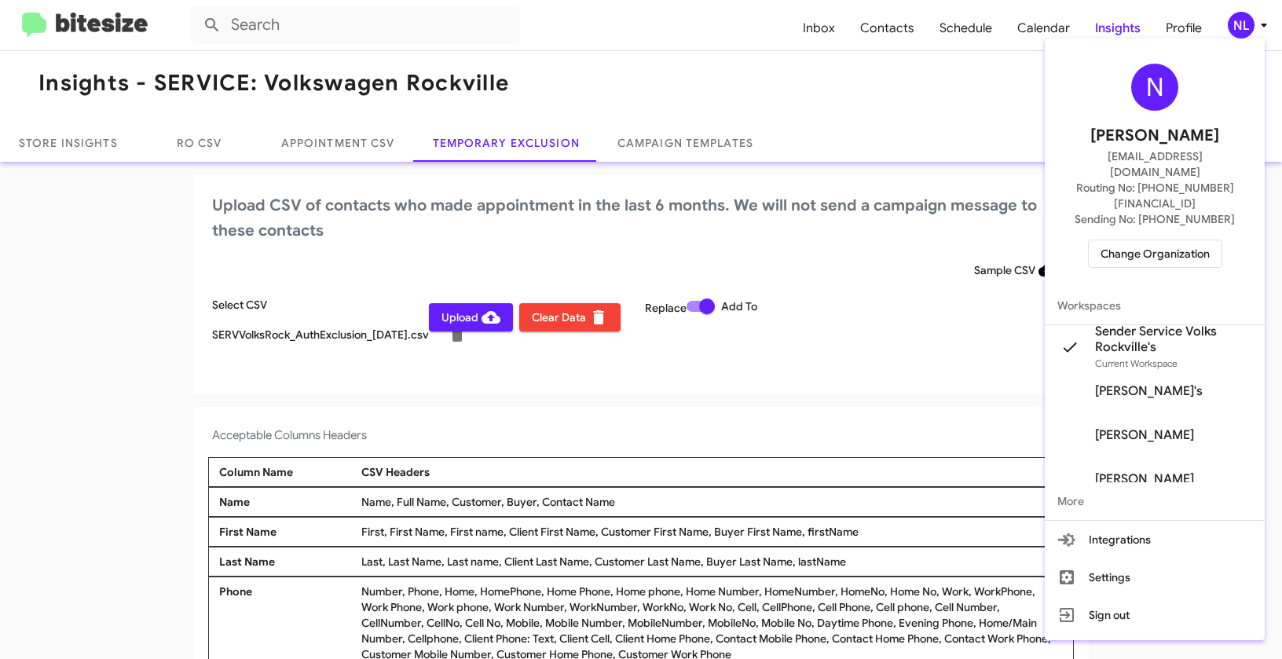
click at [883, 401] on div at bounding box center [641, 329] width 1282 height 659
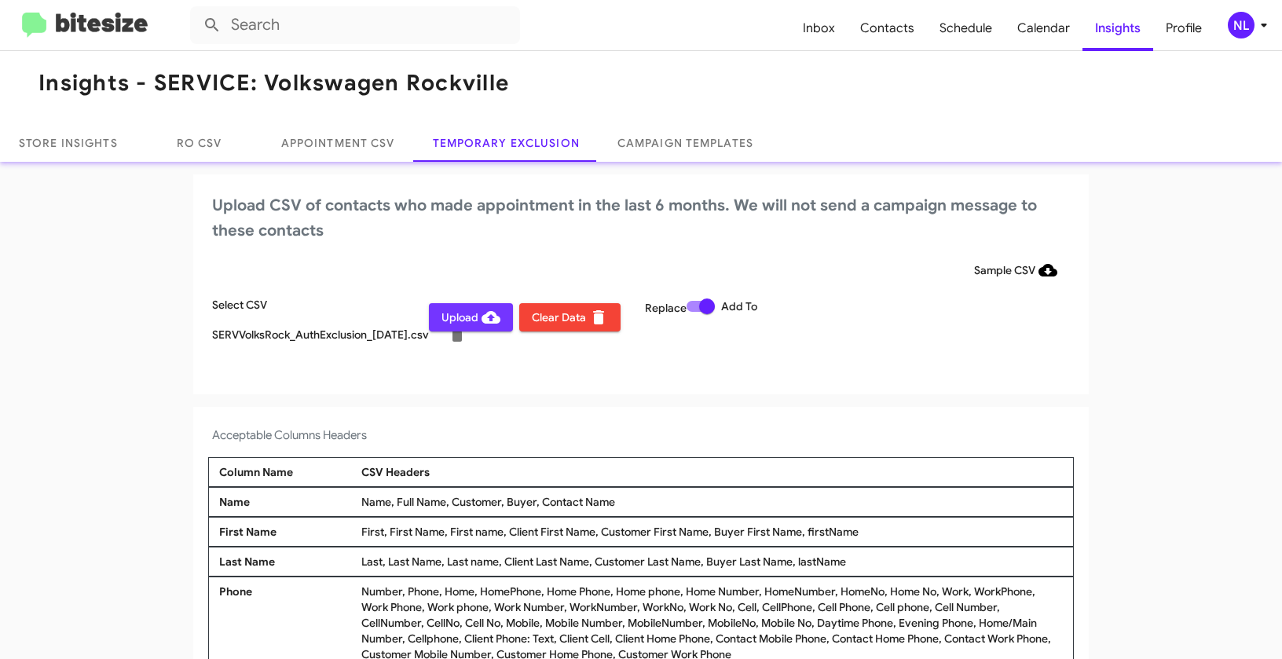
click at [463, 320] on span "Upload" at bounding box center [470, 317] width 59 height 28
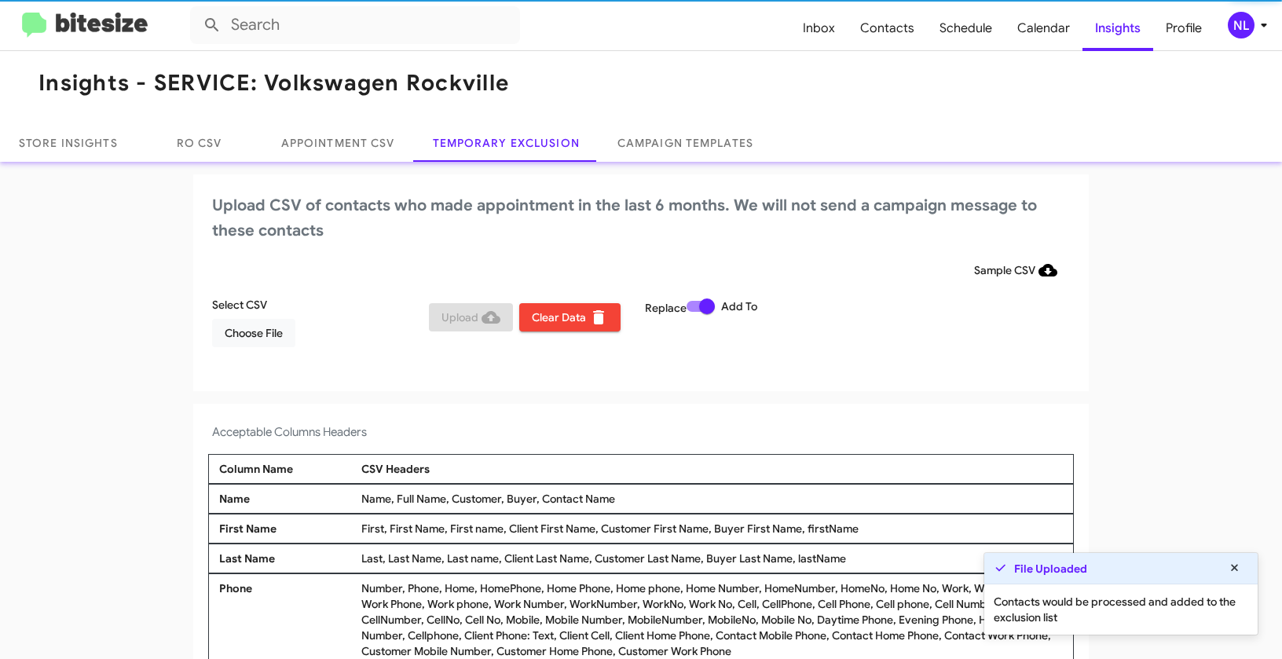
scroll to position [5, 0]
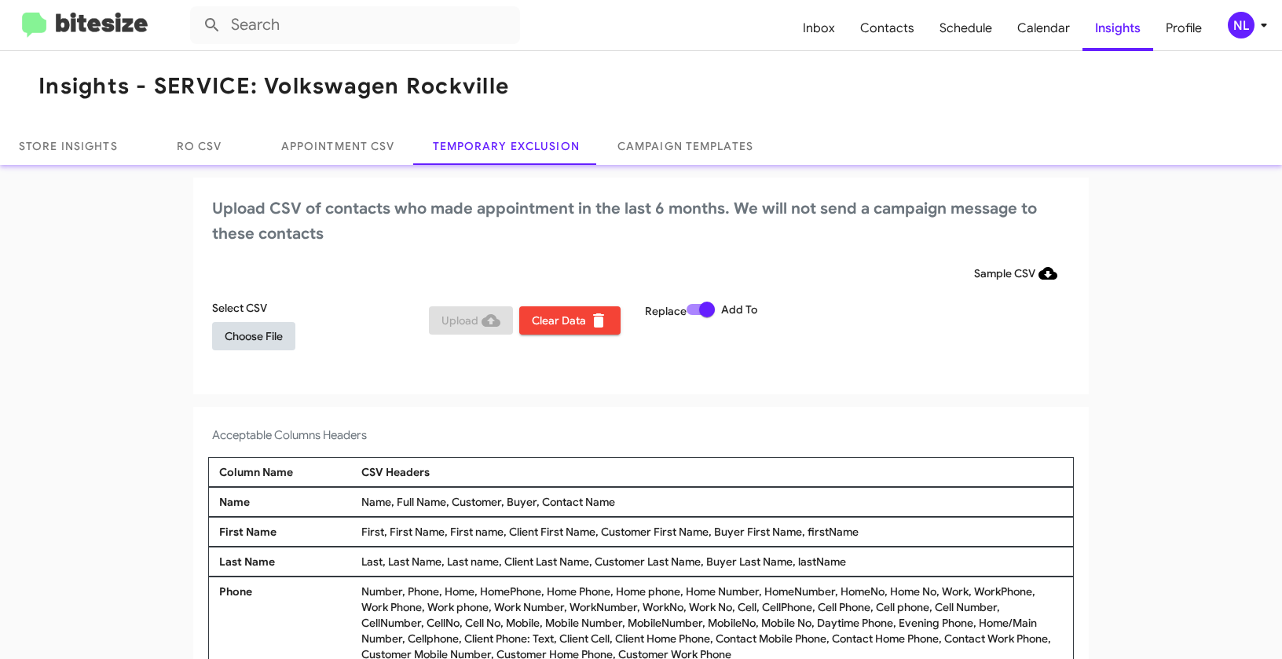
click at [230, 339] on span "Choose File" at bounding box center [254, 336] width 58 height 28
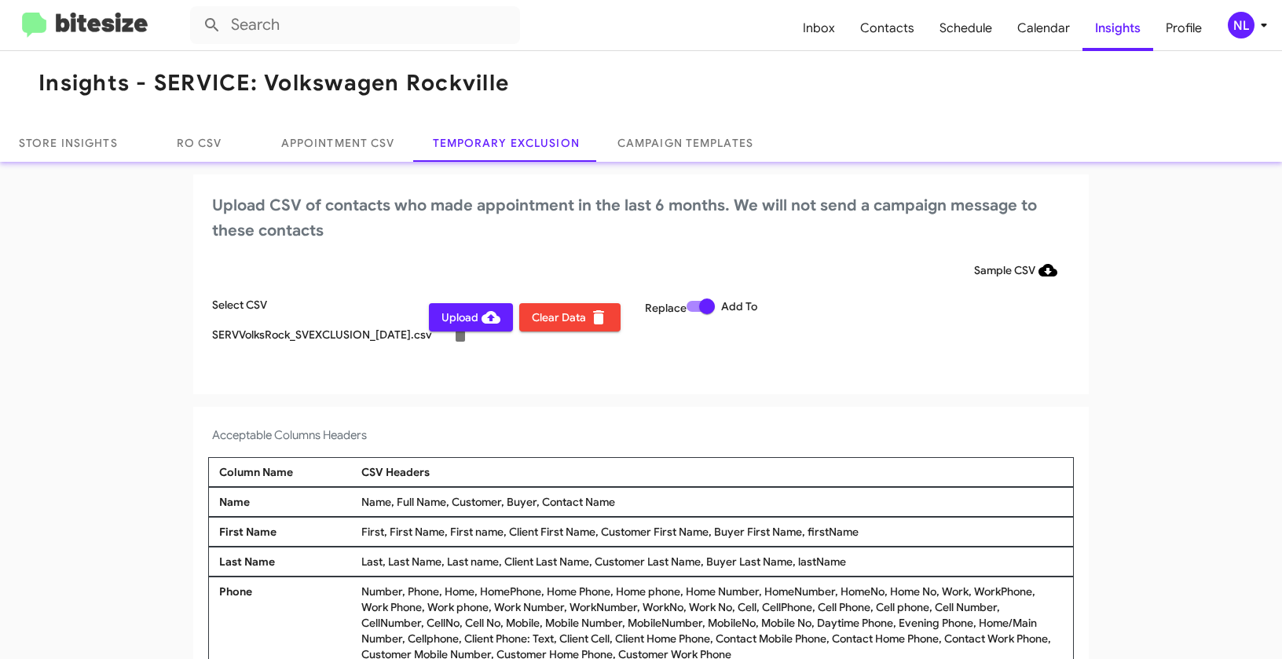
click at [1239, 22] on div "NL" at bounding box center [1241, 25] width 27 height 27
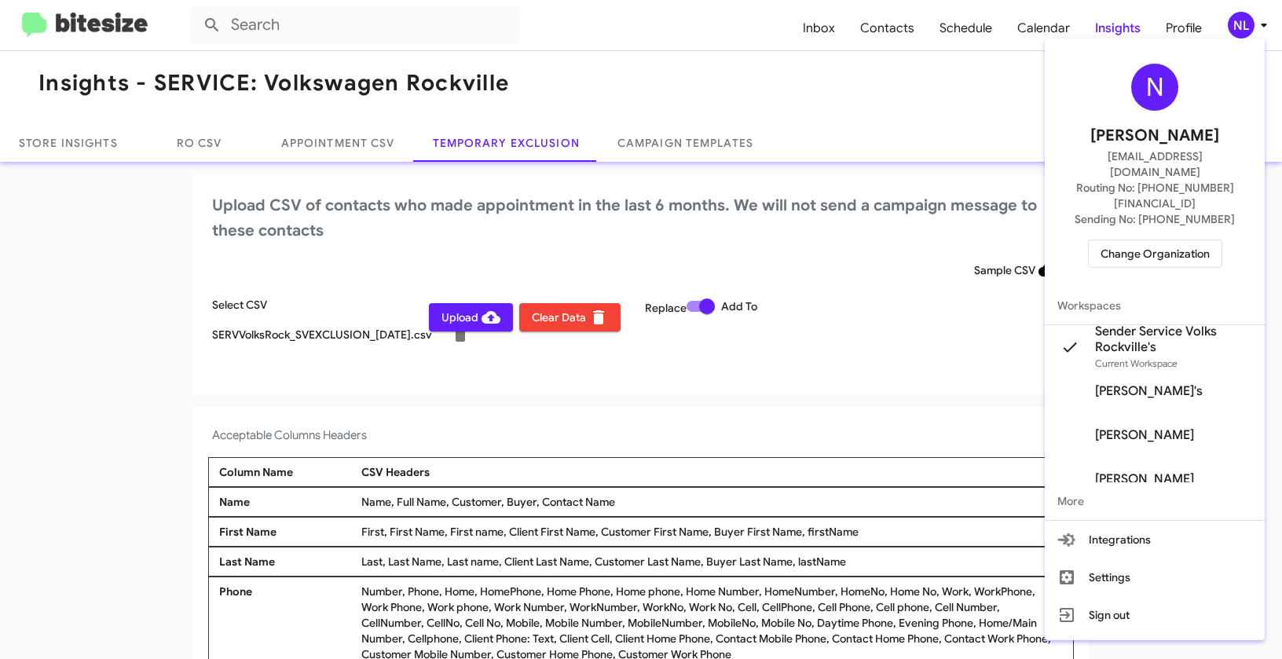
click at [694, 405] on div at bounding box center [641, 329] width 1282 height 659
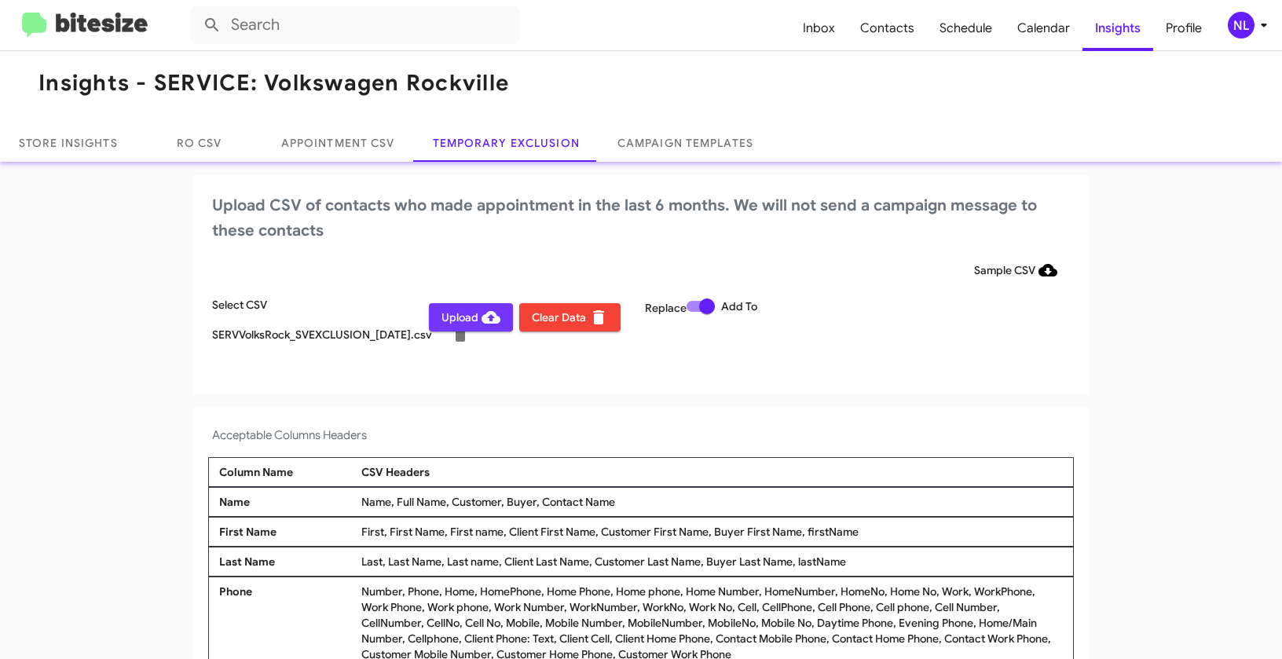
click at [454, 316] on span "Upload" at bounding box center [470, 317] width 59 height 28
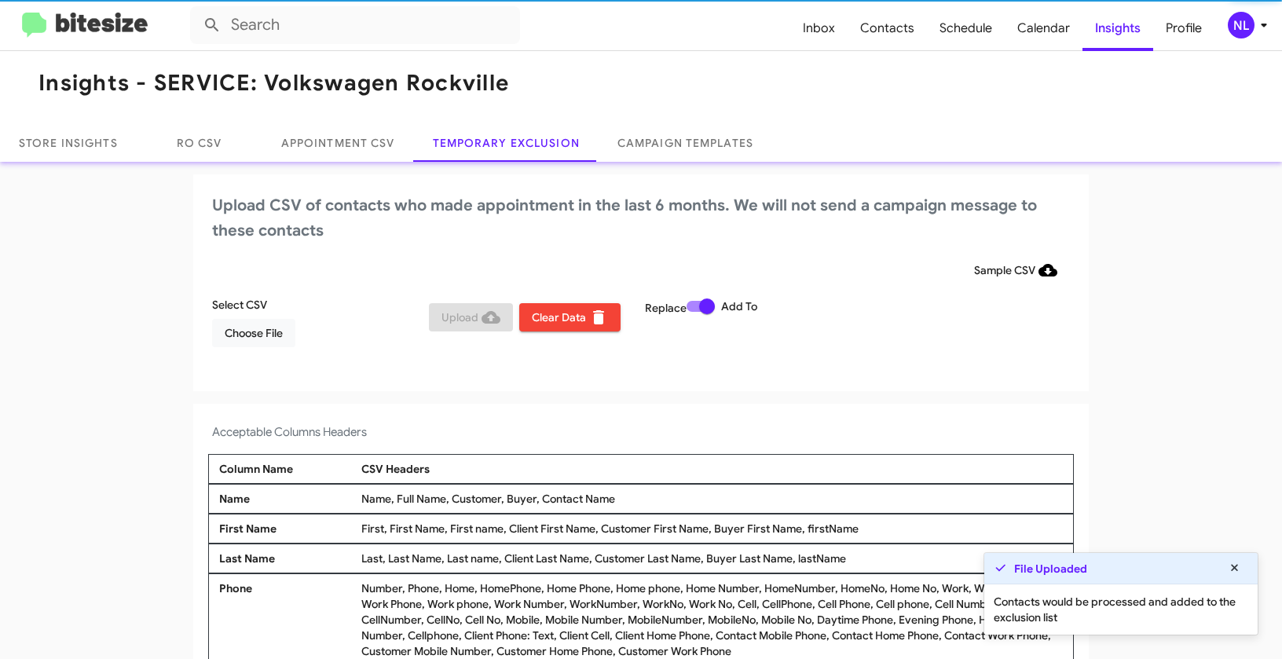
scroll to position [5, 0]
